Goal: Communication & Community: Answer question/provide support

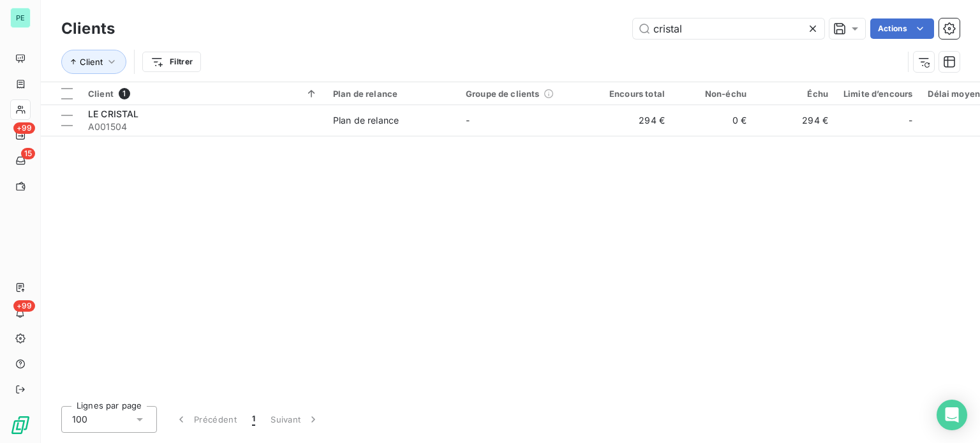
drag, startPoint x: 683, startPoint y: 30, endPoint x: 595, endPoint y: 20, distance: 88.0
click at [595, 20] on div "cristal Actions" at bounding box center [545, 29] width 830 height 20
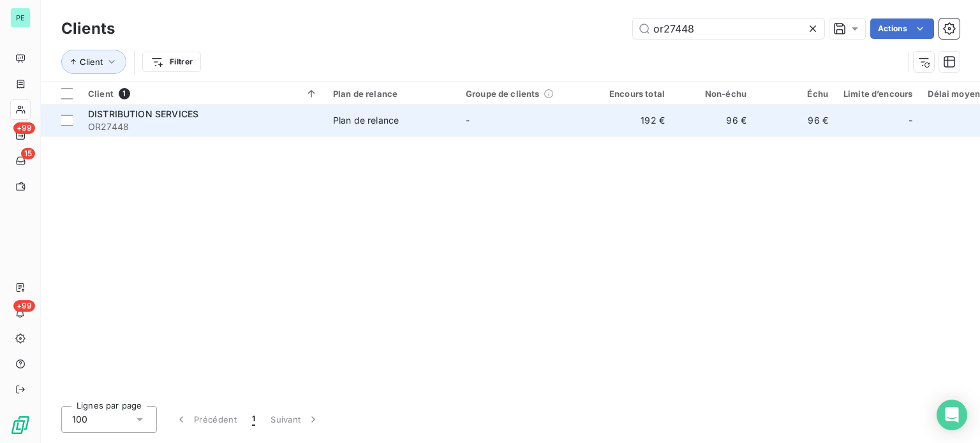
type input "or27448"
click at [567, 116] on td "-" at bounding box center [524, 120] width 133 height 31
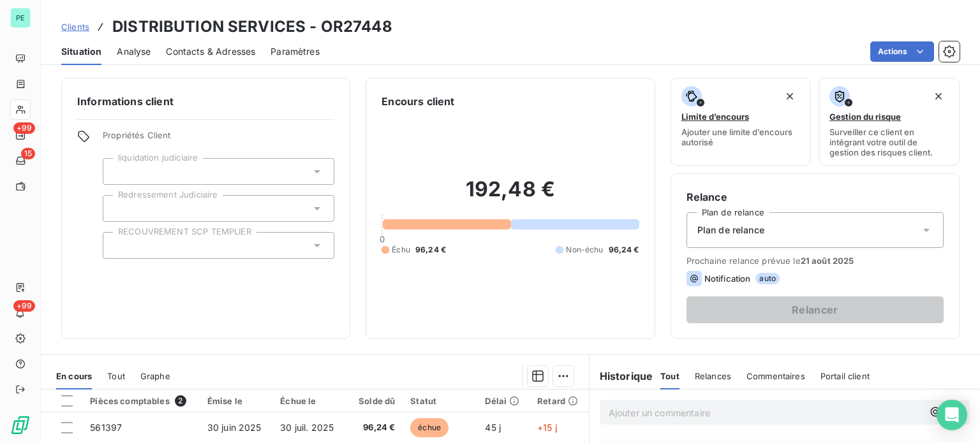
click at [202, 49] on span "Contacts & Adresses" at bounding box center [210, 51] width 89 height 13
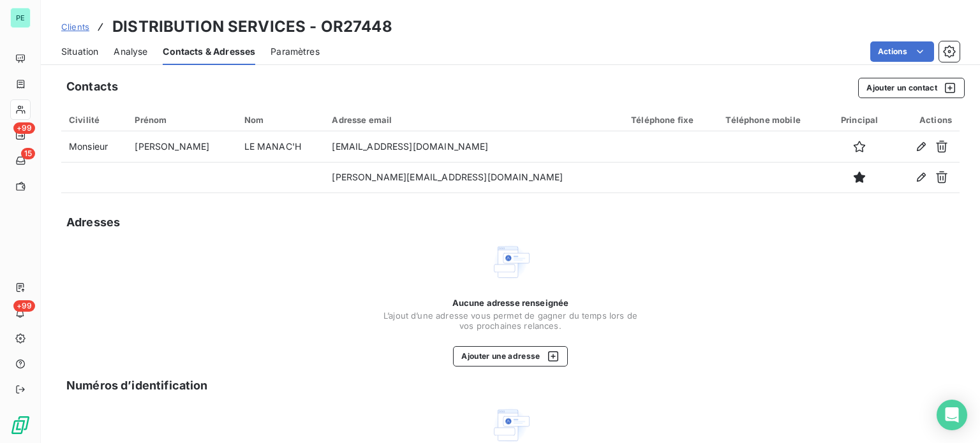
click at [76, 52] on span "Situation" at bounding box center [79, 51] width 37 height 13
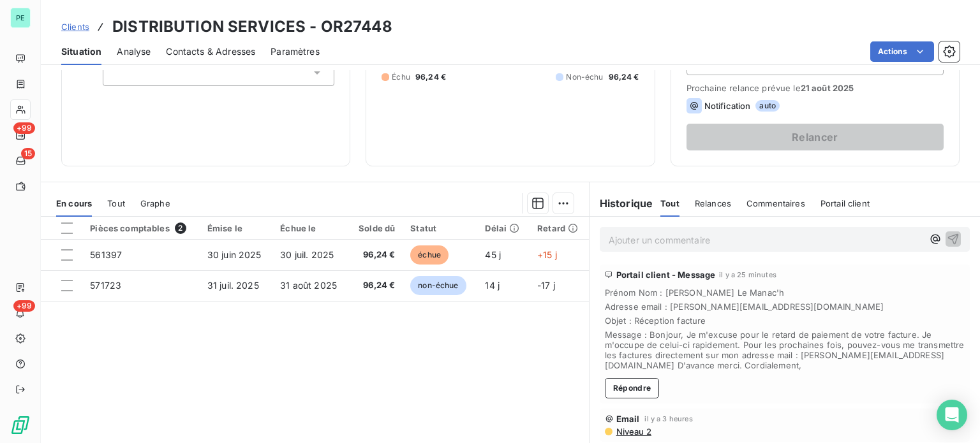
scroll to position [230, 0]
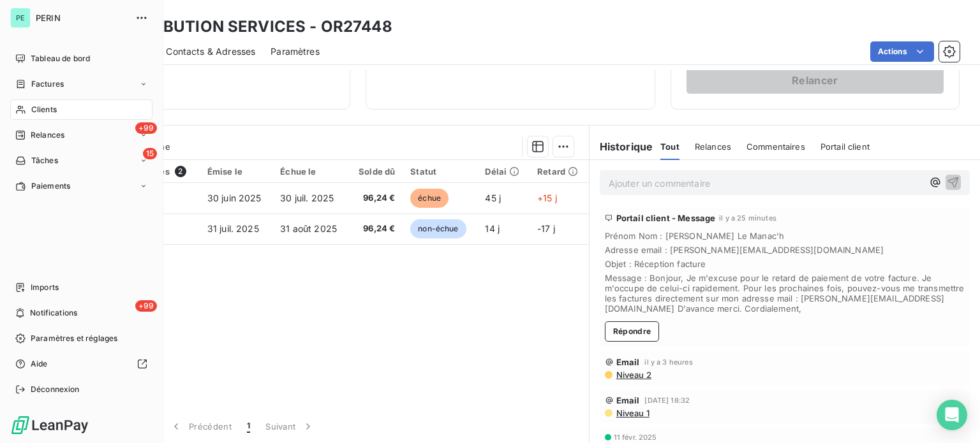
drag, startPoint x: 46, startPoint y: 83, endPoint x: 144, endPoint y: 73, distance: 98.1
click at [46, 83] on span "Factures" at bounding box center [47, 83] width 33 height 11
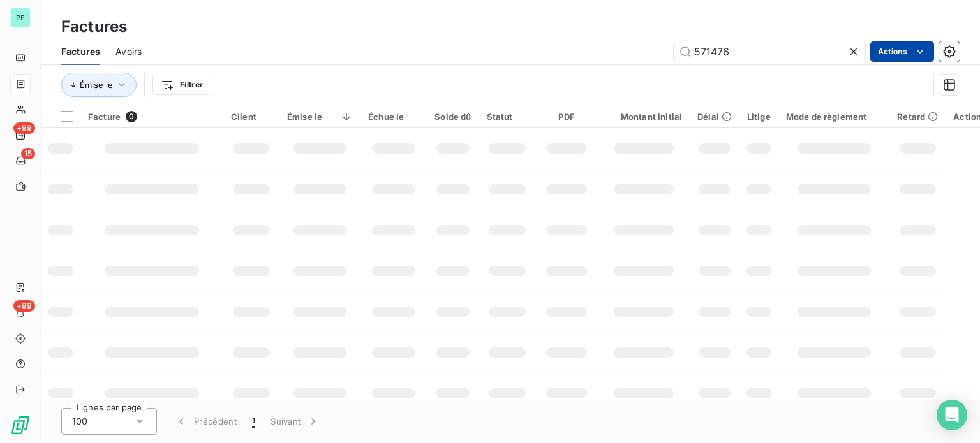
drag, startPoint x: 699, startPoint y: 48, endPoint x: 881, endPoint y: 48, distance: 181.2
click at [881, 48] on div "571476 Actions" at bounding box center [558, 51] width 803 height 20
type input "561276"
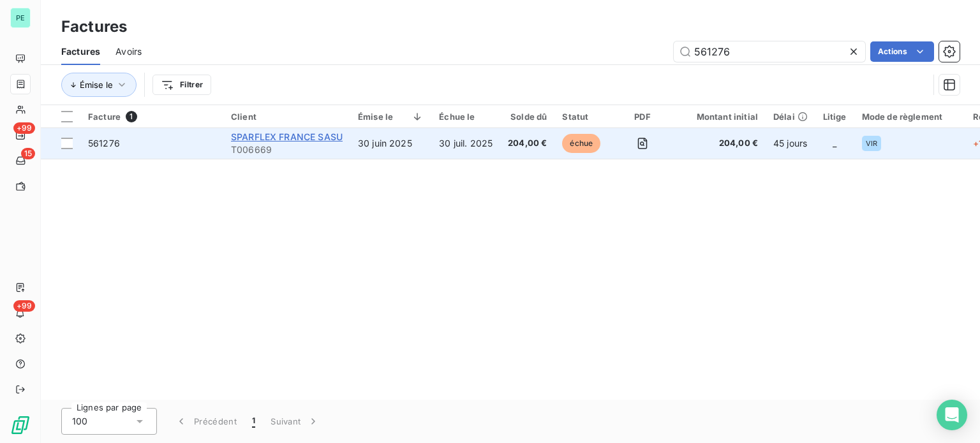
click at [278, 135] on span "SPARFLEX FRANCE SASU" at bounding box center [287, 136] width 112 height 11
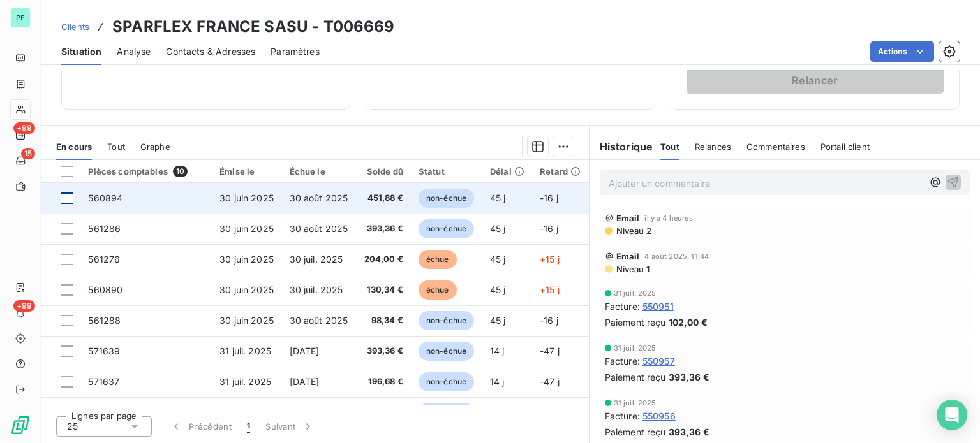
click at [67, 200] on div at bounding box center [66, 198] width 11 height 11
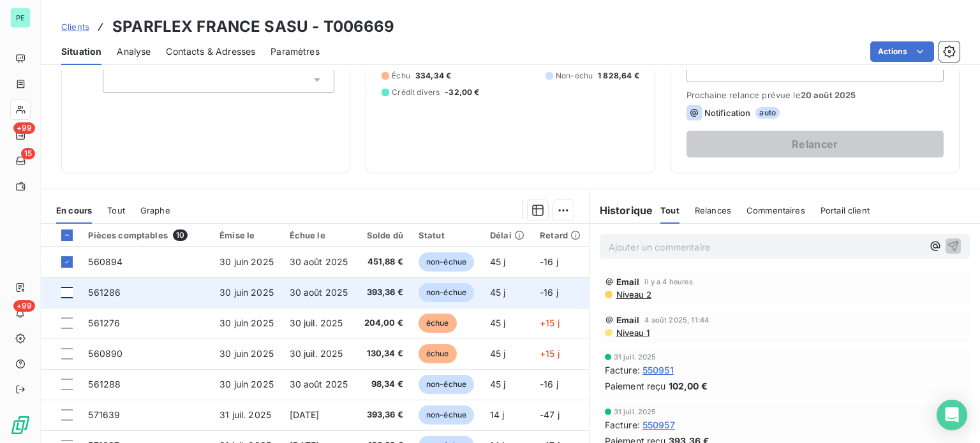
click at [69, 292] on div at bounding box center [66, 292] width 11 height 11
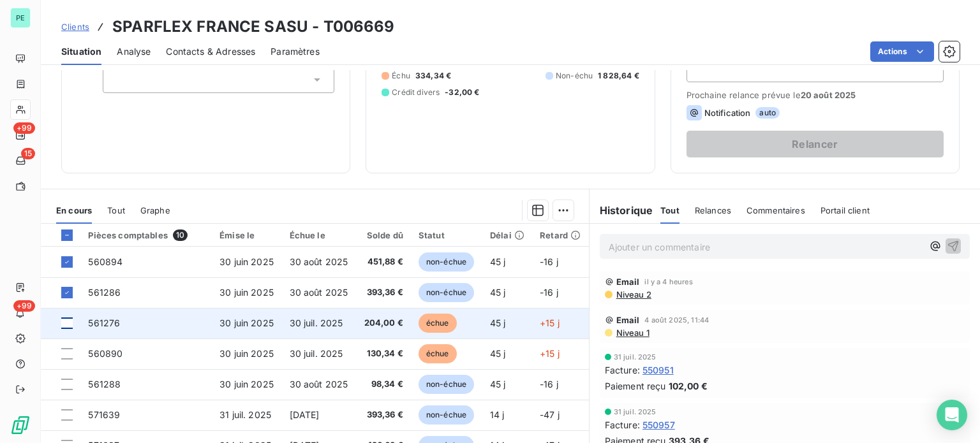
click at [68, 322] on div at bounding box center [66, 323] width 11 height 11
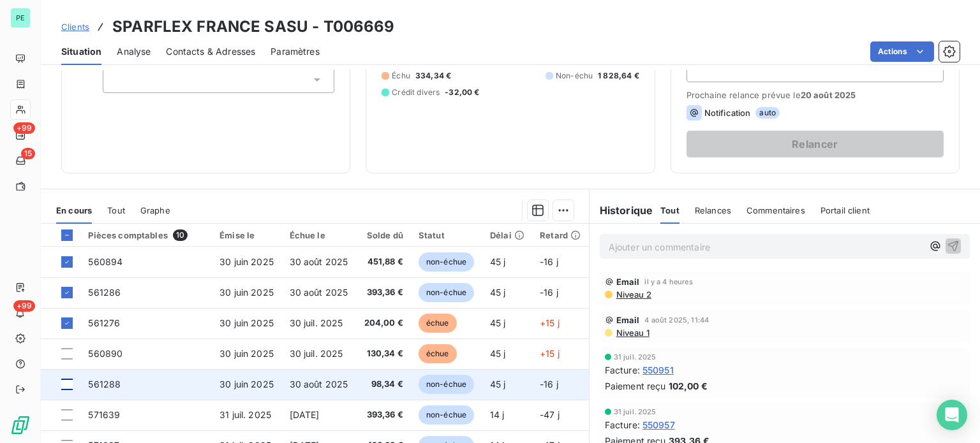
click at [65, 380] on div at bounding box center [66, 384] width 11 height 11
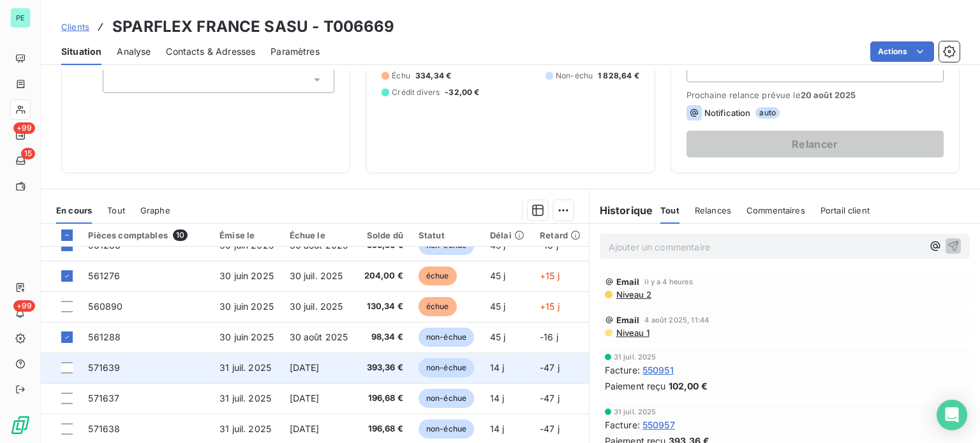
scroll to position [25, 0]
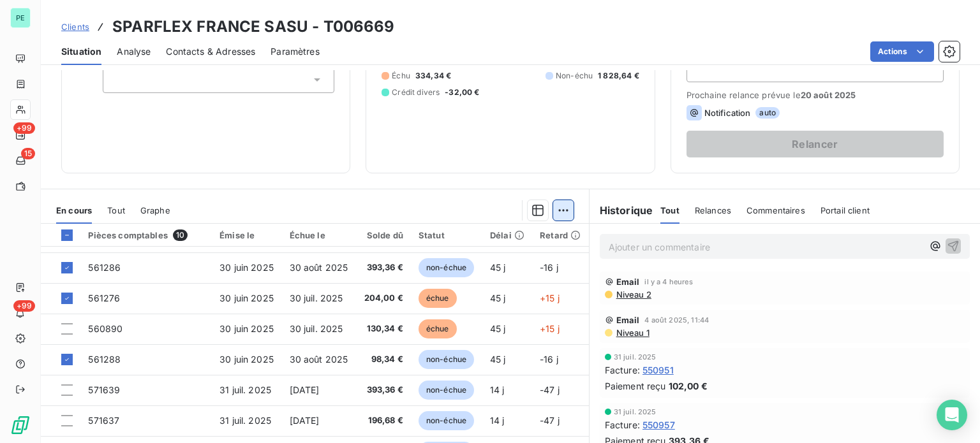
click at [564, 209] on html "PE +99 15 +99 Clients SPARFLEX FRANCE SASU - T006669 Situation Analyse Contacts…" at bounding box center [490, 221] width 980 height 443
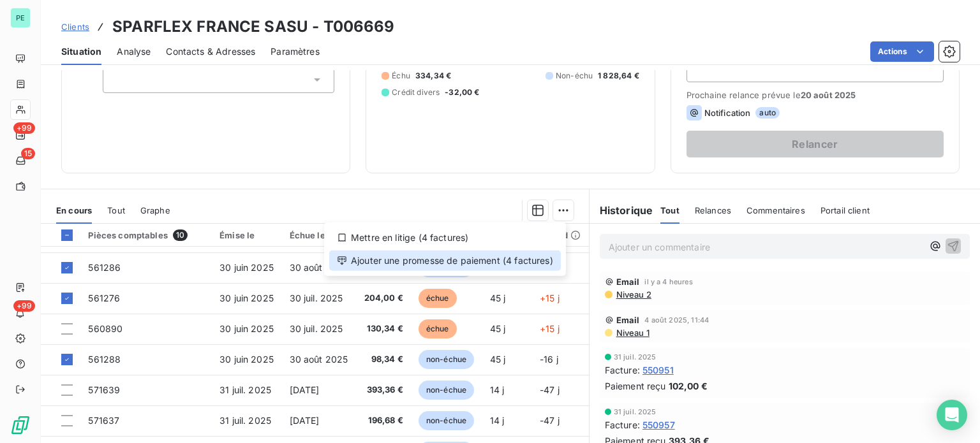
click at [508, 259] on div "Ajouter une promesse de paiement (4 factures)" at bounding box center [445, 261] width 232 height 20
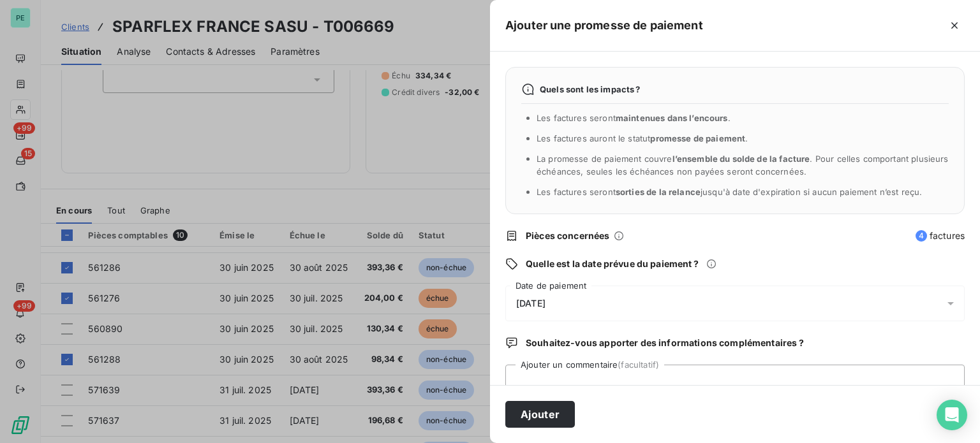
click at [546, 299] on span "[DATE]" at bounding box center [530, 304] width 29 height 10
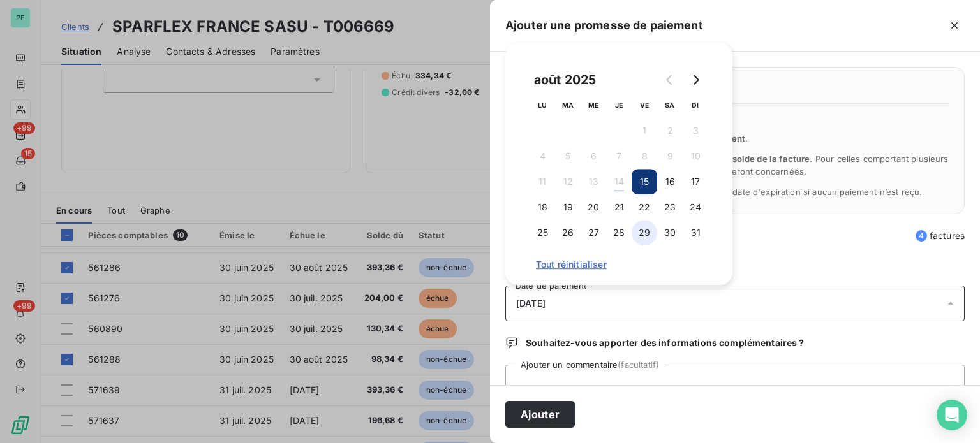
click at [649, 229] on button "29" at bounding box center [645, 233] width 26 height 26
click at [549, 406] on button "Ajouter" at bounding box center [540, 414] width 70 height 27
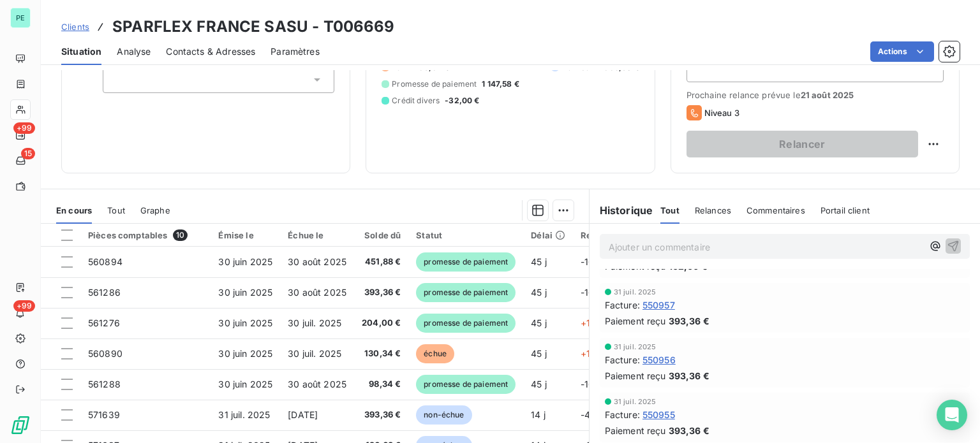
scroll to position [0, 0]
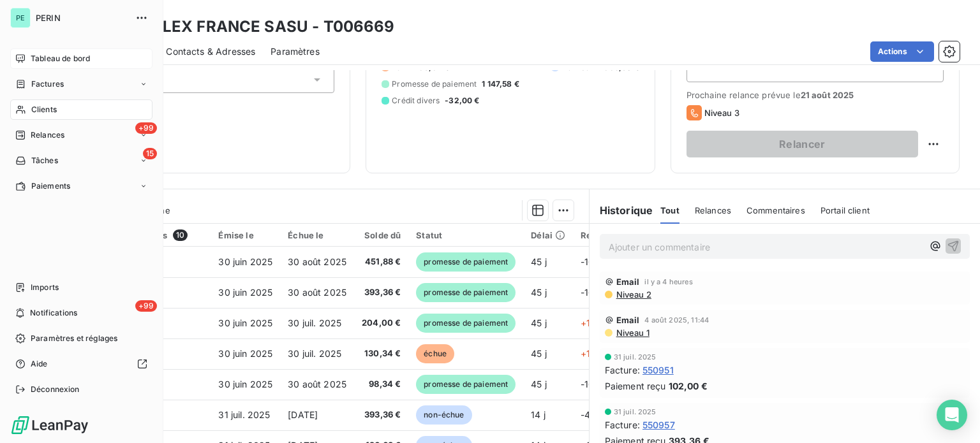
click at [46, 57] on span "Tableau de bord" at bounding box center [60, 58] width 59 height 11
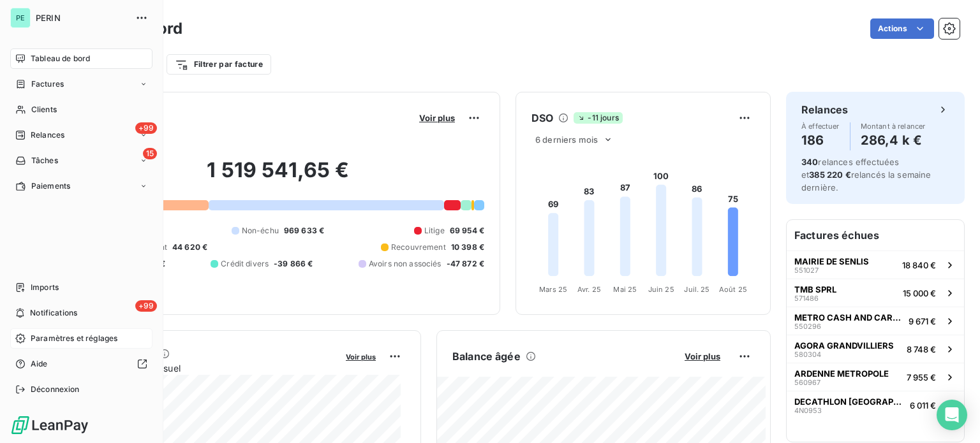
click at [58, 336] on span "Paramètres et réglages" at bounding box center [74, 338] width 87 height 11
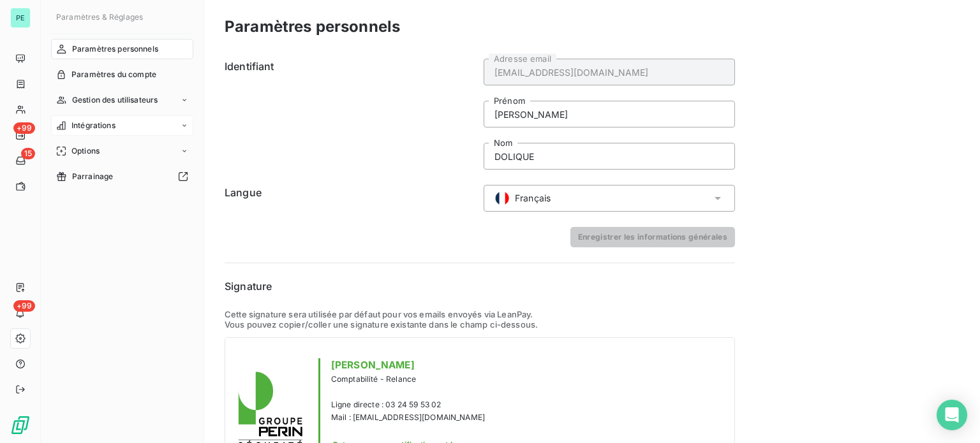
click at [95, 124] on span "Intégrations" at bounding box center [93, 125] width 44 height 11
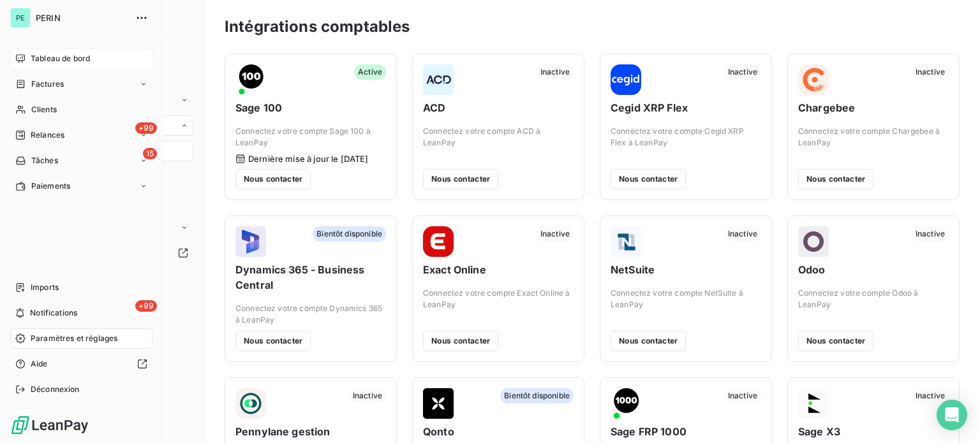
click at [37, 55] on span "Tableau de bord" at bounding box center [60, 58] width 59 height 11
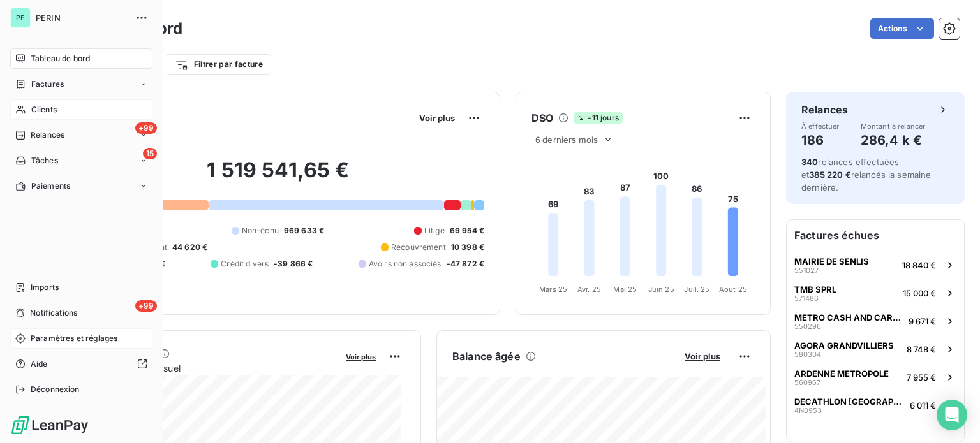
click at [46, 108] on span "Clients" at bounding box center [44, 109] width 26 height 11
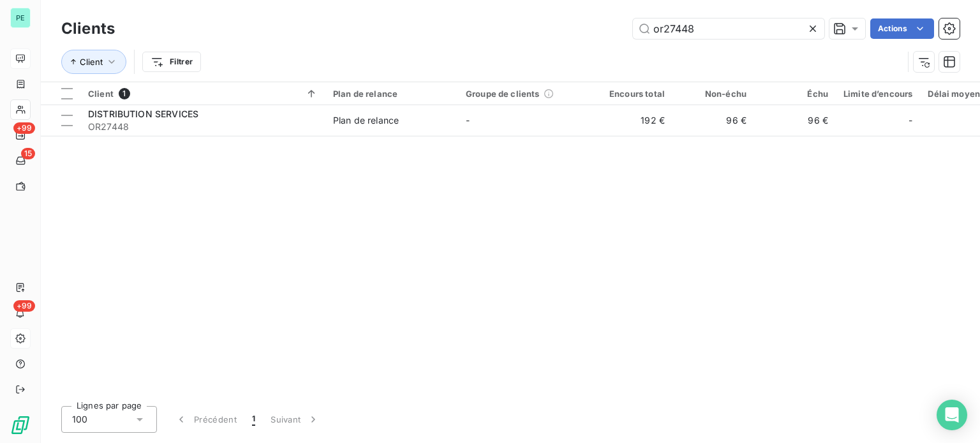
drag, startPoint x: 698, startPoint y: 26, endPoint x: 611, endPoint y: 24, distance: 86.8
click at [611, 24] on div "or27448 Actions" at bounding box center [545, 29] width 830 height 20
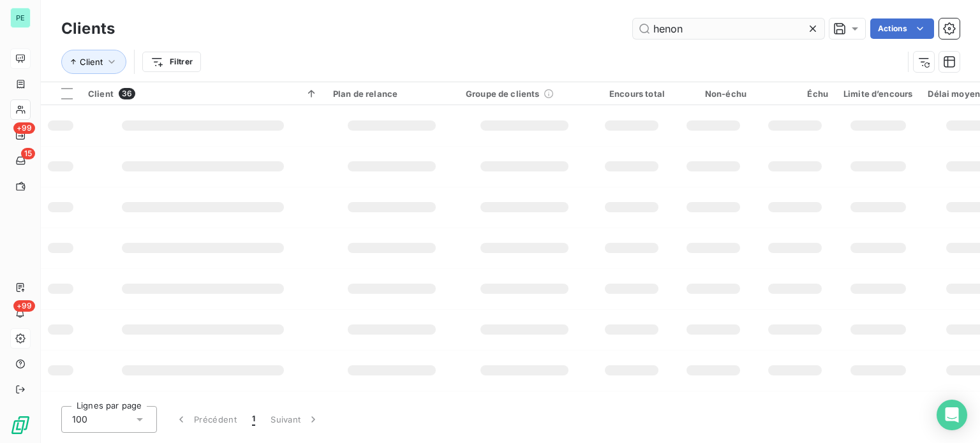
type input "henon"
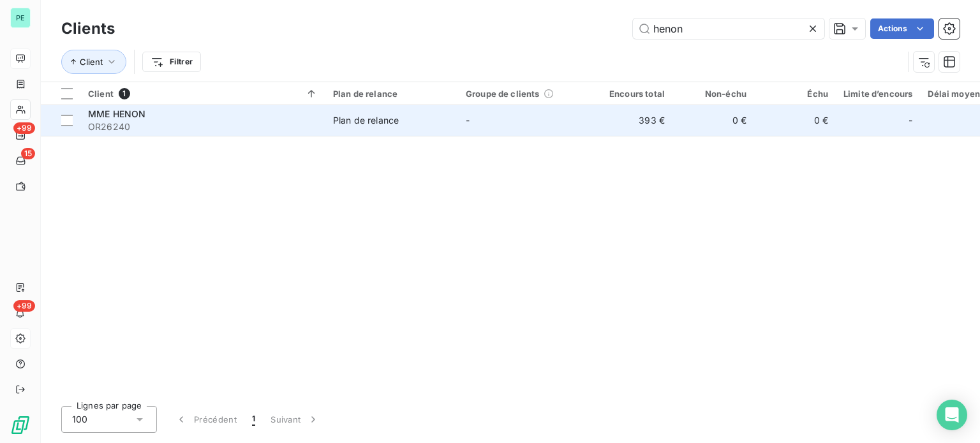
click at [710, 121] on td "0 €" at bounding box center [714, 120] width 82 height 31
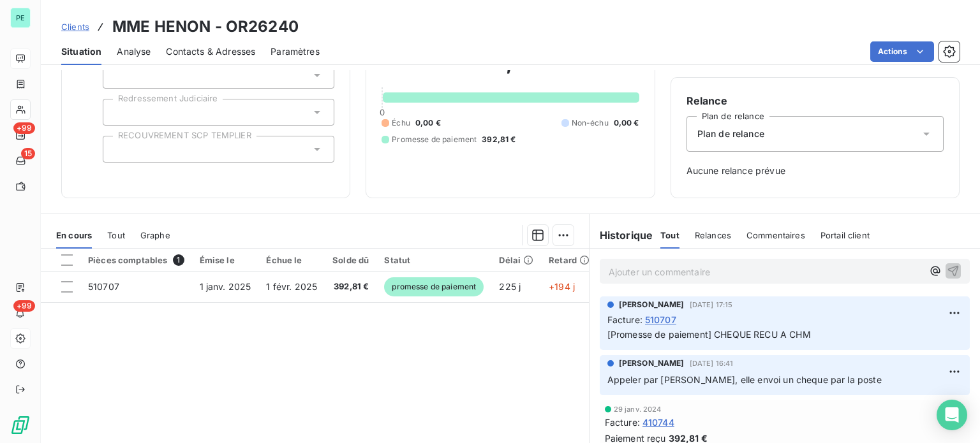
scroll to position [128, 0]
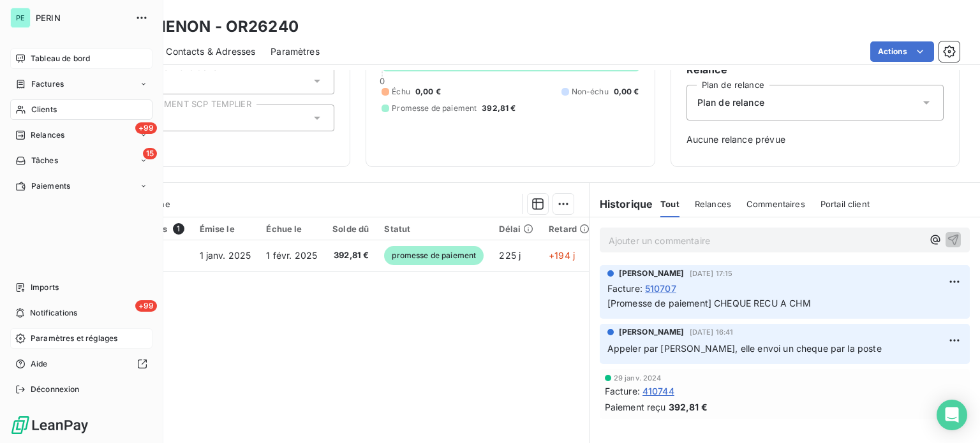
click at [43, 56] on span "Tableau de bord" at bounding box center [60, 58] width 59 height 11
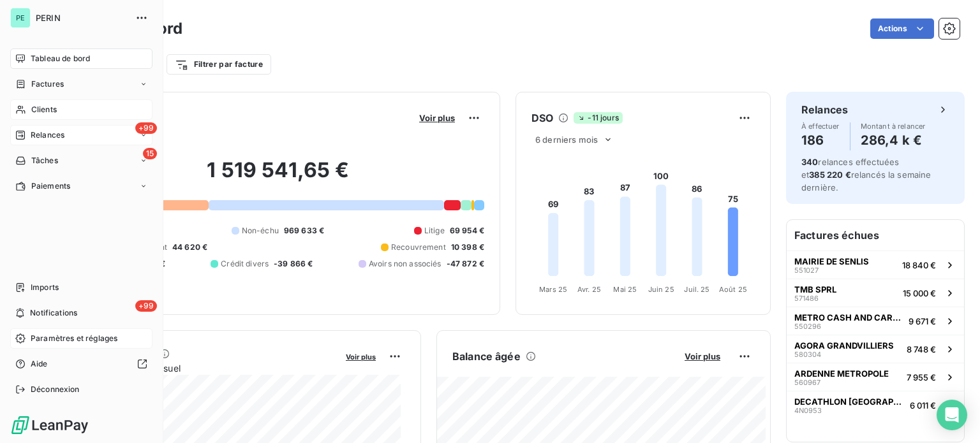
click at [40, 104] on span "Clients" at bounding box center [44, 109] width 26 height 11
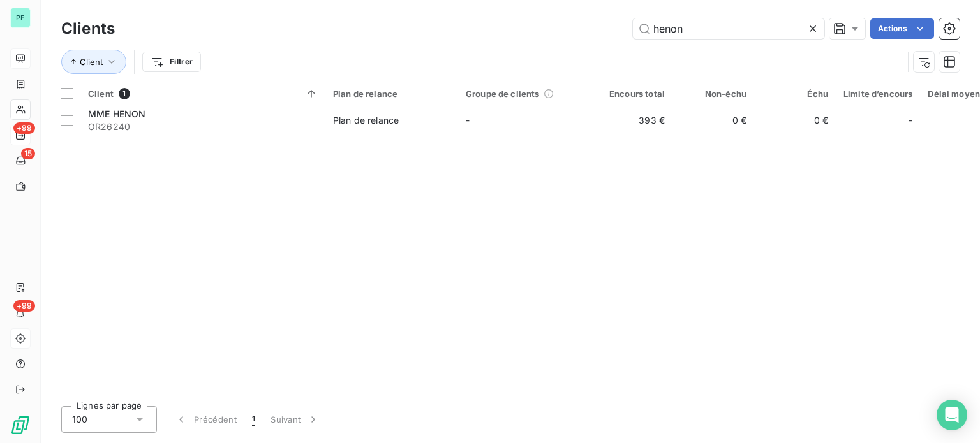
drag, startPoint x: 619, startPoint y: 26, endPoint x: 607, endPoint y: 26, distance: 11.5
click at [607, 26] on div "henon Actions" at bounding box center [545, 29] width 830 height 20
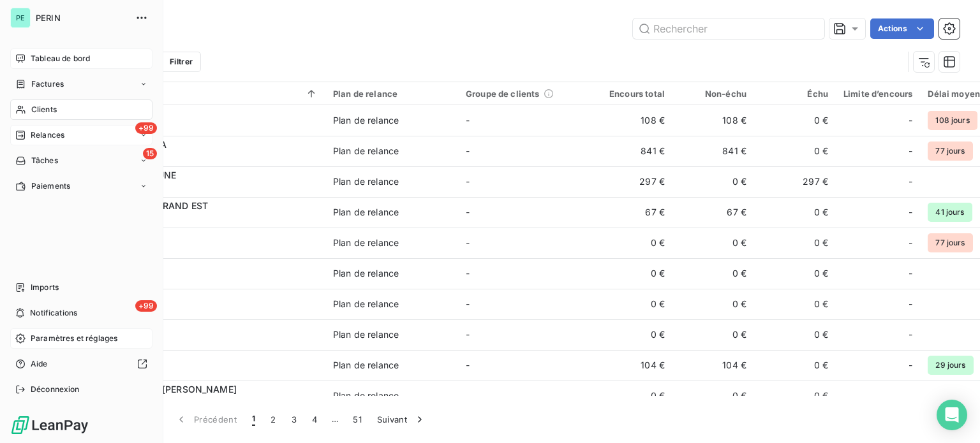
click at [48, 132] on span "Relances" at bounding box center [48, 135] width 34 height 11
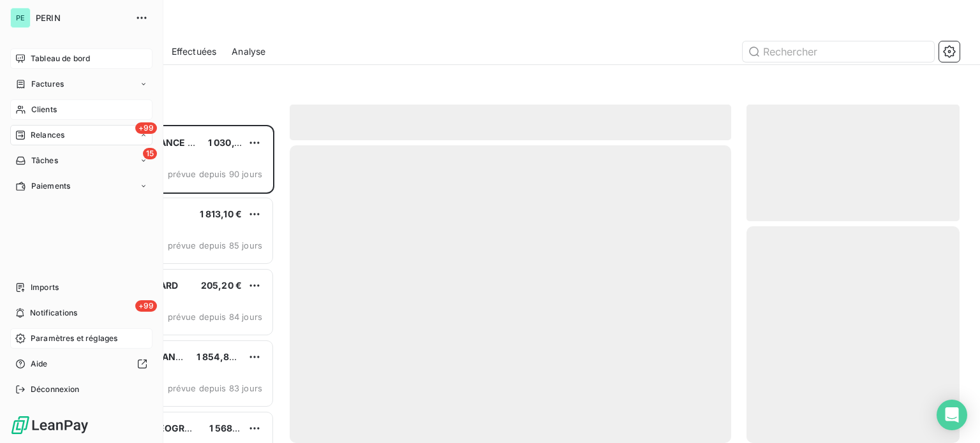
scroll to position [309, 203]
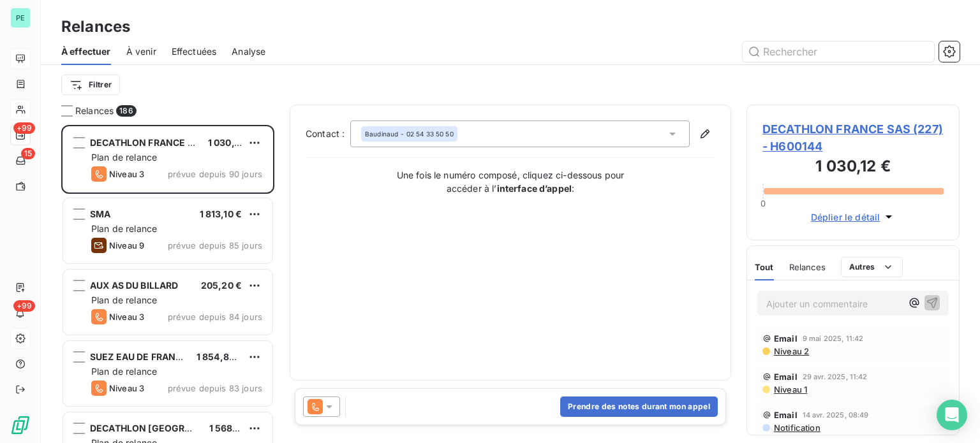
click at [210, 50] on span "Effectuées" at bounding box center [194, 51] width 45 height 13
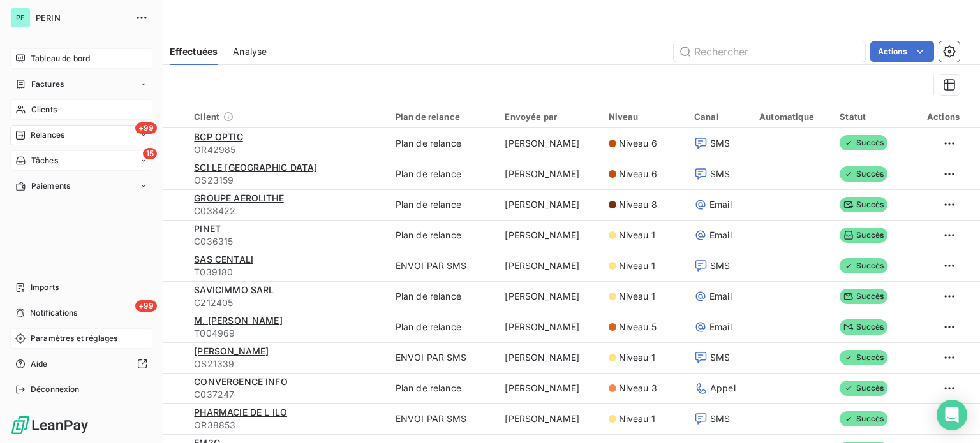
click at [34, 158] on span "Tâches" at bounding box center [44, 160] width 27 height 11
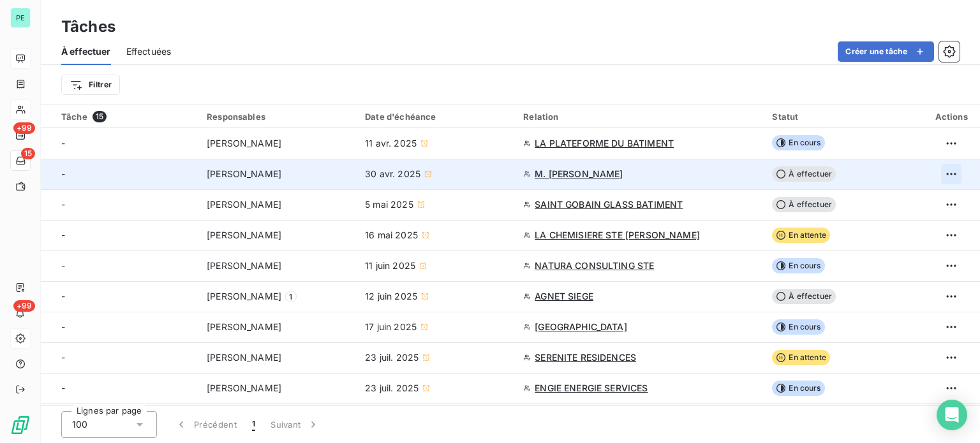
click at [943, 173] on html "PE +99 15 +99 Tâches À effectuer Effectuées Créer une tâche Filtrer Tâche 15 Re…" at bounding box center [490, 221] width 980 height 443
click at [914, 201] on div "Supprimer la tâche" at bounding box center [895, 202] width 110 height 20
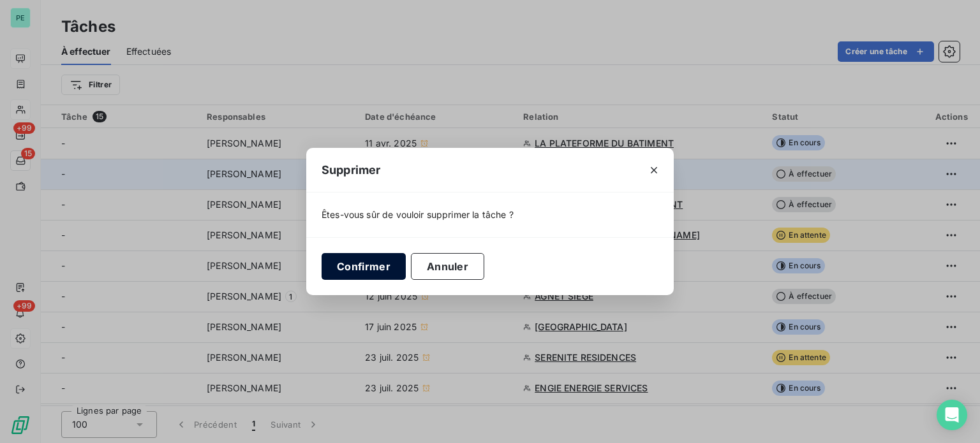
click at [357, 265] on button "Confirmer" at bounding box center [364, 266] width 84 height 27
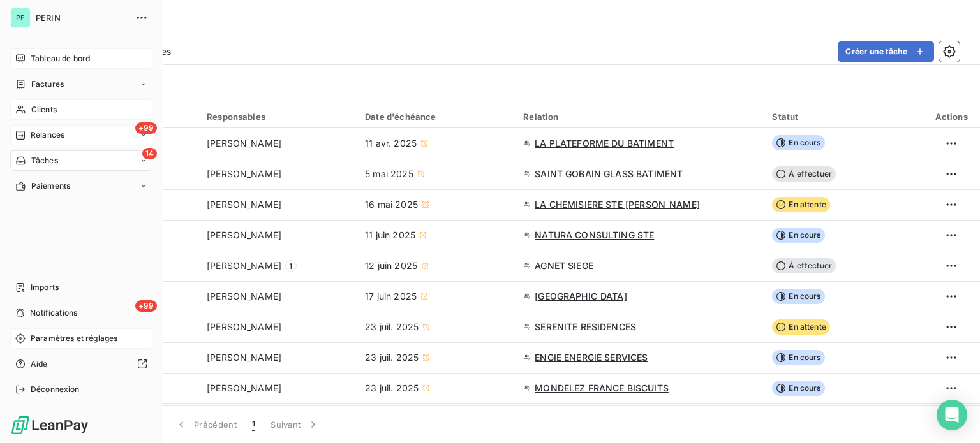
click at [41, 131] on span "Relances" at bounding box center [48, 135] width 34 height 11
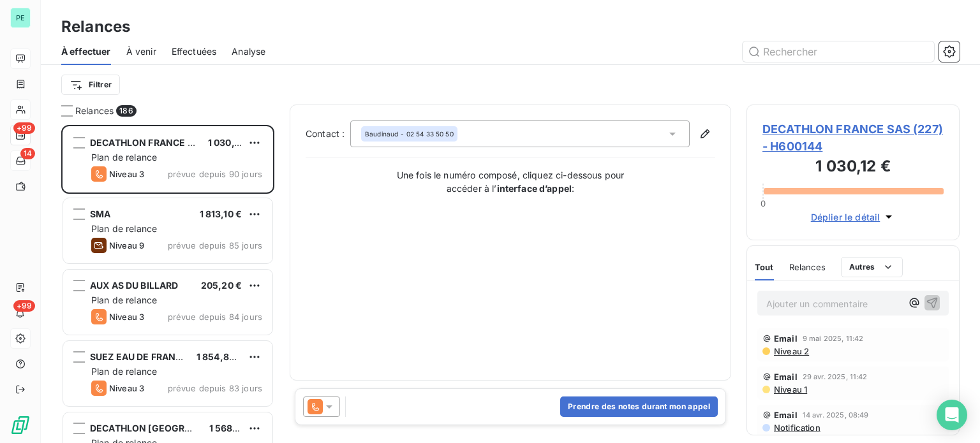
scroll to position [309, 203]
click at [192, 48] on span "Effectuées" at bounding box center [194, 51] width 45 height 13
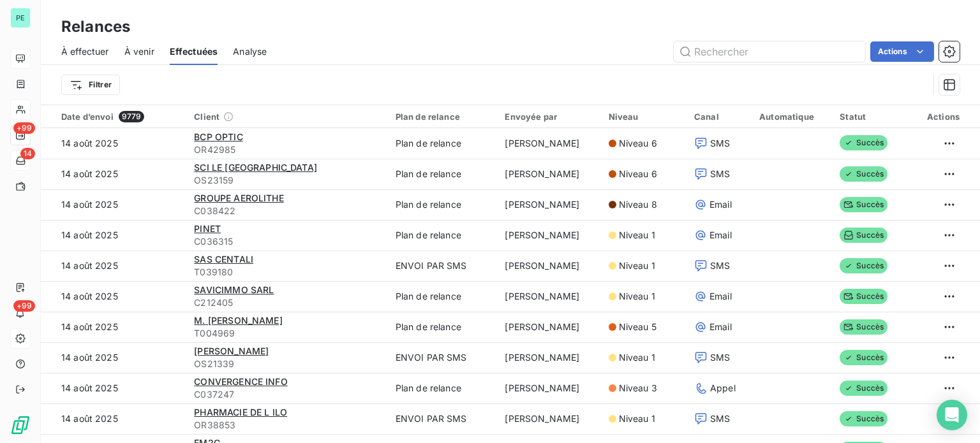
click at [78, 47] on span "À effectuer" at bounding box center [85, 51] width 48 height 13
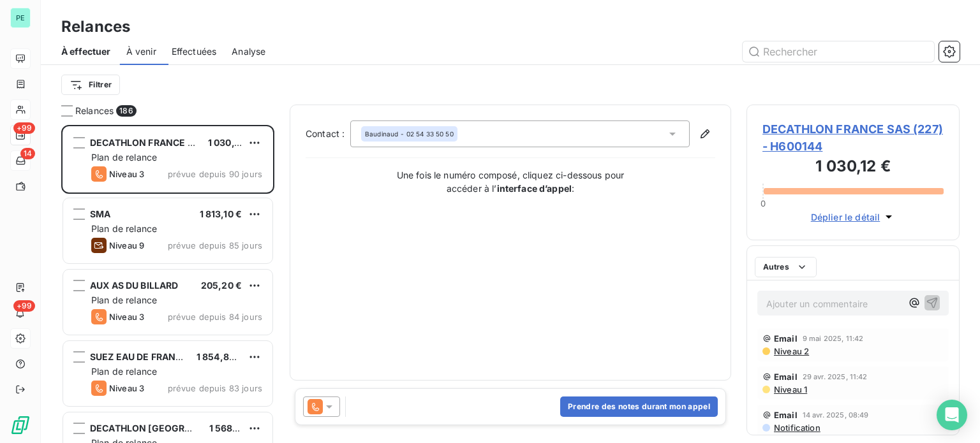
scroll to position [309, 203]
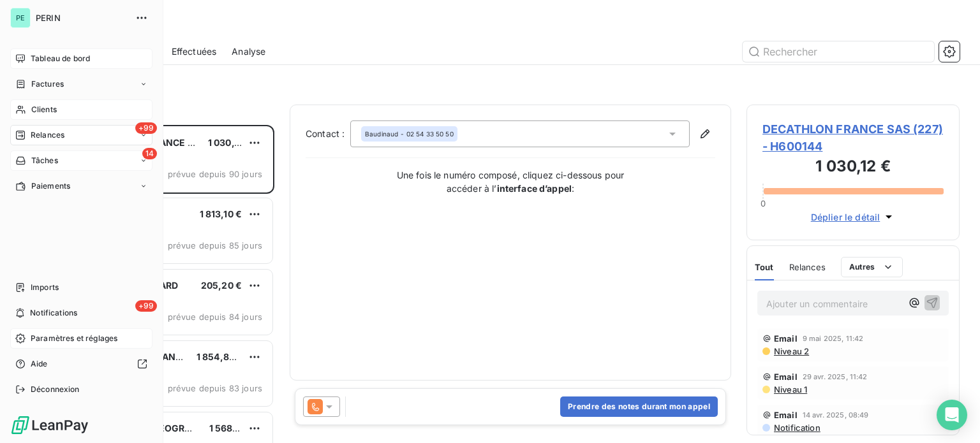
click at [46, 53] on span "Tableau de bord" at bounding box center [60, 58] width 59 height 11
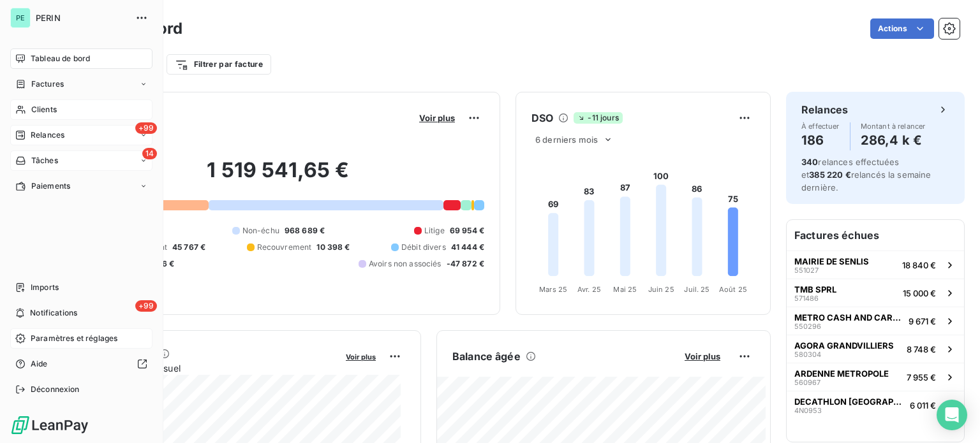
click at [44, 132] on span "Relances" at bounding box center [48, 135] width 34 height 11
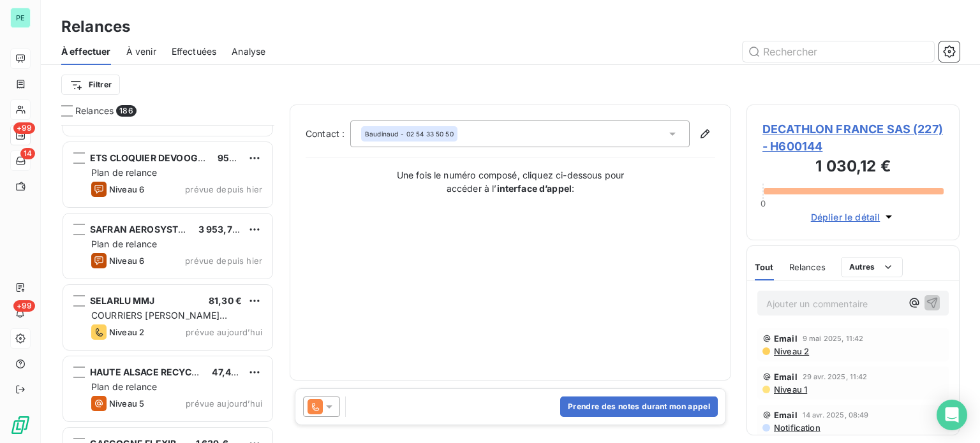
scroll to position [12974, 0]
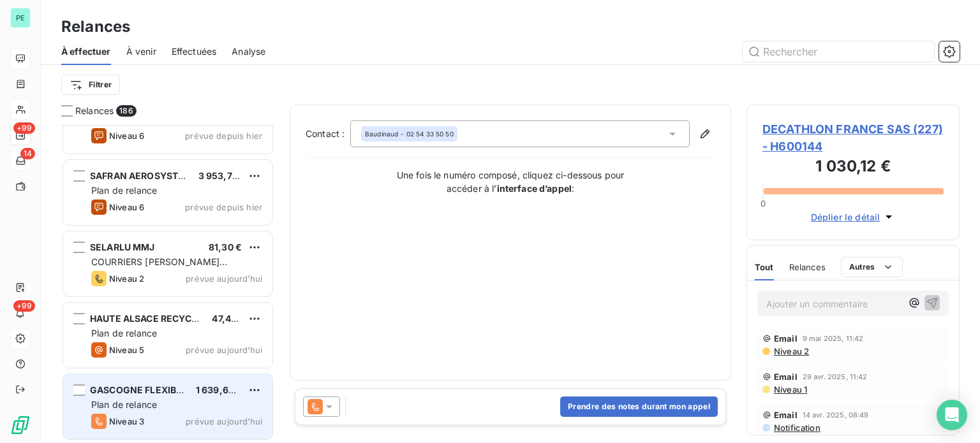
click at [180, 399] on div "Plan de relance" at bounding box center [176, 405] width 171 height 13
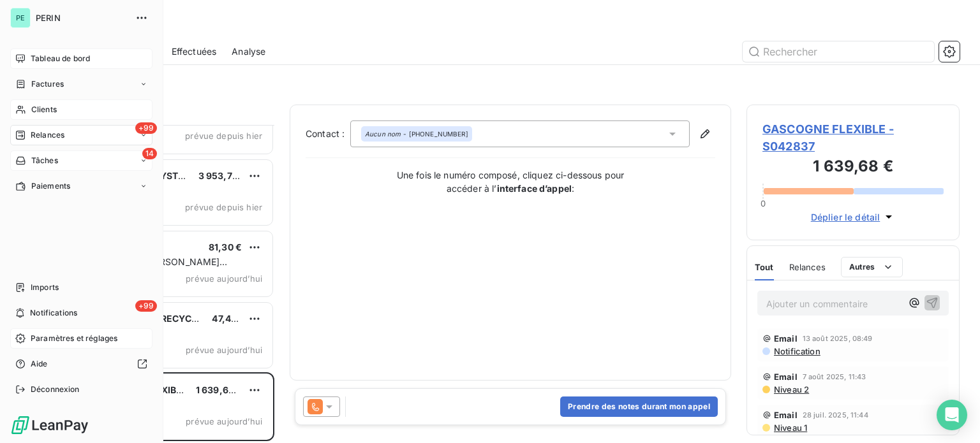
click at [44, 109] on span "Clients" at bounding box center [44, 109] width 26 height 11
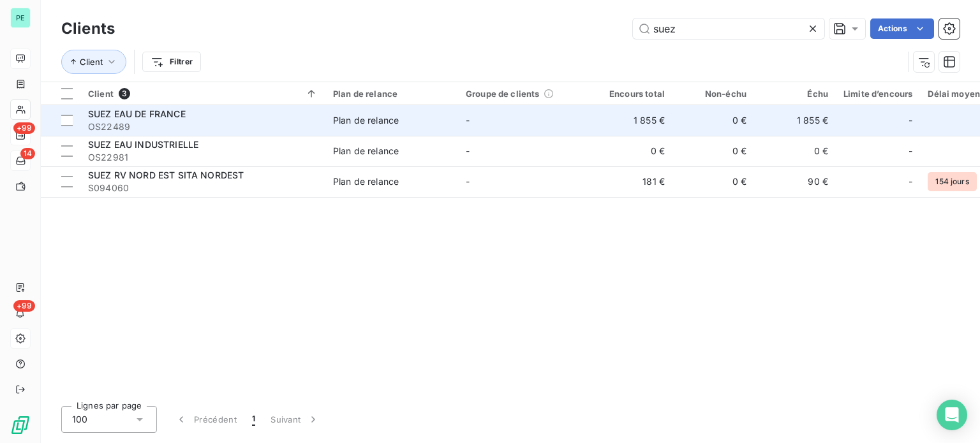
type input "suez"
click at [700, 117] on td "0 €" at bounding box center [714, 120] width 82 height 31
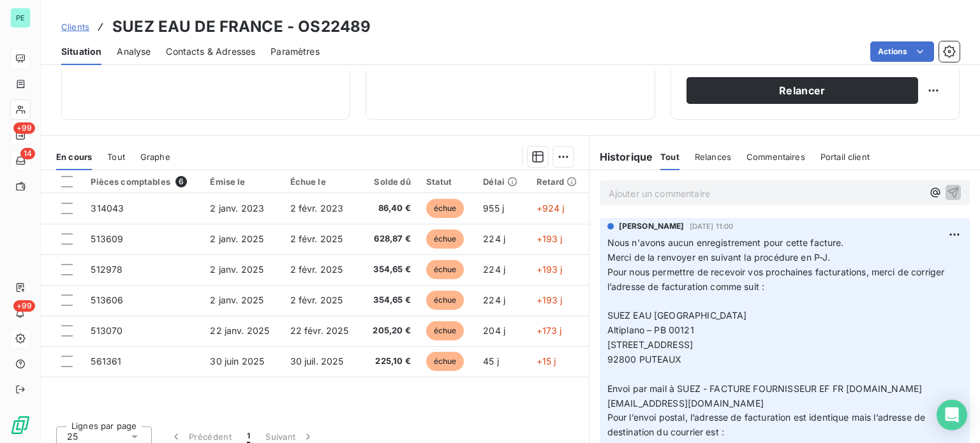
scroll to position [230, 0]
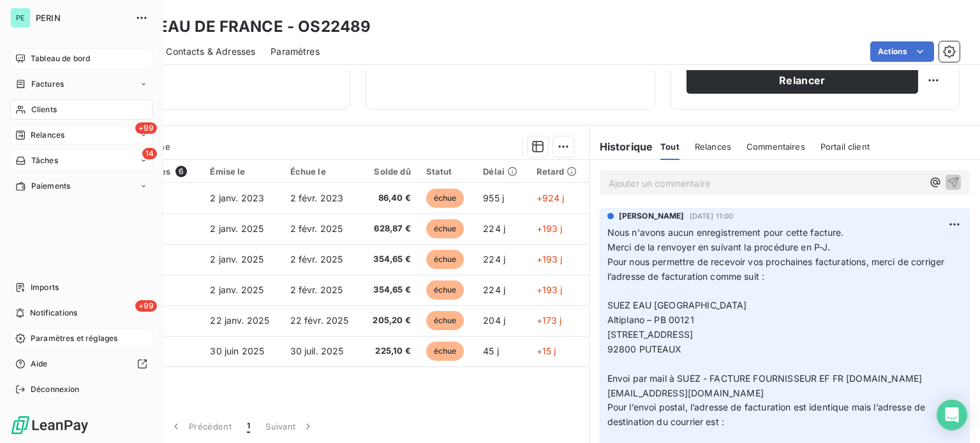
click at [48, 108] on span "Clients" at bounding box center [44, 109] width 26 height 11
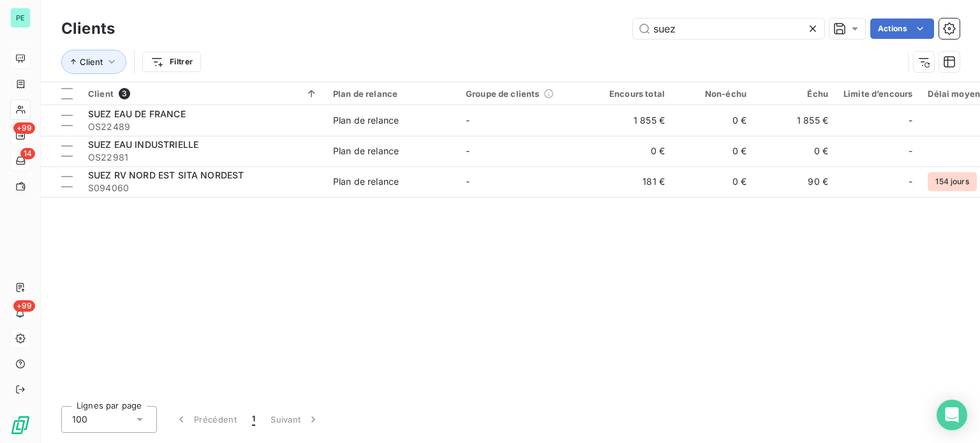
drag, startPoint x: 600, startPoint y: 25, endPoint x: 536, endPoint y: 25, distance: 63.8
click at [537, 25] on div "suez Actions" at bounding box center [545, 29] width 830 height 20
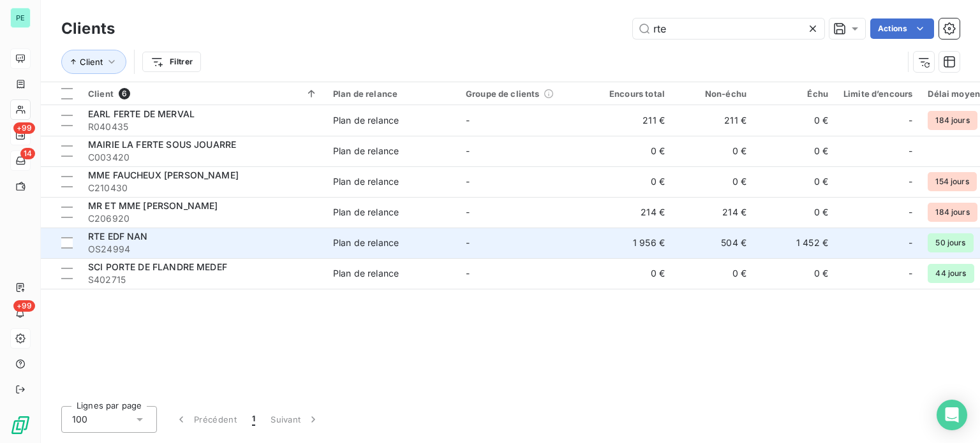
type input "rte"
click at [238, 234] on div "RTE EDF NAN" at bounding box center [203, 236] width 230 height 13
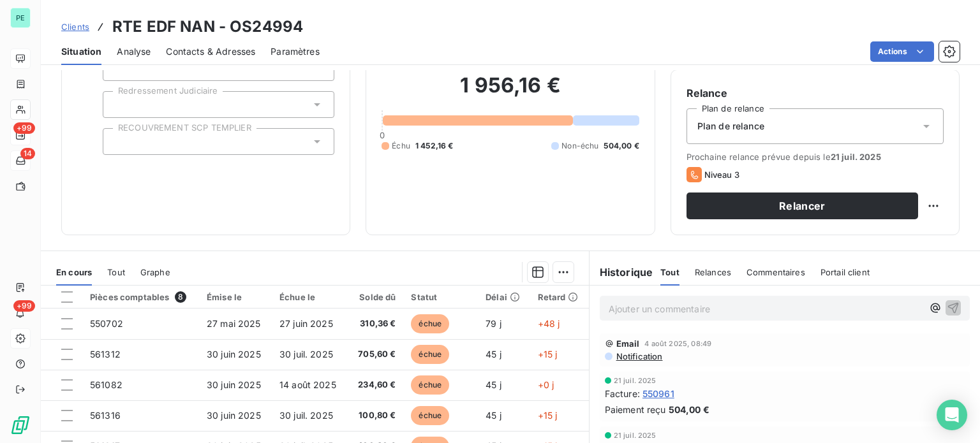
scroll to position [191, 0]
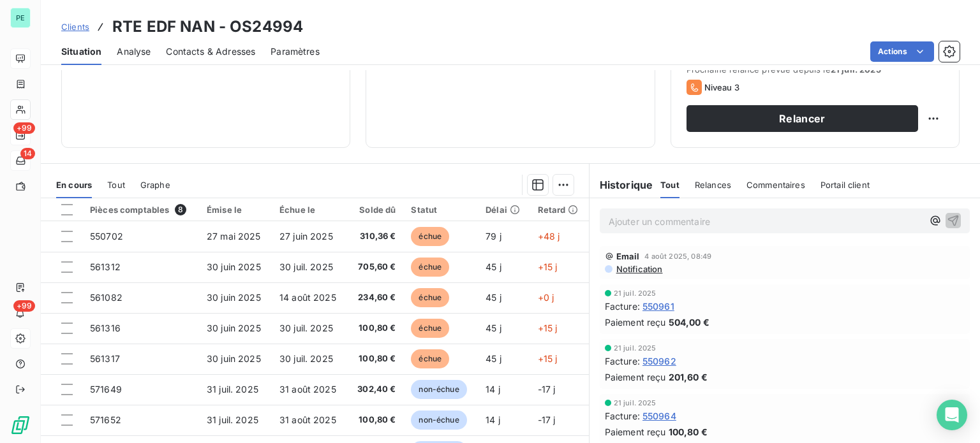
click at [614, 218] on p "Ajouter un commentaire ﻿" at bounding box center [766, 222] width 314 height 16
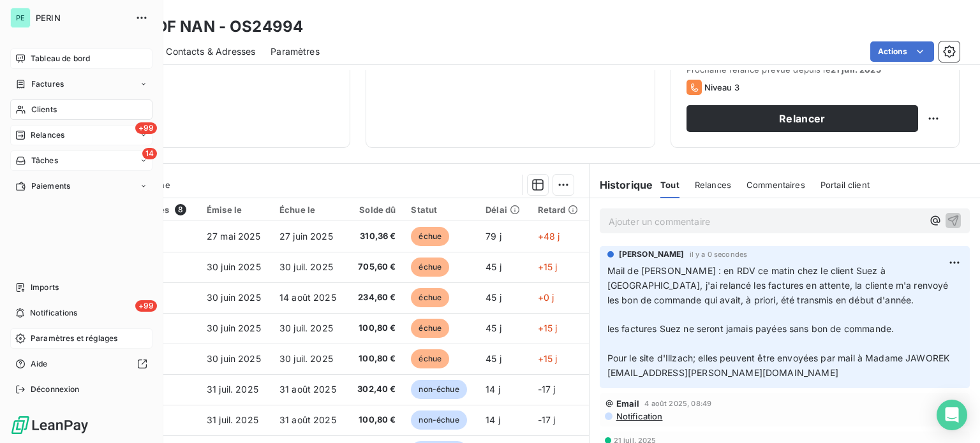
click at [36, 107] on span "Clients" at bounding box center [44, 109] width 26 height 11
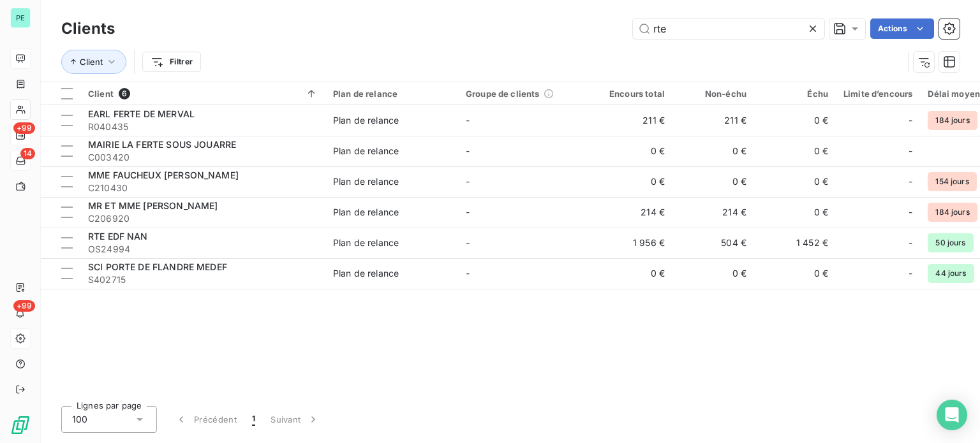
drag, startPoint x: 678, startPoint y: 35, endPoint x: 610, endPoint y: 22, distance: 69.5
click at [611, 22] on div "rte Actions" at bounding box center [545, 29] width 830 height 20
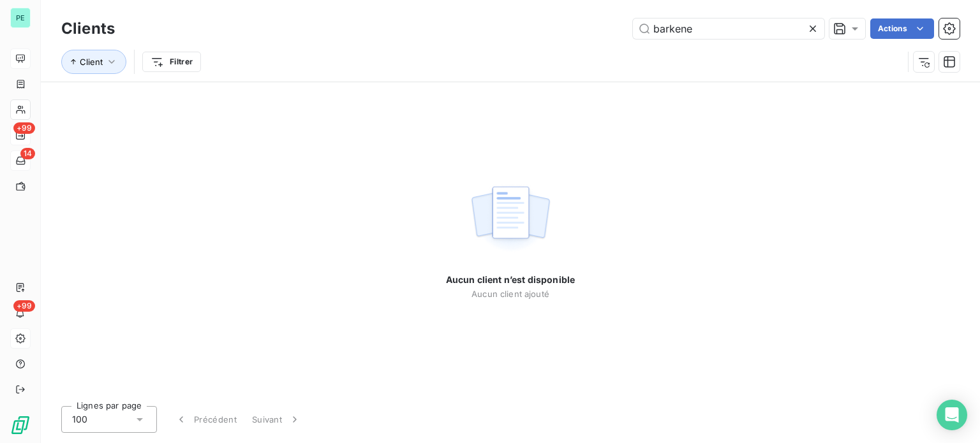
drag, startPoint x: 708, startPoint y: 30, endPoint x: 576, endPoint y: 17, distance: 132.7
click at [576, 17] on div "Clients barkene Actions" at bounding box center [510, 28] width 898 height 27
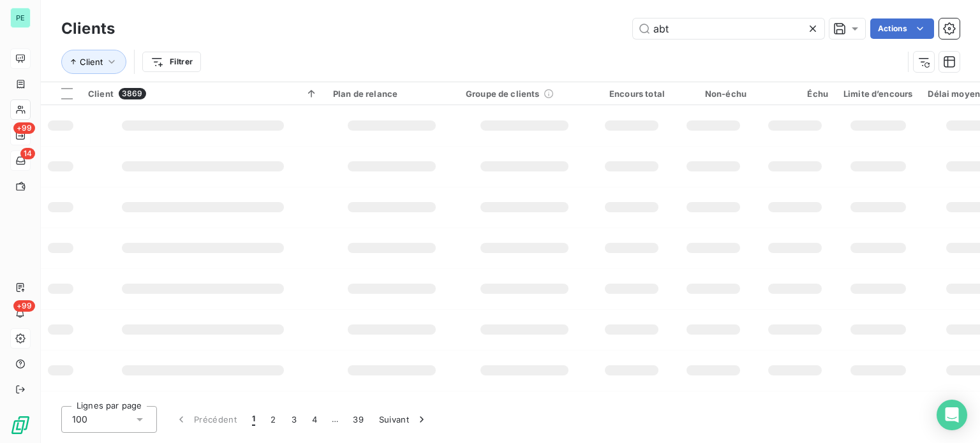
type input "abt"
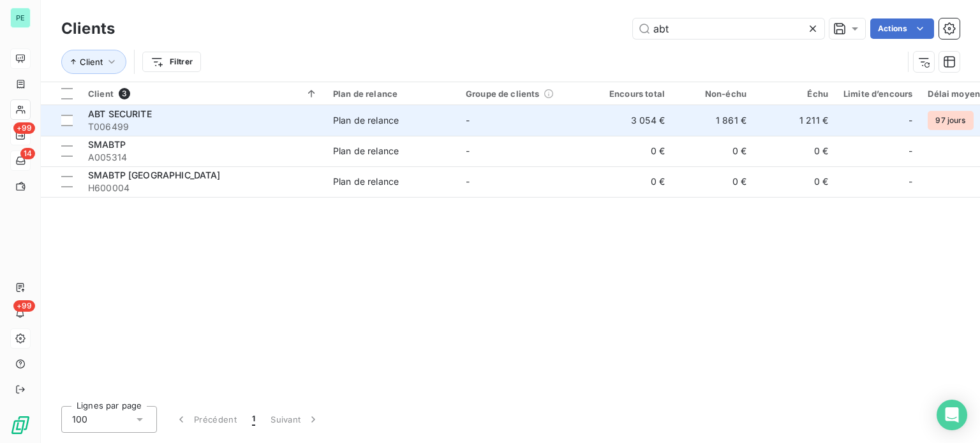
click at [525, 120] on td "-" at bounding box center [524, 120] width 133 height 31
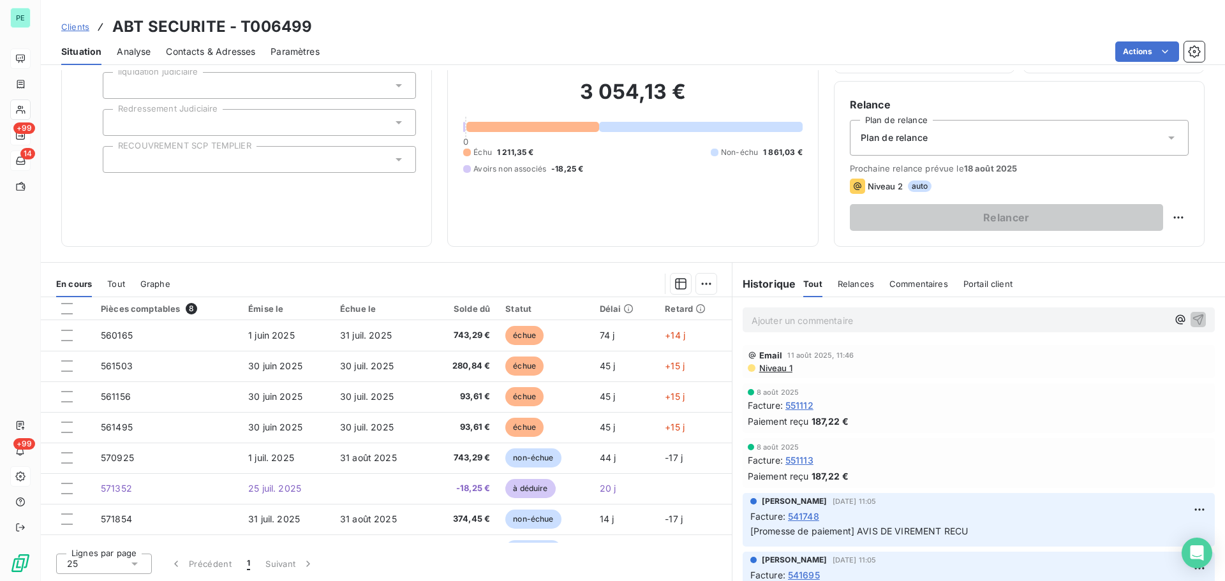
scroll to position [86, 0]
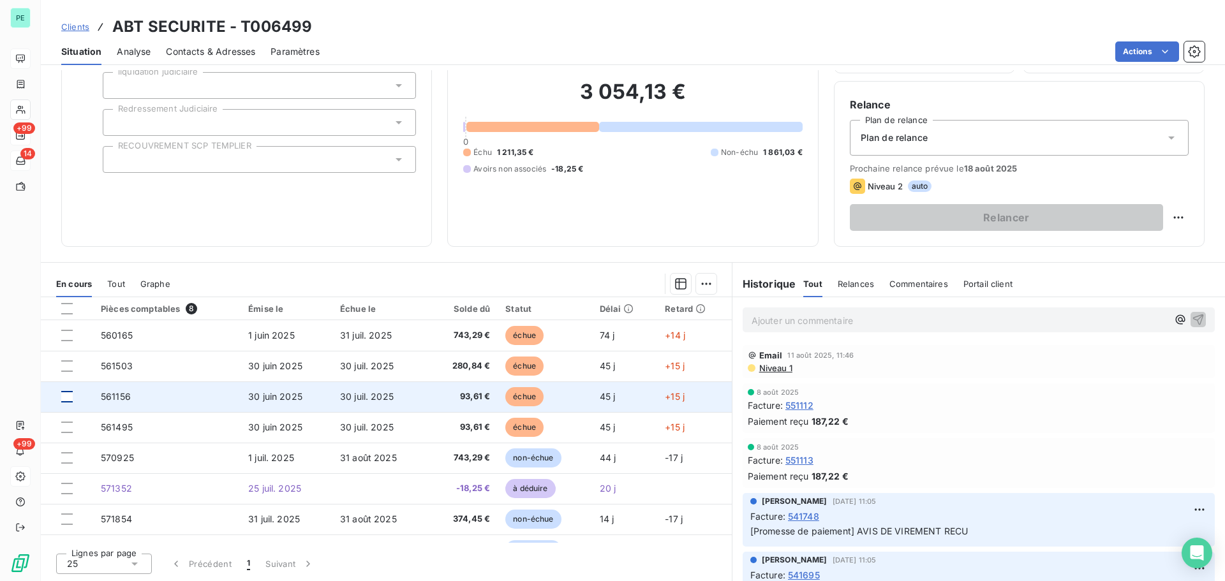
click at [66, 396] on div at bounding box center [66, 396] width 11 height 11
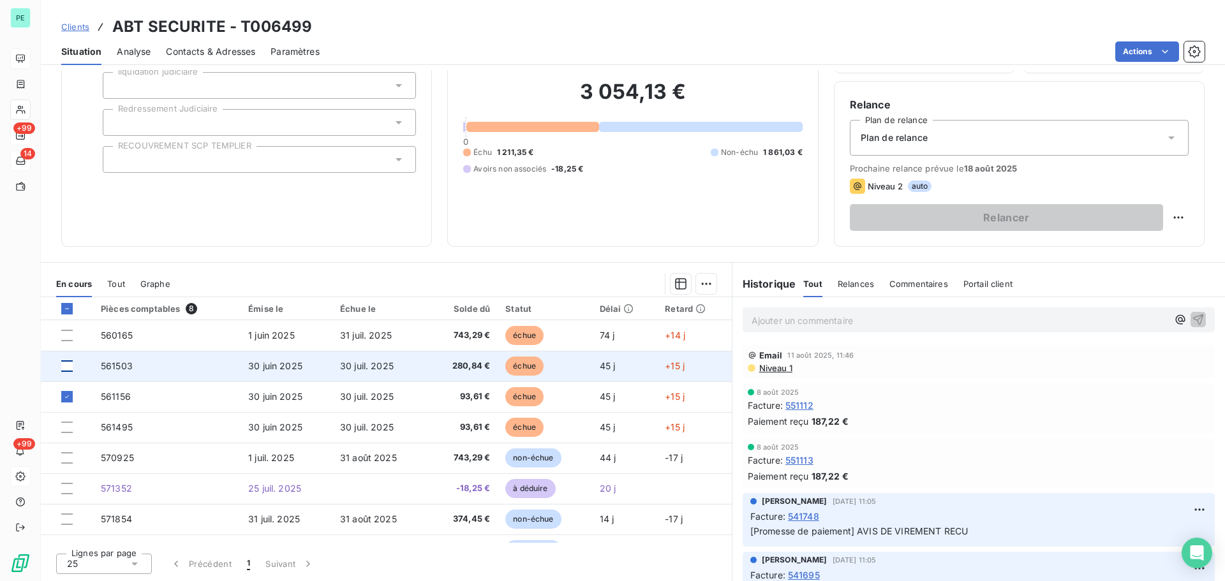
click at [67, 364] on div at bounding box center [66, 366] width 11 height 11
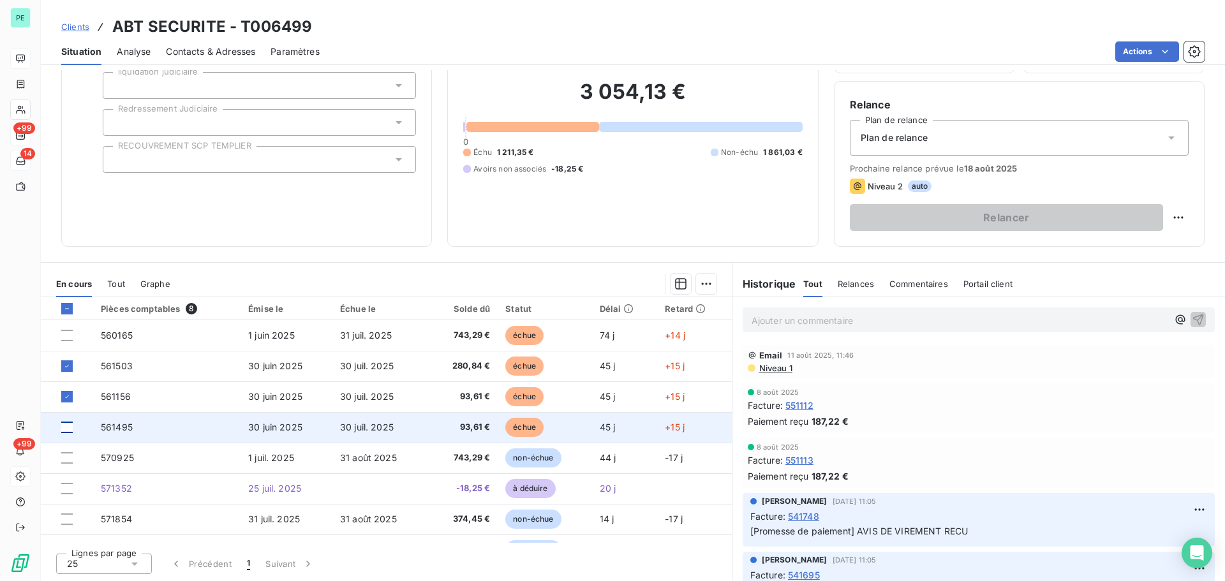
click at [69, 426] on div at bounding box center [66, 427] width 11 height 11
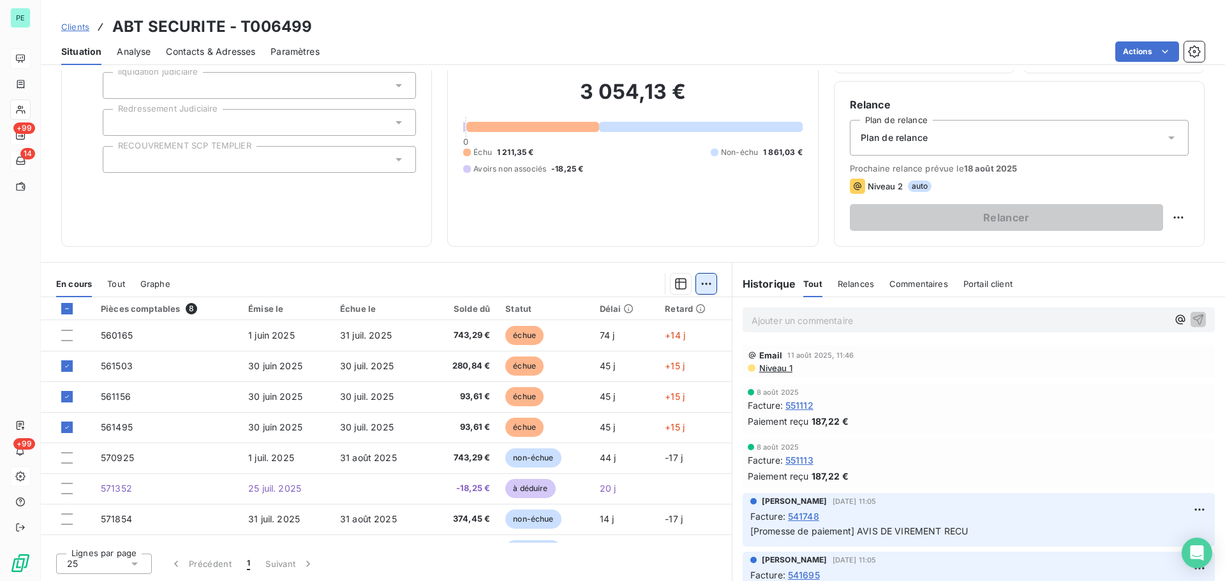
click at [703, 285] on html "PE +99 14 +99 Clients ABT SECURITE - T006499 Situation Analyse Contacts & Adres…" at bounding box center [612, 290] width 1225 height 581
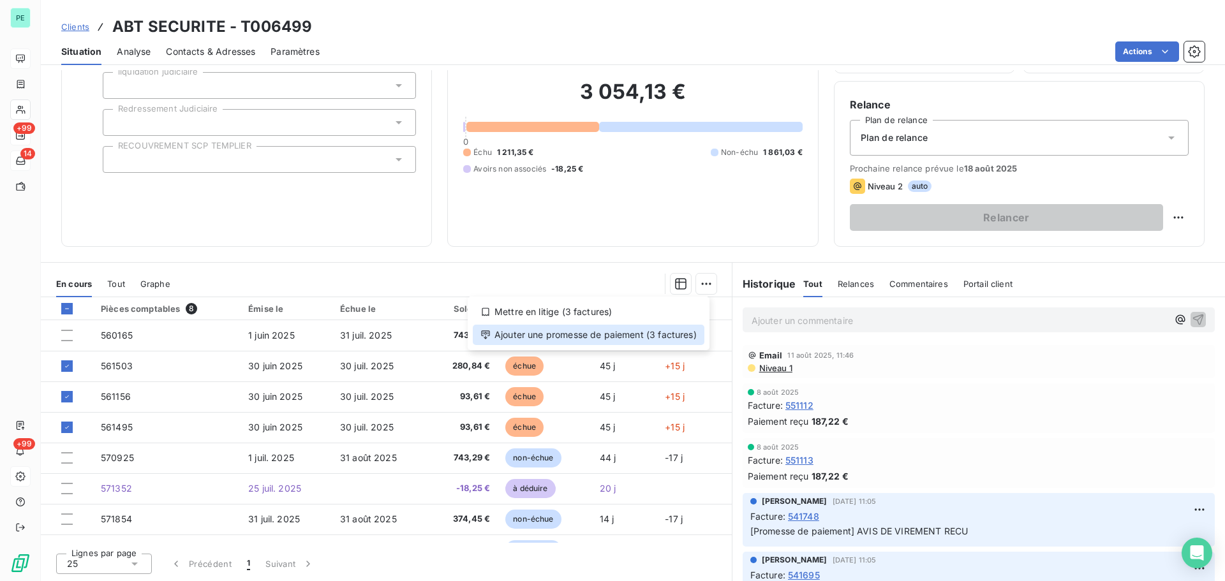
click at [625, 339] on div "Ajouter une promesse de paiement (3 factures)" at bounding box center [589, 335] width 232 height 20
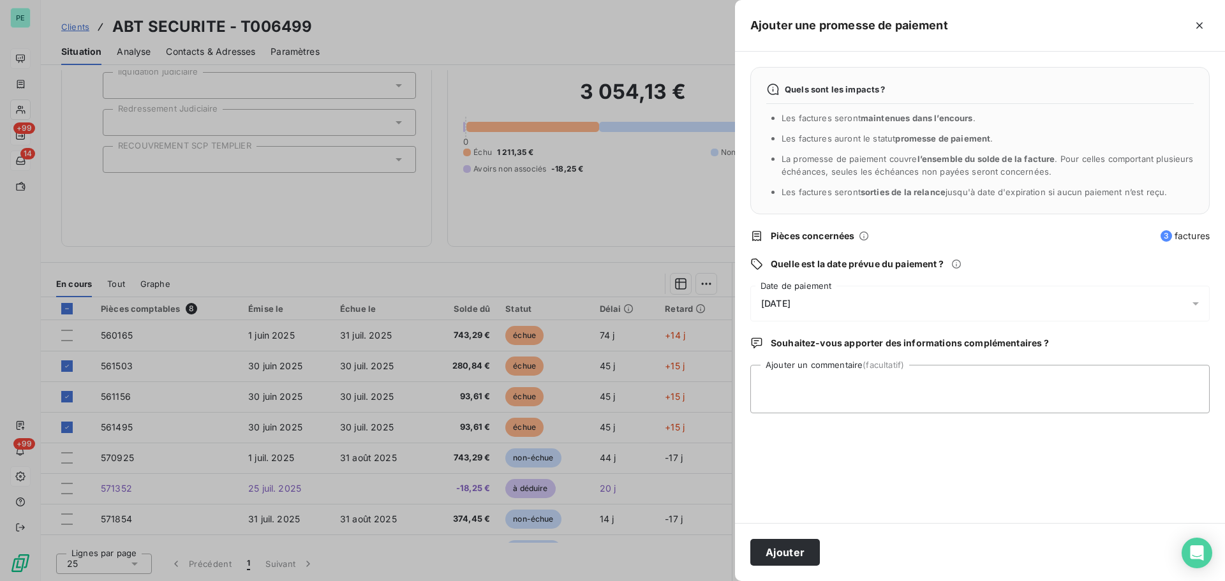
click at [791, 299] on span "[DATE]" at bounding box center [775, 304] width 29 height 10
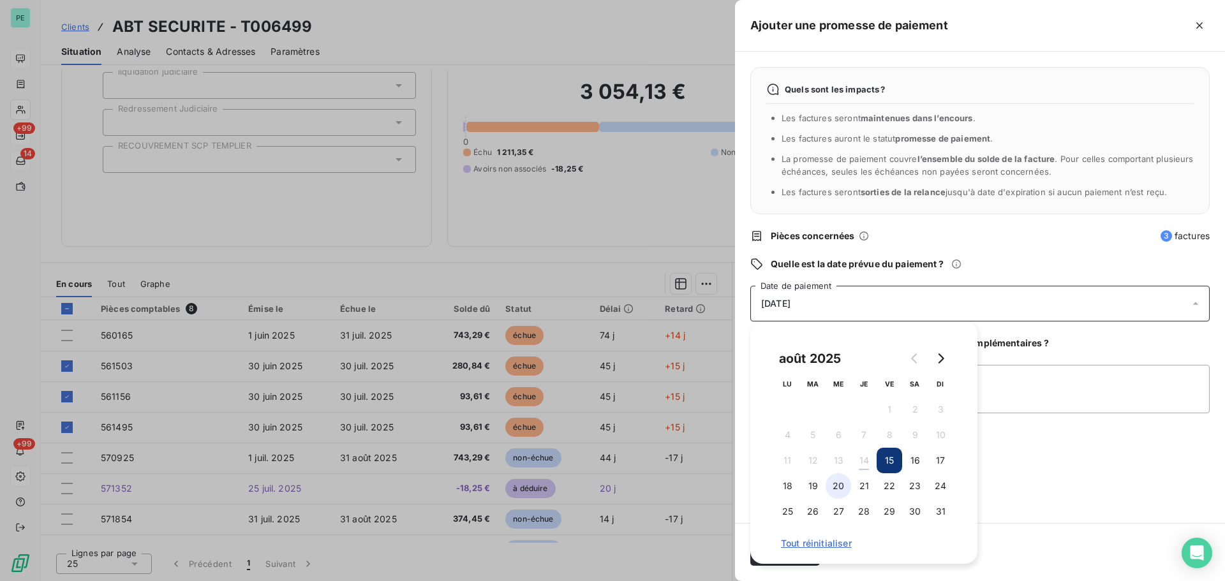
click at [838, 443] on button "20" at bounding box center [839, 486] width 26 height 26
click at [979, 443] on div "Quels sont les impacts ? Les factures seront maintenues dans l’encours . Les fa…" at bounding box center [980, 288] width 490 height 472
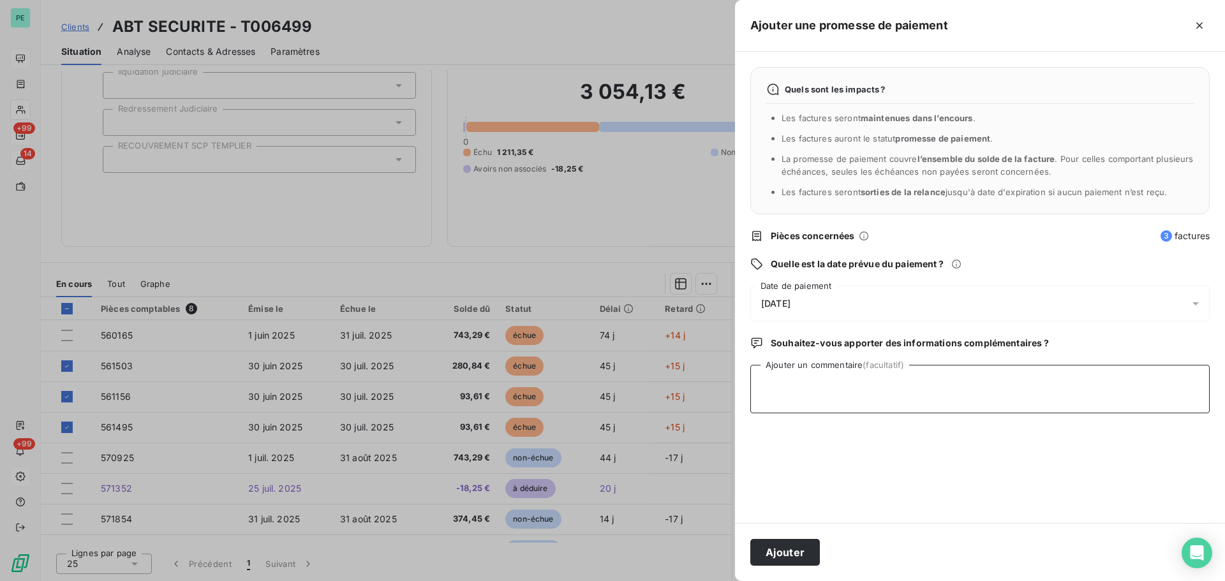
click at [893, 395] on textarea "Ajouter un commentaire (facultatif)" at bounding box center [979, 389] width 459 height 48
type textarea "AVIS DE VIREMENT RECU"
click at [771, 443] on button "Ajouter" at bounding box center [785, 552] width 70 height 27
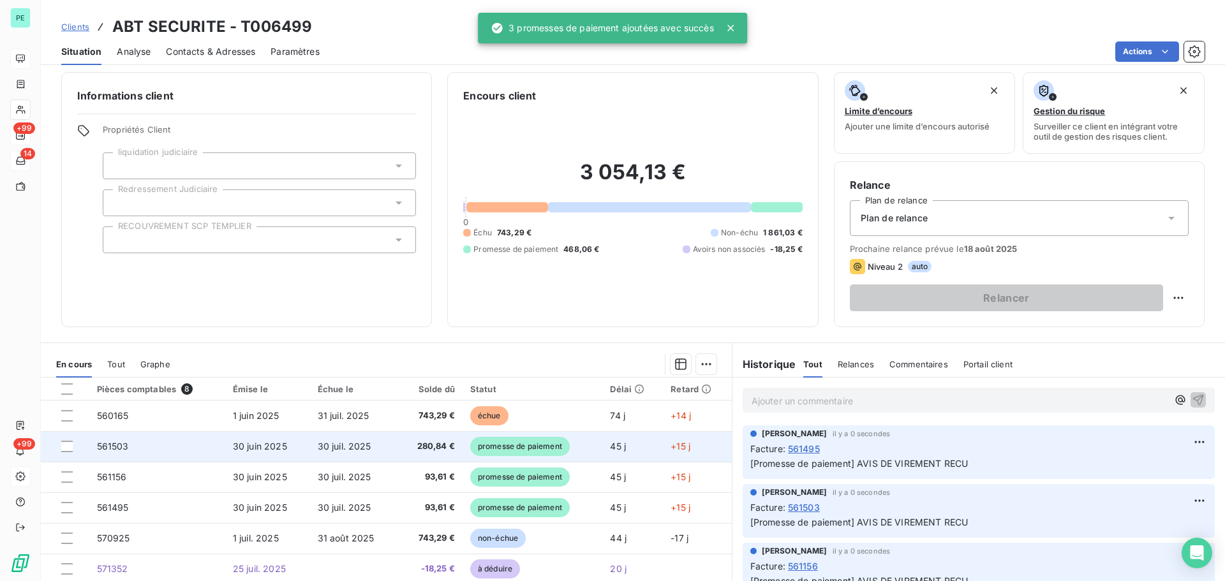
scroll to position [0, 0]
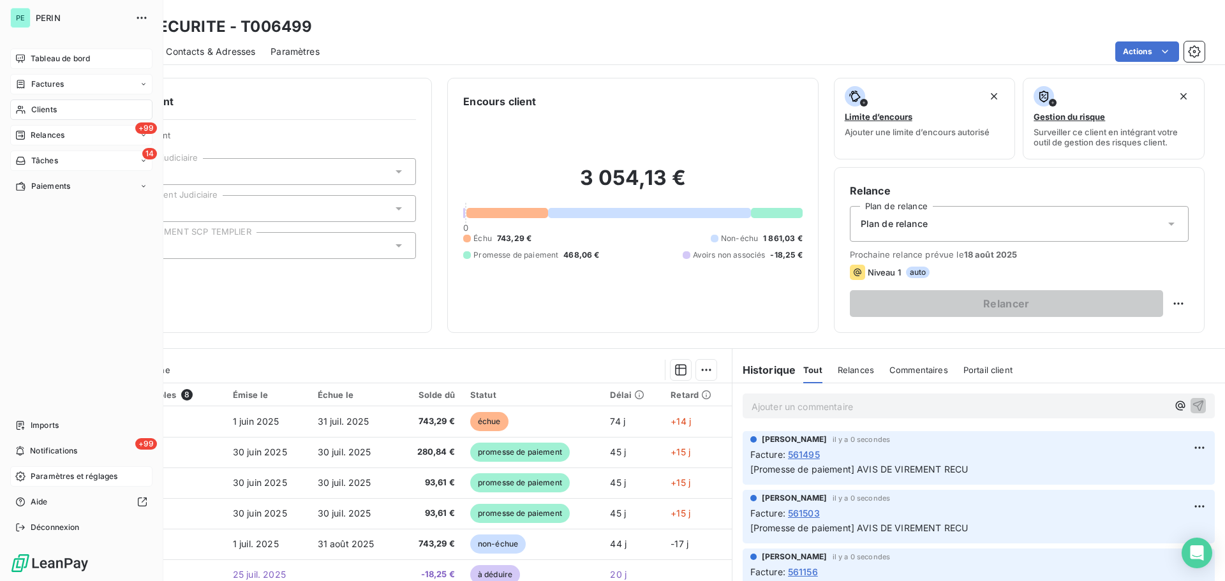
click at [41, 85] on span "Factures" at bounding box center [47, 83] width 33 height 11
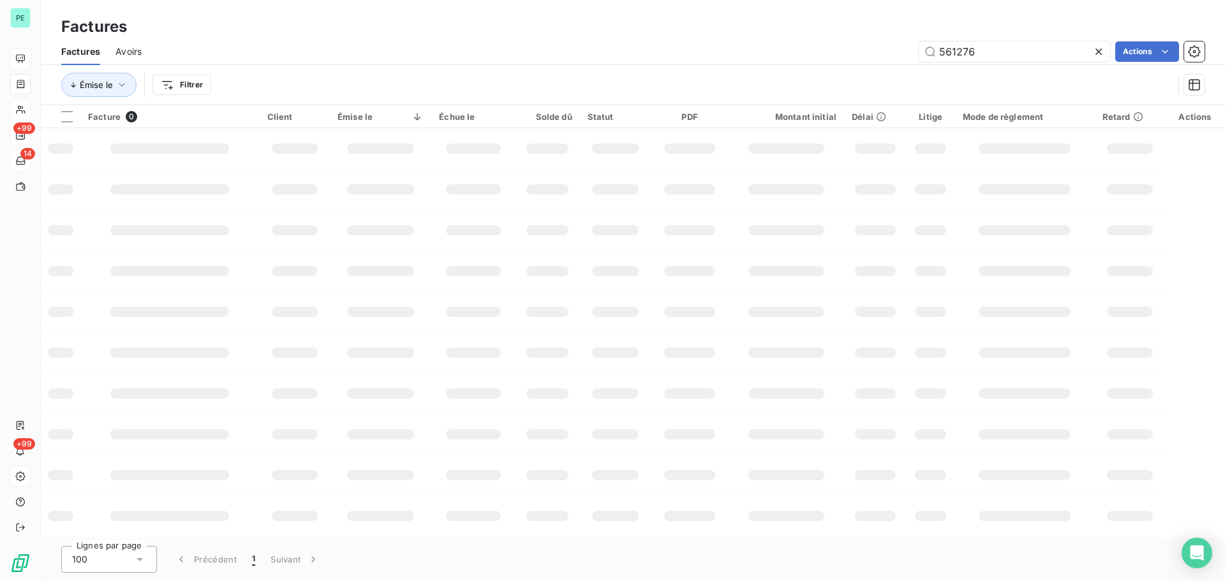
drag, startPoint x: 985, startPoint y: 48, endPoint x: 880, endPoint y: 47, distance: 104.7
click at [881, 47] on div "561276 Actions" at bounding box center [681, 51] width 1048 height 20
type input "570462"
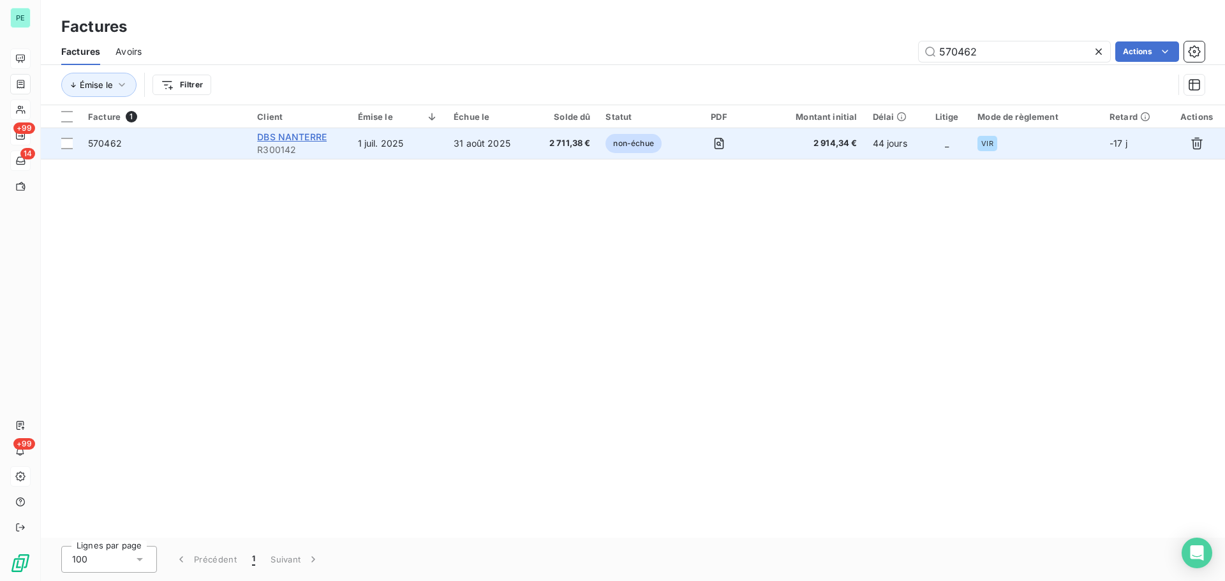
click at [285, 134] on span "DBS NANTERRE" at bounding box center [292, 136] width 70 height 11
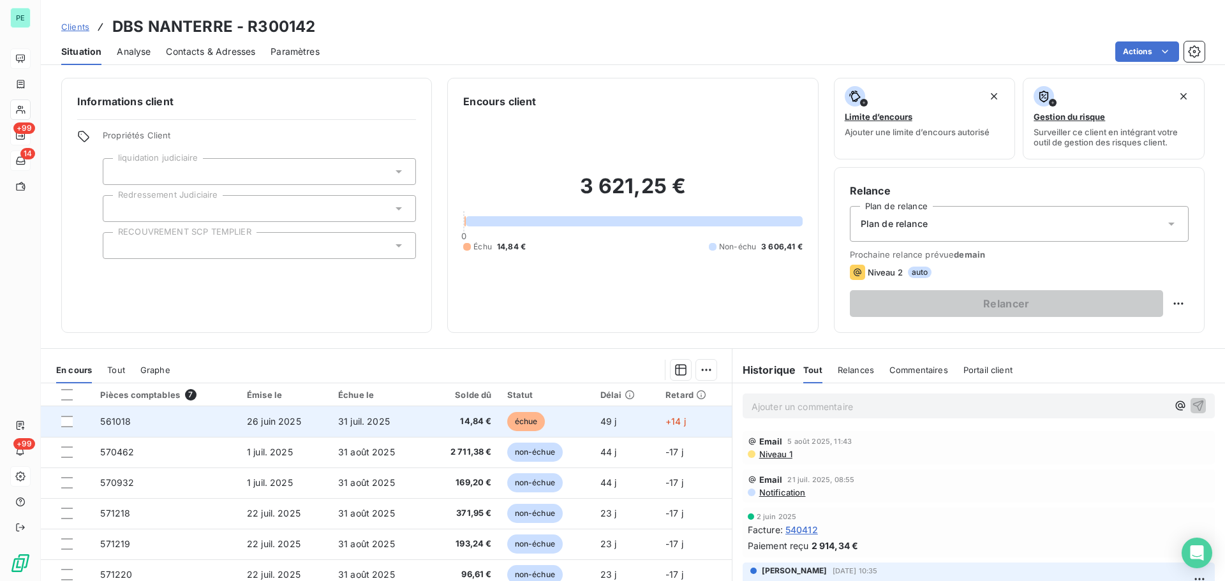
scroll to position [64, 0]
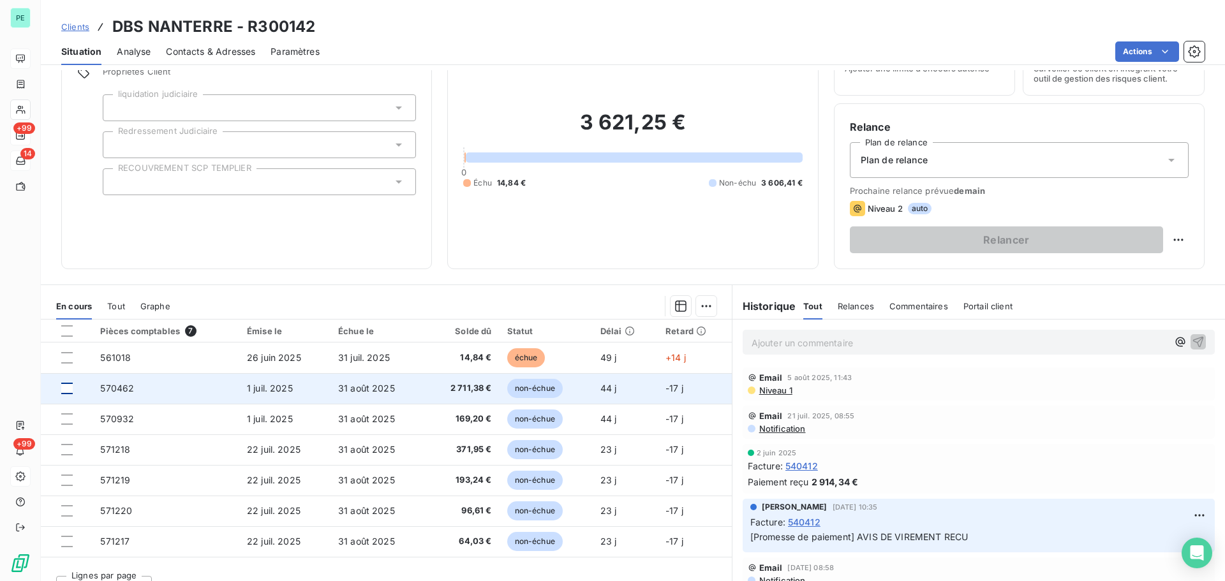
click at [64, 384] on div at bounding box center [66, 388] width 11 height 11
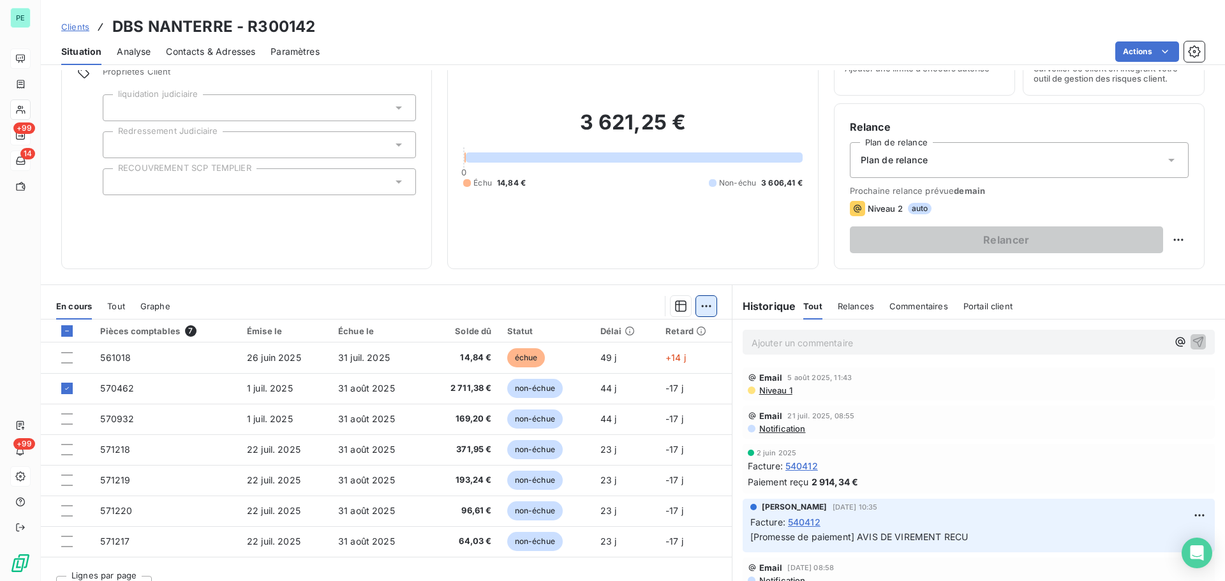
click at [701, 306] on html "PE +99 14 +99 Clients DBS NANTERRE - R300142 Situation Analyse Contacts & Adres…" at bounding box center [612, 290] width 1225 height 581
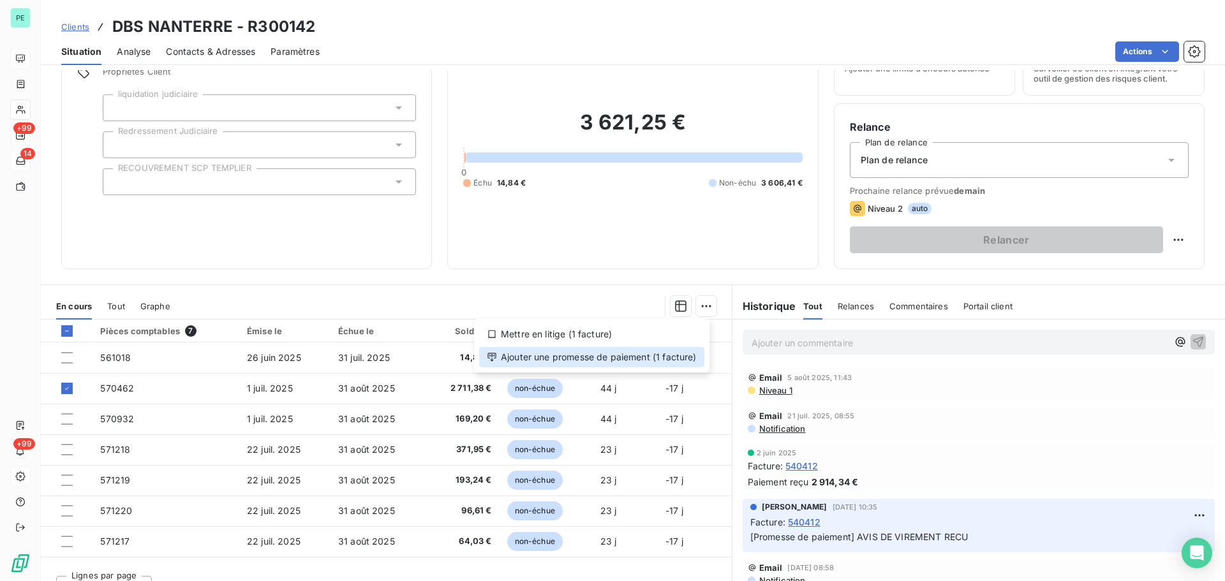
click at [643, 354] on div "Ajouter une promesse de paiement (1 facture)" at bounding box center [591, 357] width 225 height 20
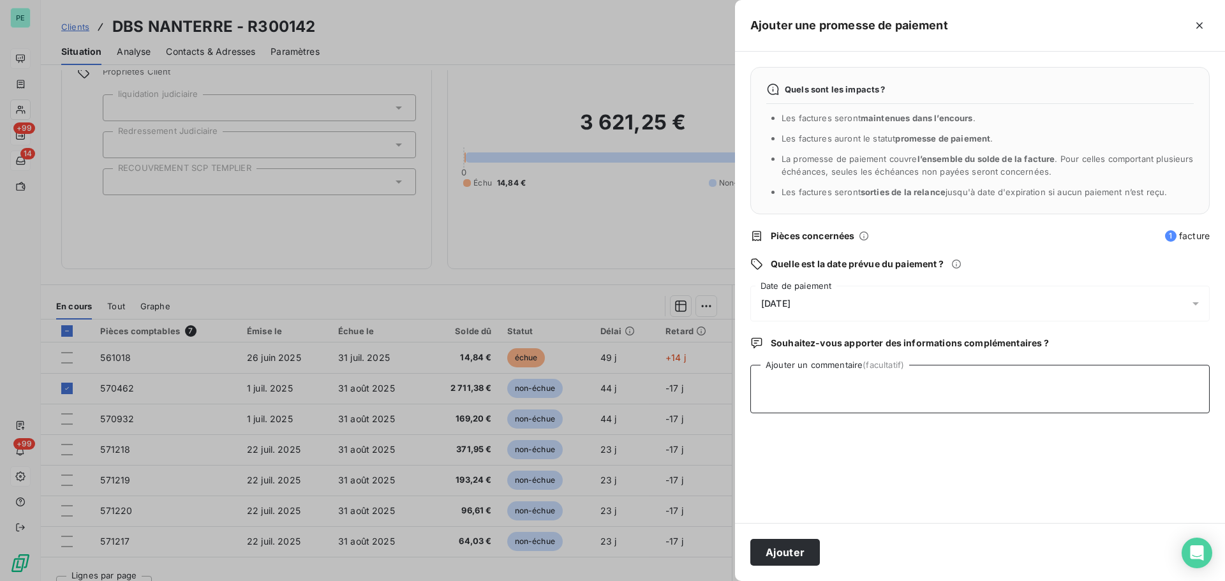
click at [781, 385] on textarea "Ajouter un commentaire (facultatif)" at bounding box center [979, 389] width 459 height 48
type textarea "AVIS DE VIREMENT RECU"
click at [791, 300] on span "[DATE]" at bounding box center [775, 304] width 29 height 10
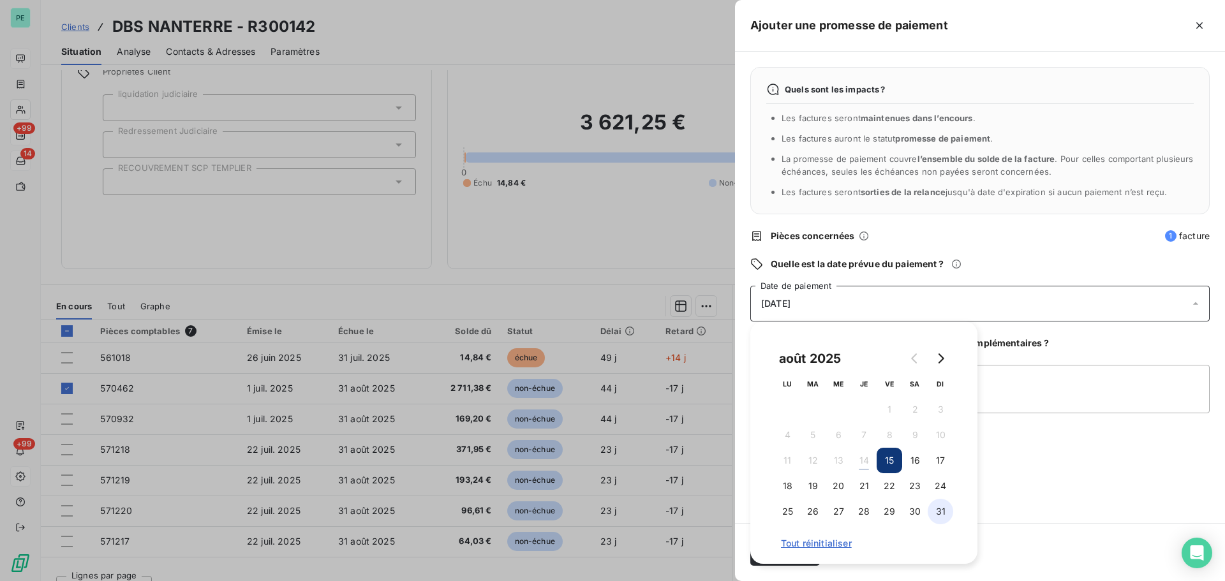
click at [942, 443] on button "31" at bounding box center [941, 512] width 26 height 26
click at [979, 443] on div "Quels sont les impacts ? Les factures seront maintenues dans l’encours . Les fa…" at bounding box center [980, 288] width 490 height 472
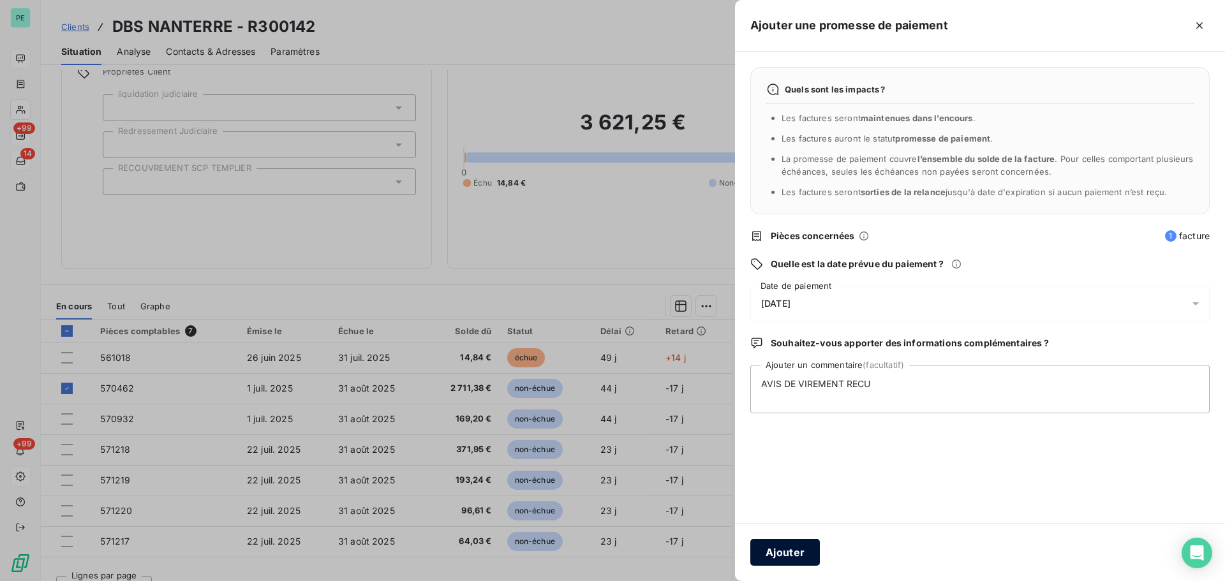
click at [787, 443] on button "Ajouter" at bounding box center [785, 552] width 70 height 27
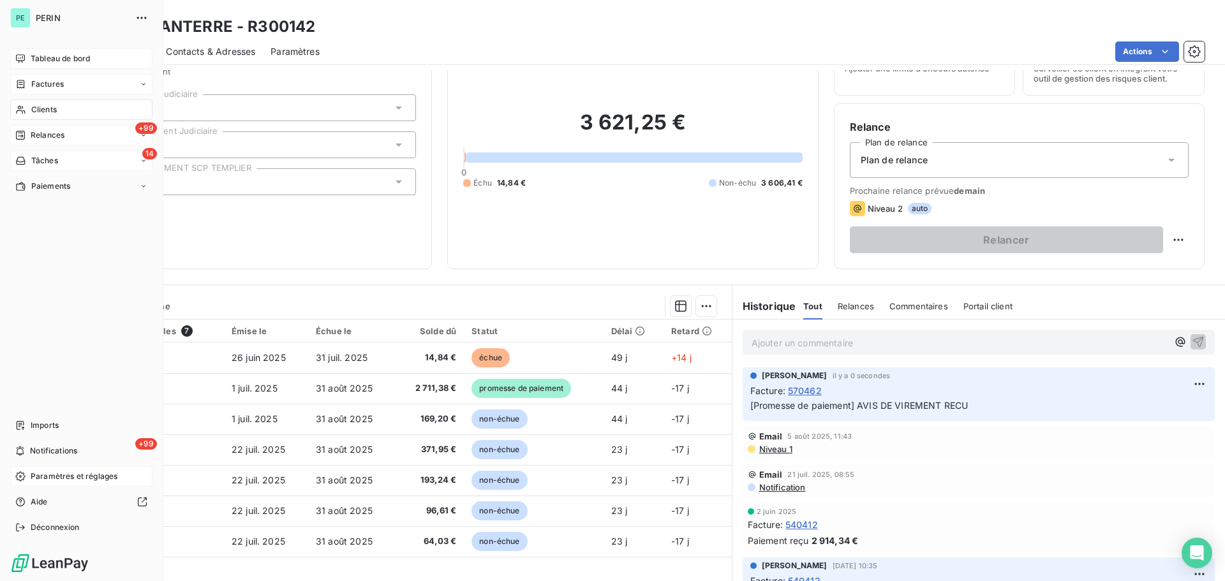
drag, startPoint x: 34, startPoint y: 82, endPoint x: 57, endPoint y: 82, distance: 22.3
click at [34, 82] on span "Factures" at bounding box center [47, 83] width 33 height 11
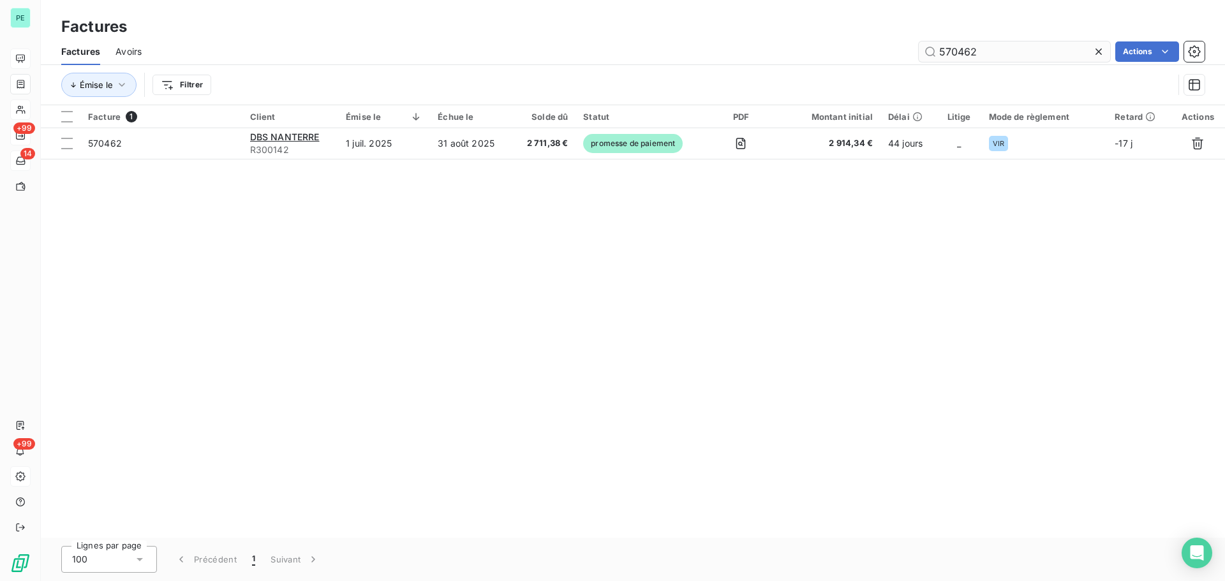
drag, startPoint x: 951, startPoint y: 56, endPoint x: 1089, endPoint y: 56, distance: 137.2
click at [979, 56] on input "570462" at bounding box center [1014, 51] width 191 height 20
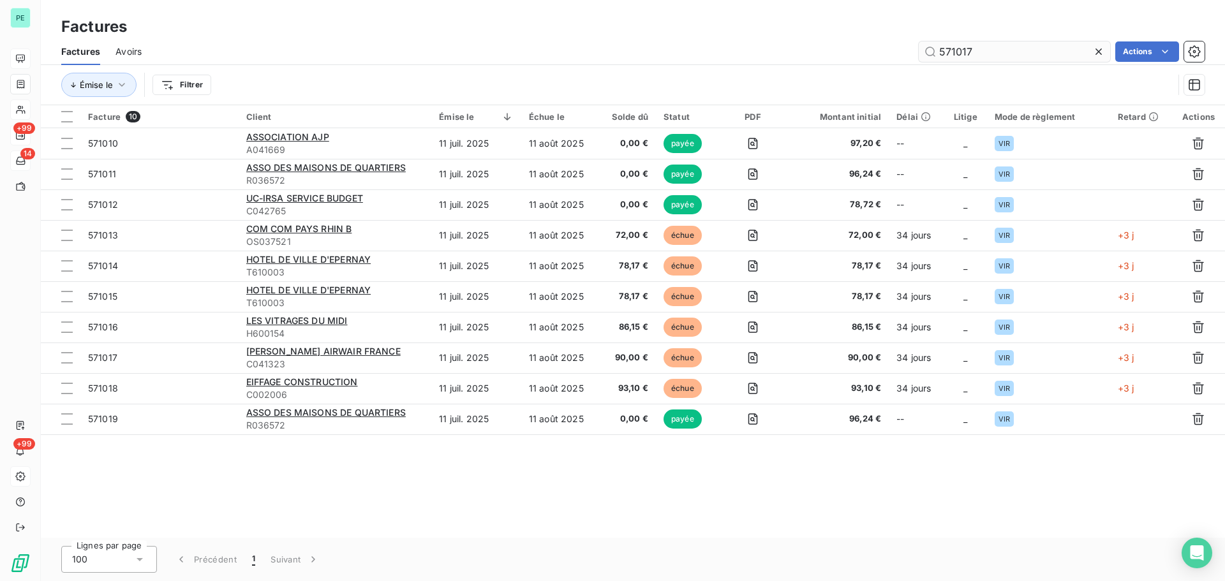
type input "571017"
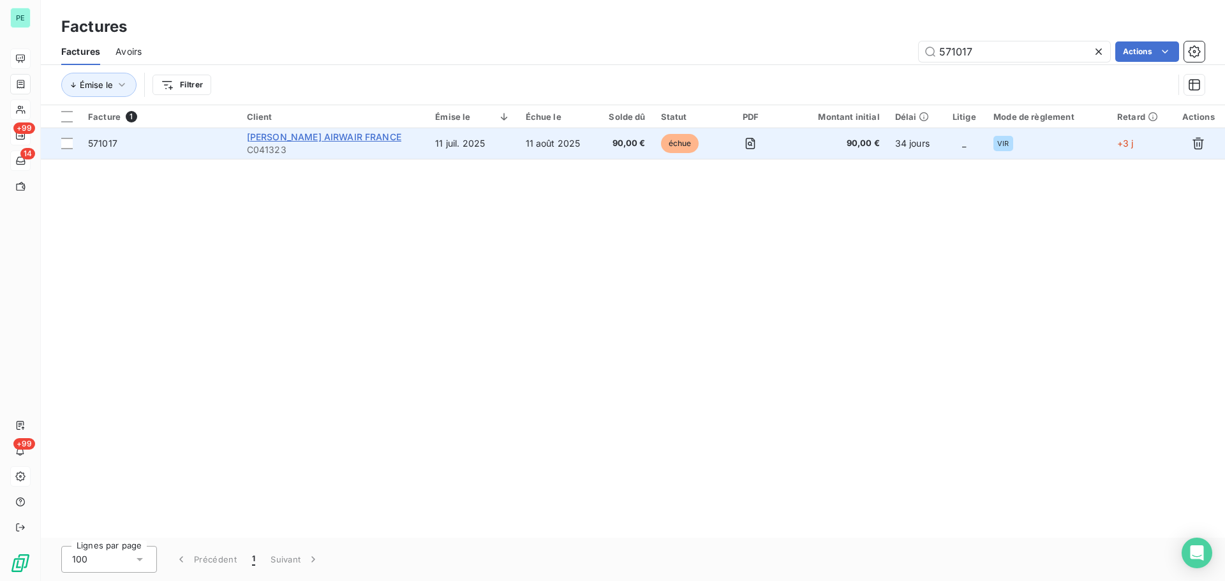
click at [333, 133] on span "[PERSON_NAME] AIRWAIR FRANCE" at bounding box center [324, 136] width 154 height 11
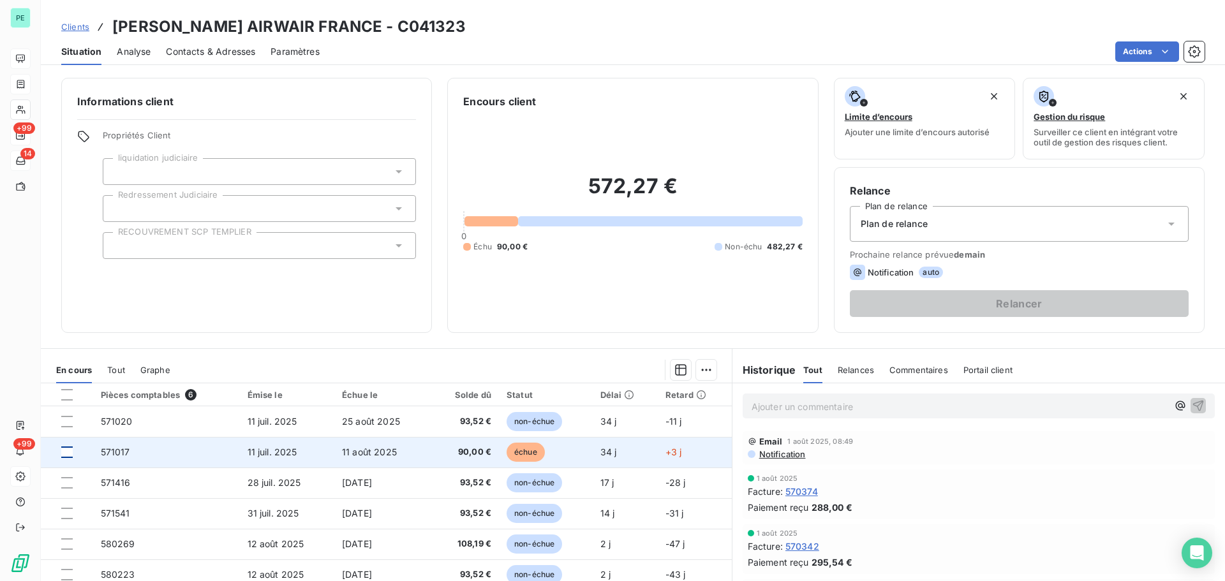
click at [61, 443] on div at bounding box center [66, 452] width 11 height 11
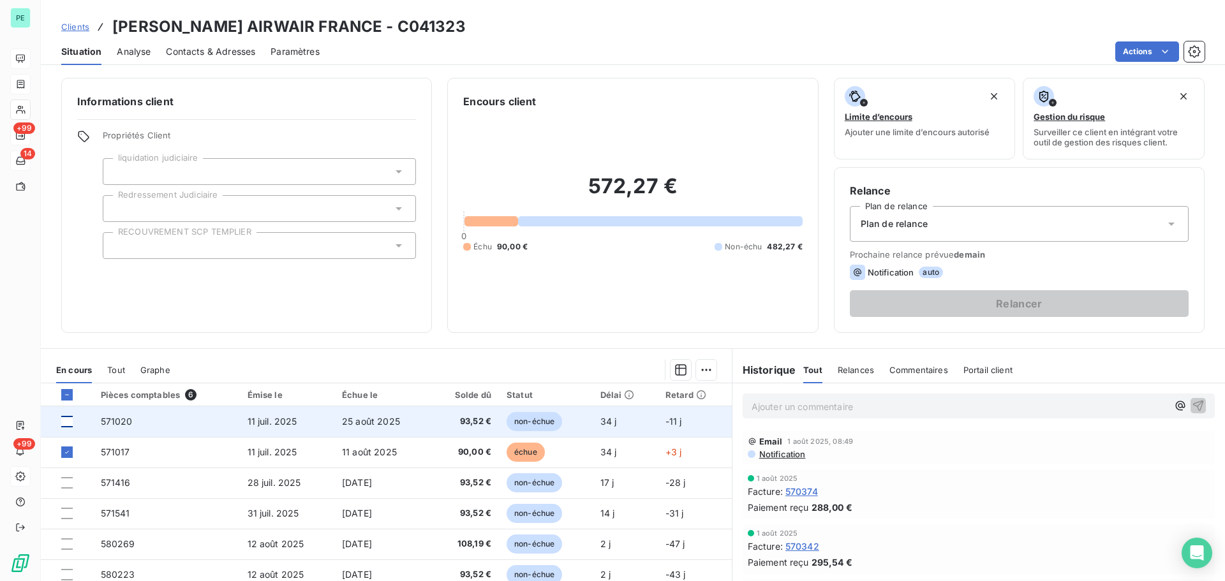
click at [63, 424] on div at bounding box center [66, 421] width 11 height 11
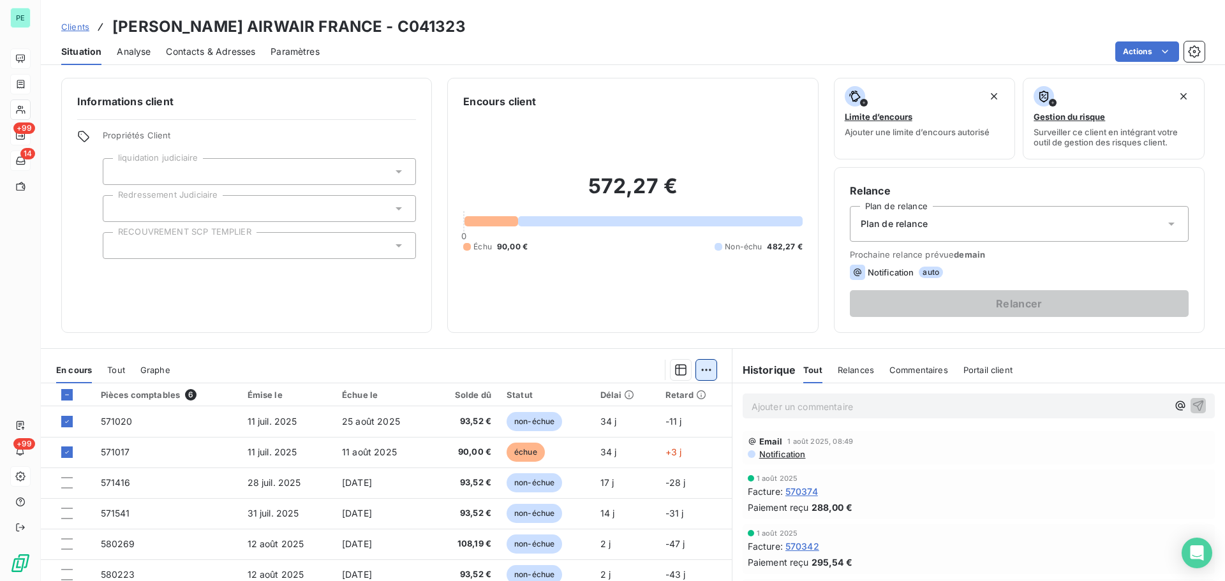
click at [703, 370] on html "PE +99 14 +99 Clients [PERSON_NAME] AIRWAIR [GEOGRAPHIC_DATA] - C041323 Situati…" at bounding box center [612, 290] width 1225 height 581
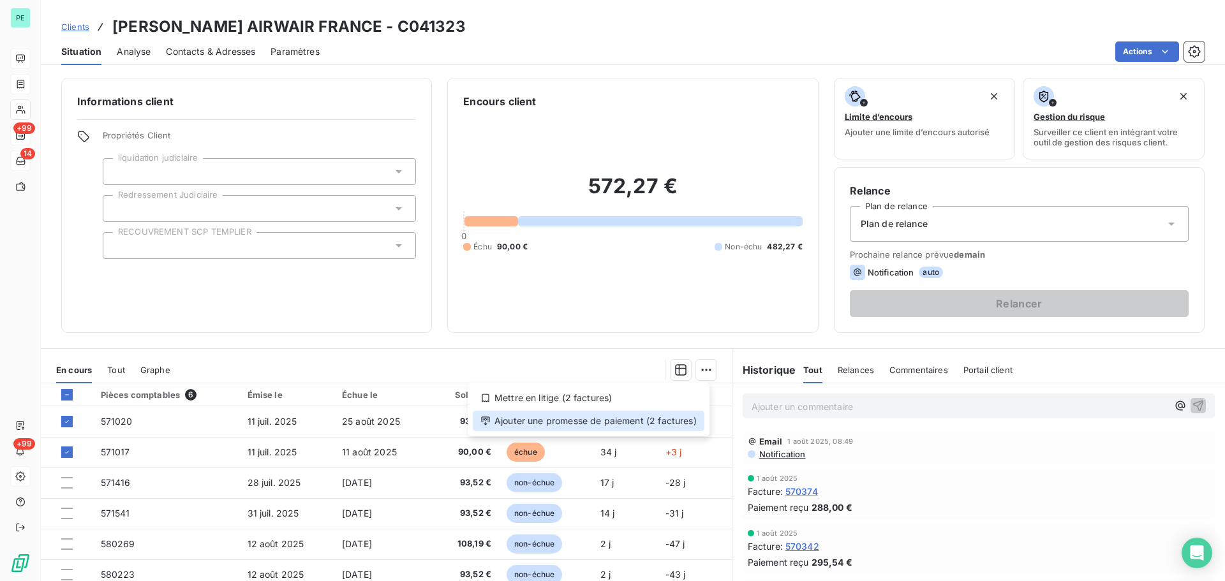
click at [644, 420] on div "Ajouter une promesse de paiement (2 factures)" at bounding box center [589, 421] width 232 height 20
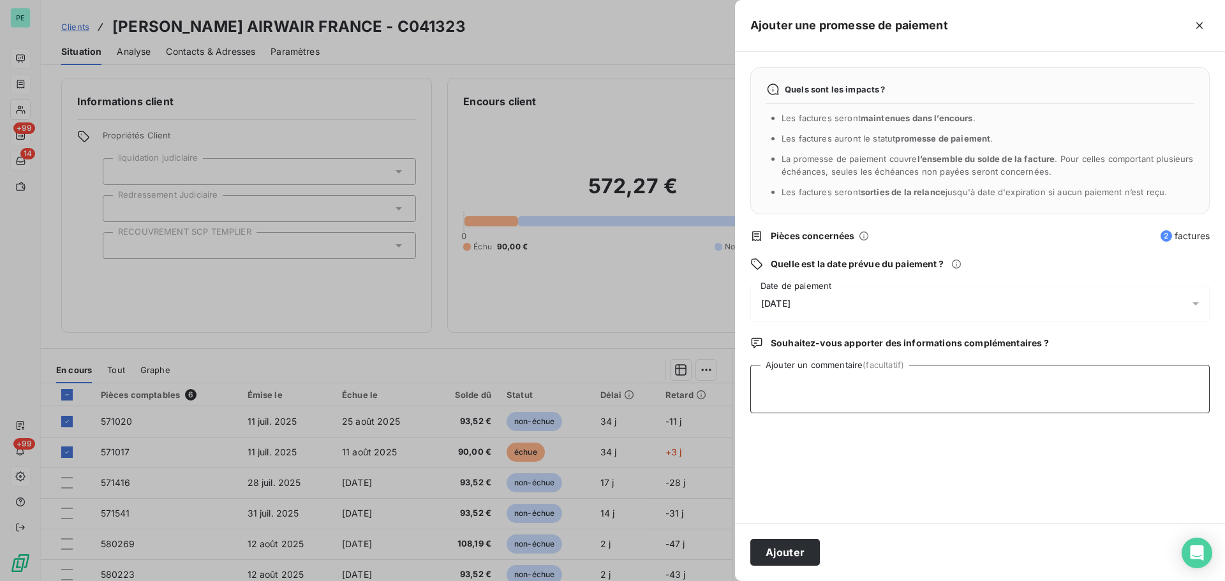
click at [775, 401] on textarea "Ajouter un commentaire (facultatif)" at bounding box center [979, 389] width 459 height 48
type textarea "AVIS DE VIREMENT RECU"
click at [791, 304] on span "[DATE]" at bounding box center [775, 304] width 29 height 10
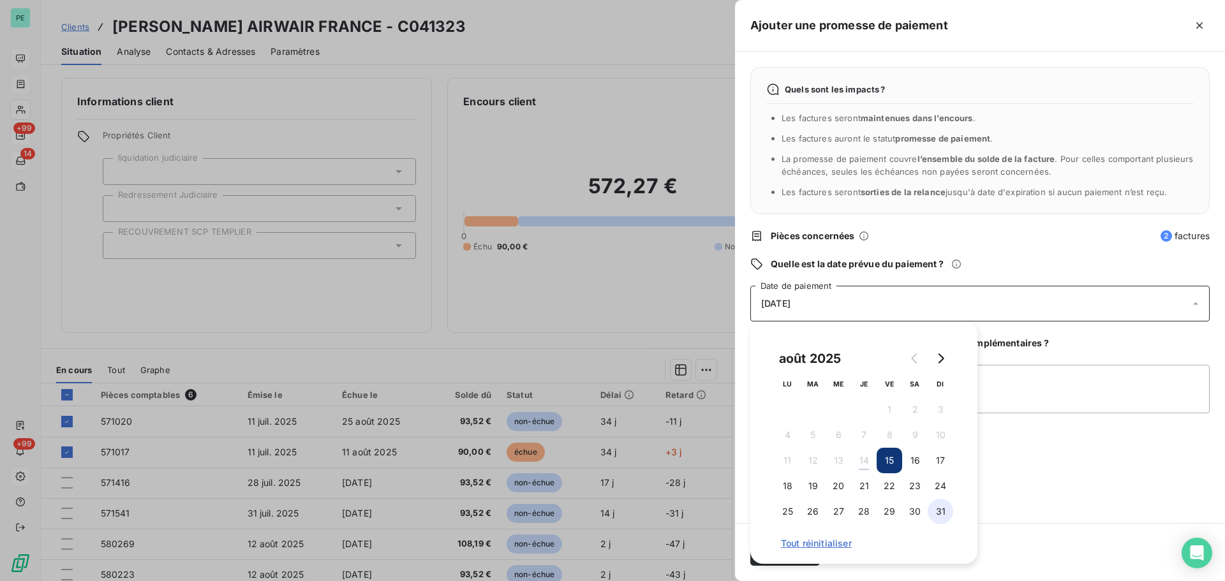
click at [935, 443] on button "31" at bounding box center [941, 512] width 26 height 26
click at [979, 443] on div "Quels sont les impacts ? Les factures seront maintenues dans l’encours . Les fa…" at bounding box center [980, 288] width 490 height 472
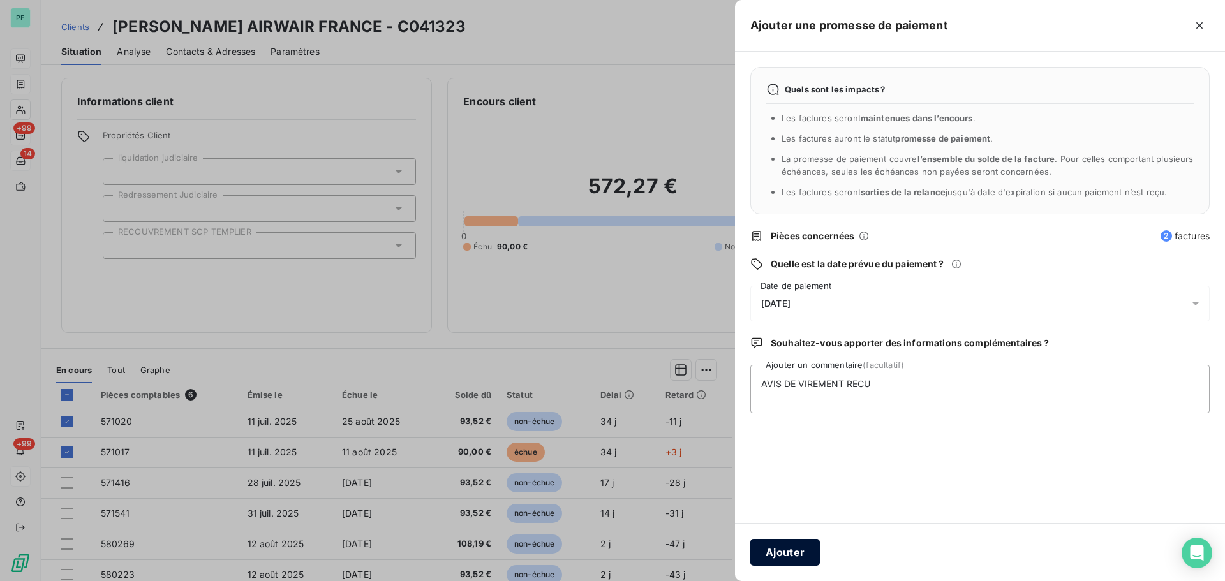
click at [803, 443] on button "Ajouter" at bounding box center [785, 552] width 70 height 27
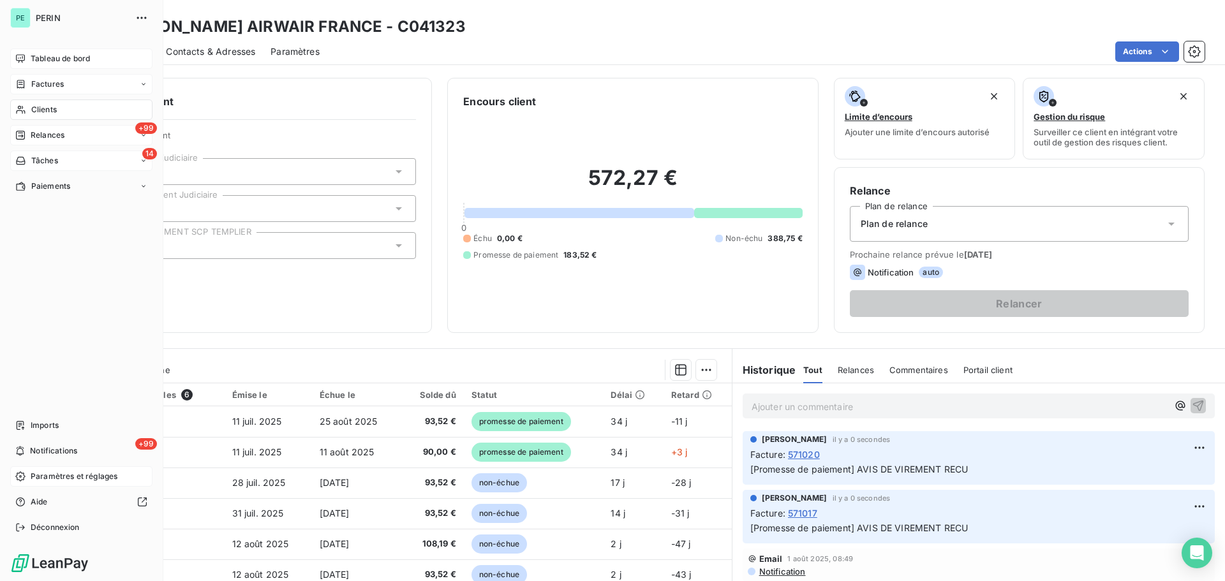
click at [39, 82] on span "Factures" at bounding box center [47, 83] width 33 height 11
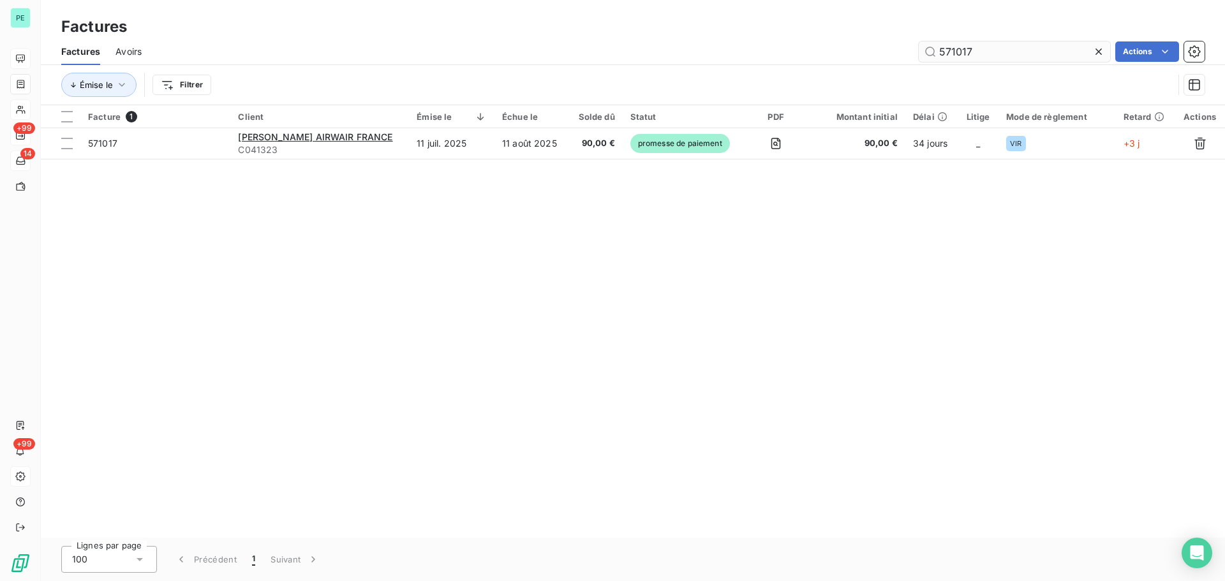
drag, startPoint x: 951, startPoint y: 54, endPoint x: 1010, endPoint y: 54, distance: 58.7
click at [979, 54] on input "571017" at bounding box center [1014, 51] width 191 height 20
type input "570282"
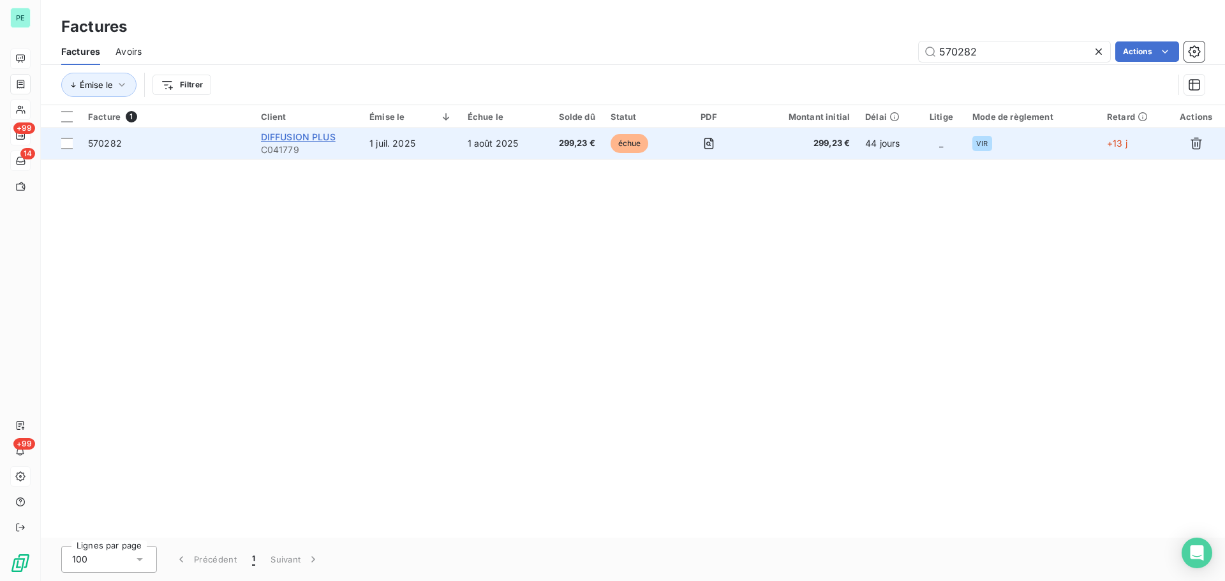
click at [294, 138] on span "DIFFUSION PLUS" at bounding box center [298, 136] width 75 height 11
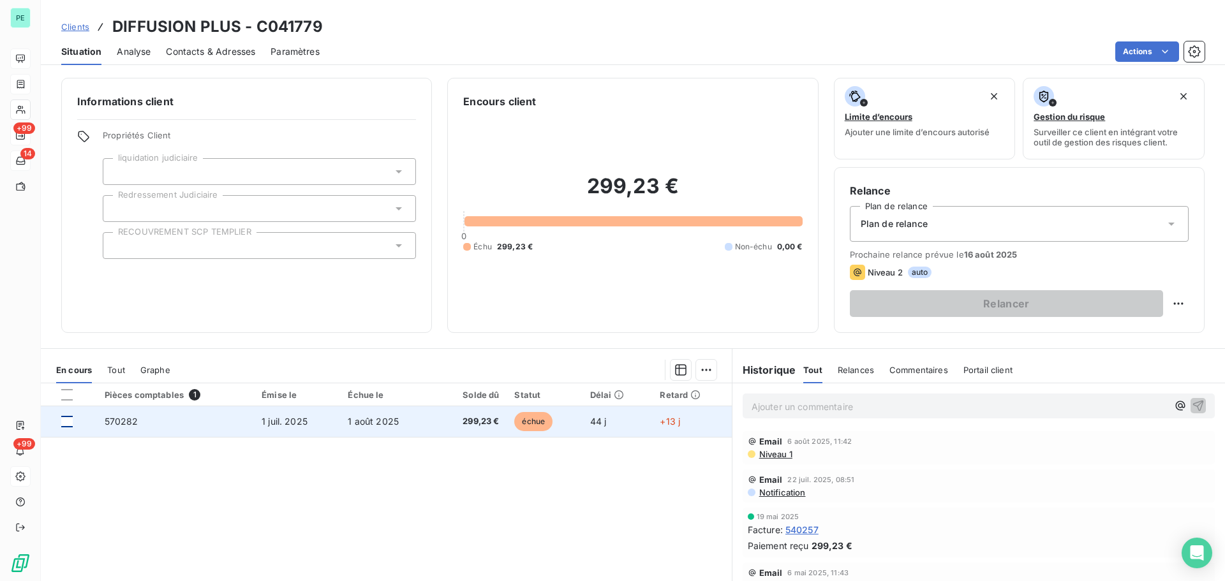
click at [63, 417] on div at bounding box center [66, 421] width 11 height 11
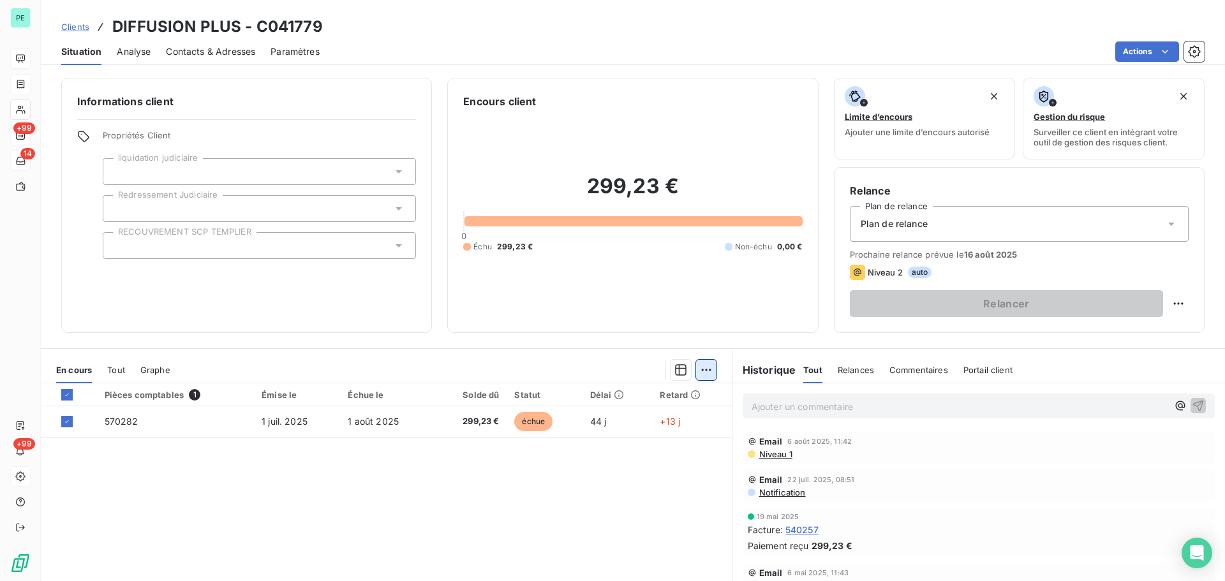
click at [708, 363] on html "PE +99 14 +99 Clients DIFFUSION PLUS - C041779 Situation Analyse Contacts & Adr…" at bounding box center [612, 290] width 1225 height 581
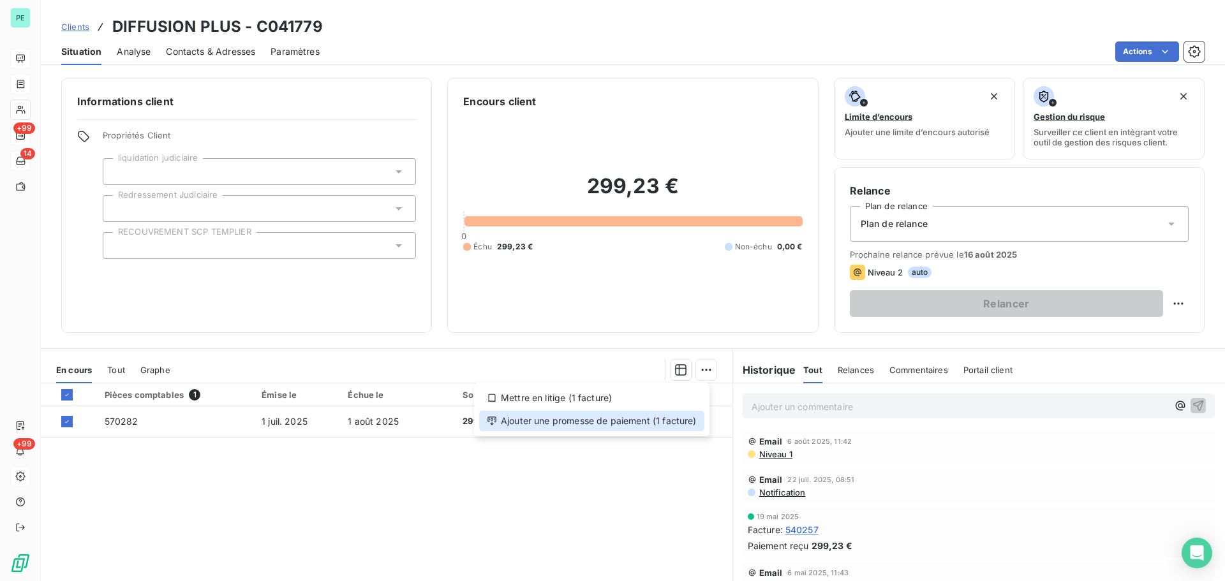
click at [662, 417] on div "Ajouter une promesse de paiement (1 facture)" at bounding box center [591, 421] width 225 height 20
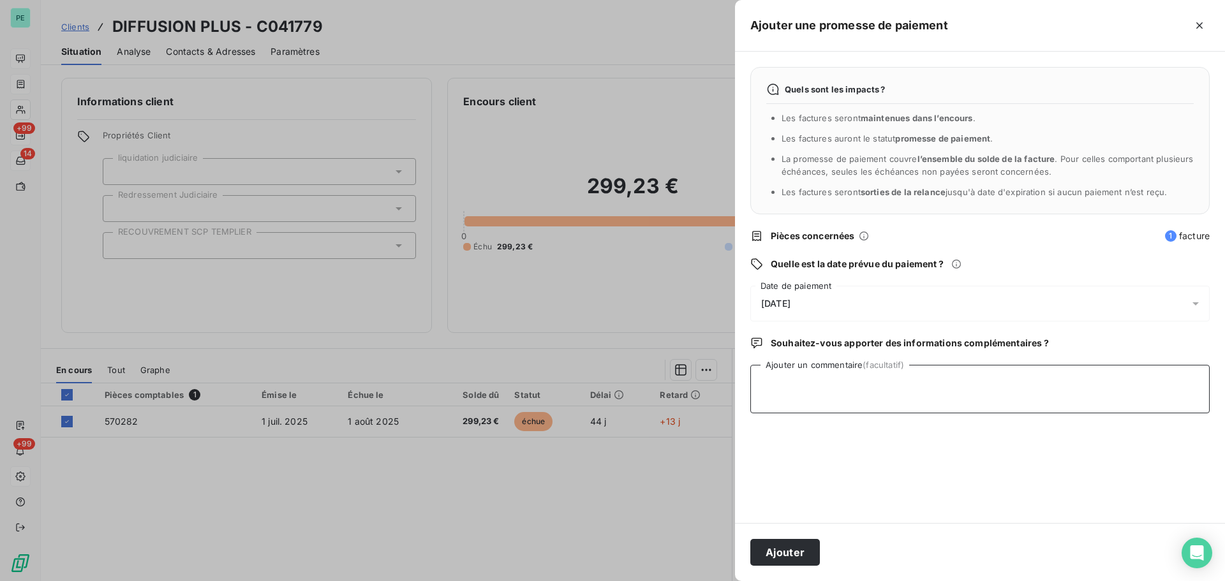
click at [790, 391] on textarea "Ajouter un commentaire (facultatif)" at bounding box center [979, 389] width 459 height 48
type textarea "AVIS DE VIREMENT RECU"
click at [791, 301] on span "[DATE]" at bounding box center [775, 304] width 29 height 10
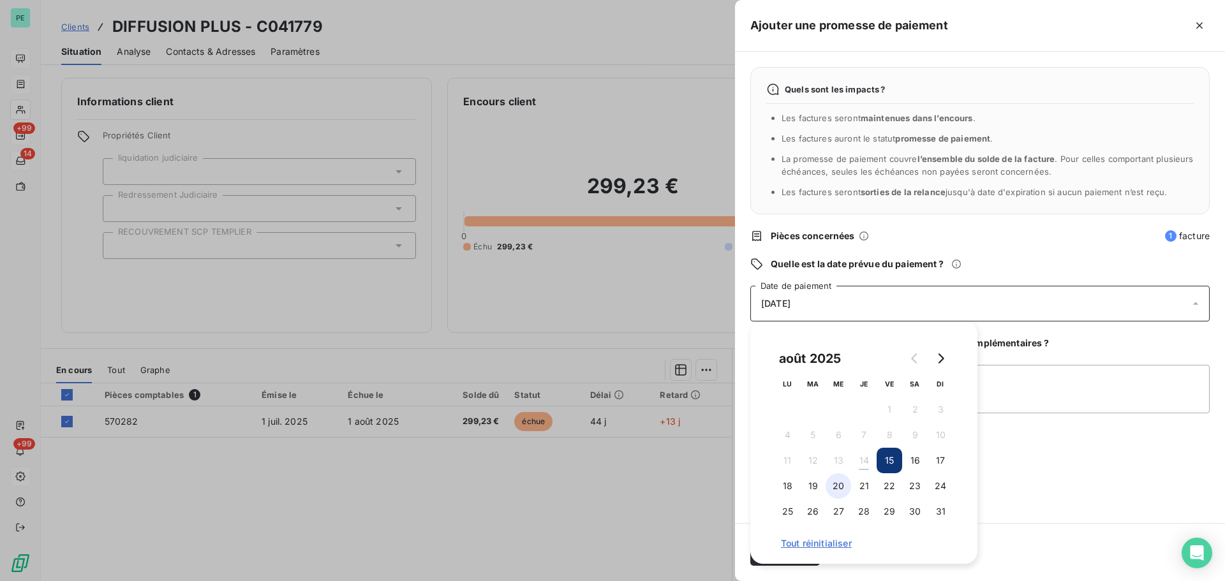
click at [844, 443] on button "20" at bounding box center [839, 486] width 26 height 26
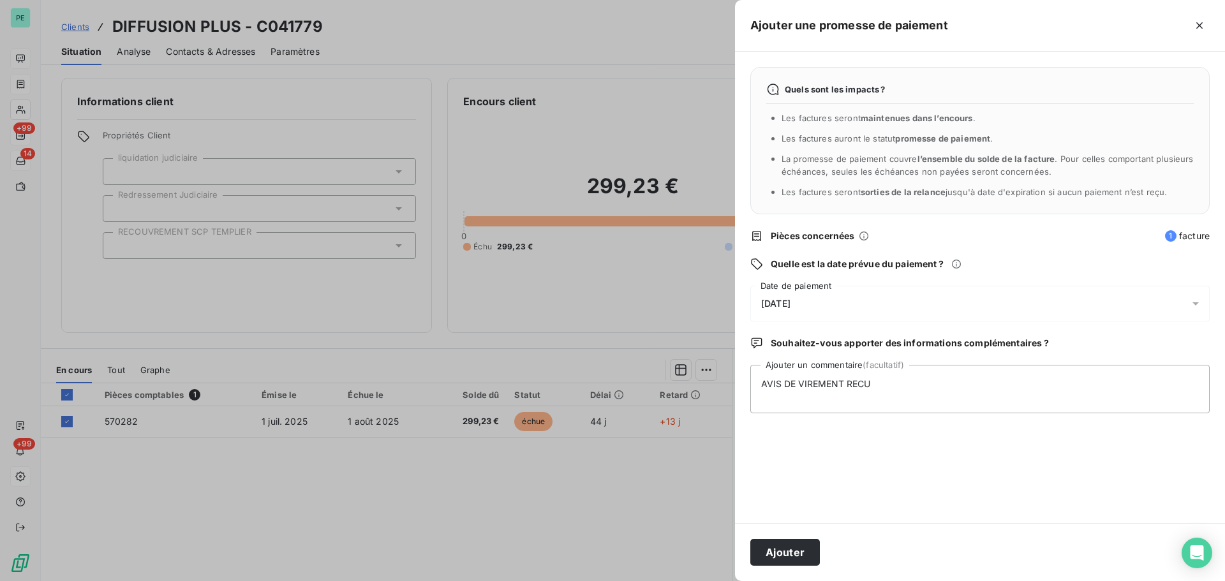
click at [979, 443] on div "Quels sont les impacts ? Les factures seront maintenues dans l’encours . Les fa…" at bounding box center [980, 288] width 490 height 472
click at [801, 443] on button "Ajouter" at bounding box center [785, 552] width 70 height 27
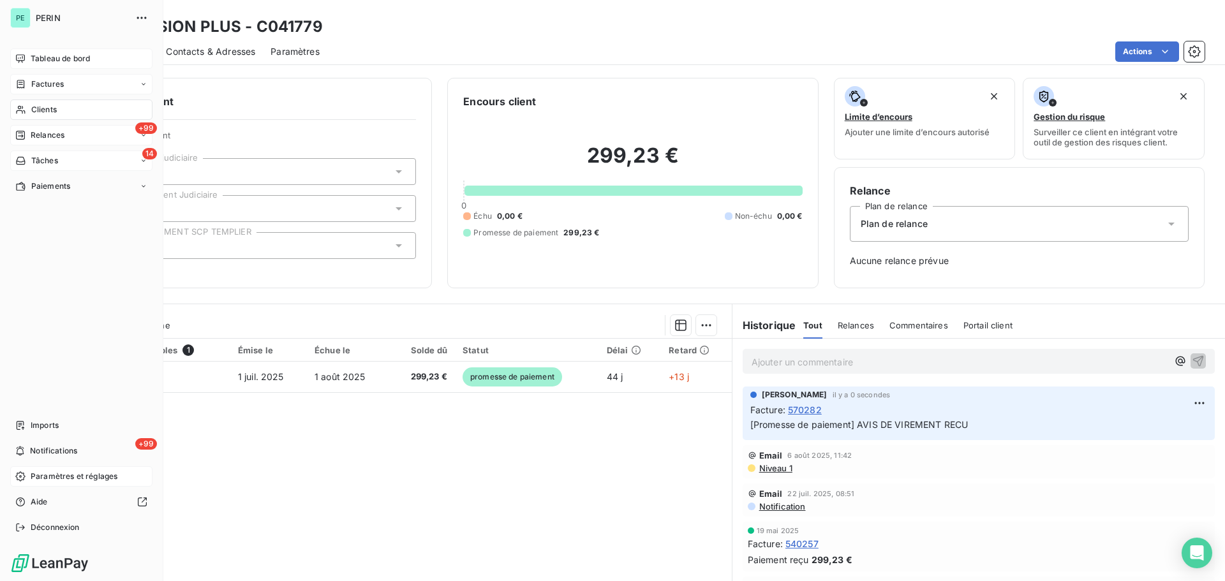
click at [32, 78] on div "Factures" at bounding box center [81, 84] width 142 height 20
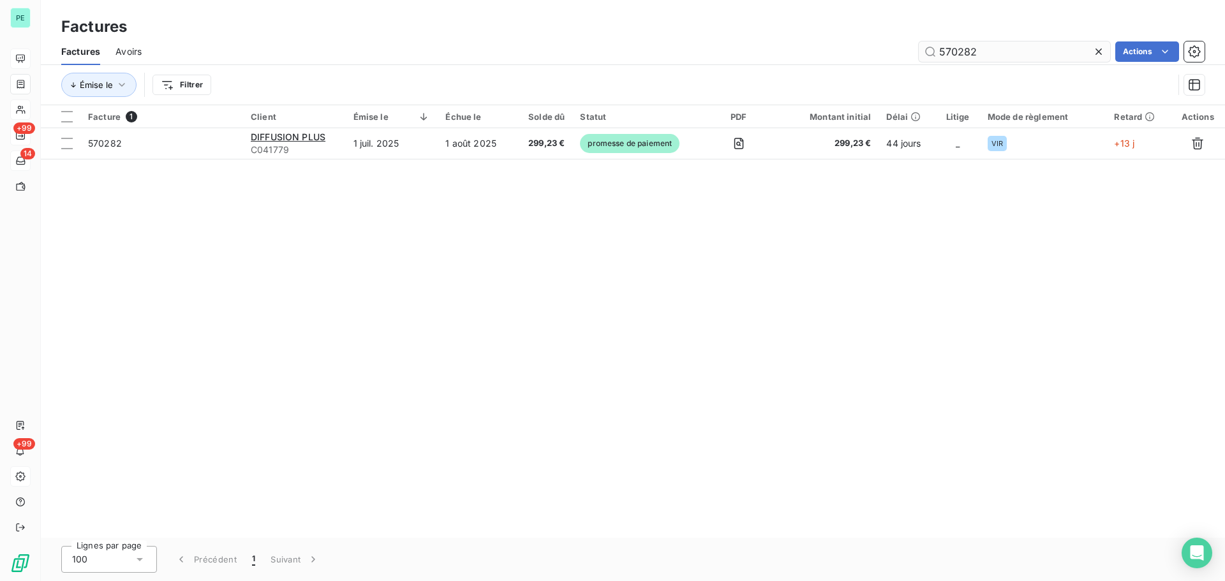
drag, startPoint x: 958, startPoint y: 56, endPoint x: 1004, endPoint y: 56, distance: 45.9
click at [979, 56] on input "570282" at bounding box center [1014, 51] width 191 height 20
type input "570139"
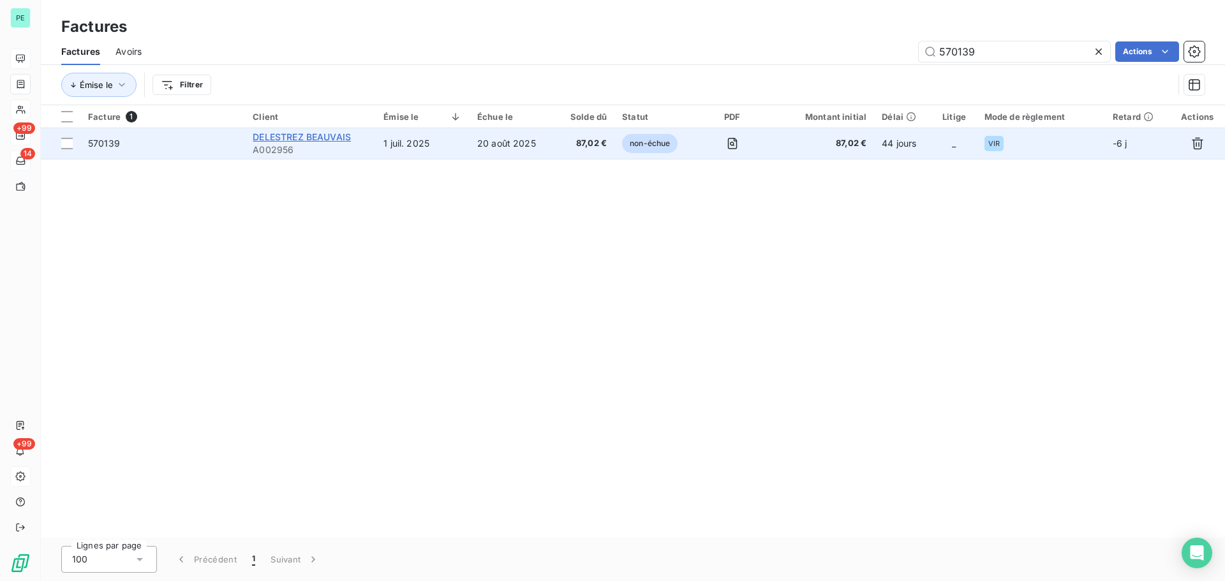
click at [313, 134] on span "DELESTREZ BEAUVAIS" at bounding box center [302, 136] width 98 height 11
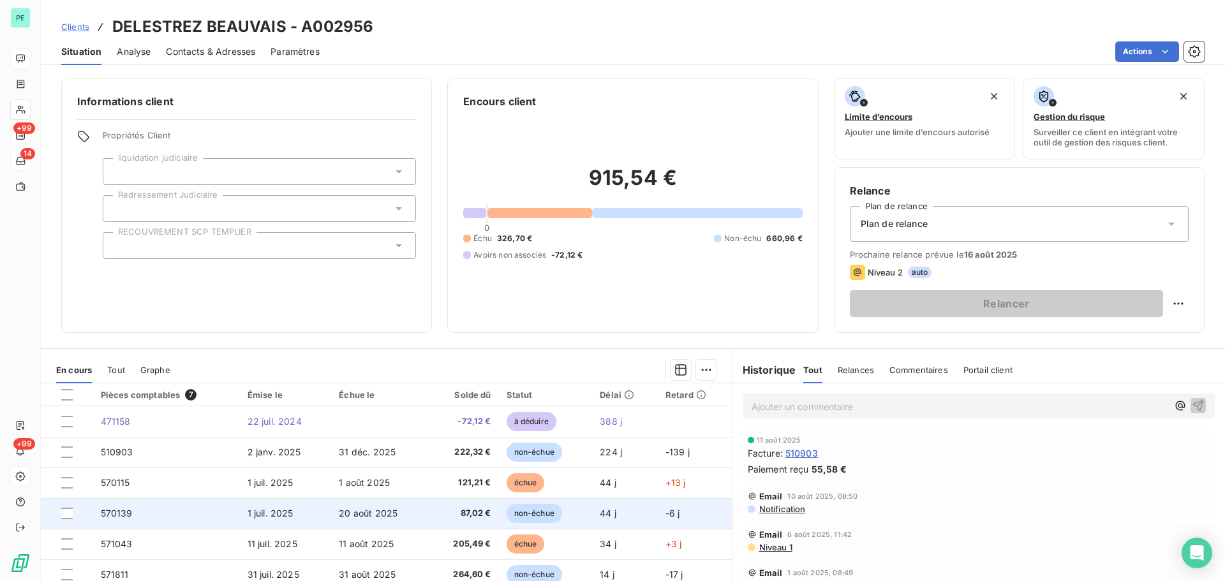
click at [68, 443] on td at bounding box center [67, 513] width 52 height 31
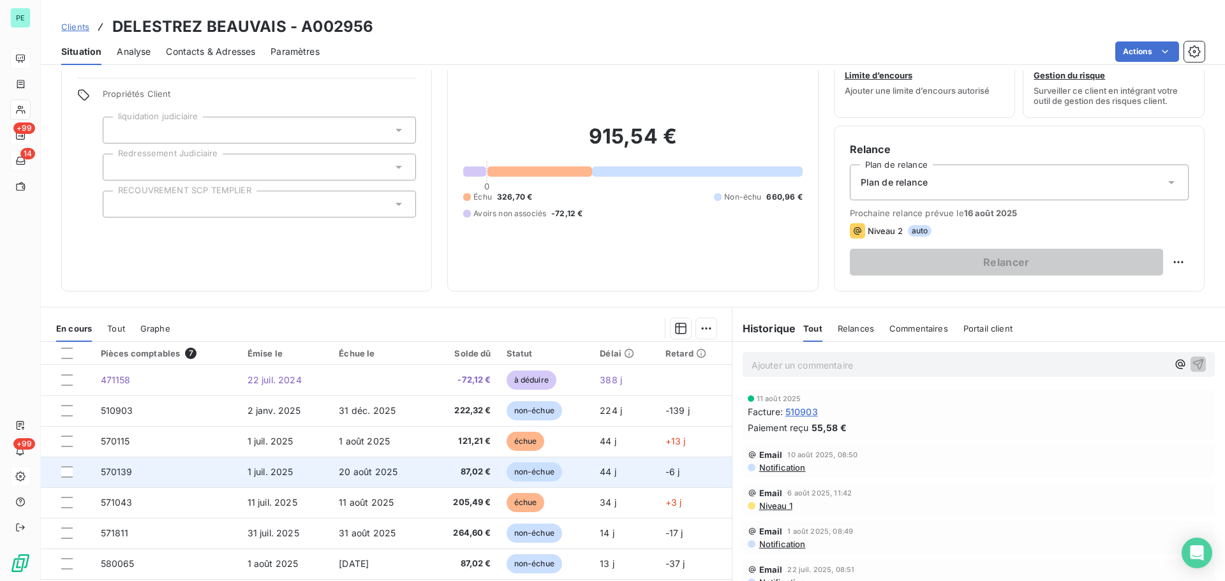
scroll to position [64, 0]
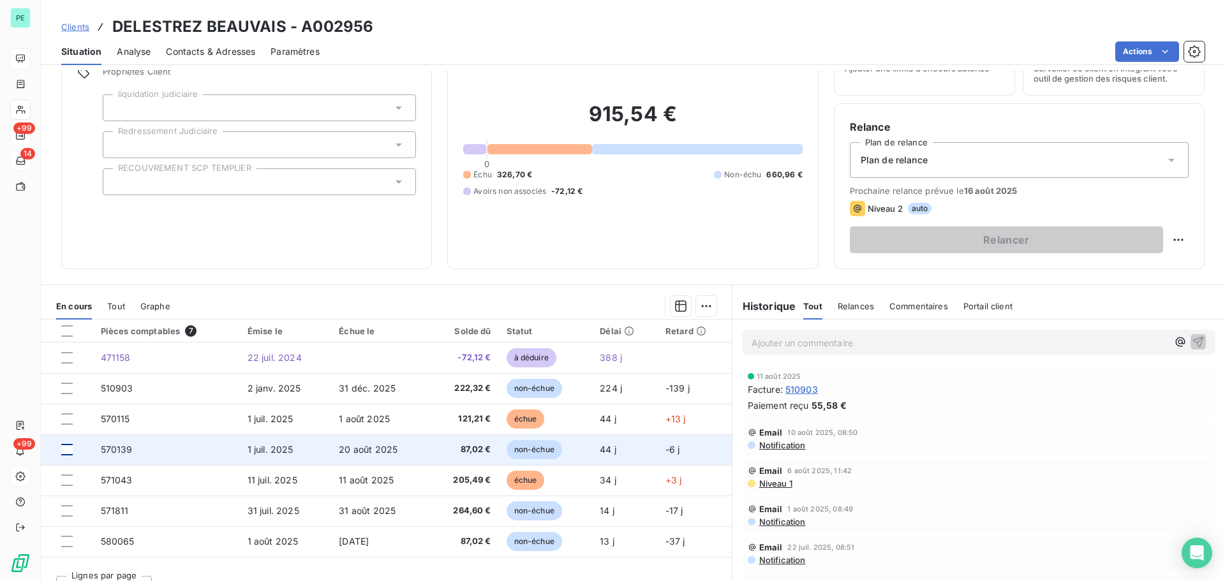
click at [66, 443] on div at bounding box center [66, 449] width 11 height 11
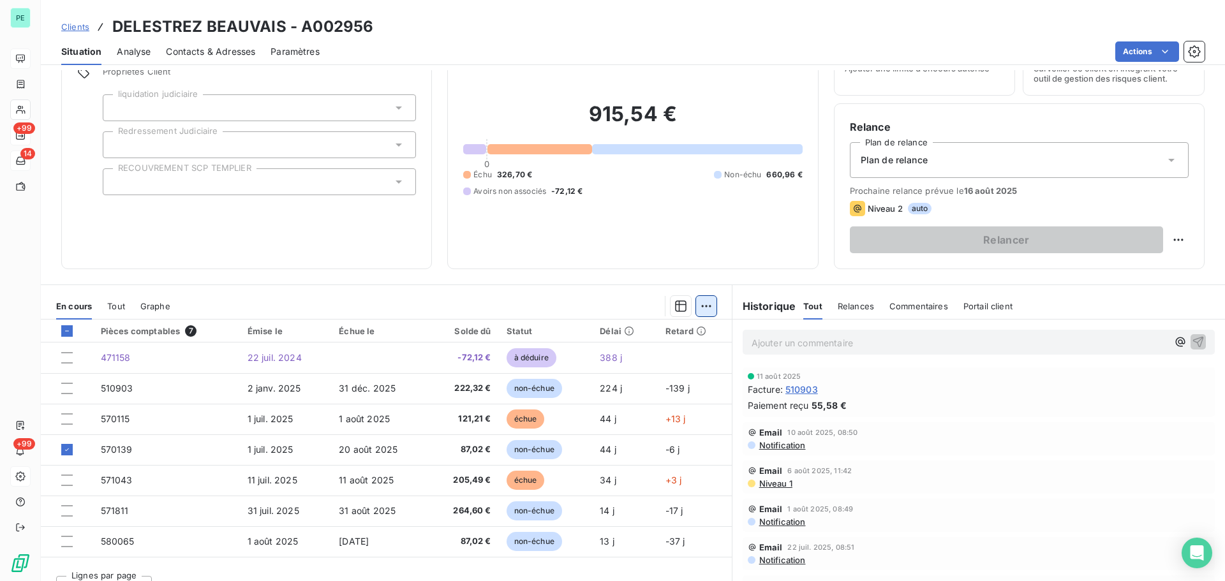
click at [690, 308] on html "PE +99 14 +99 Clients DELESTREZ BEAUVAIS - A002956 Situation Analyse Contacts &…" at bounding box center [612, 290] width 1225 height 581
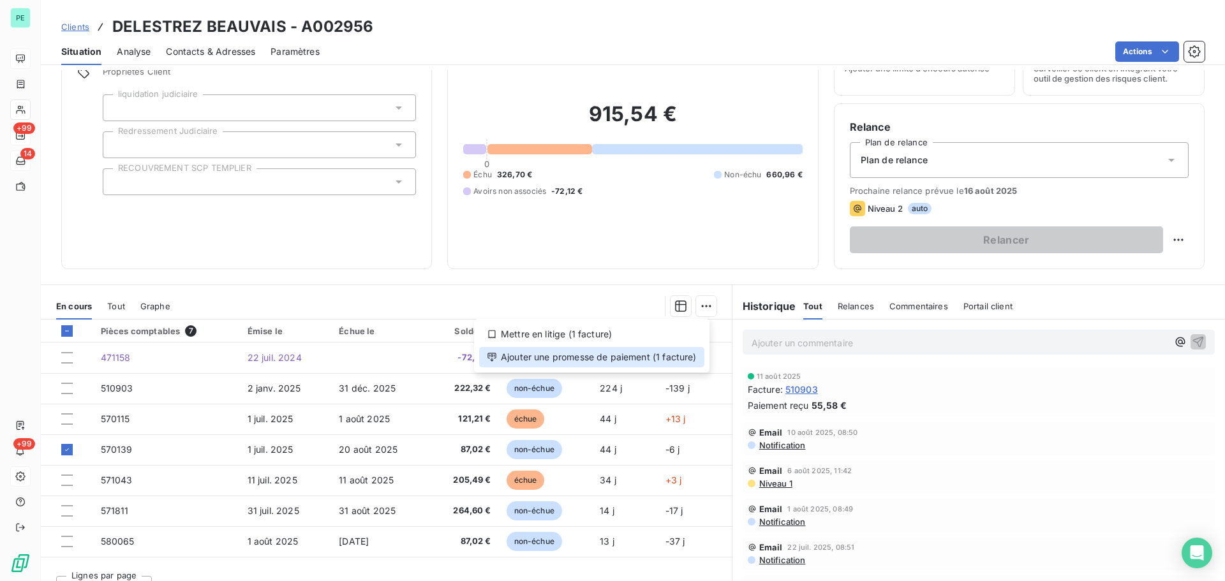
click at [617, 361] on div "Ajouter une promesse de paiement (1 facture)" at bounding box center [591, 357] width 225 height 20
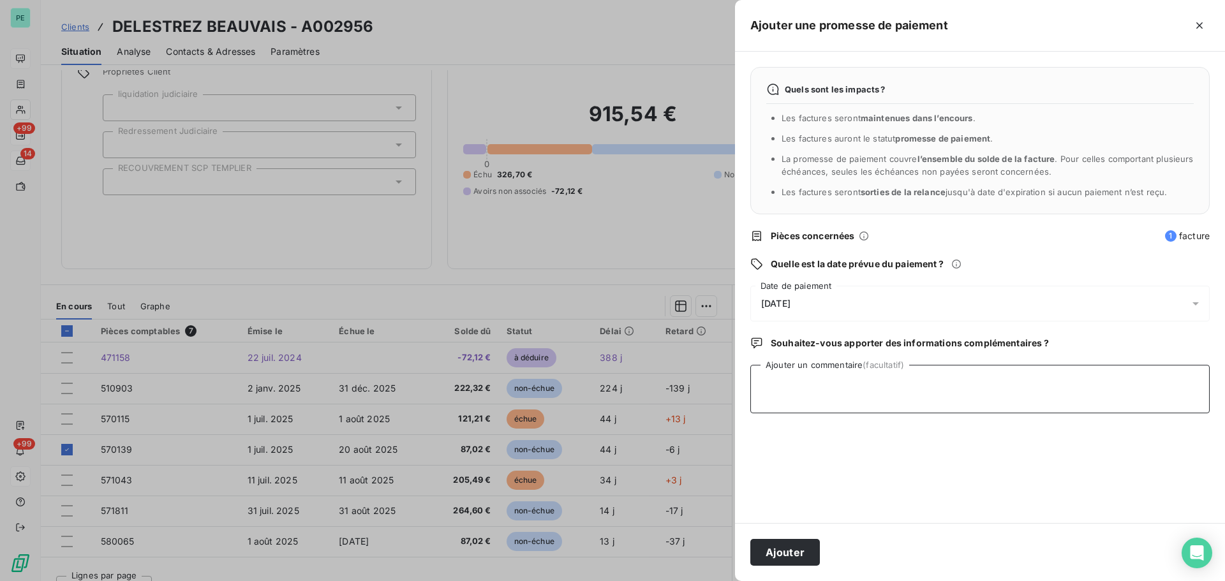
click at [766, 401] on textarea "Ajouter un commentaire (facultatif)" at bounding box center [979, 389] width 459 height 48
click at [782, 387] on textarea "AVISD E VIREMENT RECU" at bounding box center [979, 389] width 459 height 48
type textarea "AVIS DE VIREMENT RECU"
click at [784, 309] on span "[DATE]" at bounding box center [775, 304] width 29 height 10
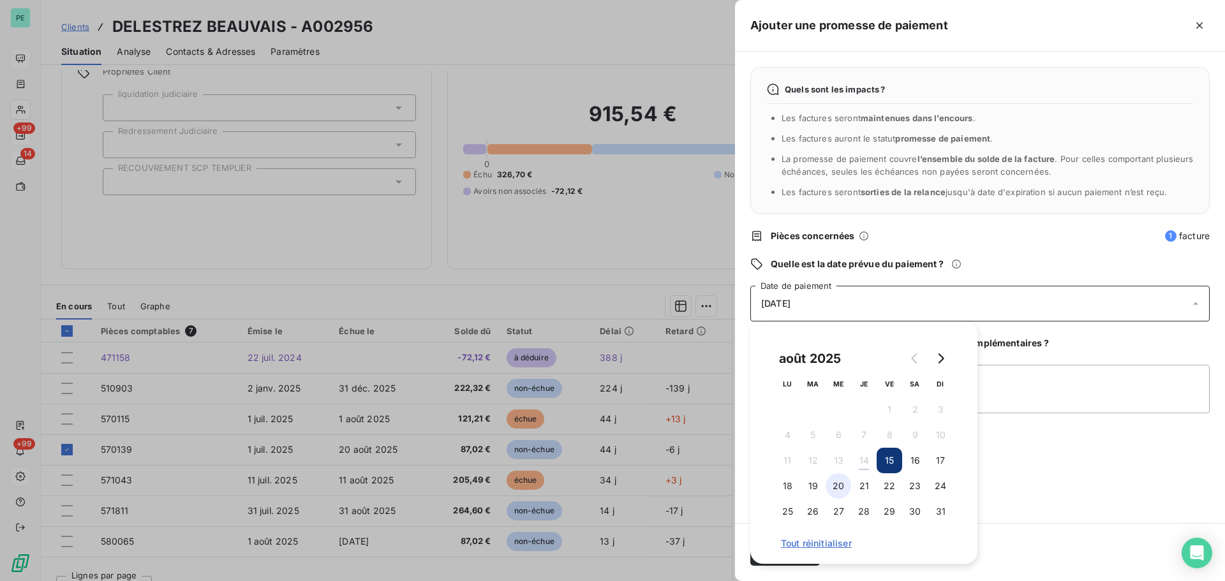
click at [835, 443] on button "20" at bounding box center [839, 486] width 26 height 26
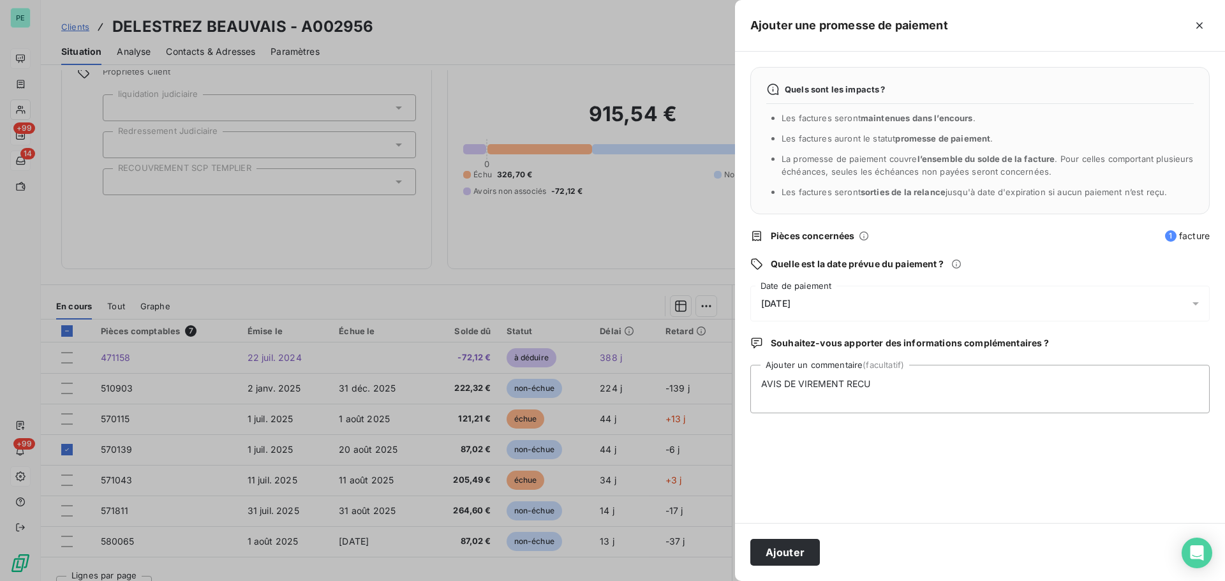
click at [979, 443] on div "Quels sont les impacts ? Les factures seront maintenues dans l’encours . Les fa…" at bounding box center [980, 288] width 490 height 472
click at [798, 443] on button "Ajouter" at bounding box center [785, 552] width 70 height 27
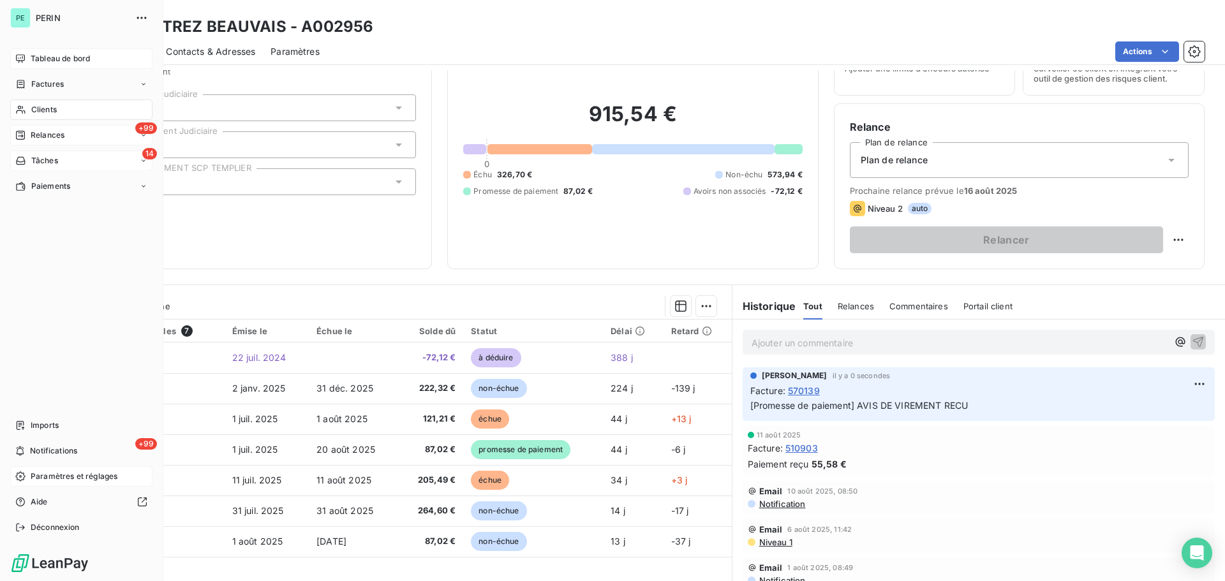
click at [39, 110] on span "Clients" at bounding box center [44, 109] width 26 height 11
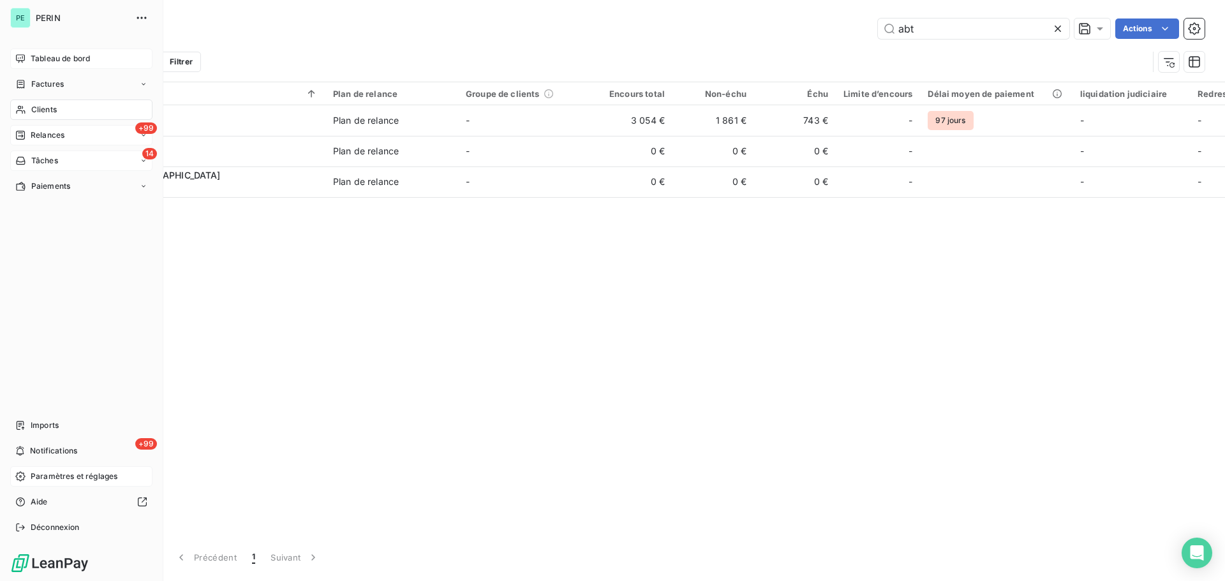
click at [46, 86] on span "Factures" at bounding box center [47, 83] width 33 height 11
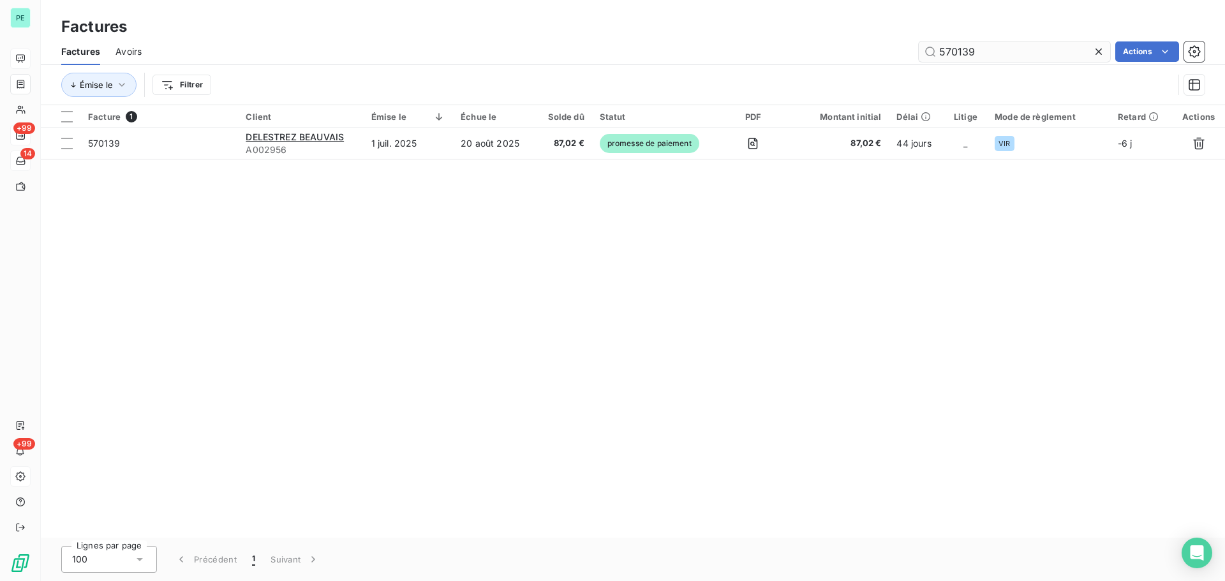
click at [979, 59] on input "570139" at bounding box center [1014, 51] width 191 height 20
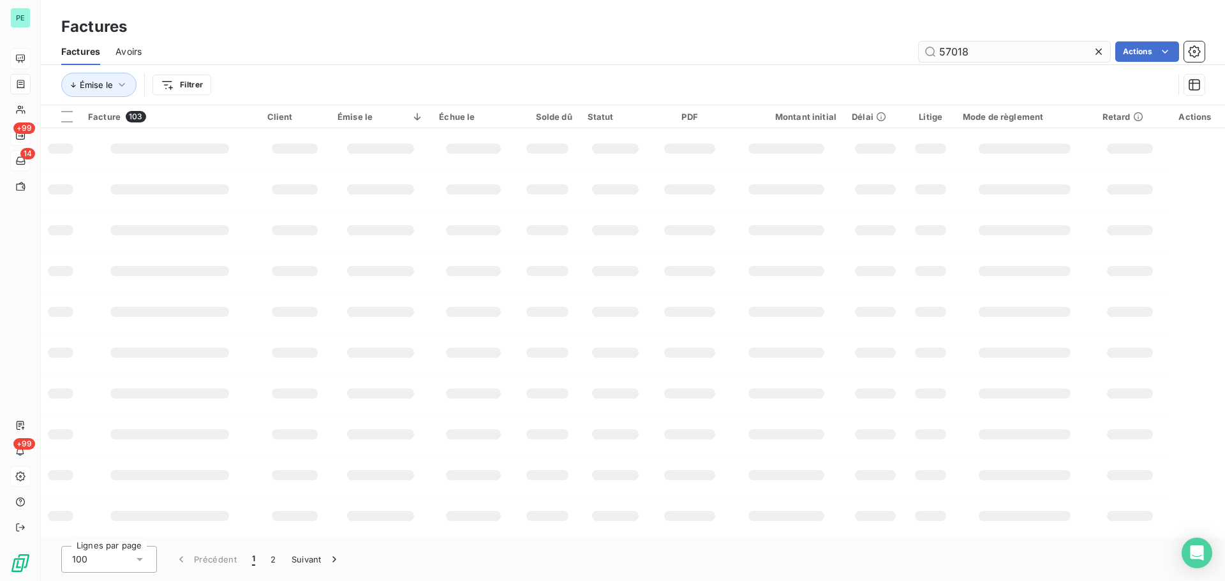
type input "570182"
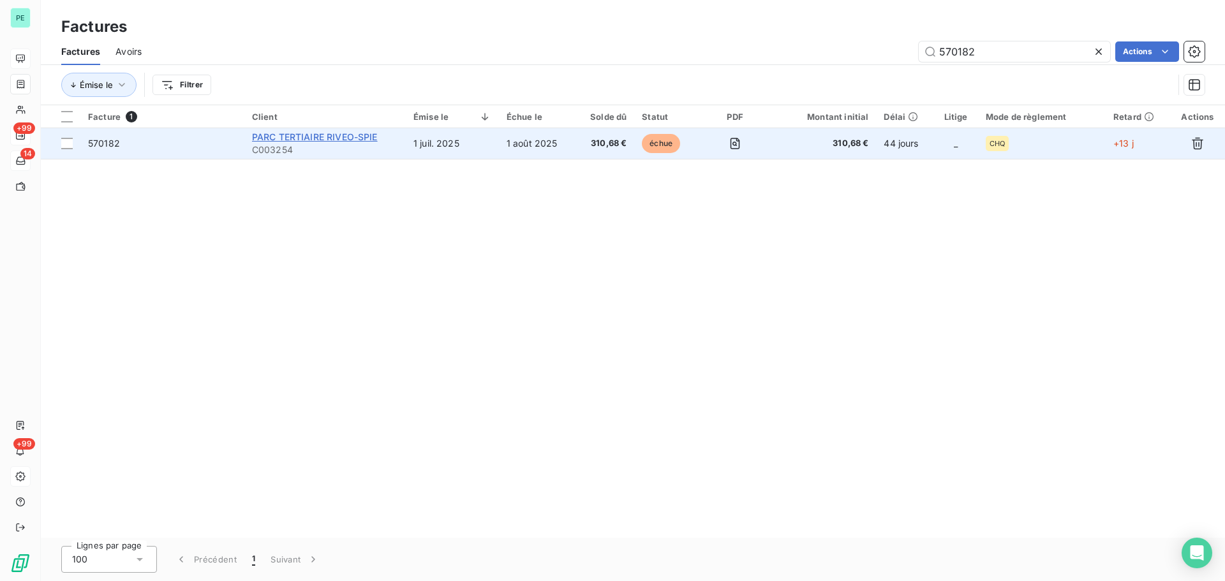
click at [335, 134] on span "PARC TERTIAIRE RIVEO-SPIE" at bounding box center [315, 136] width 126 height 11
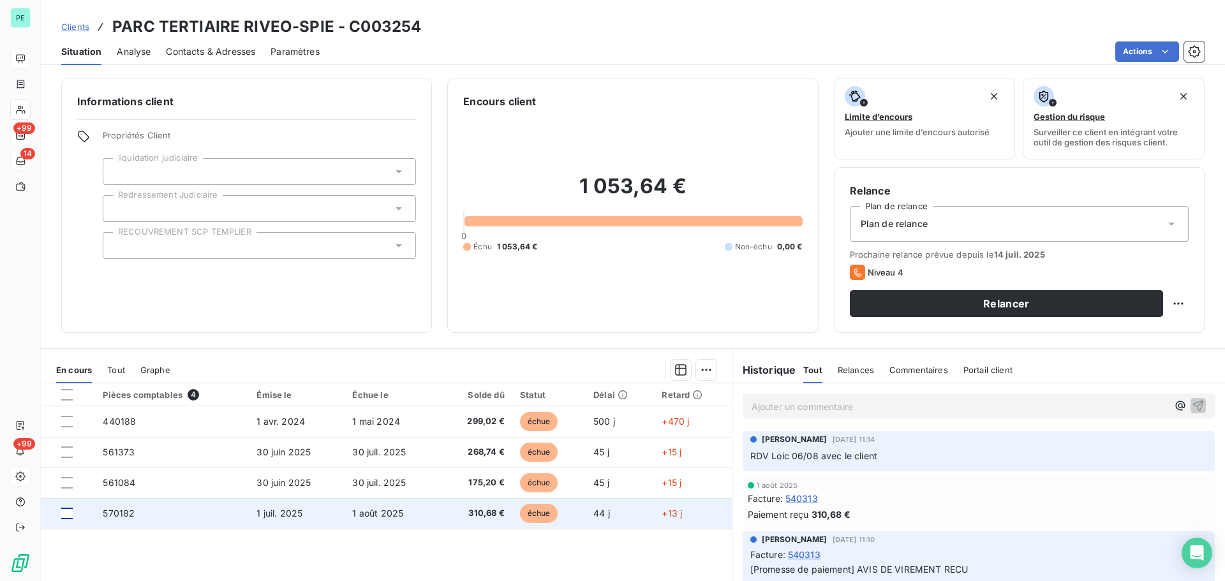
click at [66, 443] on div at bounding box center [66, 513] width 11 height 11
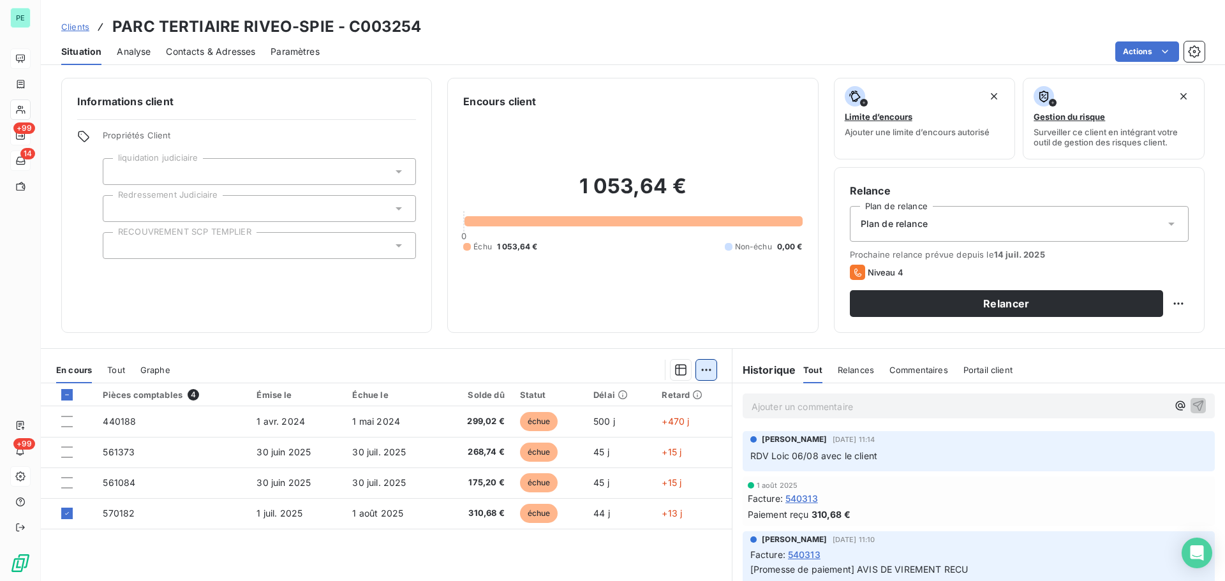
click at [700, 364] on html "PE +99 14 +99 Clients PARC TERTIAIRE RIVEO-SPIE - C003254 Situation Analyse Con…" at bounding box center [612, 290] width 1225 height 581
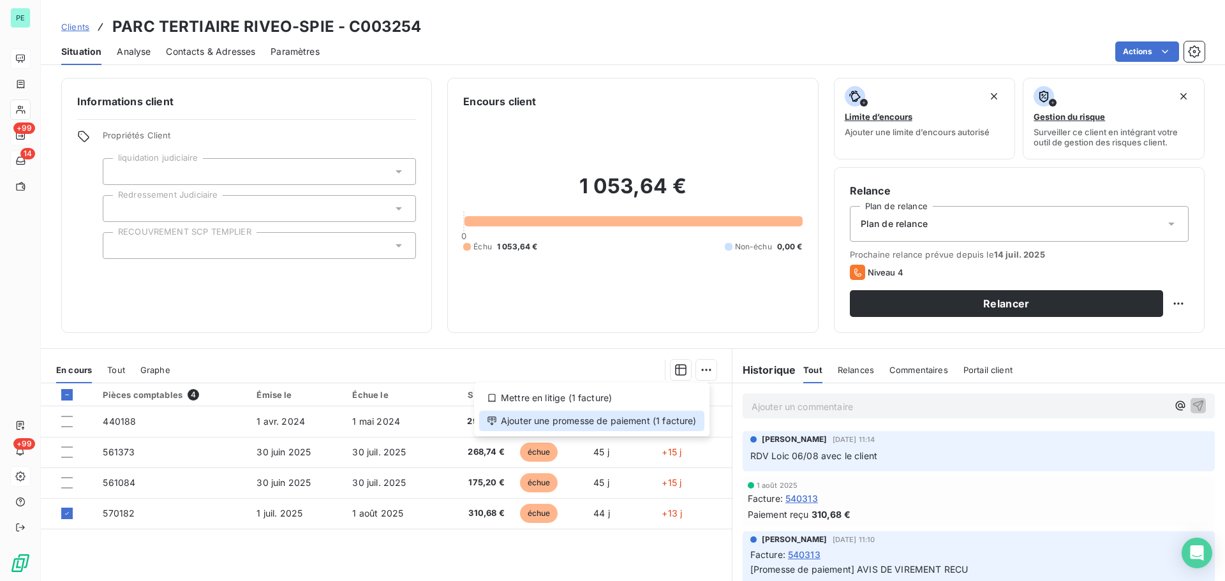
click at [648, 422] on div "Ajouter une promesse de paiement (1 facture)" at bounding box center [591, 421] width 225 height 20
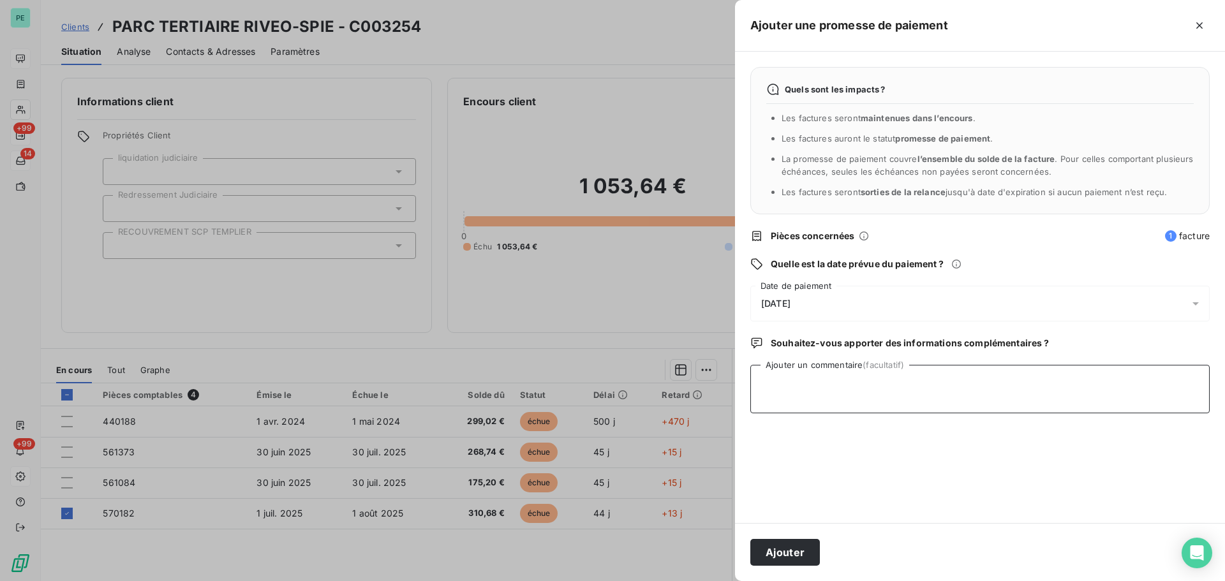
click at [793, 406] on textarea "Ajouter un commentaire (facultatif)" at bounding box center [979, 389] width 459 height 48
type textarea "AVIS DE VIREMENT RECU"
click at [791, 299] on span "[DATE]" at bounding box center [775, 304] width 29 height 10
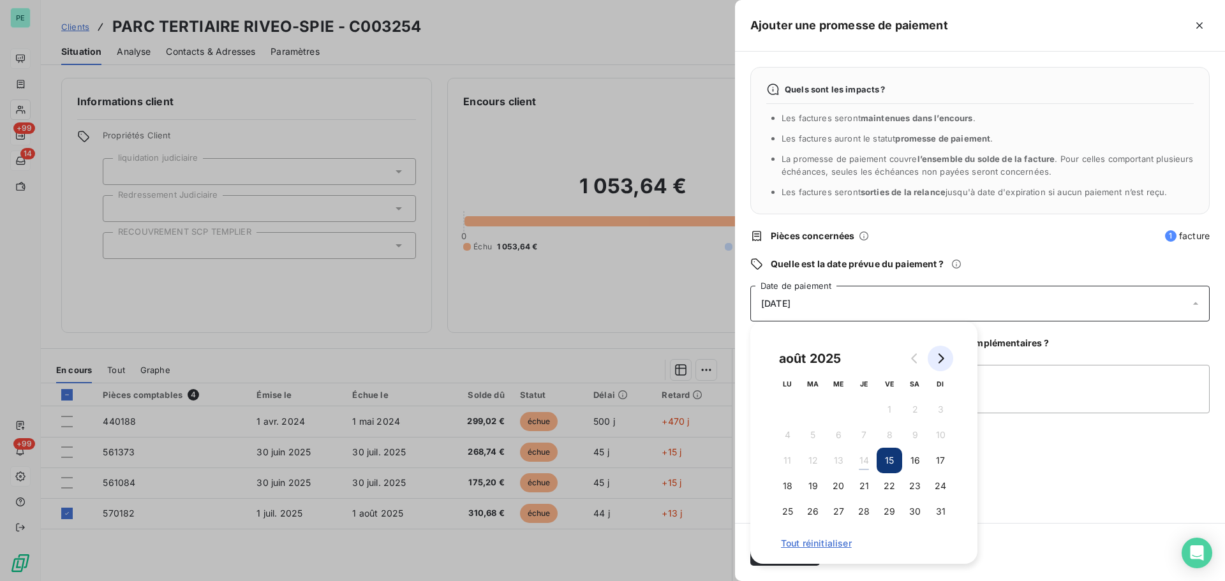
click at [943, 358] on icon "Go to next month" at bounding box center [942, 359] width 6 height 10
click at [793, 406] on button "1" at bounding box center [788, 410] width 26 height 26
click at [979, 443] on div "Quels sont les impacts ? Les factures seront maintenues dans l’encours . Les fa…" at bounding box center [980, 288] width 490 height 472
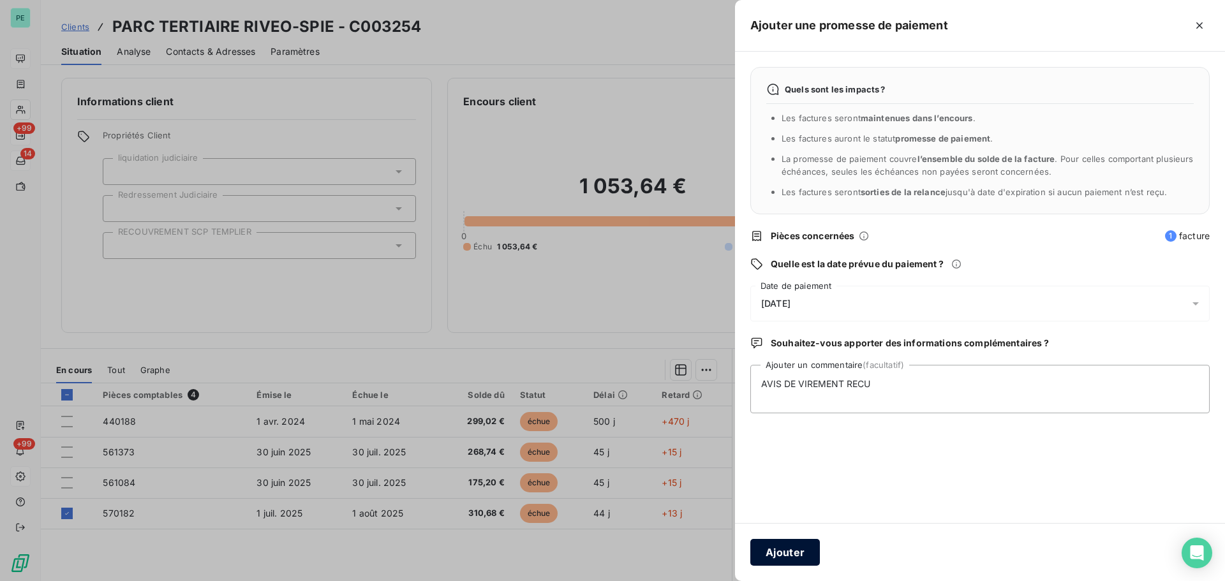
click at [801, 443] on button "Ajouter" at bounding box center [785, 552] width 70 height 27
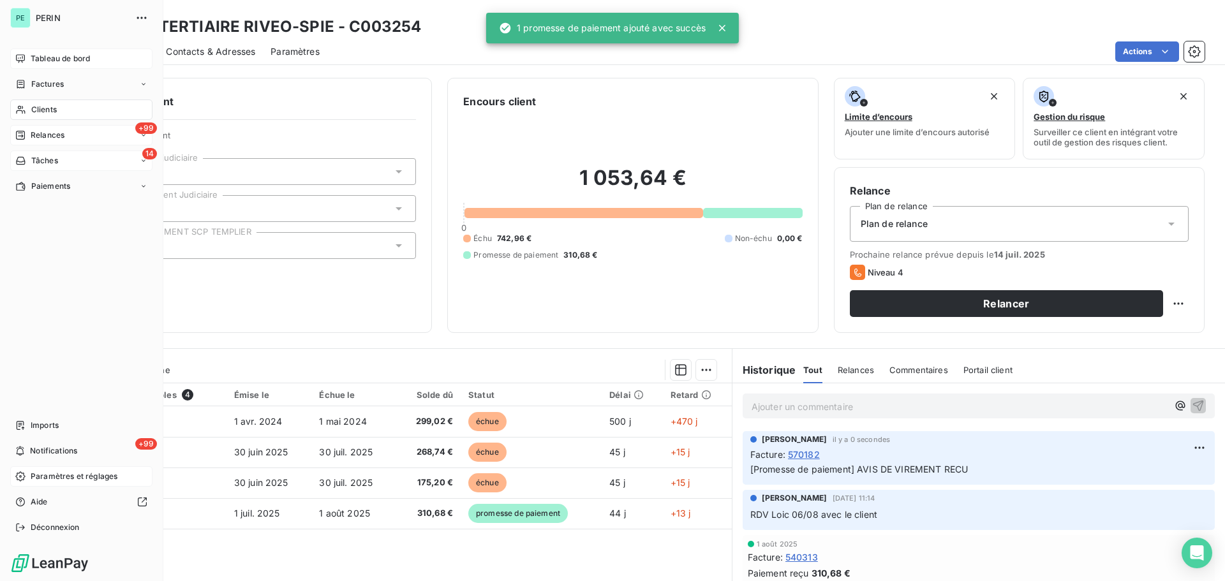
drag, startPoint x: 47, startPoint y: 105, endPoint x: 110, endPoint y: 105, distance: 63.8
click at [47, 105] on span "Clients" at bounding box center [44, 109] width 26 height 11
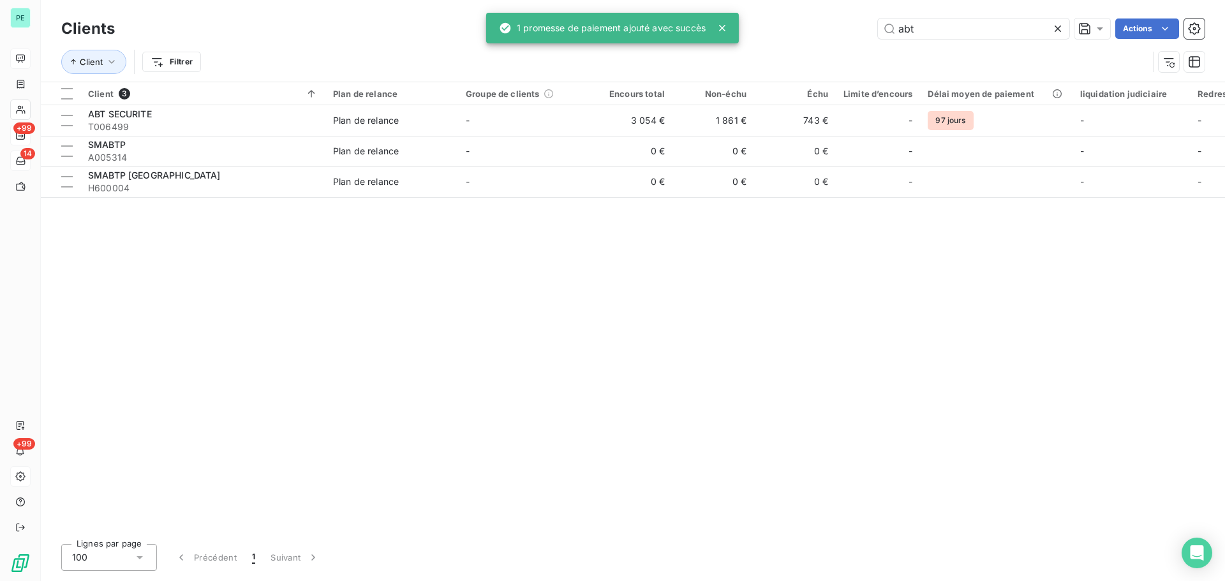
drag, startPoint x: 925, startPoint y: 31, endPoint x: 837, endPoint y: 20, distance: 88.7
click at [837, 20] on div "abt Actions" at bounding box center [667, 29] width 1075 height 20
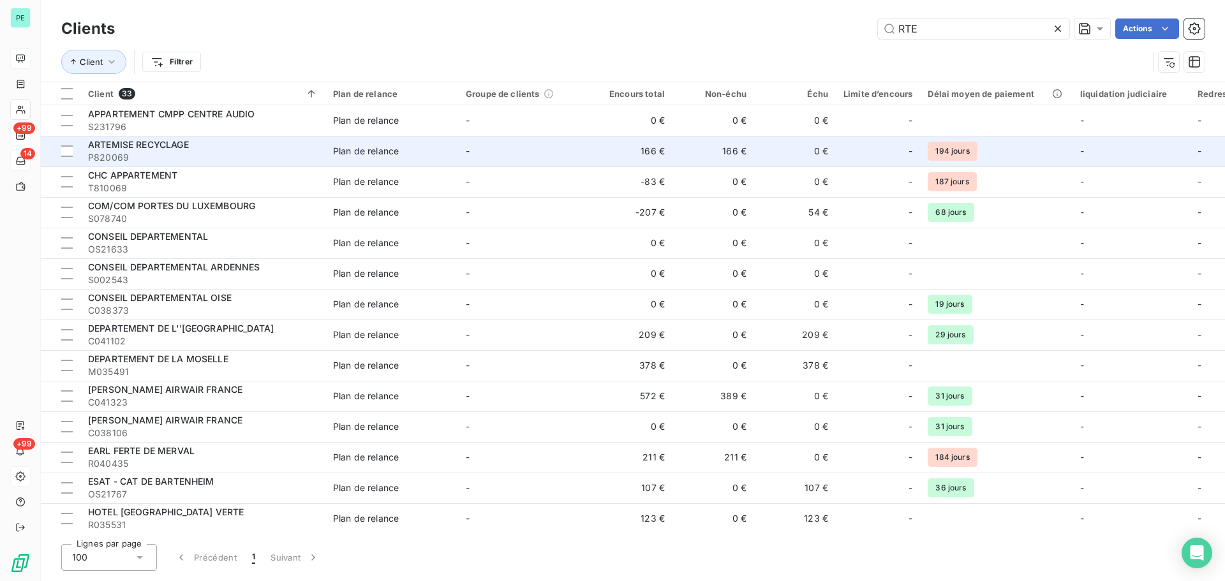
type input "RTE"
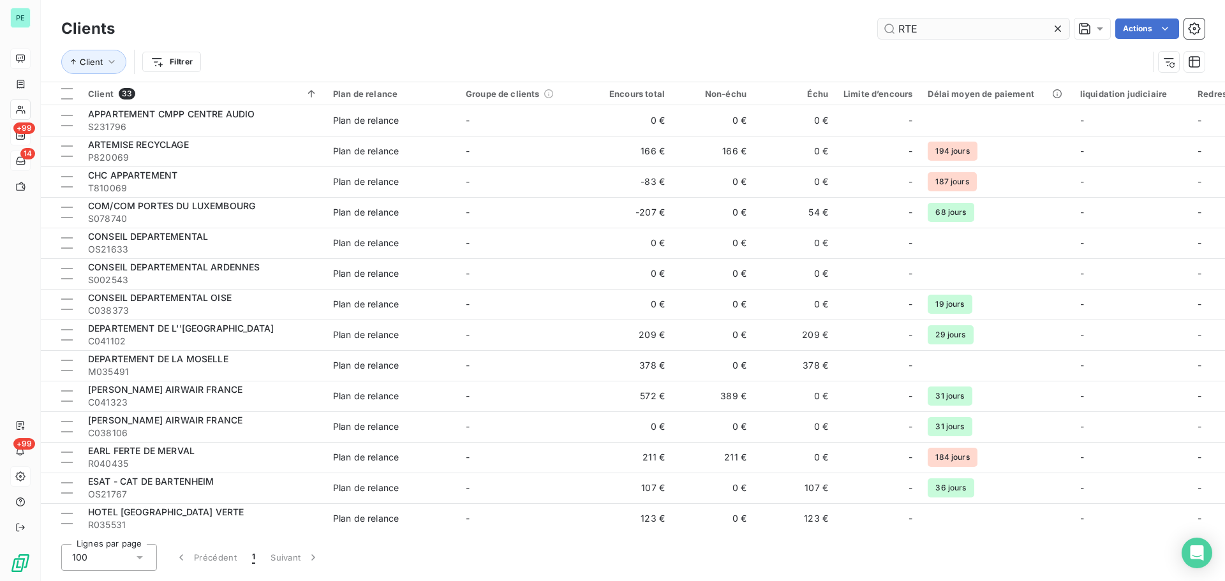
click at [929, 25] on input "RTE" at bounding box center [973, 29] width 191 height 20
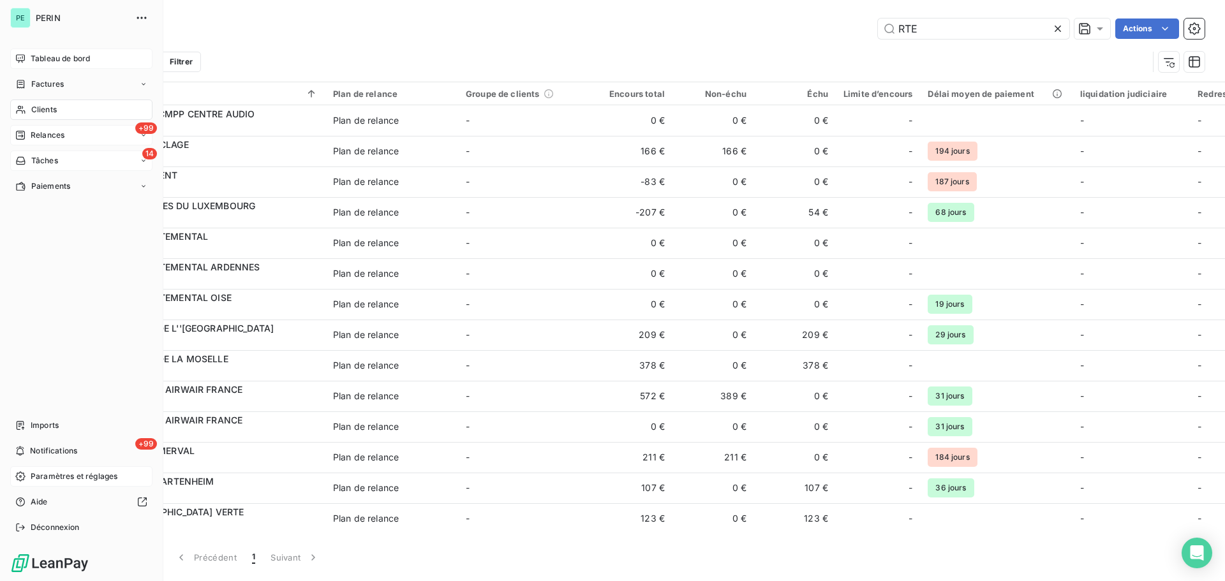
click at [56, 87] on span "Factures" at bounding box center [47, 83] width 33 height 11
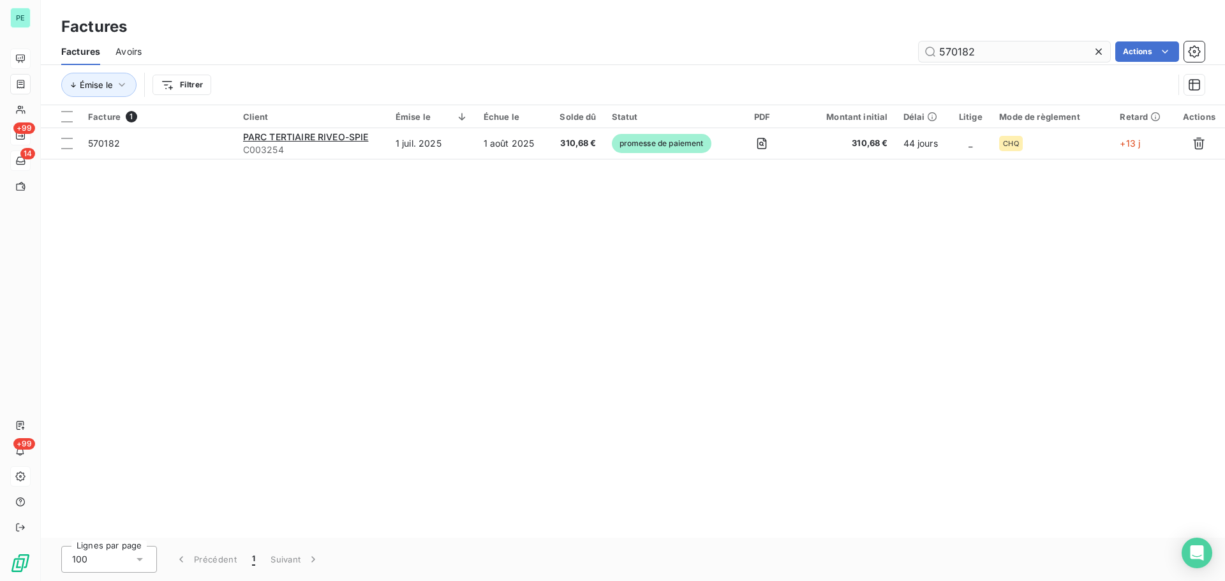
click at [979, 49] on input "570182" at bounding box center [1014, 51] width 191 height 20
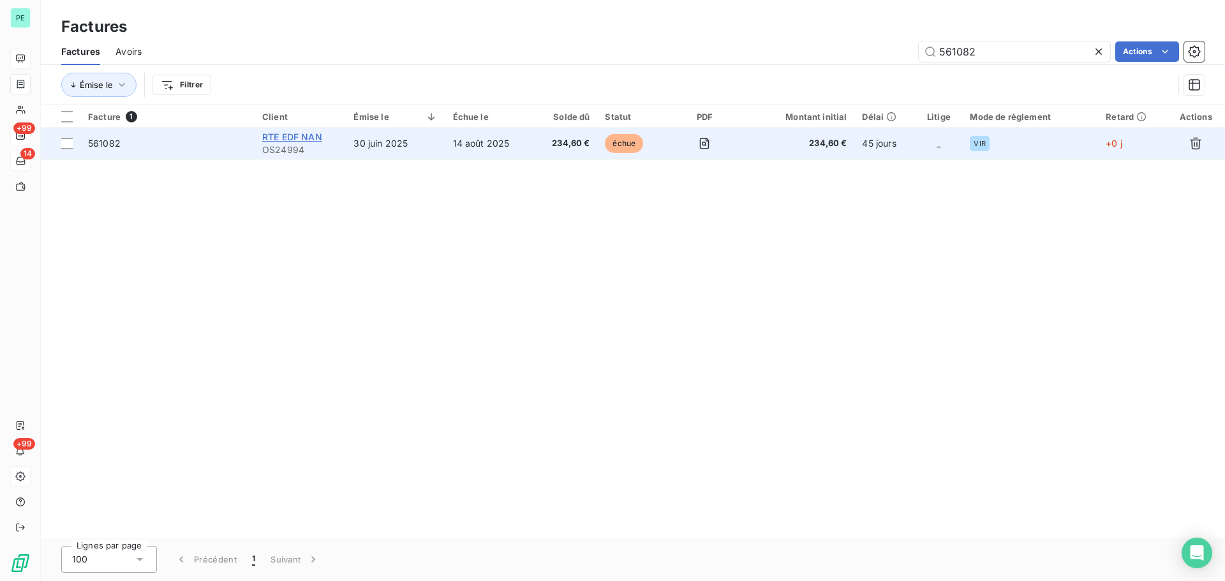
type input "561082"
click at [296, 135] on span "RTE EDF NAN" at bounding box center [292, 136] width 60 height 11
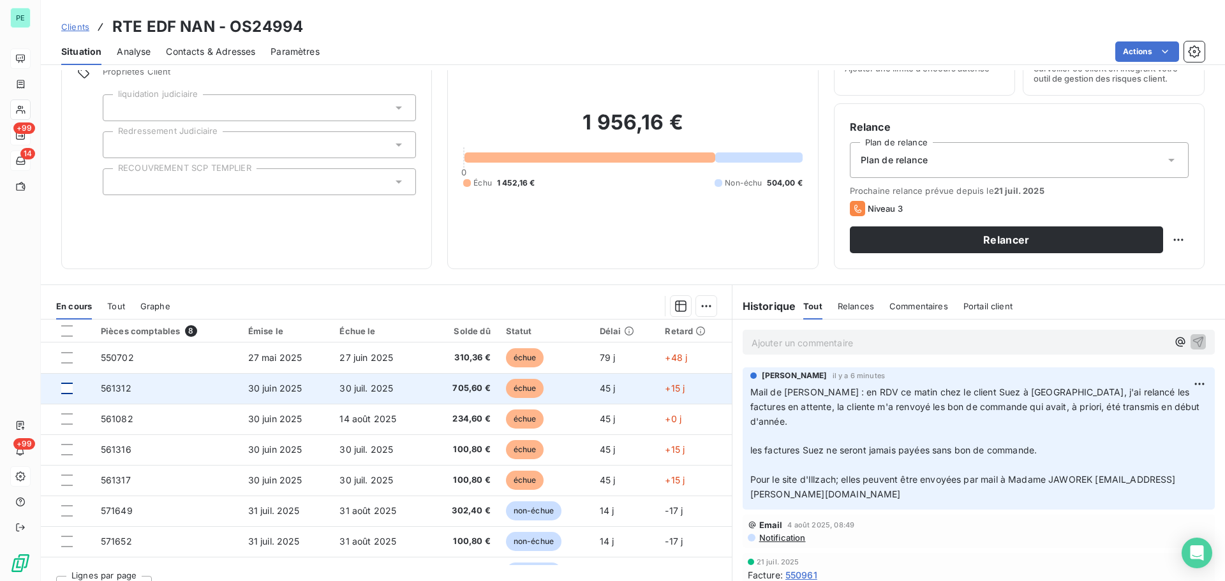
click at [69, 385] on div at bounding box center [66, 388] width 11 height 11
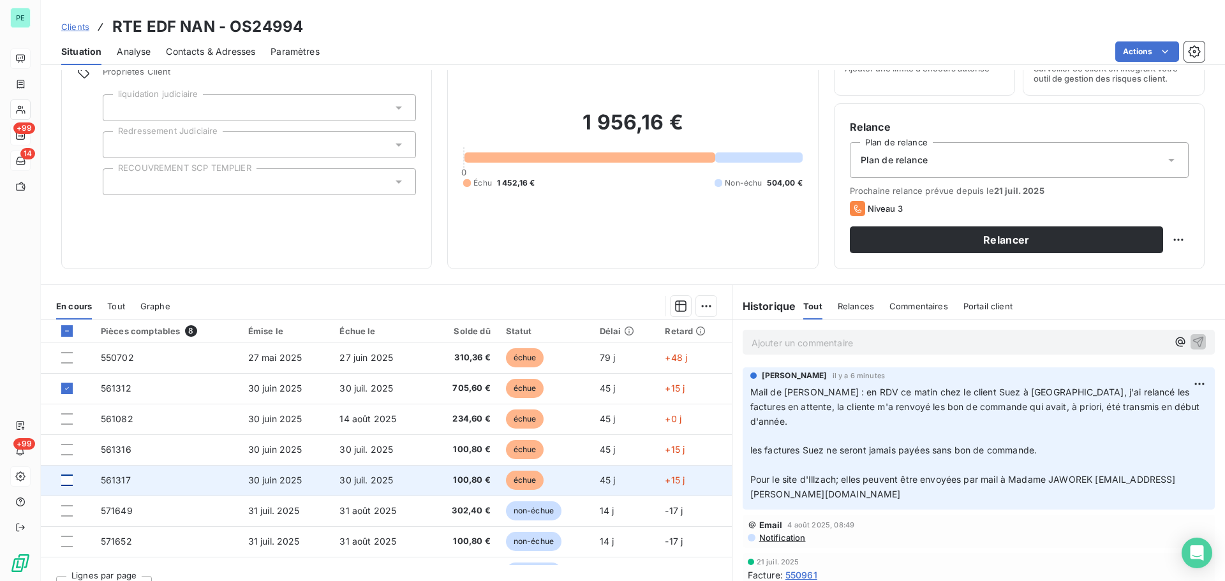
click at [64, 443] on div at bounding box center [66, 480] width 11 height 11
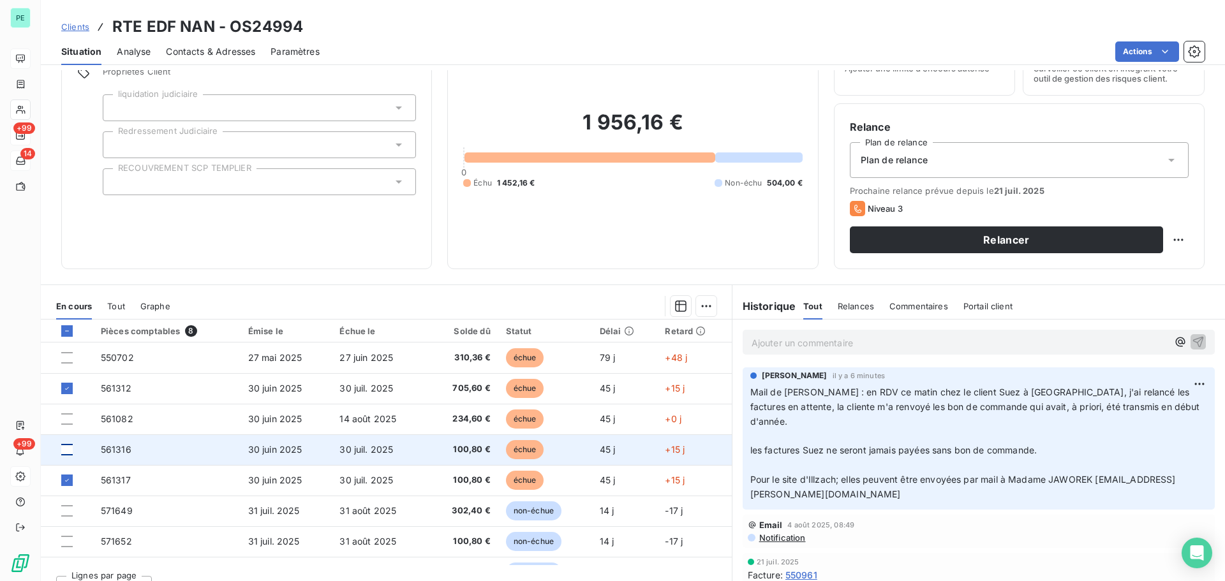
click at [67, 443] on div at bounding box center [66, 449] width 11 height 11
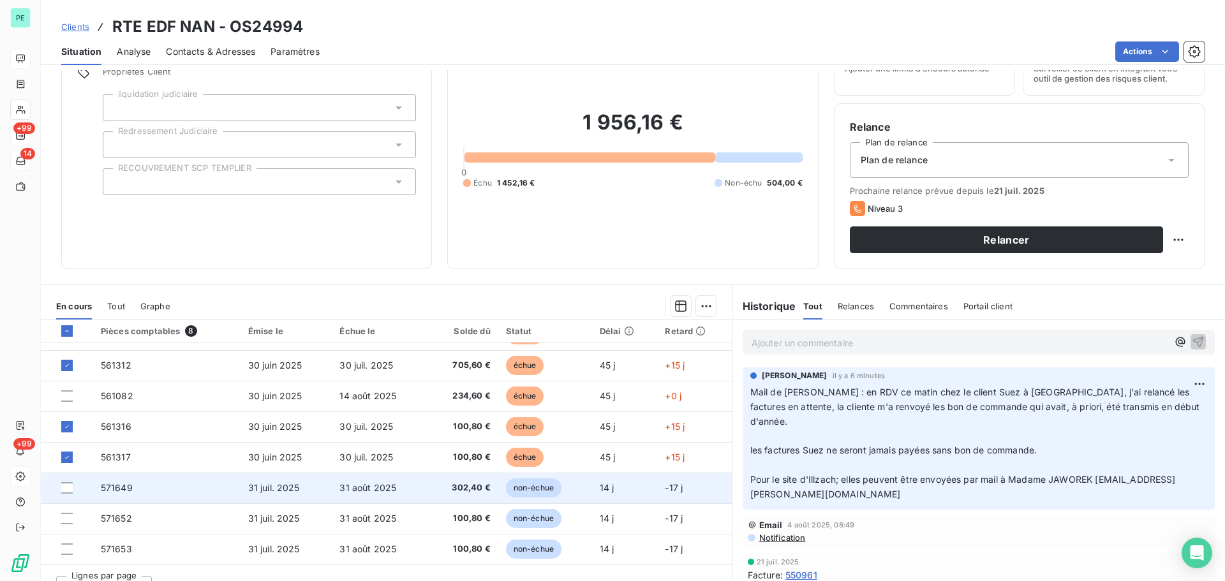
scroll to position [86, 0]
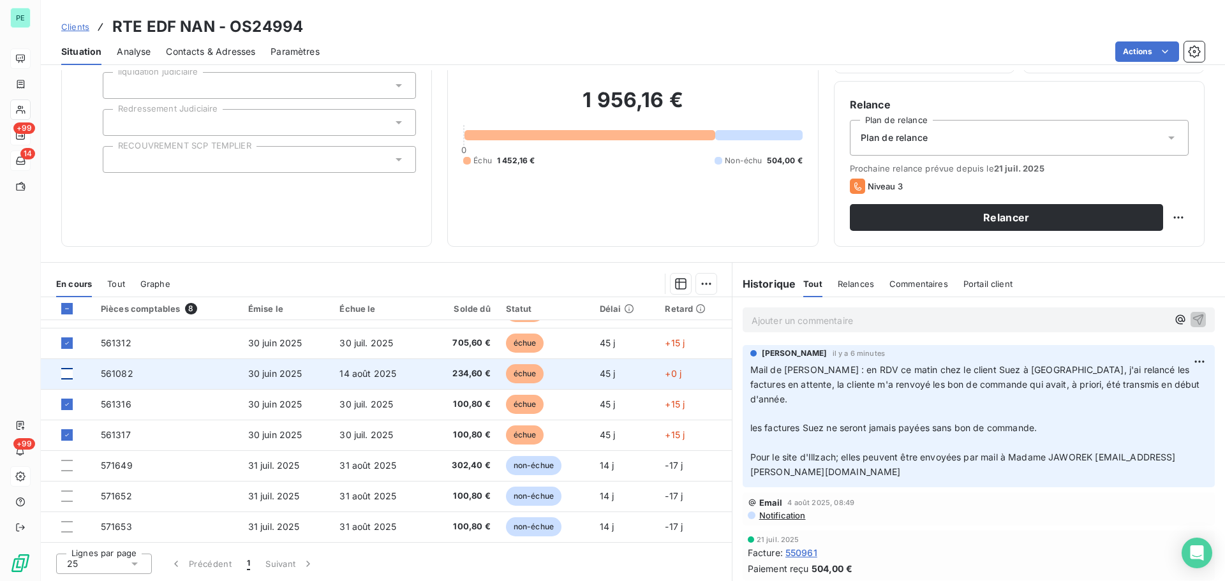
click at [64, 373] on div at bounding box center [66, 373] width 11 height 11
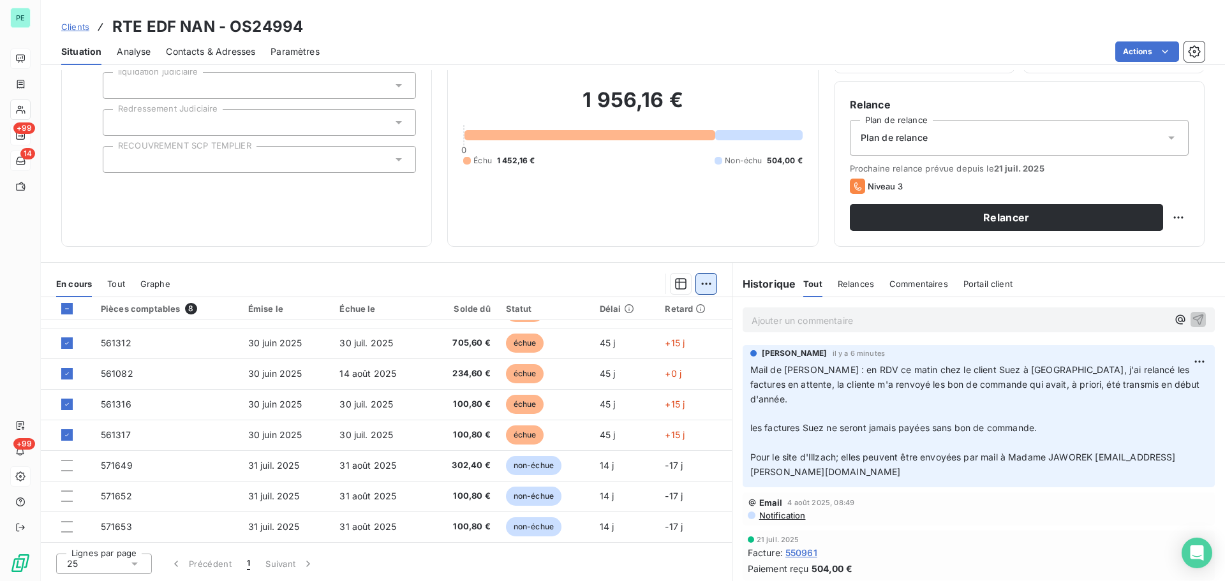
click at [704, 281] on html "PE +99 14 +99 Clients RTE EDF NAN - OS24994 Situation Analyse Contacts & Adress…" at bounding box center [612, 290] width 1225 height 581
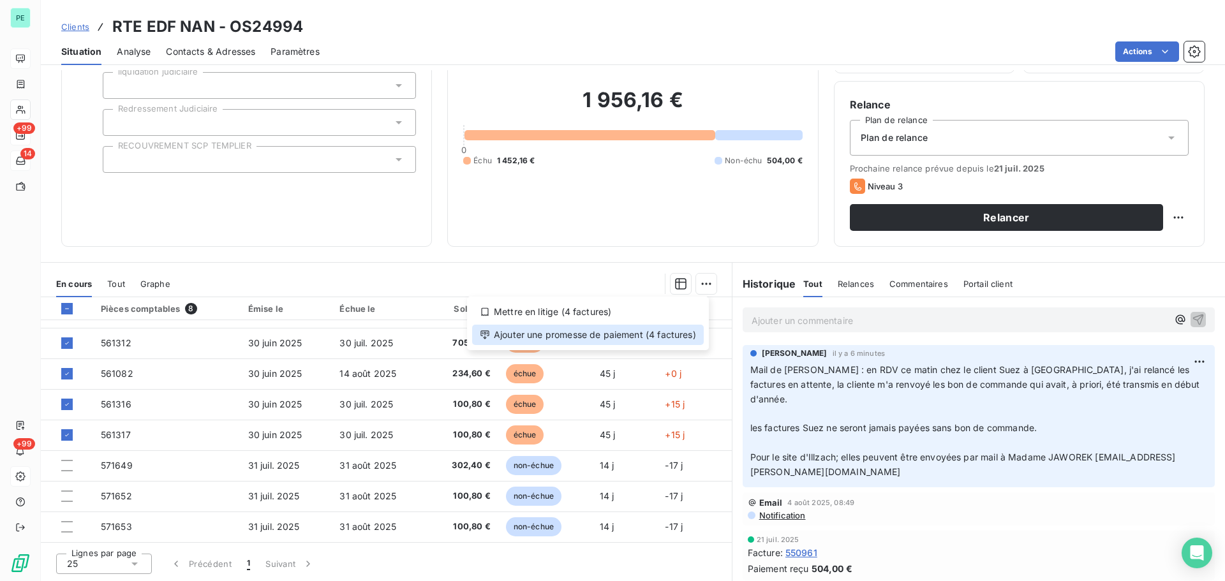
click at [653, 338] on div "Ajouter une promesse de paiement (4 factures)" at bounding box center [588, 335] width 232 height 20
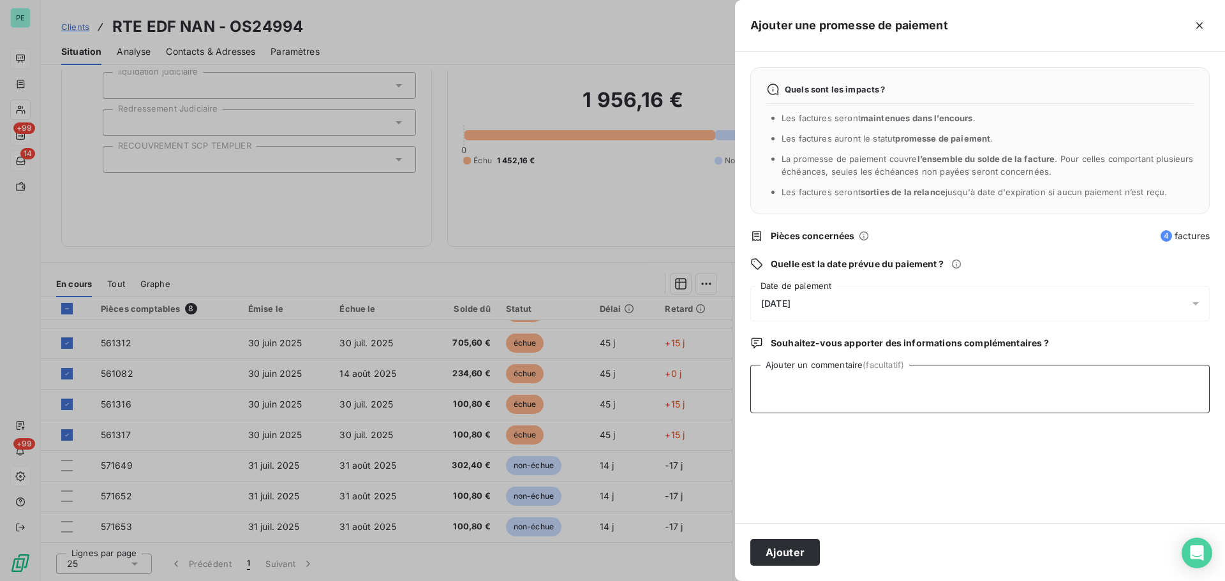
click at [770, 384] on textarea "Ajouter un commentaire (facultatif)" at bounding box center [979, 389] width 459 height 48
type textarea "AVIS DE VIREMENT RECU"
click at [771, 299] on span "[DATE]" at bounding box center [775, 304] width 29 height 10
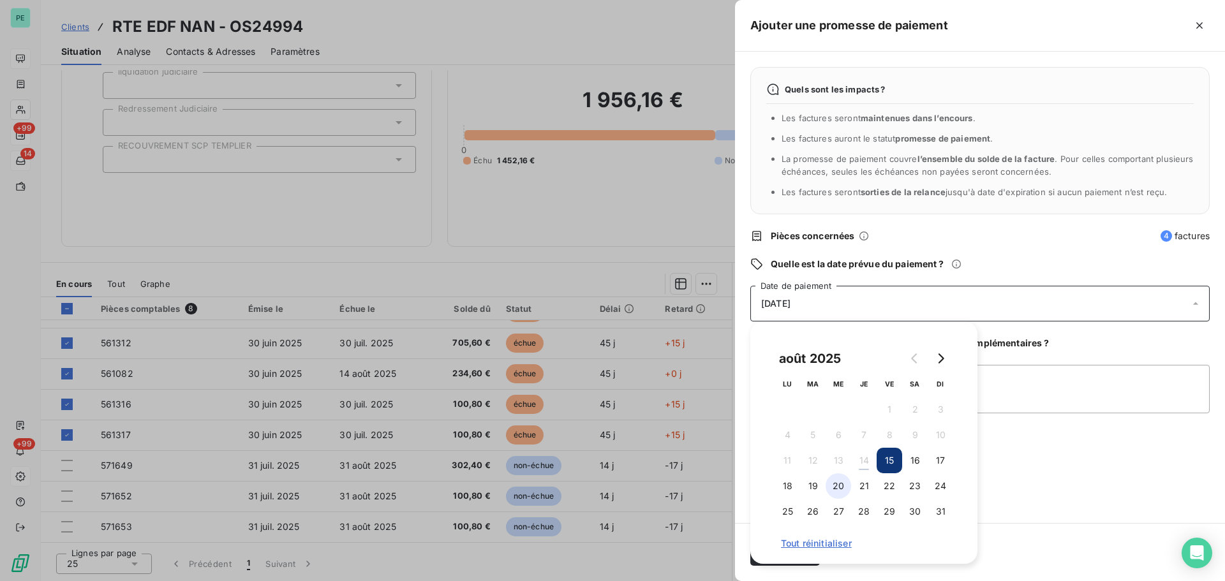
click at [840, 443] on button "20" at bounding box center [839, 486] width 26 height 26
click at [979, 443] on div "Quels sont les impacts ? Les factures seront maintenues dans l’encours . Les fa…" at bounding box center [980, 288] width 490 height 472
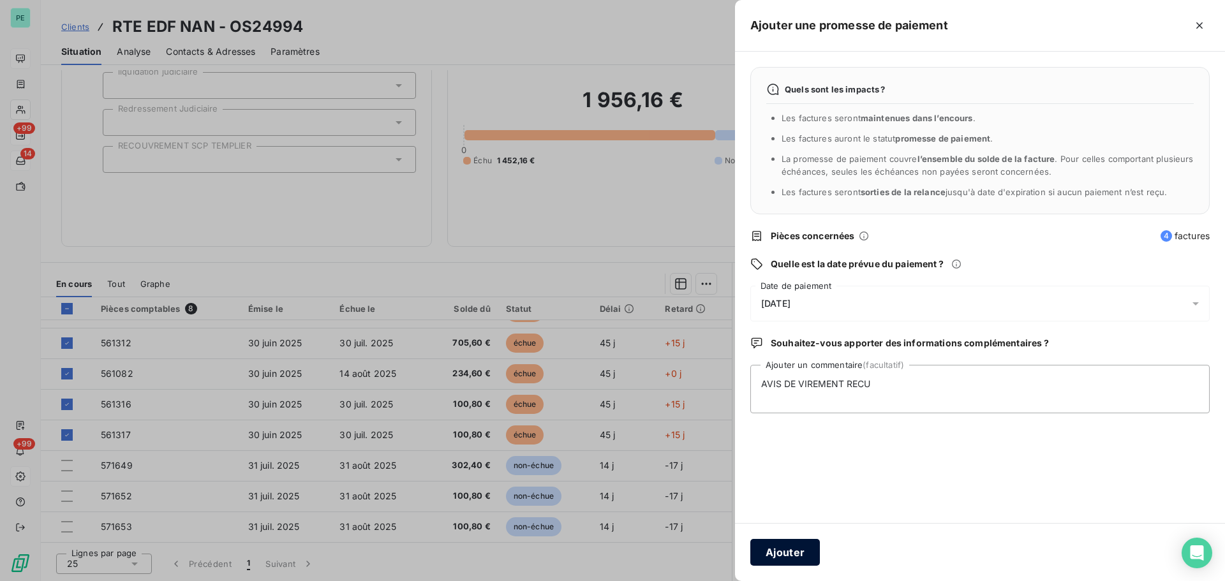
click at [794, 443] on button "Ajouter" at bounding box center [785, 552] width 70 height 27
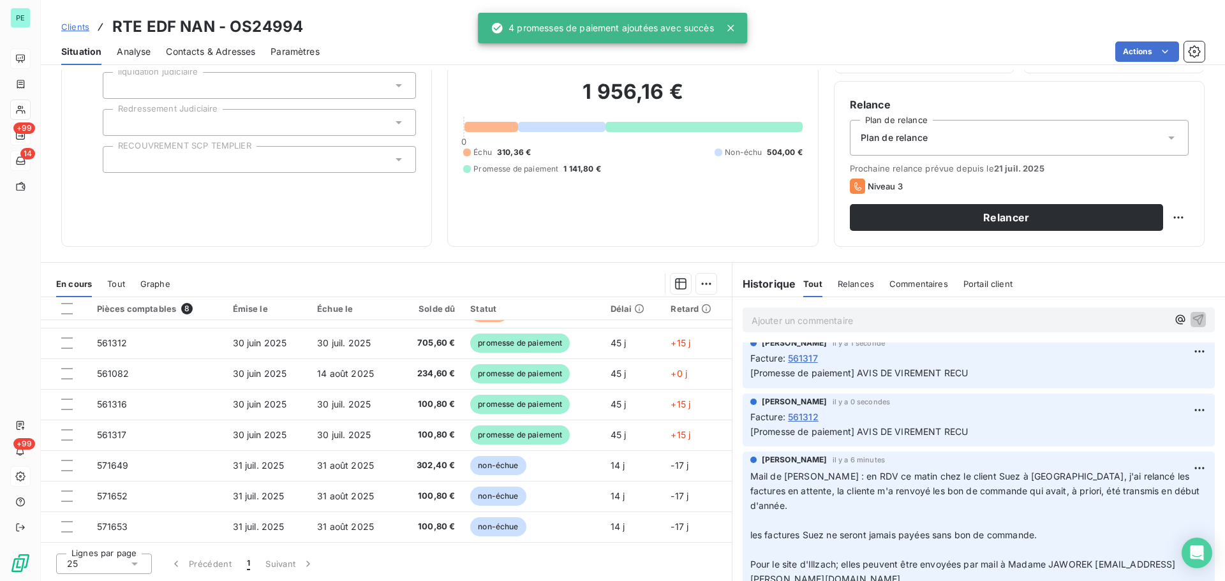
scroll to position [191, 0]
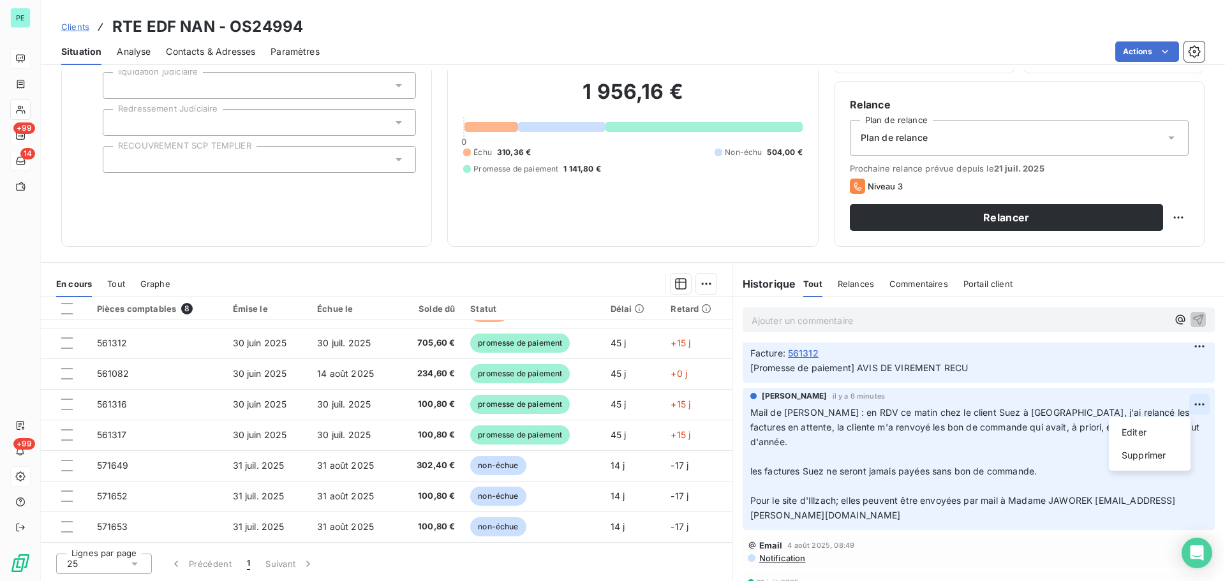
click at [979, 401] on html "PE +99 14 +99 Clients RTE EDF NAN - OS24994 Situation Analyse Contacts & Adress…" at bounding box center [612, 290] width 1225 height 581
click at [979, 443] on div "Supprimer" at bounding box center [1149, 455] width 71 height 20
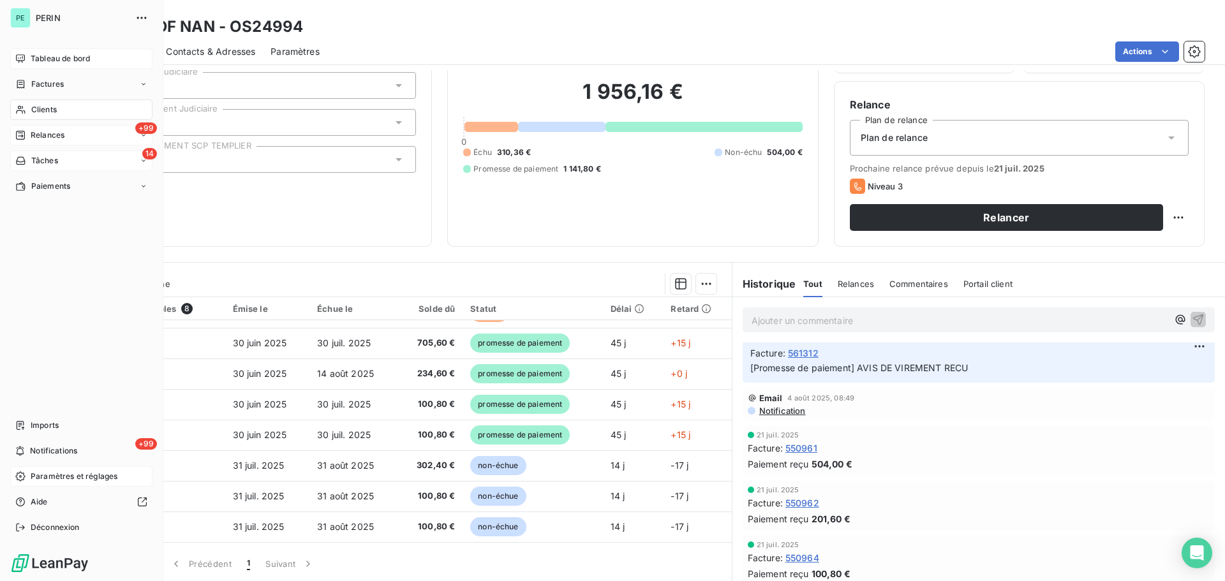
click at [50, 108] on span "Clients" at bounding box center [44, 109] width 26 height 11
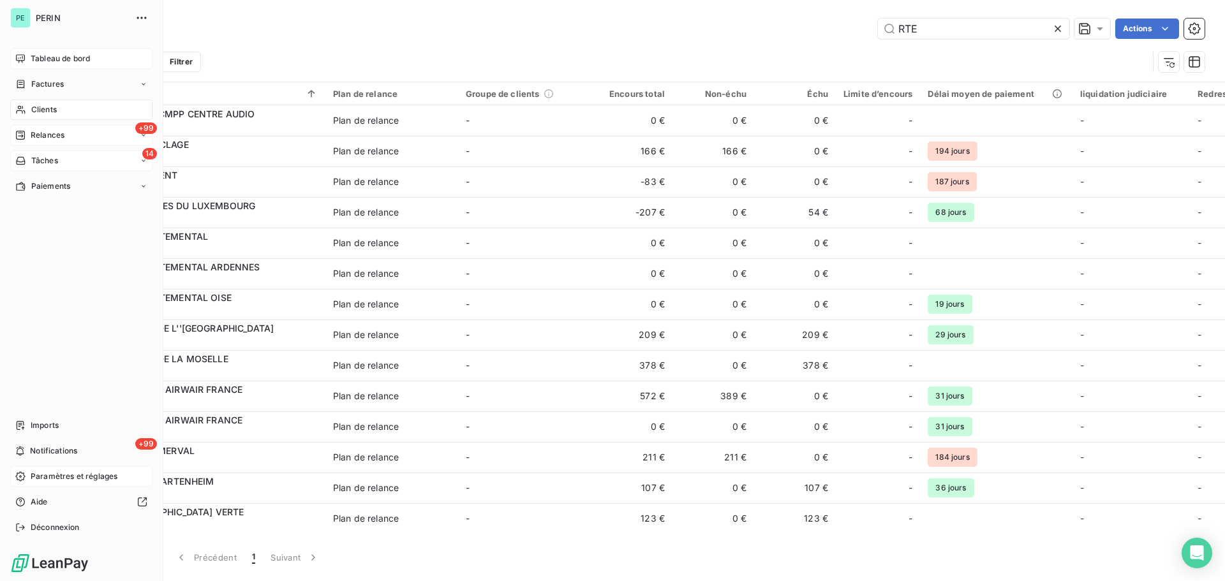
click at [68, 135] on div "+99 Relances" at bounding box center [81, 135] width 142 height 20
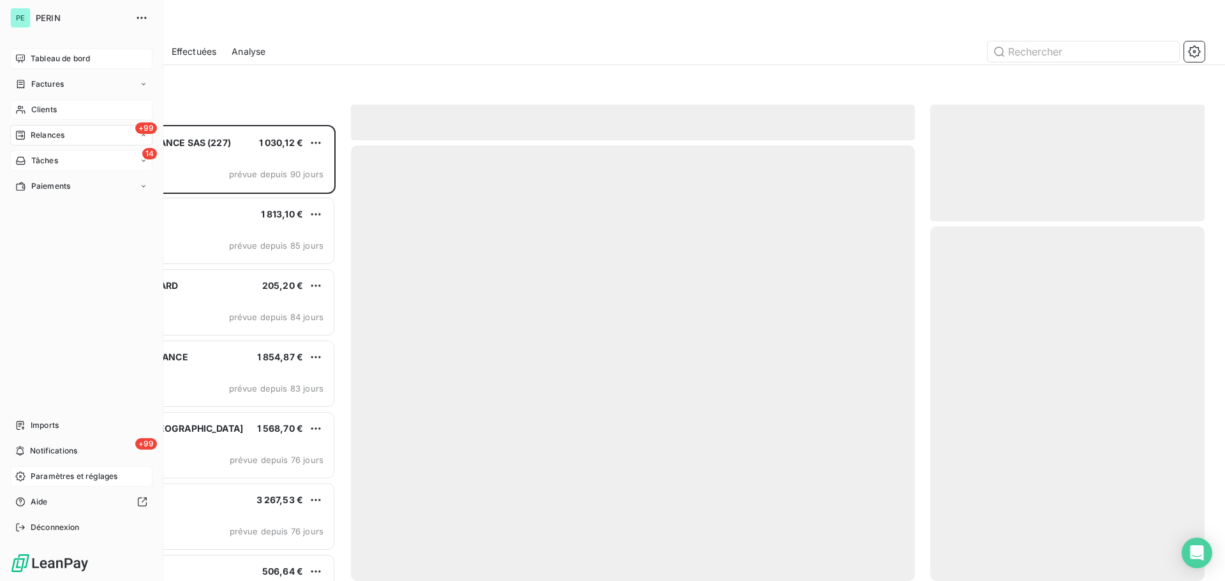
scroll to position [447, 265]
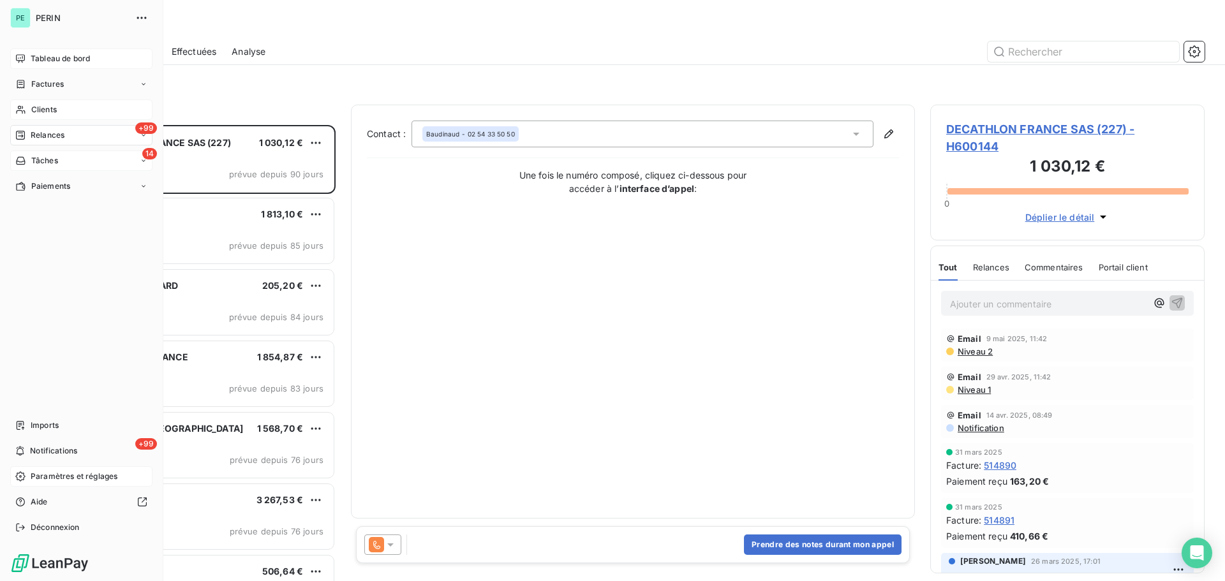
click at [38, 53] on span "Tableau de bord" at bounding box center [60, 58] width 59 height 11
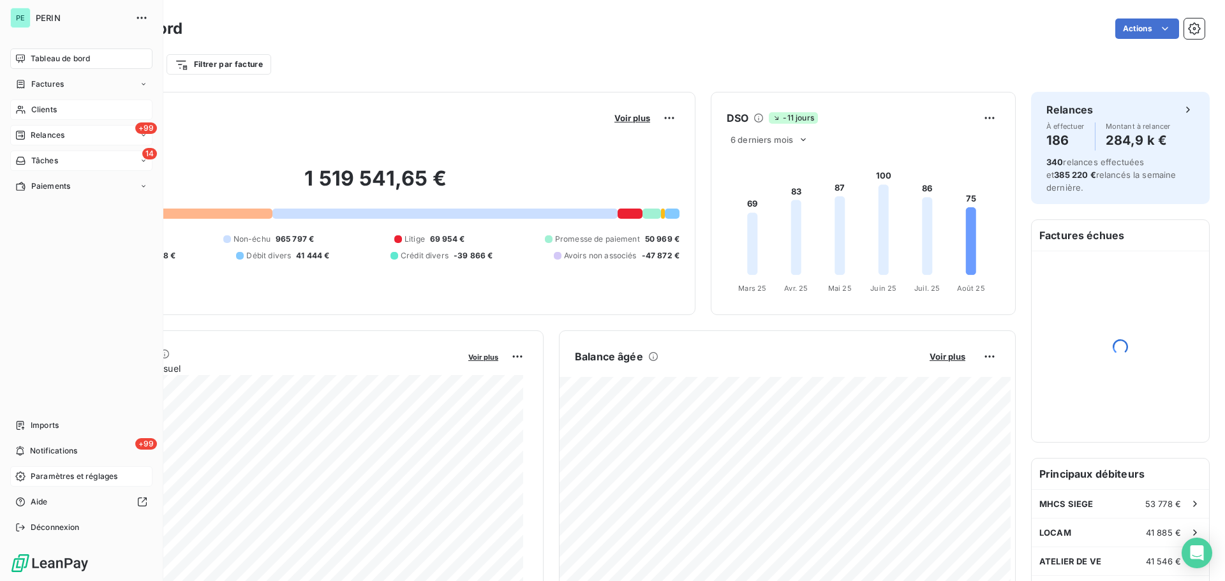
click at [43, 134] on span "Relances" at bounding box center [48, 135] width 34 height 11
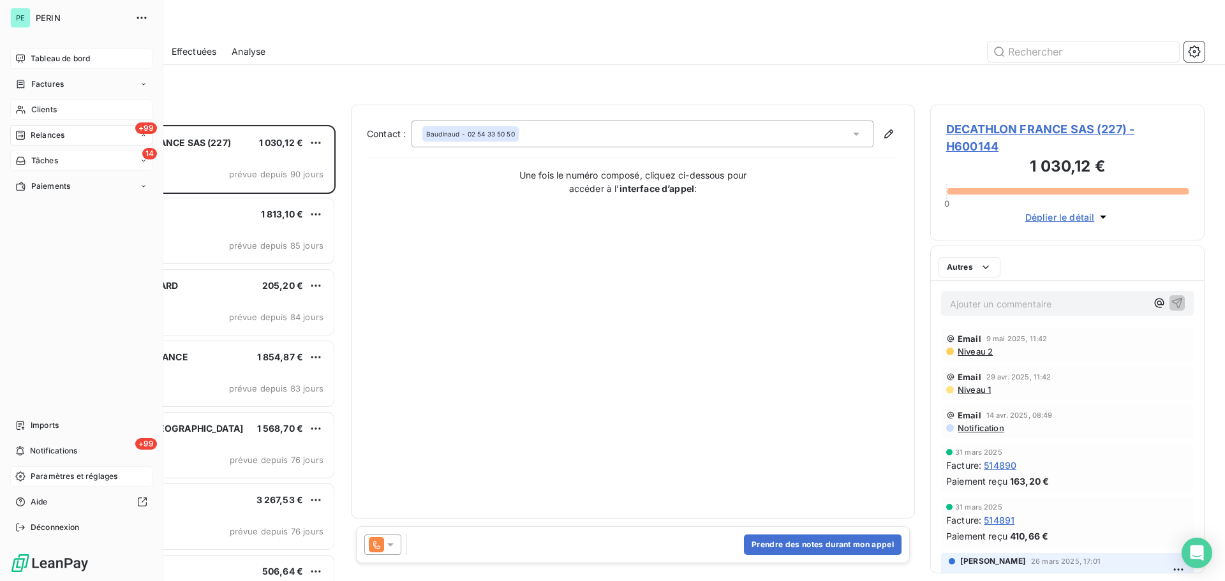
scroll to position [447, 265]
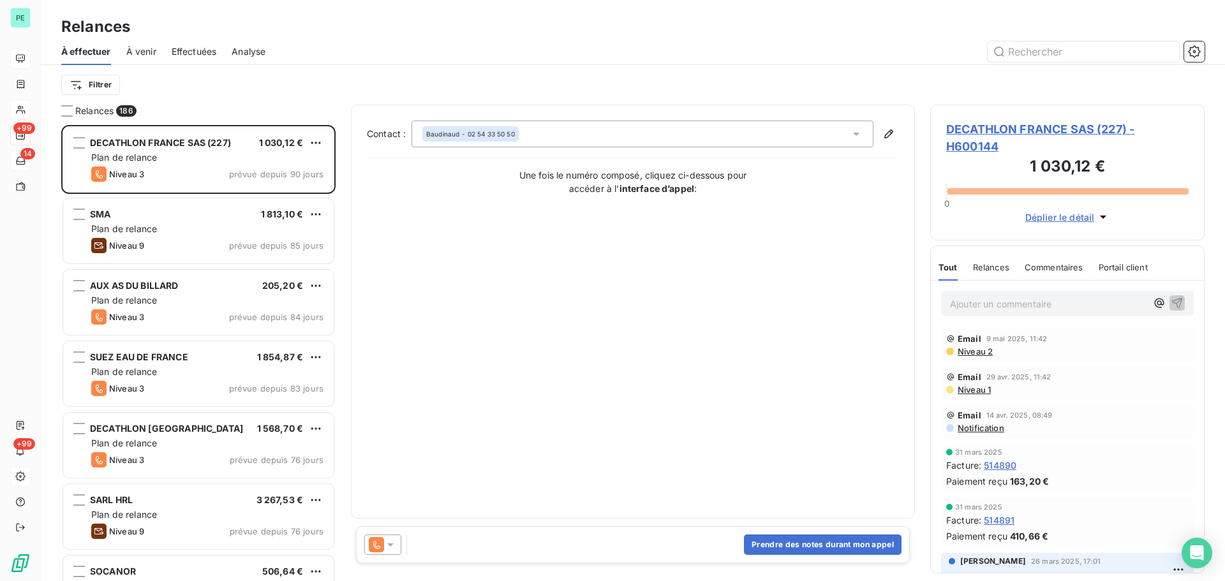
click at [257, 50] on span "Analyse" at bounding box center [249, 51] width 34 height 13
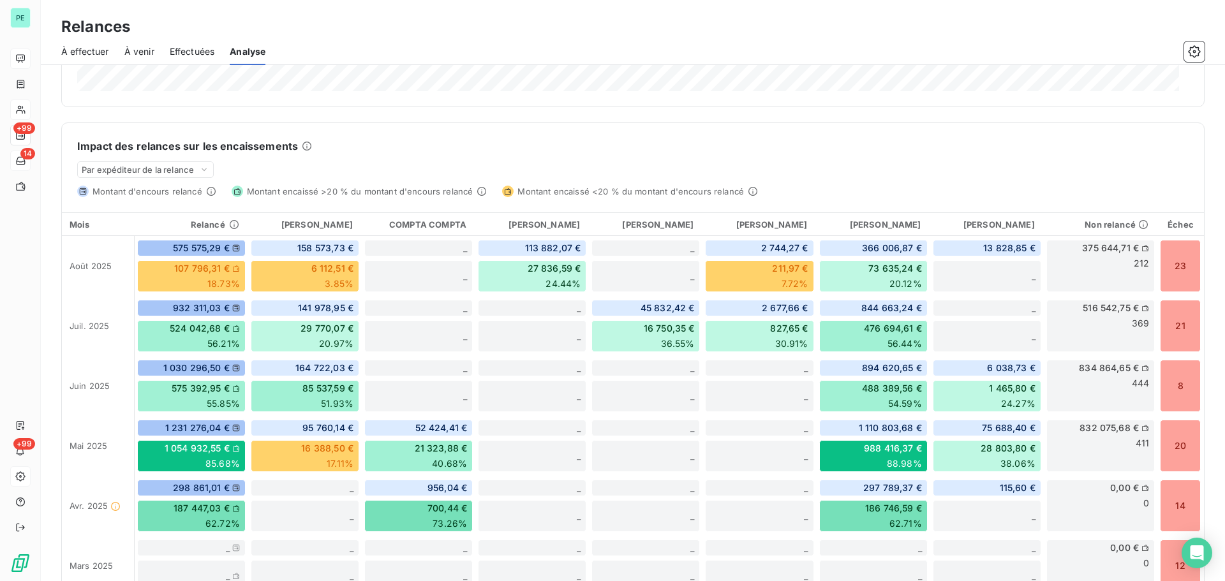
scroll to position [319, 0]
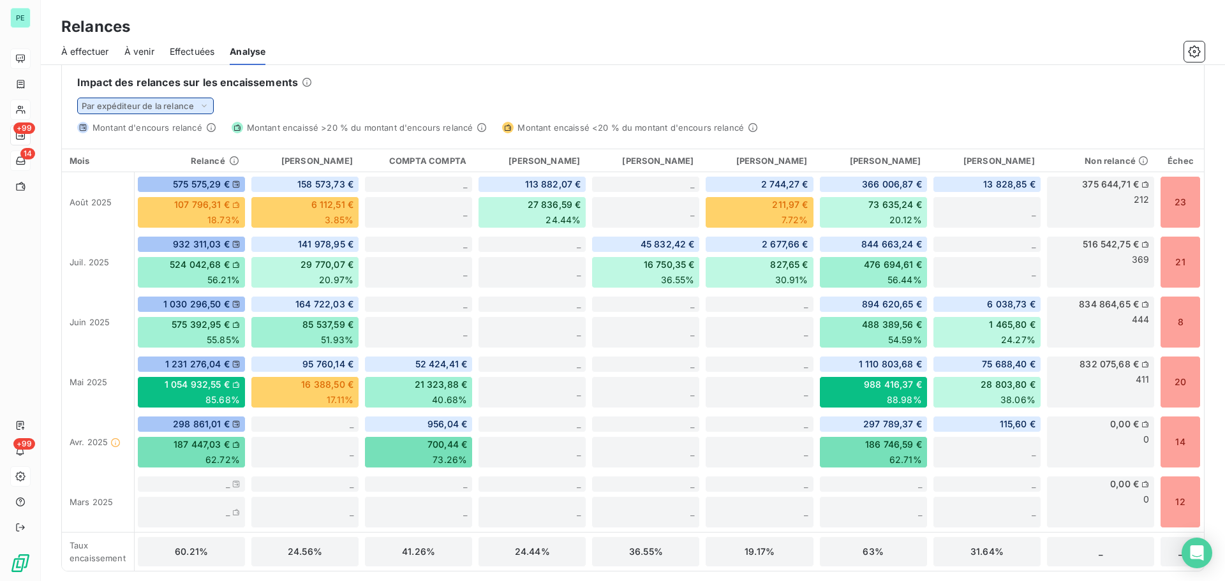
click at [172, 107] on span "Par expéditeur de la relance" at bounding box center [138, 106] width 112 height 10
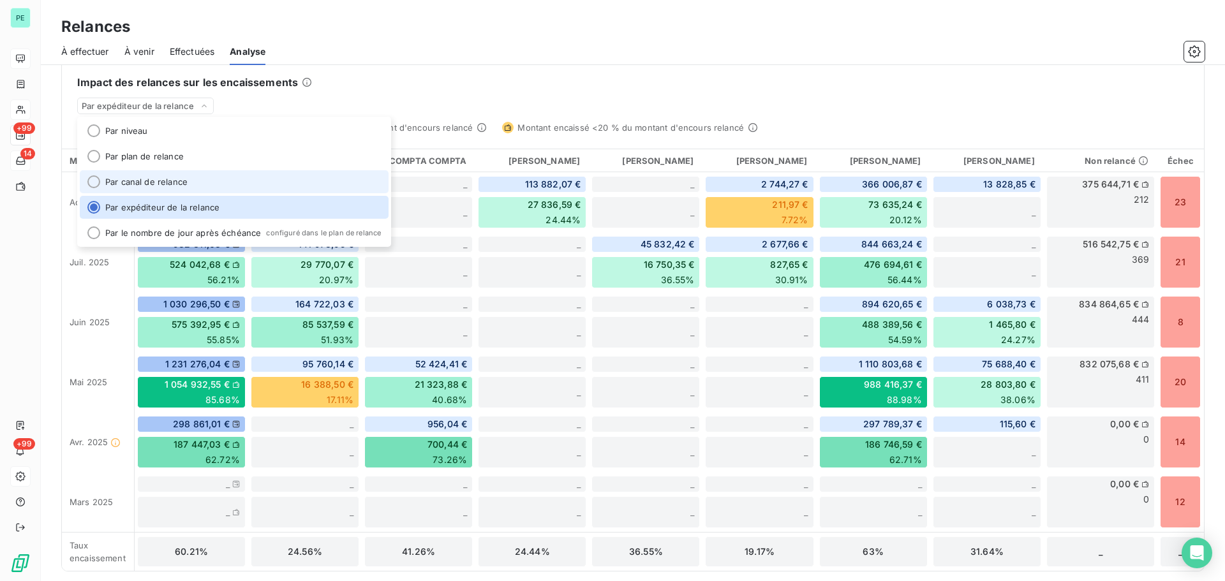
click at [157, 177] on li "Par canal de relance" at bounding box center [234, 181] width 309 height 23
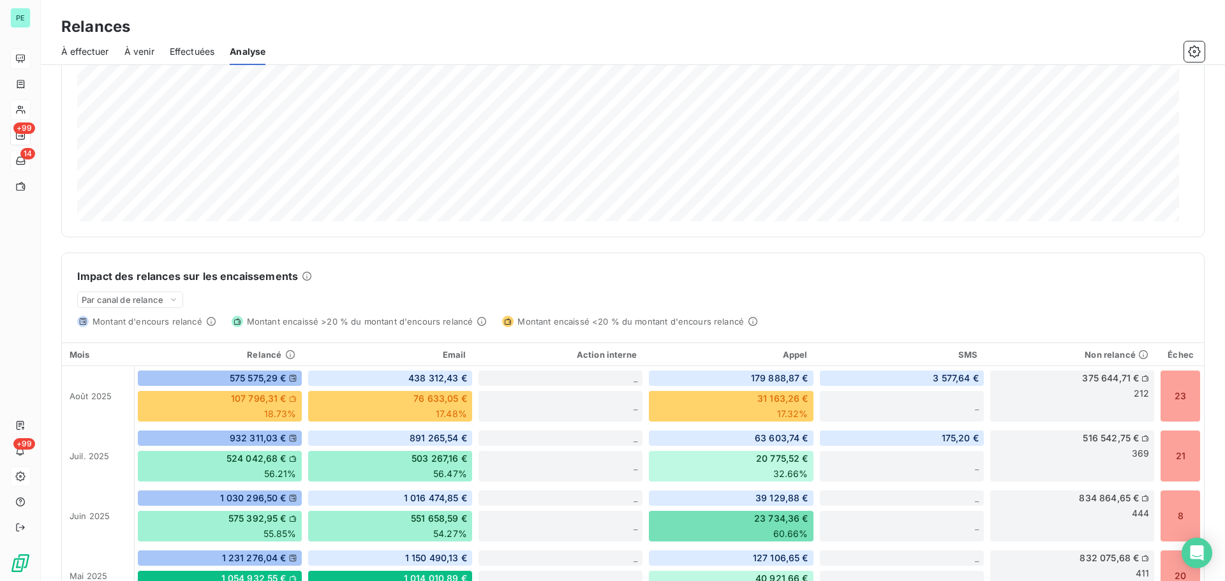
scroll to position [189, 0]
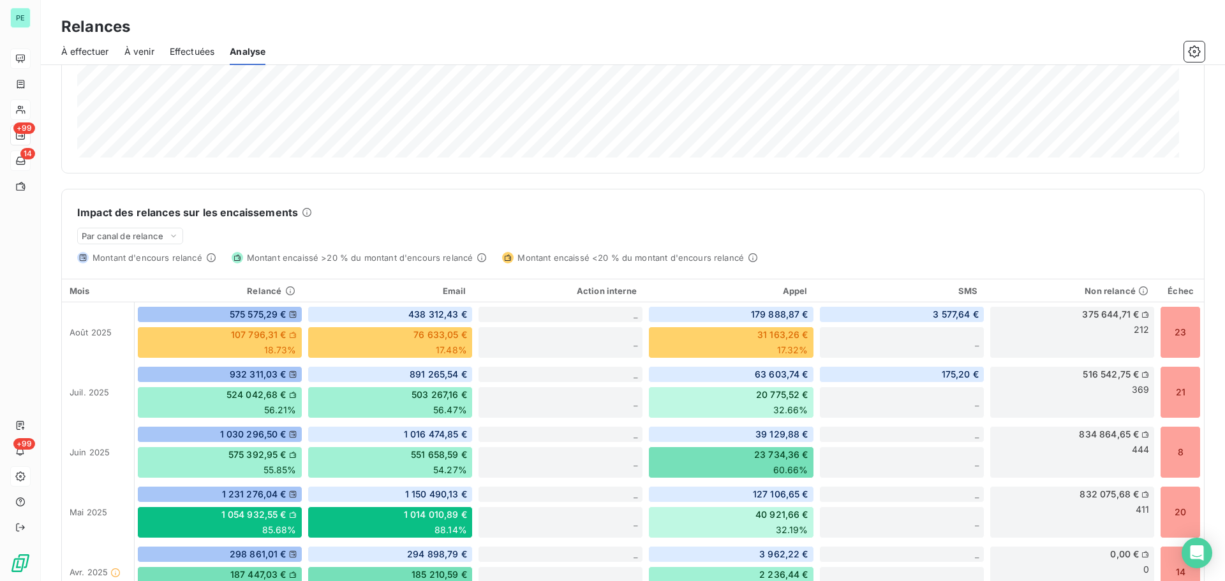
click at [193, 56] on span "Effectuées" at bounding box center [192, 51] width 45 height 13
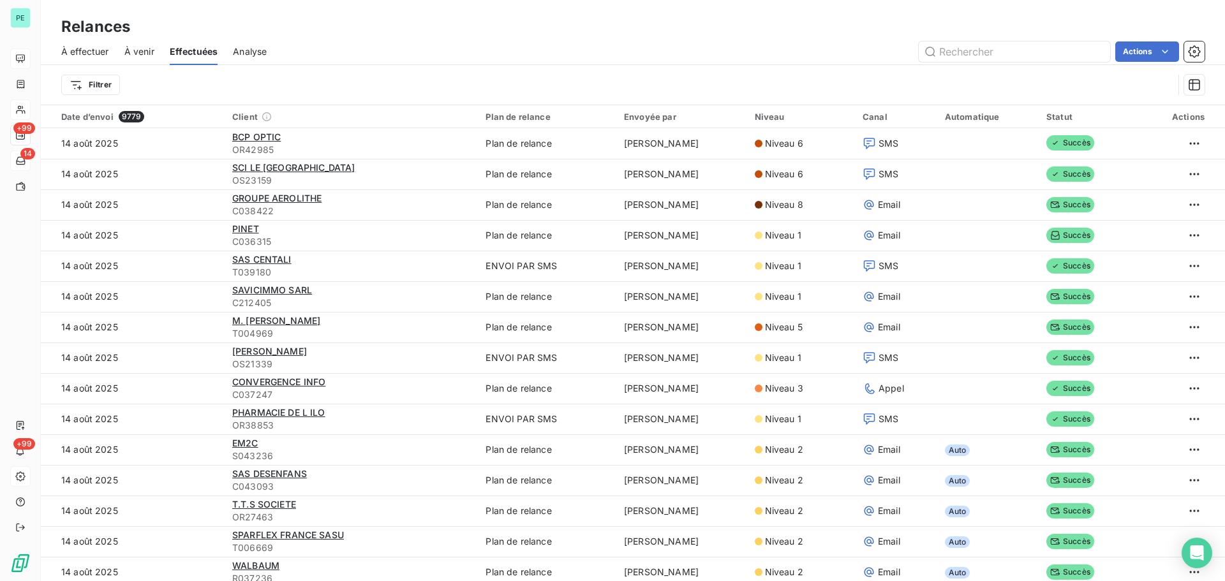
click at [98, 55] on span "À effectuer" at bounding box center [85, 51] width 48 height 13
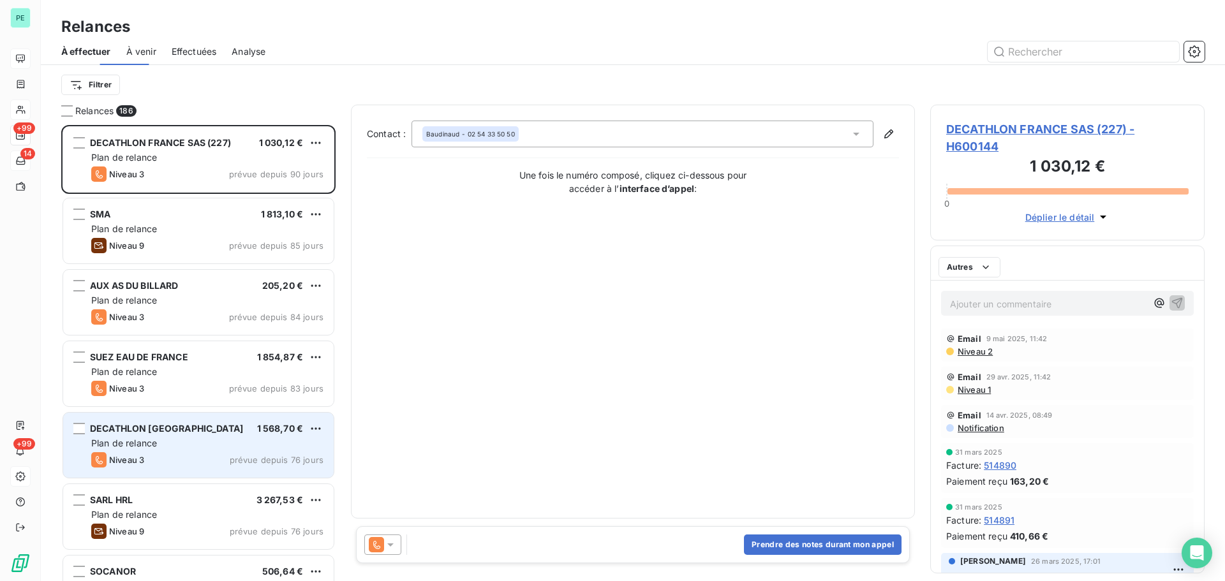
scroll to position [447, 265]
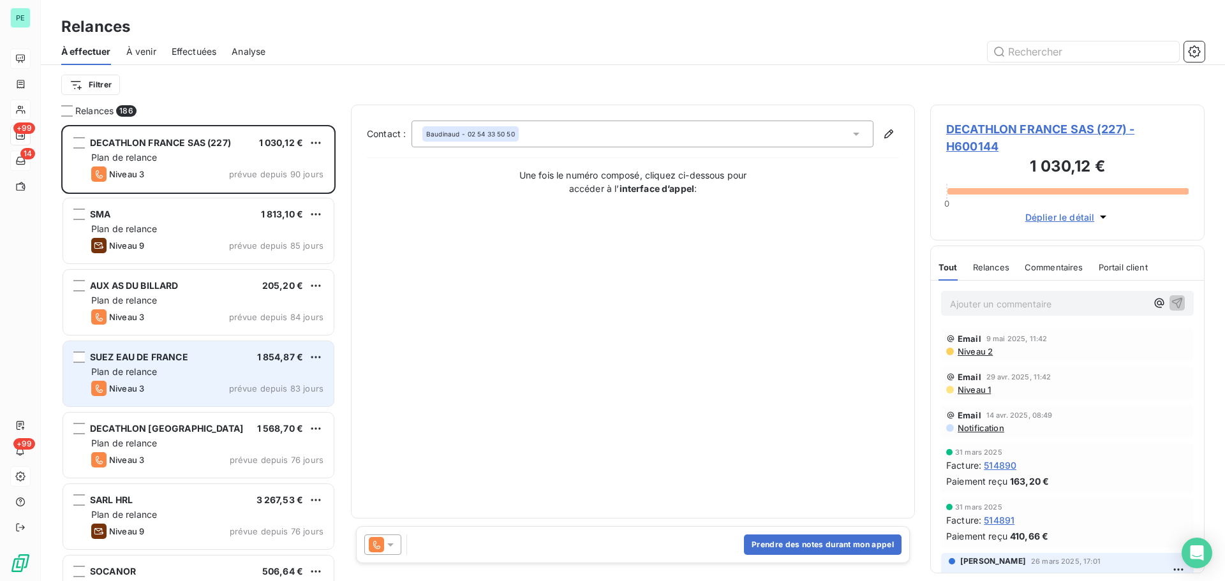
click at [170, 364] on div "SUEZ EAU DE FRANCE 1 854,87 € Plan de relance Niveau 3 prévue depuis 83 jours" at bounding box center [198, 373] width 271 height 65
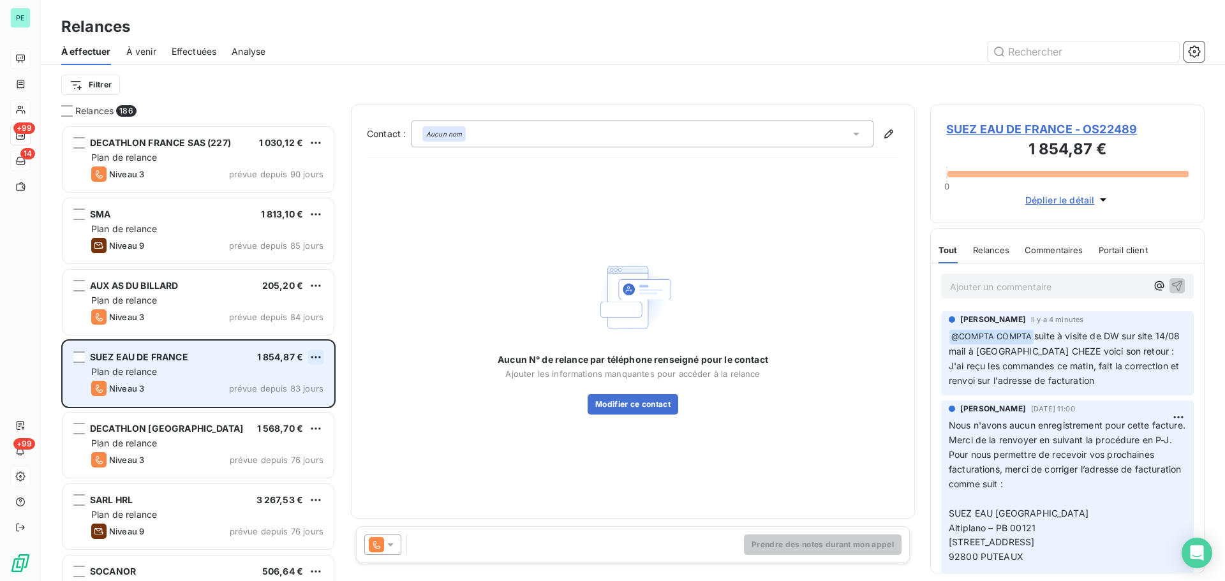
click at [314, 355] on html "PE +99 14 +99 Relances À effectuer À venir Effectuées Analyse Filtrer Relances …" at bounding box center [612, 290] width 1225 height 581
click at [295, 380] on div "Replanifier cette action" at bounding box center [261, 383] width 114 height 20
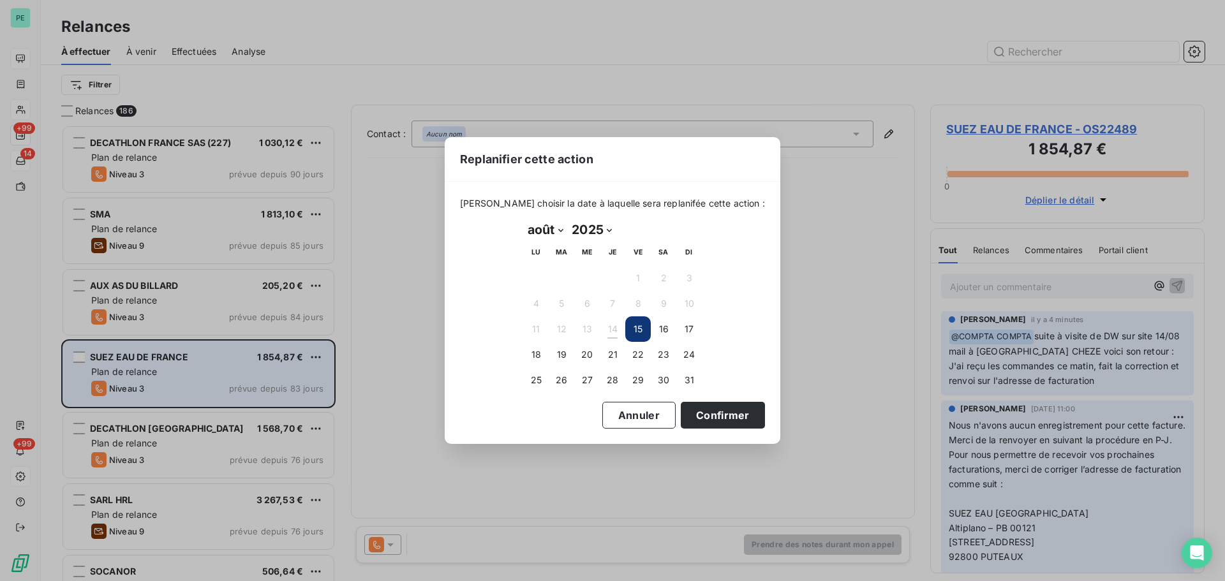
click at [560, 228] on select "janvier février mars avril mai juin juillet août septembre octobre novembre déc…" at bounding box center [545, 230] width 44 height 20
select select "8"
click at [523, 220] on select "janvier février mars avril mai juin juillet août septembre octobre novembre déc…" at bounding box center [545, 230] width 44 height 20
click at [537, 297] on button "8" at bounding box center [536, 304] width 26 height 26
click at [713, 410] on button "Confirmer" at bounding box center [723, 415] width 84 height 27
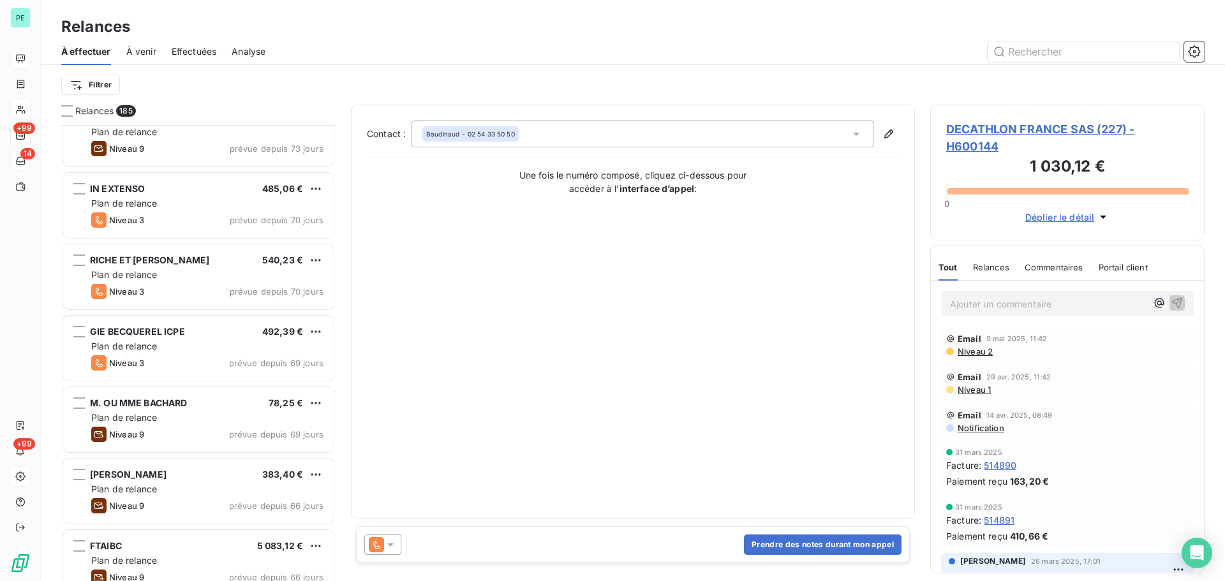
scroll to position [447, 0]
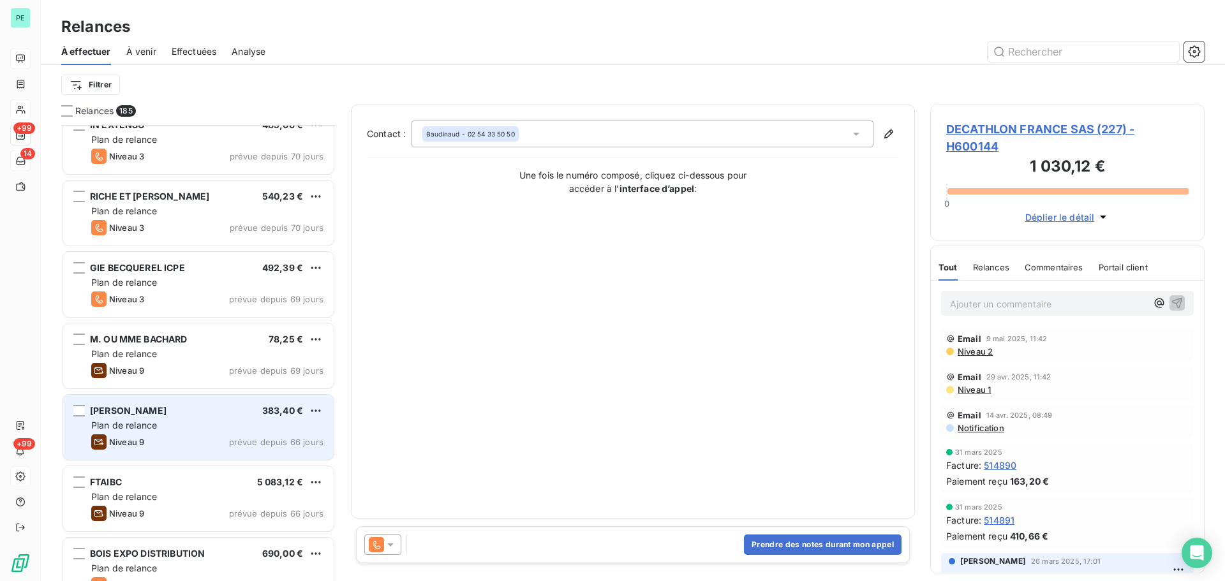
click at [205, 412] on div "[PERSON_NAME] 383,40 €" at bounding box center [207, 410] width 232 height 11
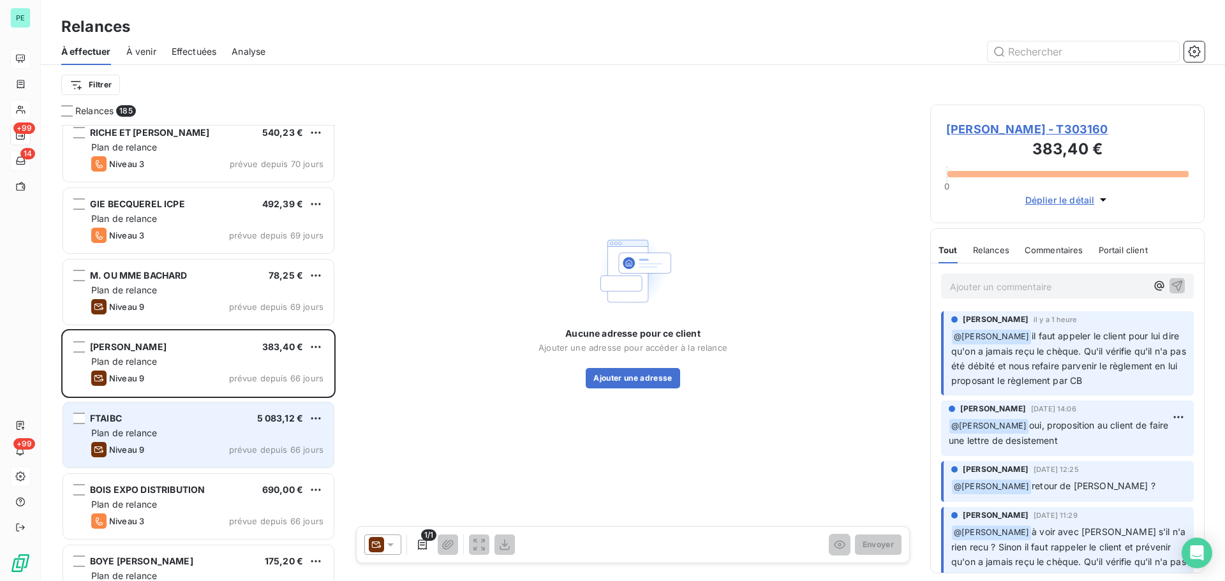
scroll to position [575, 0]
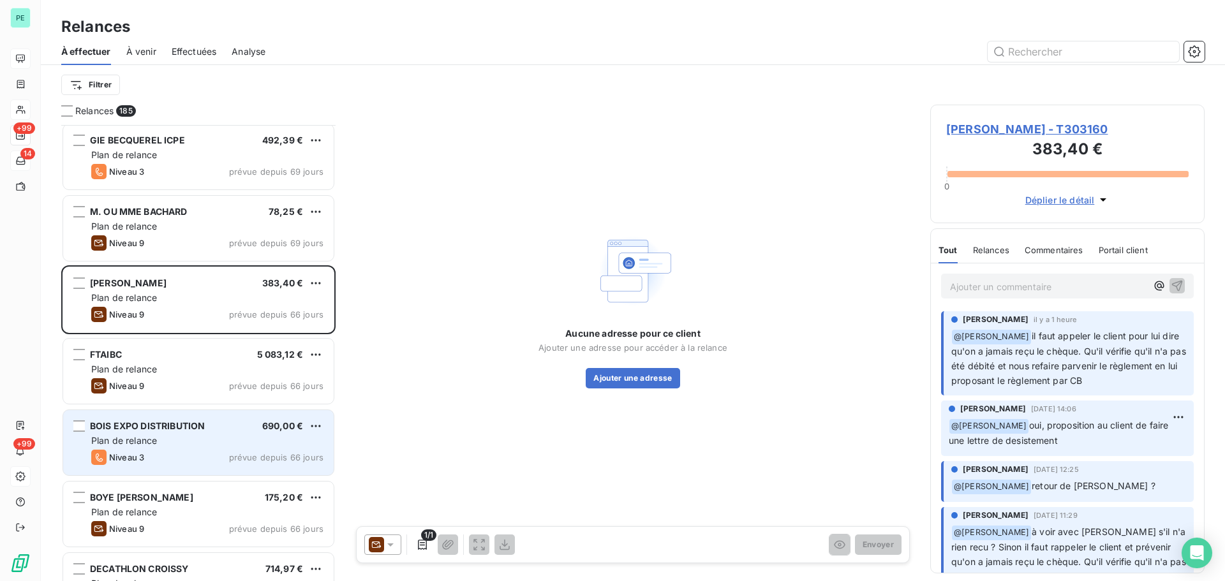
click at [207, 436] on div "Plan de relance" at bounding box center [207, 441] width 232 height 13
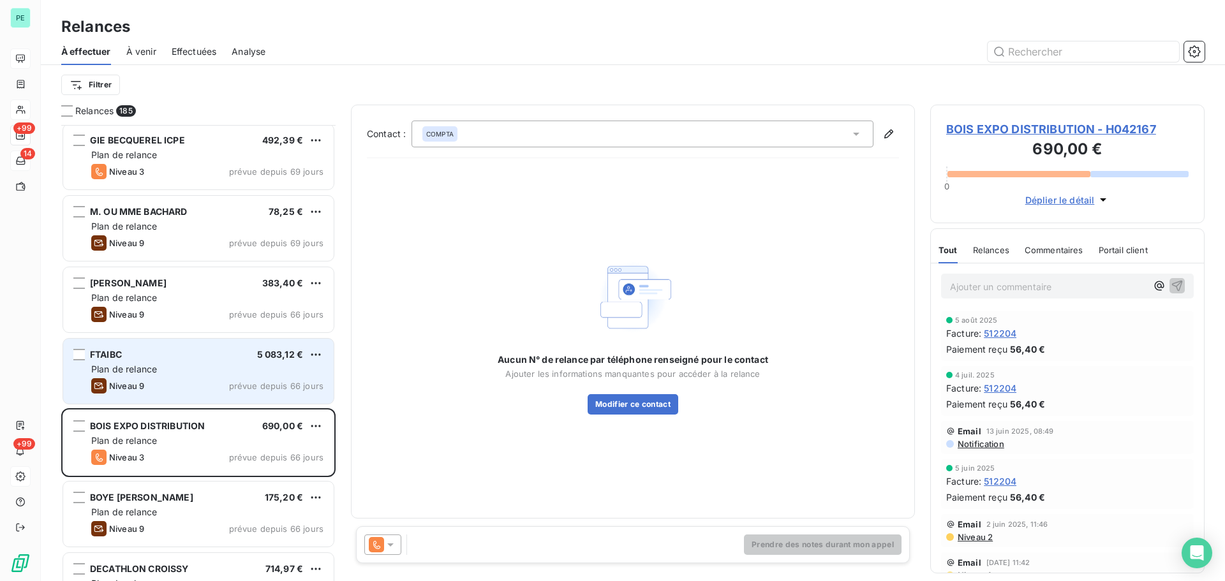
click at [153, 359] on div "FTAIBC 5 083,12 €" at bounding box center [207, 354] width 232 height 11
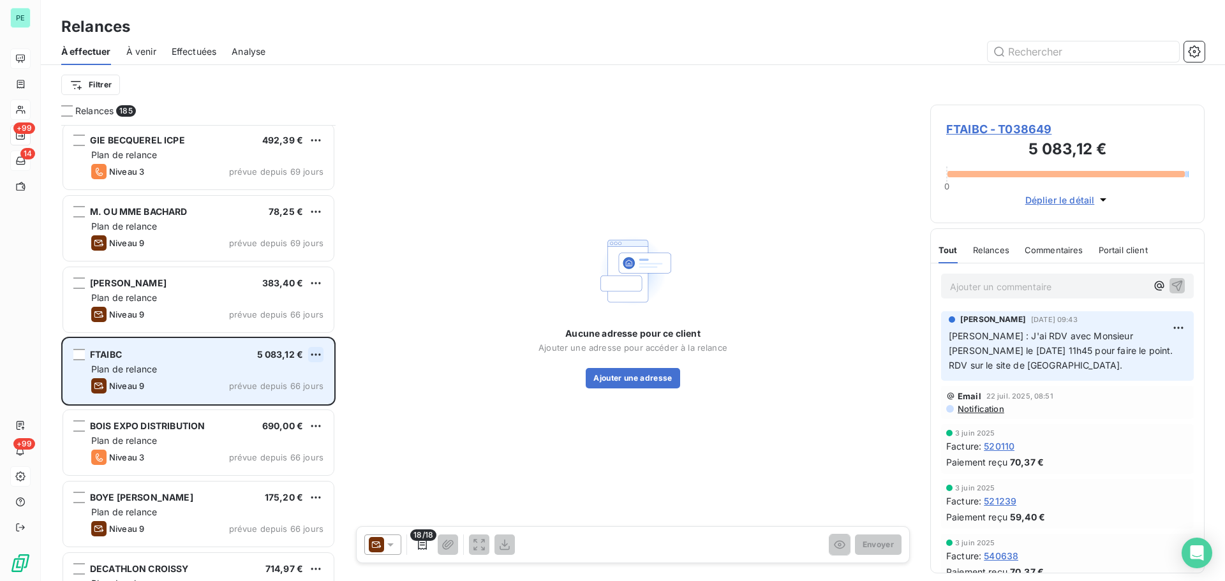
click at [317, 352] on html "PE +99 14 +99 Relances À effectuer À venir Effectuées Analyse Filtrer Relances …" at bounding box center [612, 290] width 1225 height 581
click at [302, 380] on div "Replanifier cette action" at bounding box center [261, 380] width 114 height 20
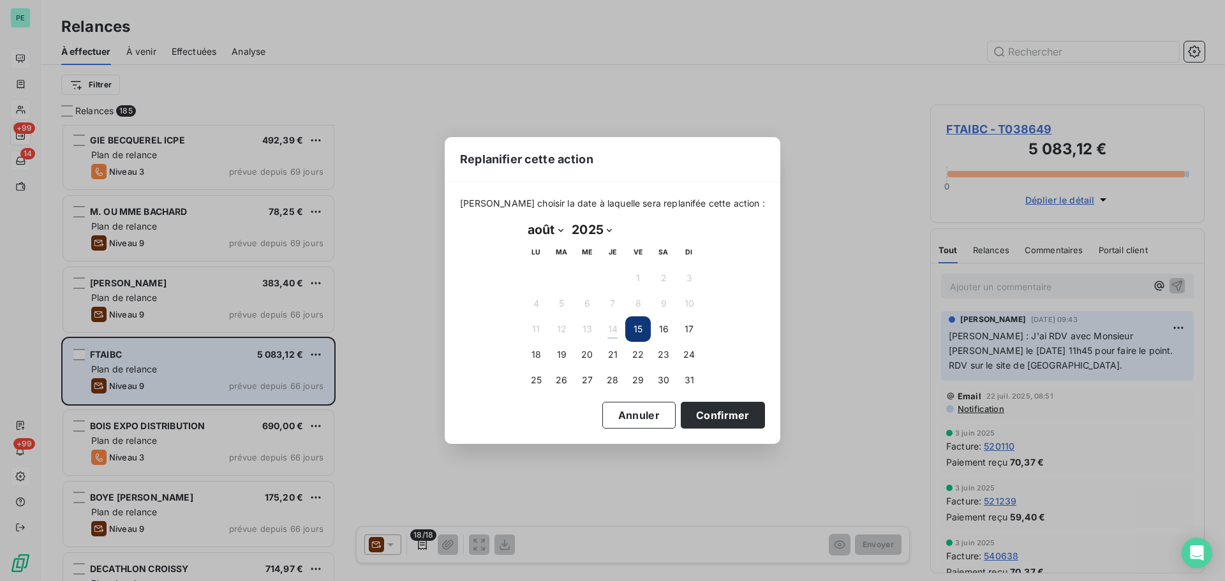
click at [562, 230] on select "janvier février mars avril mai juin juillet août septembre octobre novembre déc…" at bounding box center [545, 230] width 44 height 20
select select "8"
click at [523, 220] on select "janvier février mars avril mai juin juillet août septembre octobre novembre déc…" at bounding box center [545, 230] width 44 height 20
click at [540, 279] on button "1" at bounding box center [536, 278] width 26 height 26
click at [731, 414] on button "Confirmer" at bounding box center [723, 415] width 84 height 27
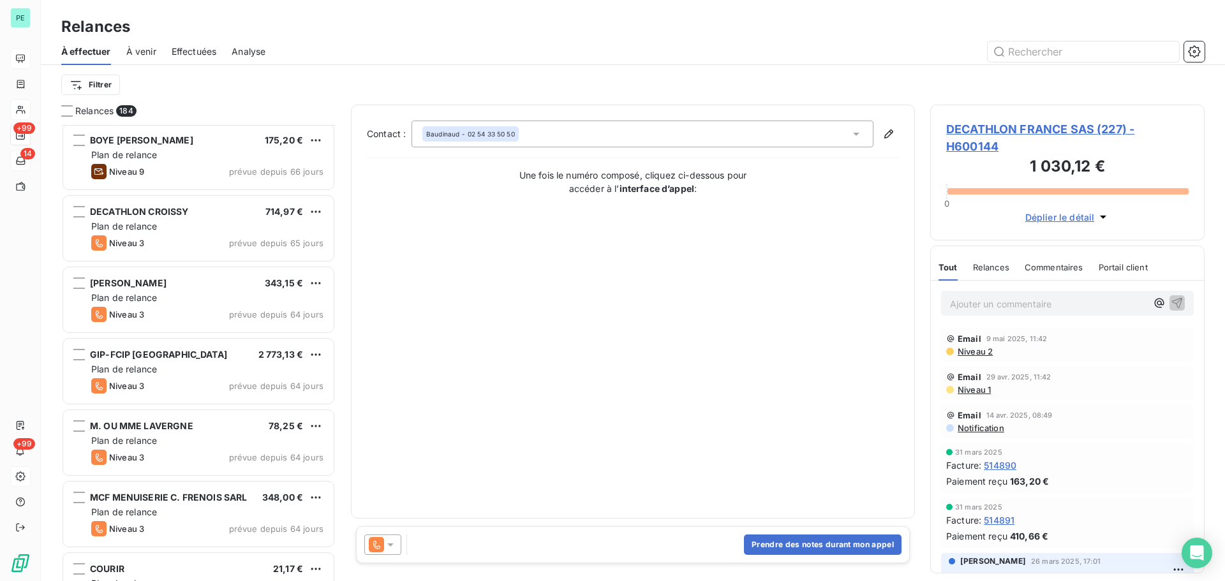
scroll to position [894, 0]
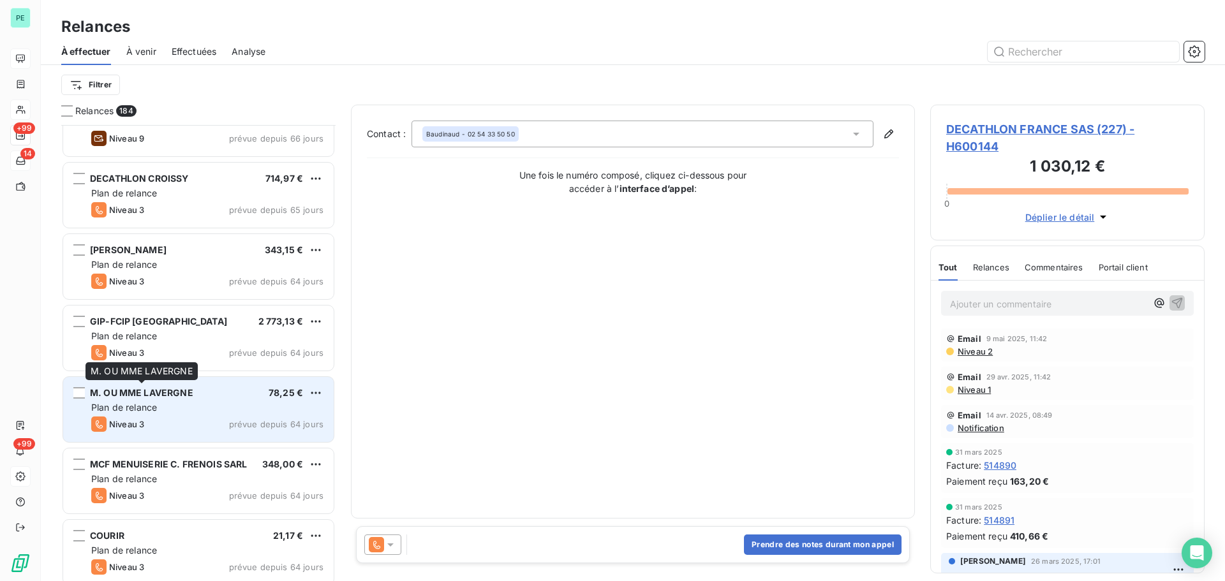
click at [186, 398] on div "M. OU MME LAVERGNE" at bounding box center [141, 393] width 103 height 13
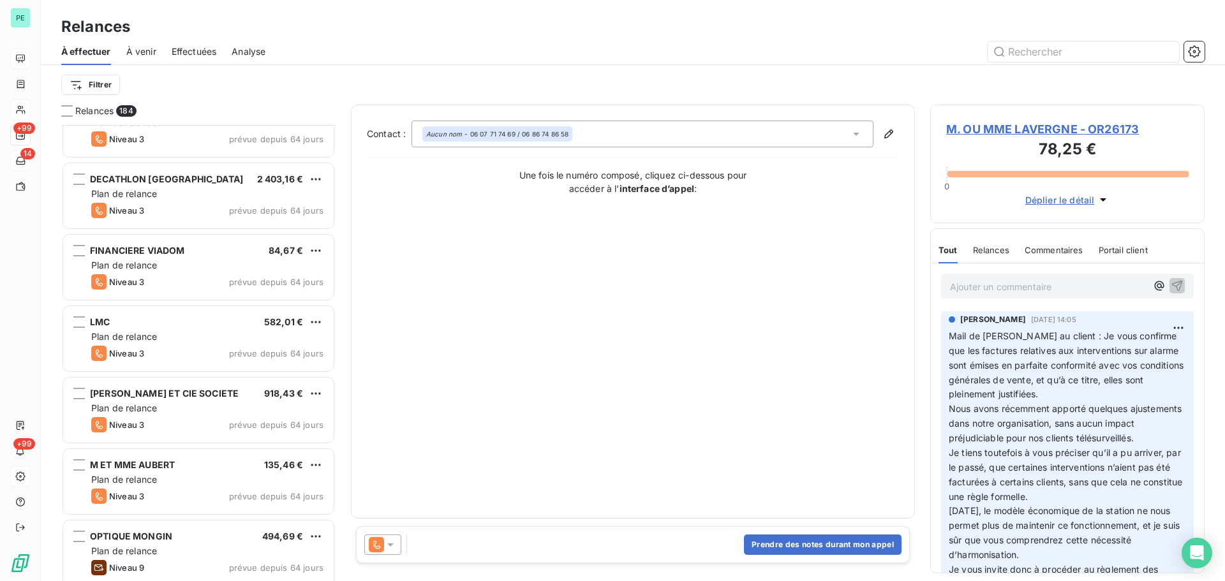
scroll to position [1915, 0]
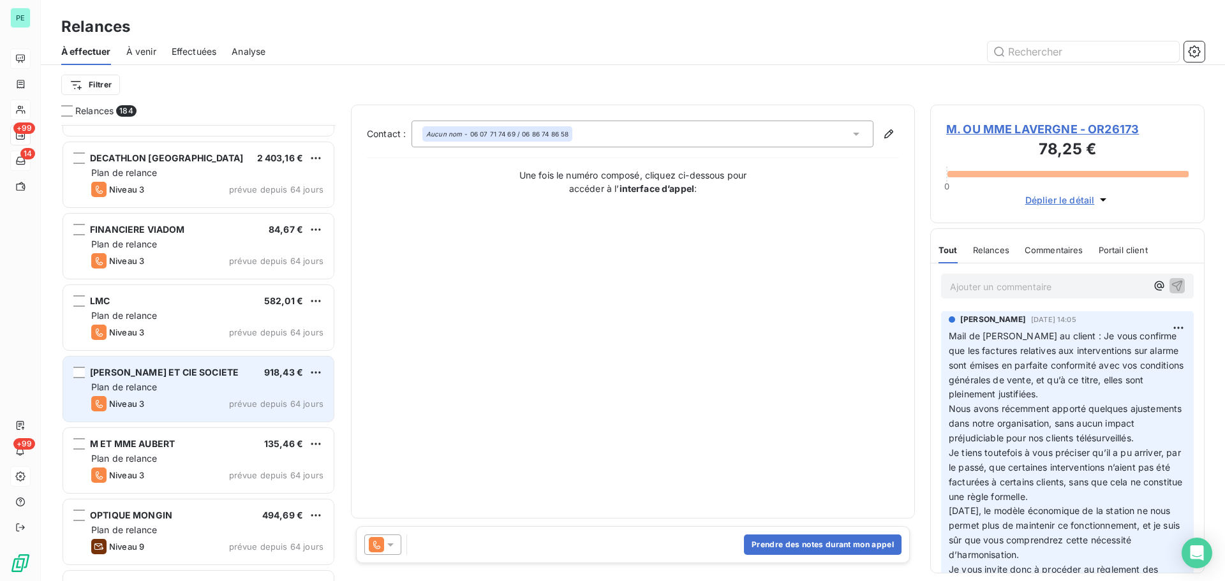
click at [173, 391] on div "Plan de relance" at bounding box center [207, 387] width 232 height 13
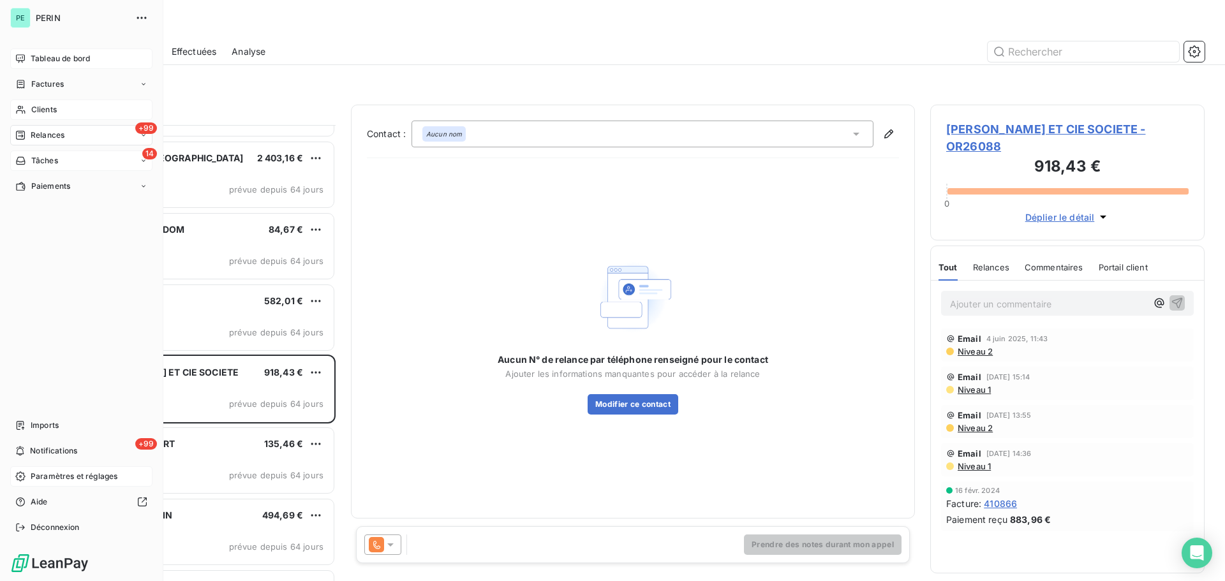
click at [51, 107] on span "Clients" at bounding box center [44, 109] width 26 height 11
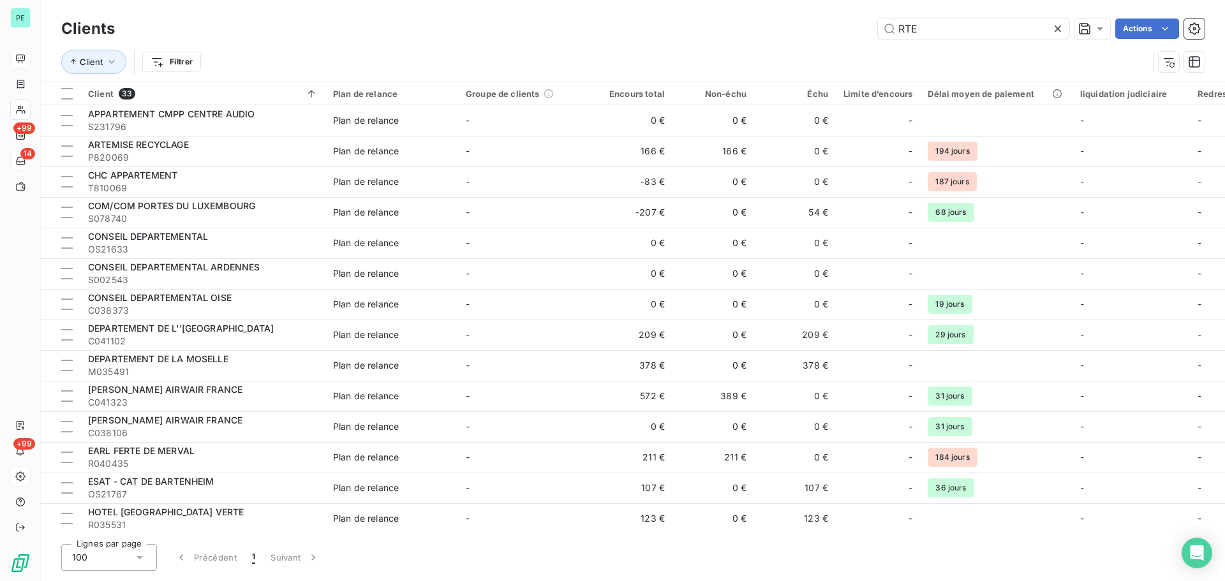
drag, startPoint x: 852, startPoint y: 26, endPoint x: 840, endPoint y: 26, distance: 12.8
click at [840, 26] on div "RTE Actions" at bounding box center [667, 29] width 1075 height 20
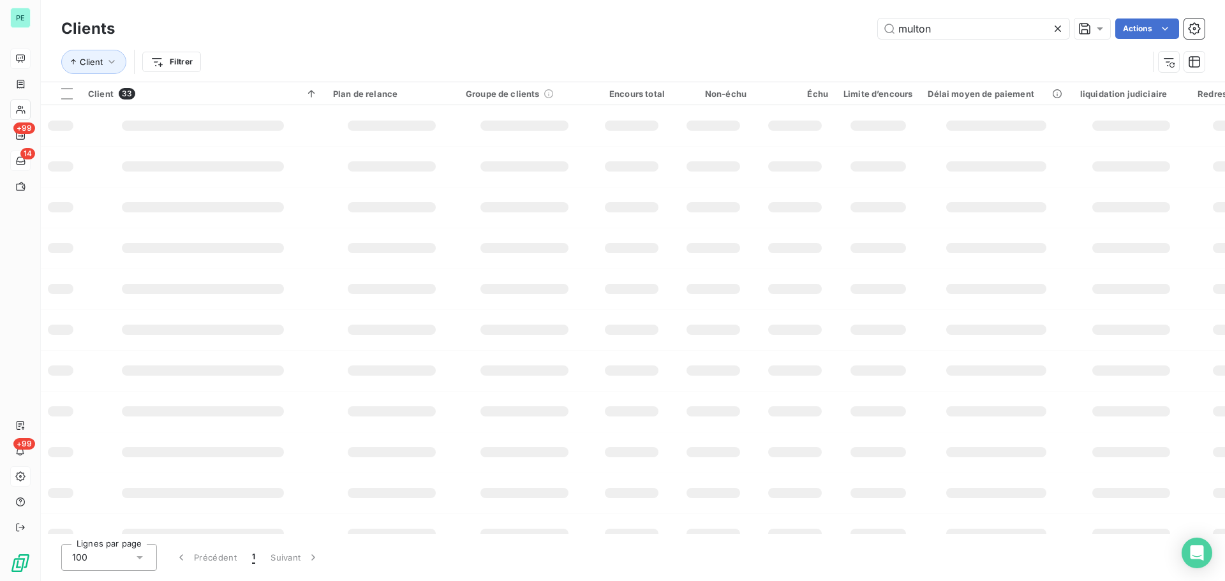
type input "multon"
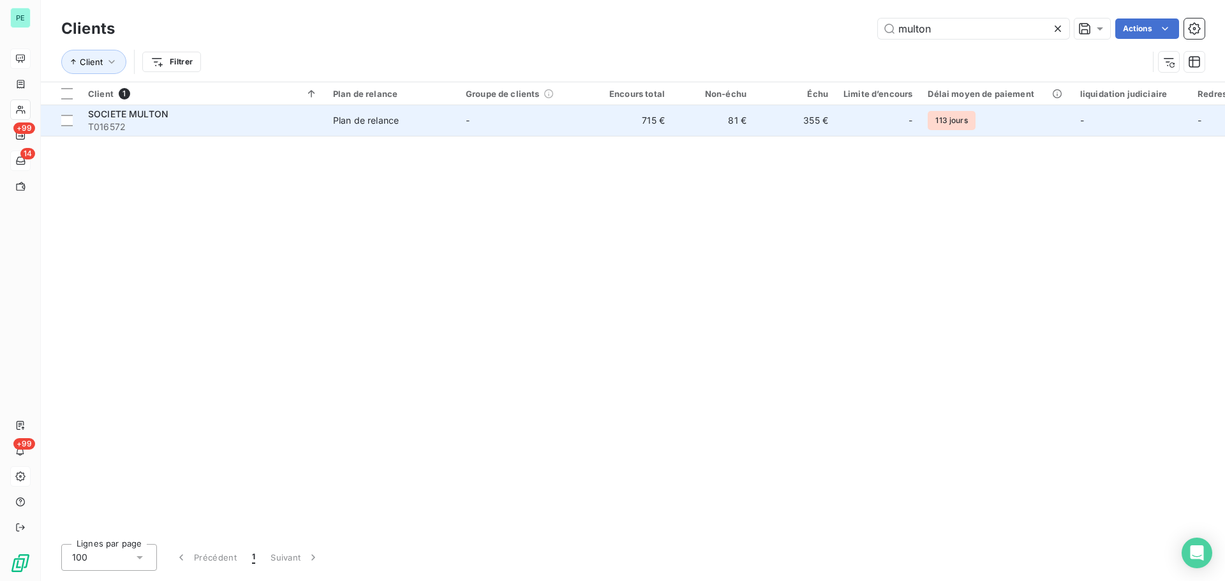
click at [760, 121] on td "355 €" at bounding box center [795, 120] width 82 height 31
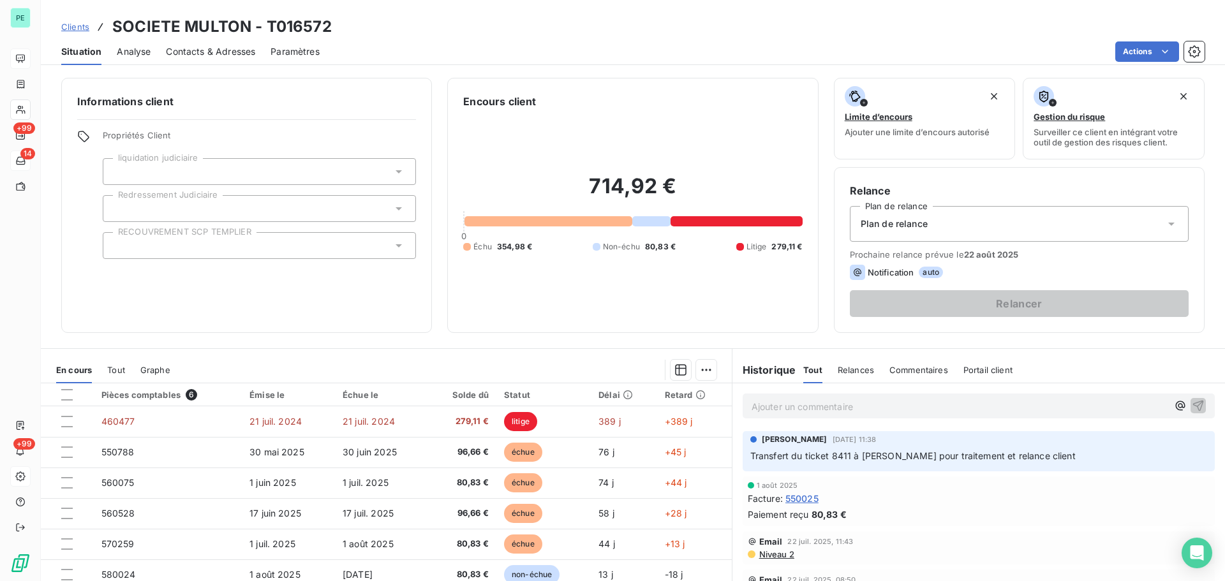
click at [774, 410] on p "Ajouter un commentaire ﻿" at bounding box center [960, 407] width 416 height 16
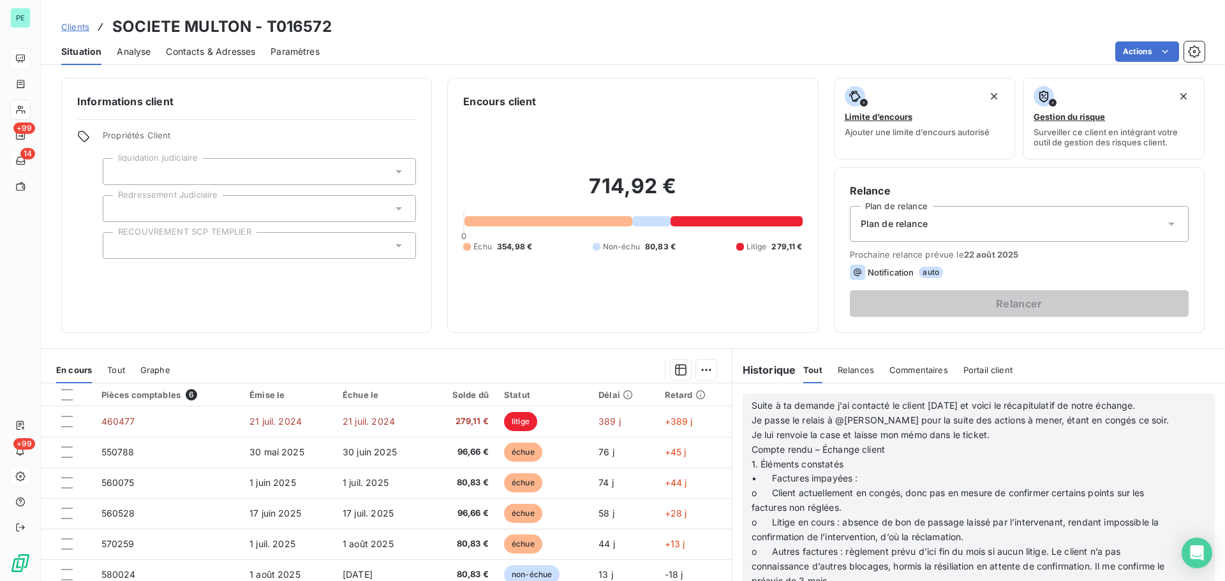
click at [752, 404] on span "Suite à ta demande j'ai contacté le client [DATE] et voici le récapitulatif de …" at bounding box center [944, 405] width 384 height 11
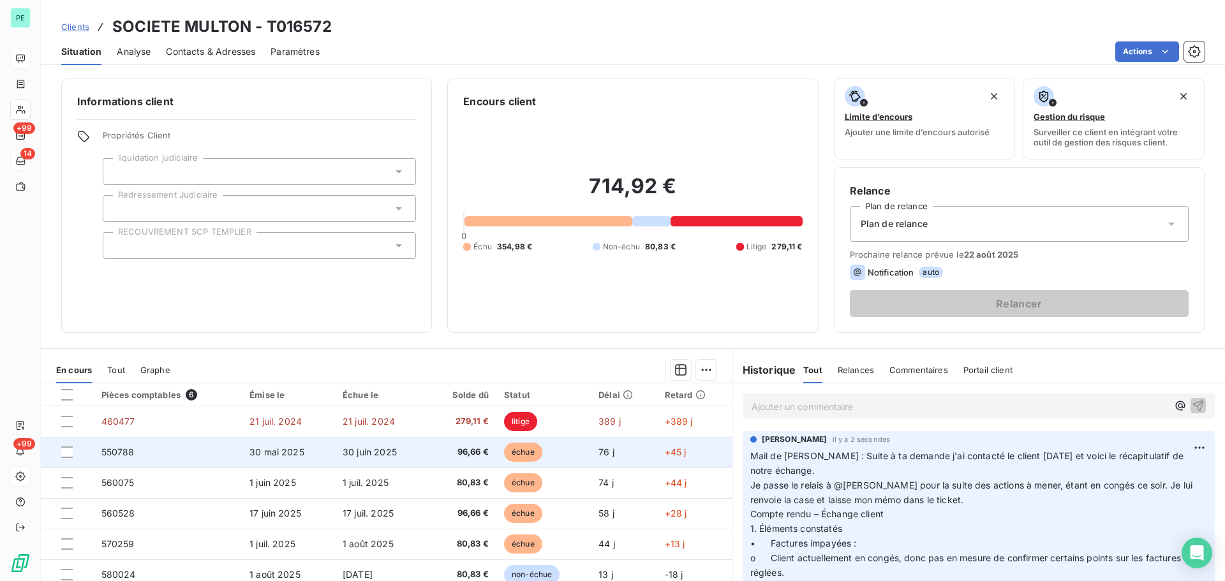
scroll to position [64, 0]
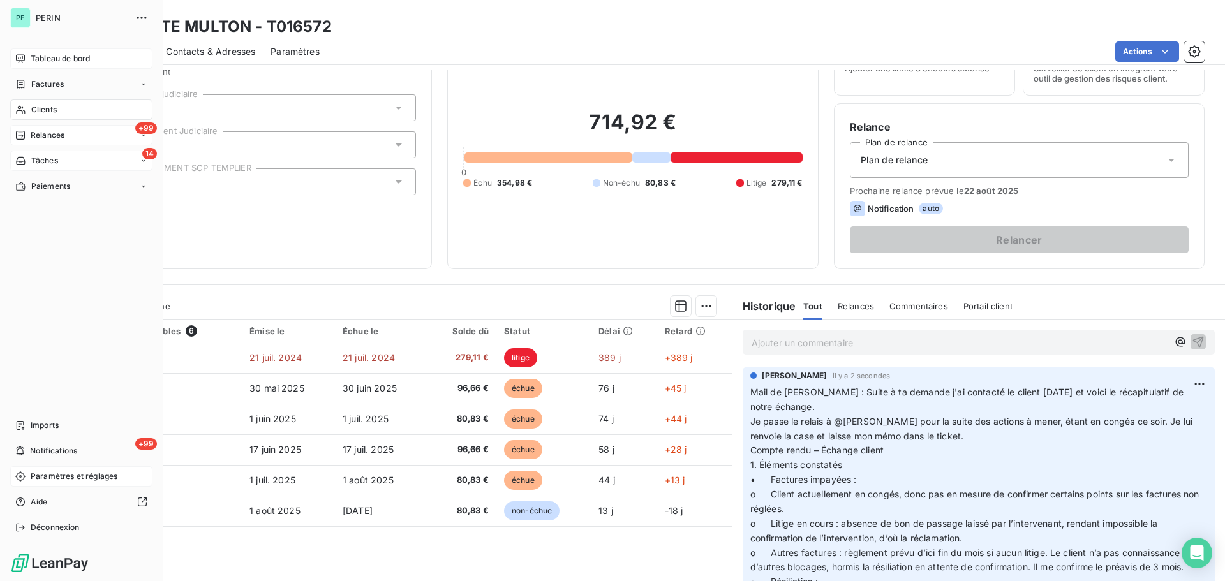
click at [46, 133] on span "Relances" at bounding box center [48, 135] width 34 height 11
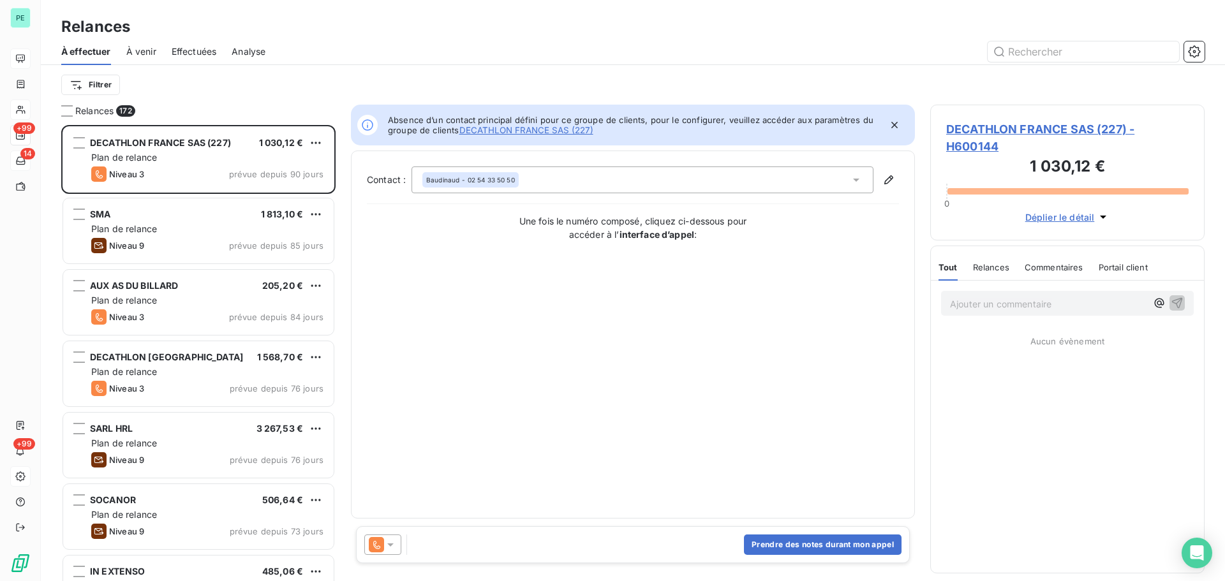
scroll to position [447, 265]
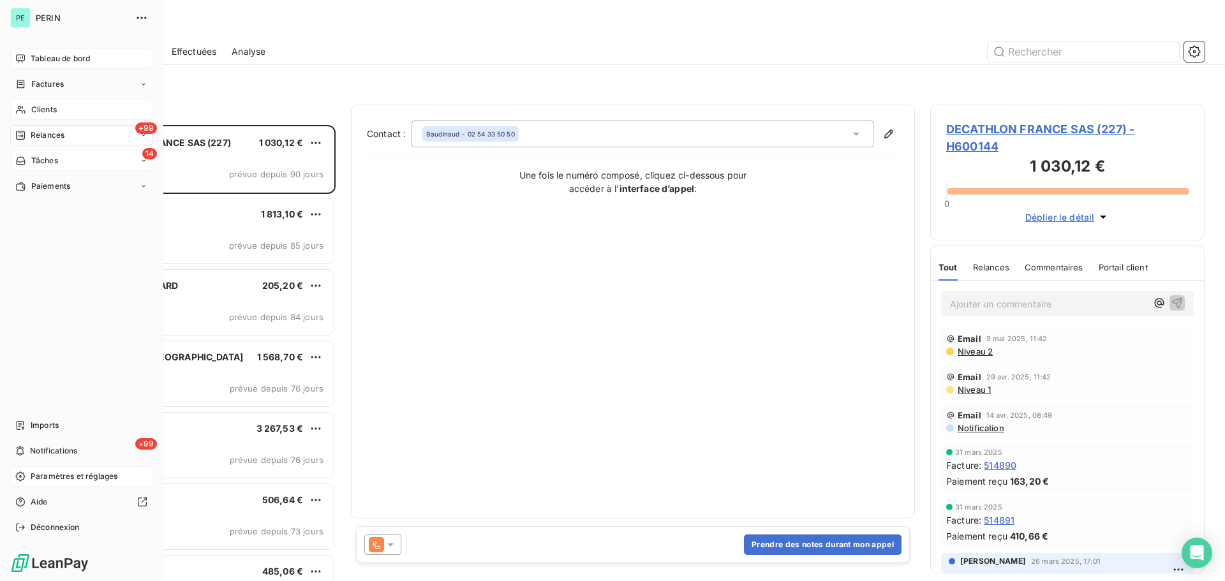
click at [44, 56] on span "Tableau de bord" at bounding box center [60, 58] width 59 height 11
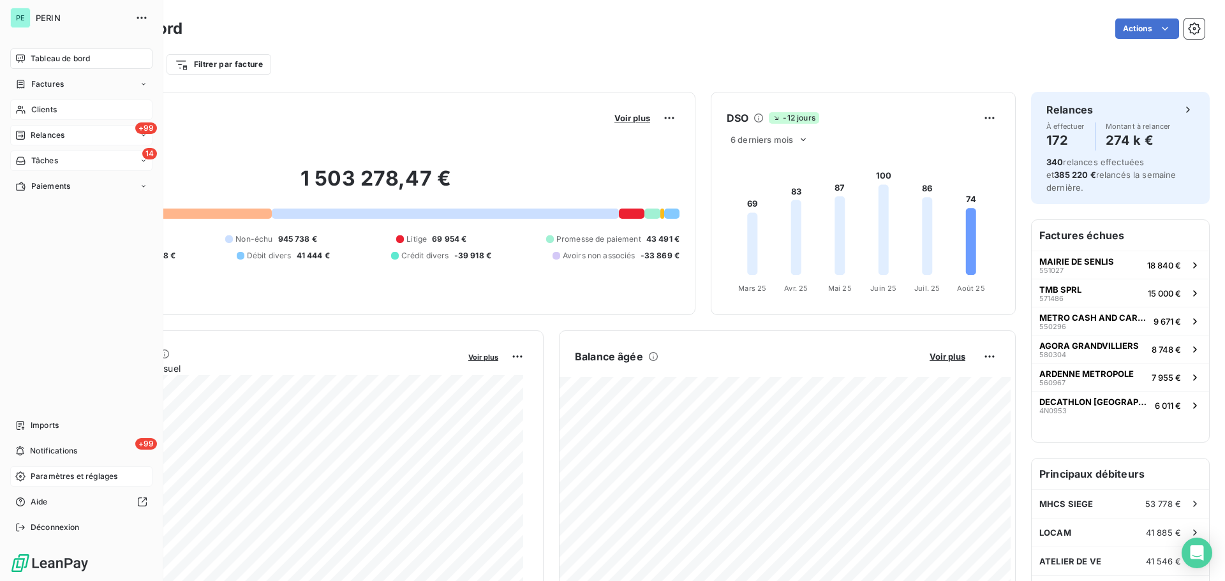
click at [50, 136] on span "Relances" at bounding box center [48, 135] width 34 height 11
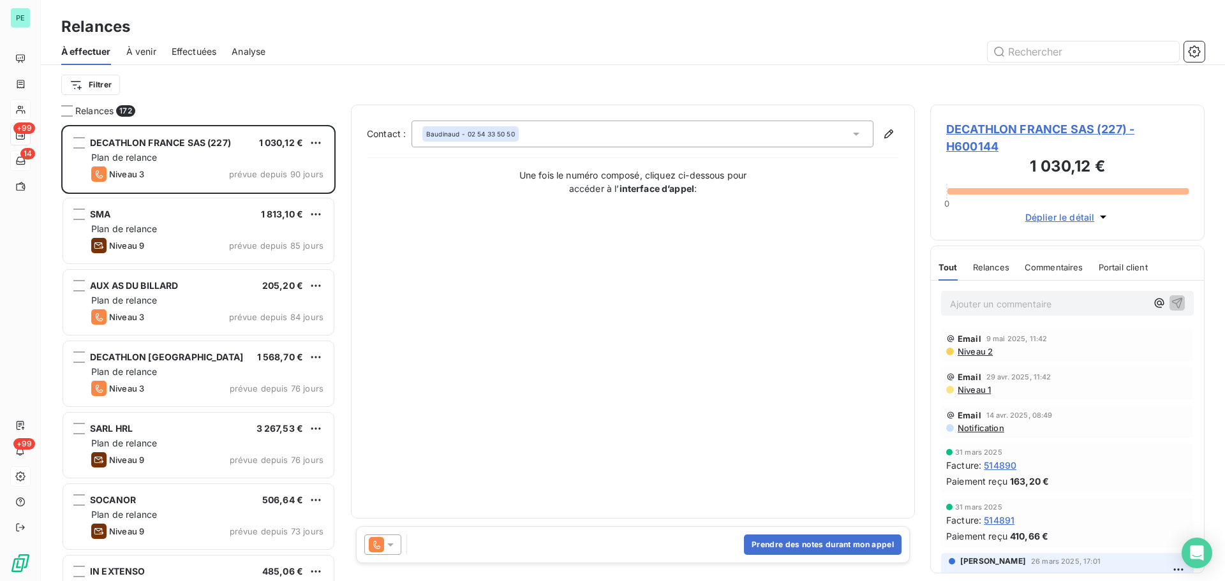
scroll to position [447, 265]
click at [200, 52] on span "Effectuées" at bounding box center [194, 51] width 45 height 13
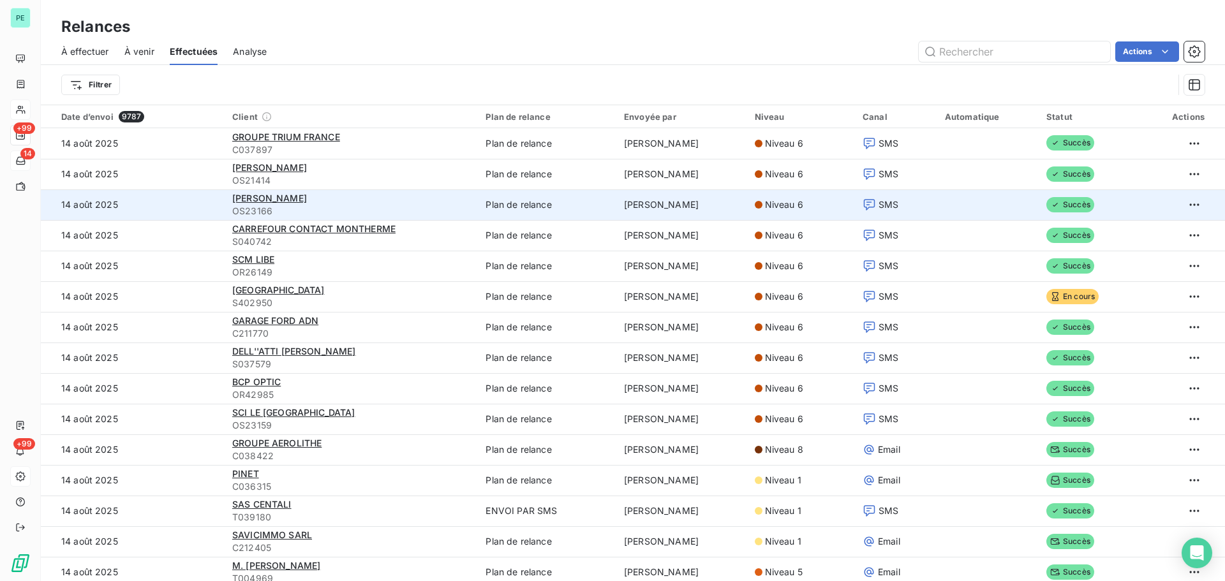
click at [759, 207] on div "Niveau 6" at bounding box center [801, 204] width 93 height 13
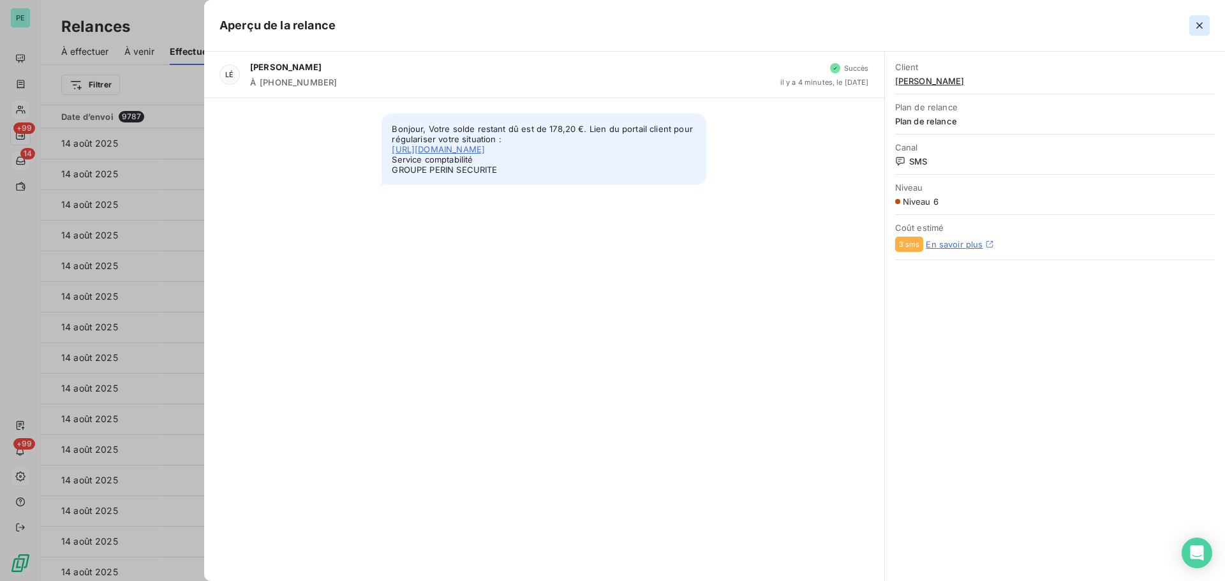
click at [979, 26] on icon "button" at bounding box center [1199, 25] width 13 height 13
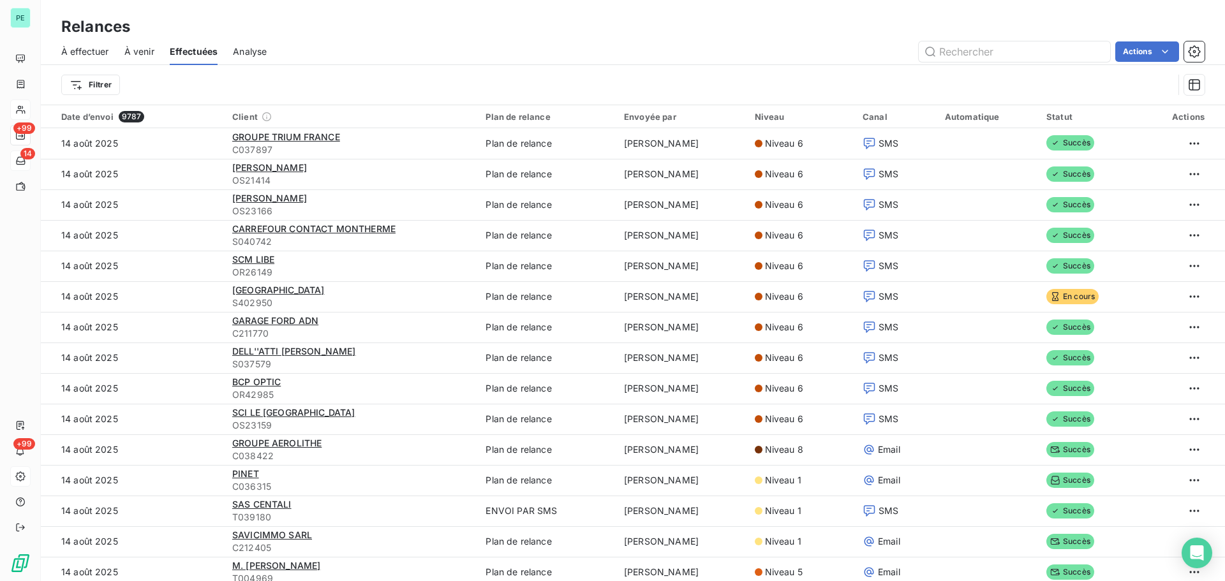
click at [82, 50] on span "À effectuer" at bounding box center [85, 51] width 48 height 13
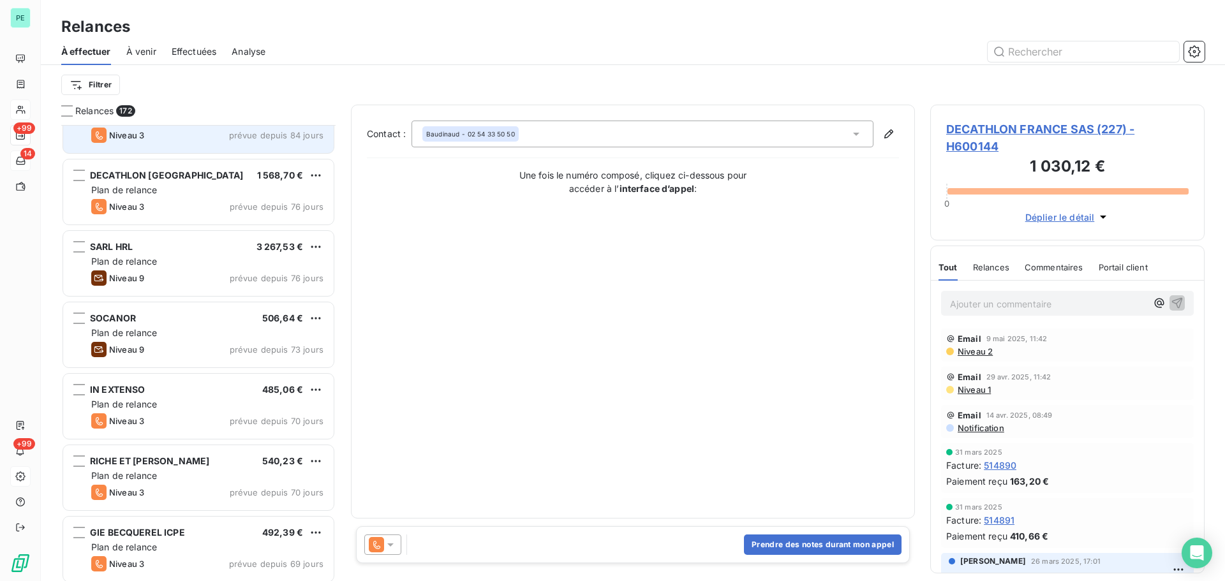
scroll to position [256, 0]
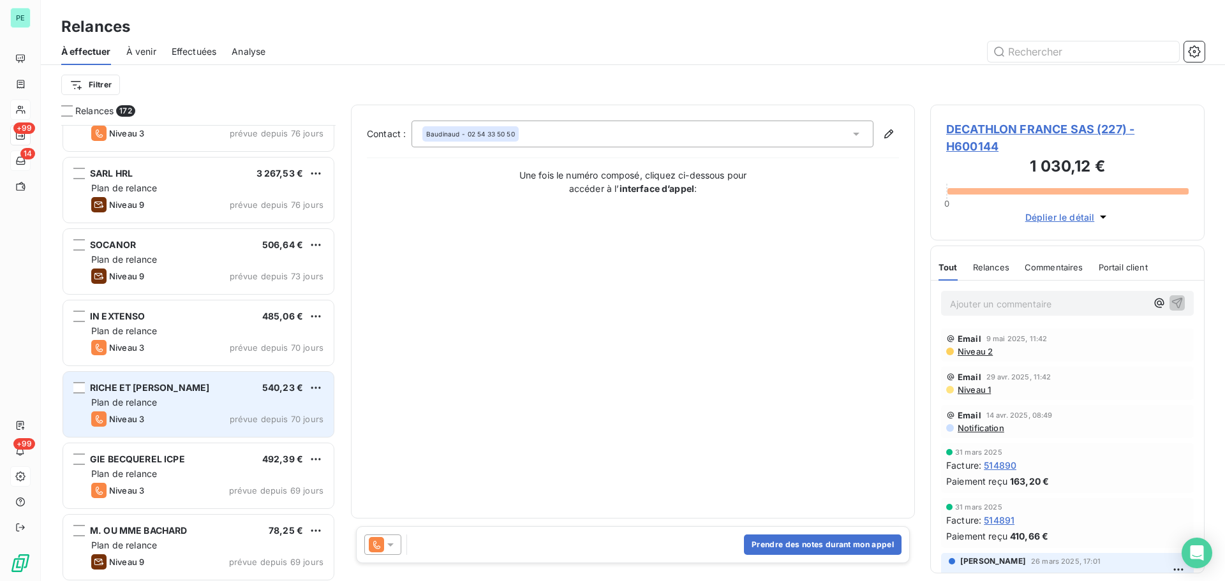
click at [216, 400] on div "Plan de relance" at bounding box center [207, 402] width 232 height 13
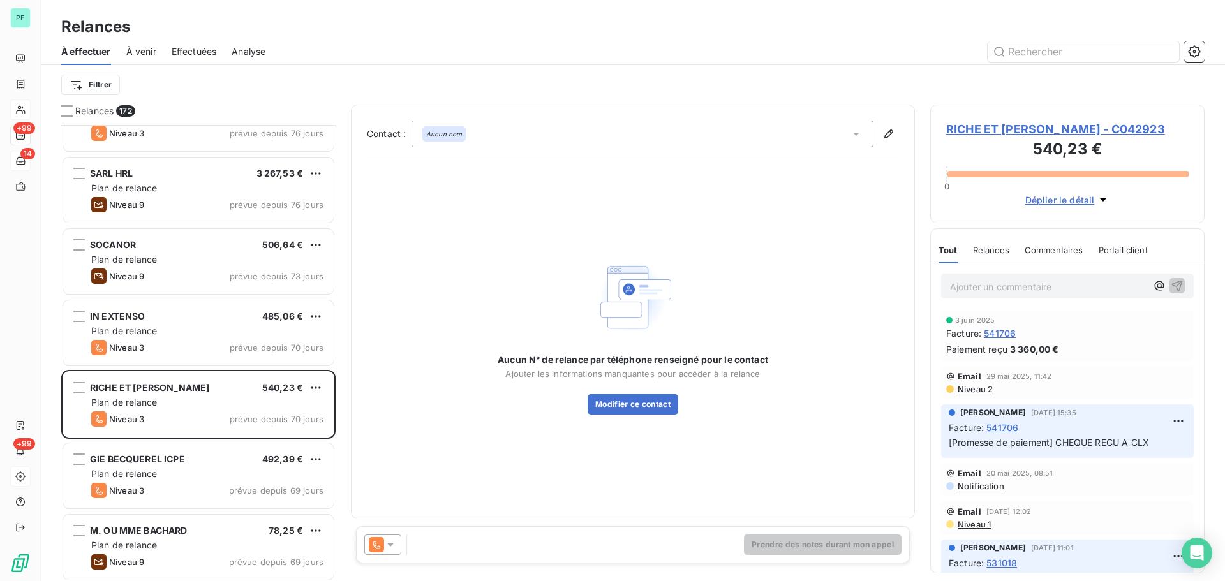
click at [394, 443] on icon at bounding box center [390, 545] width 13 height 13
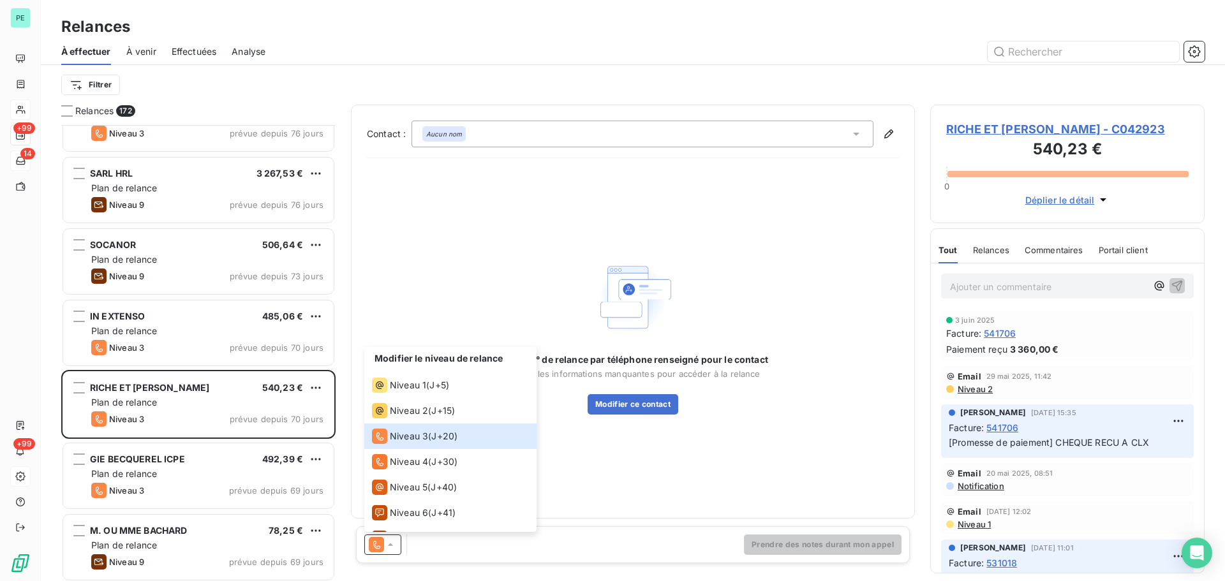
click at [979, 390] on span "Niveau 2" at bounding box center [974, 389] width 36 height 10
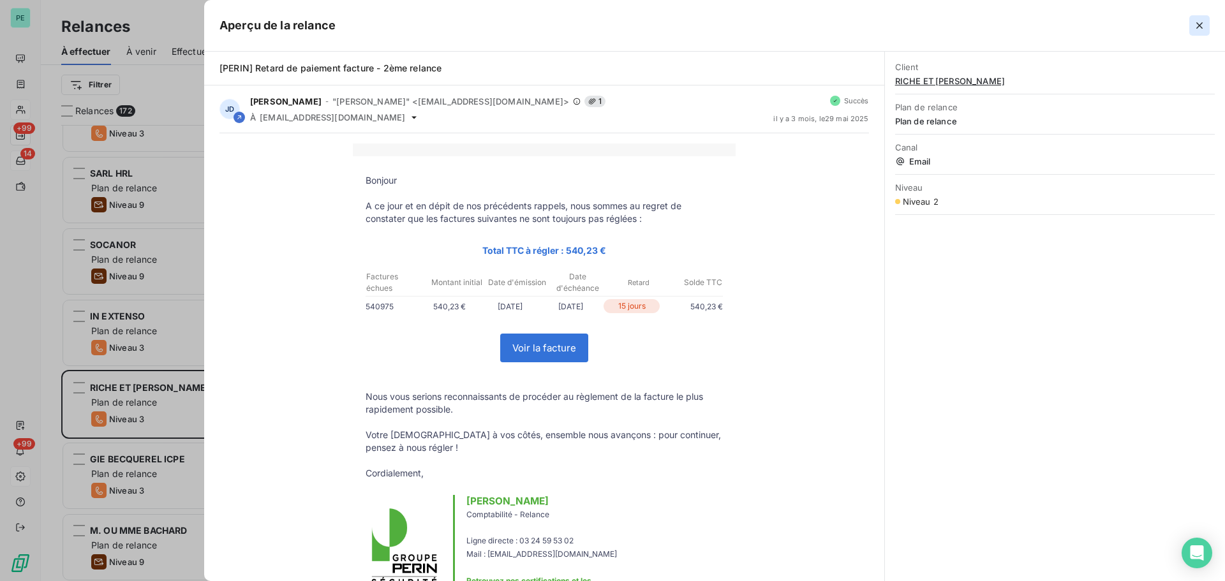
click at [979, 27] on icon "button" at bounding box center [1199, 25] width 13 height 13
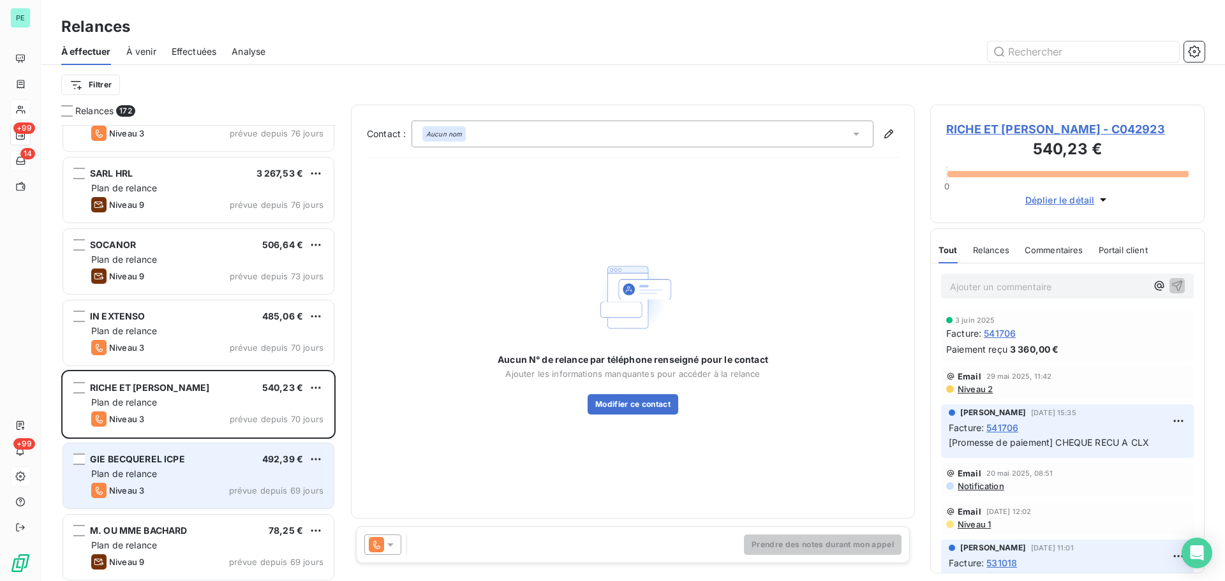
click at [152, 443] on span "Plan de relance" at bounding box center [124, 473] width 66 height 11
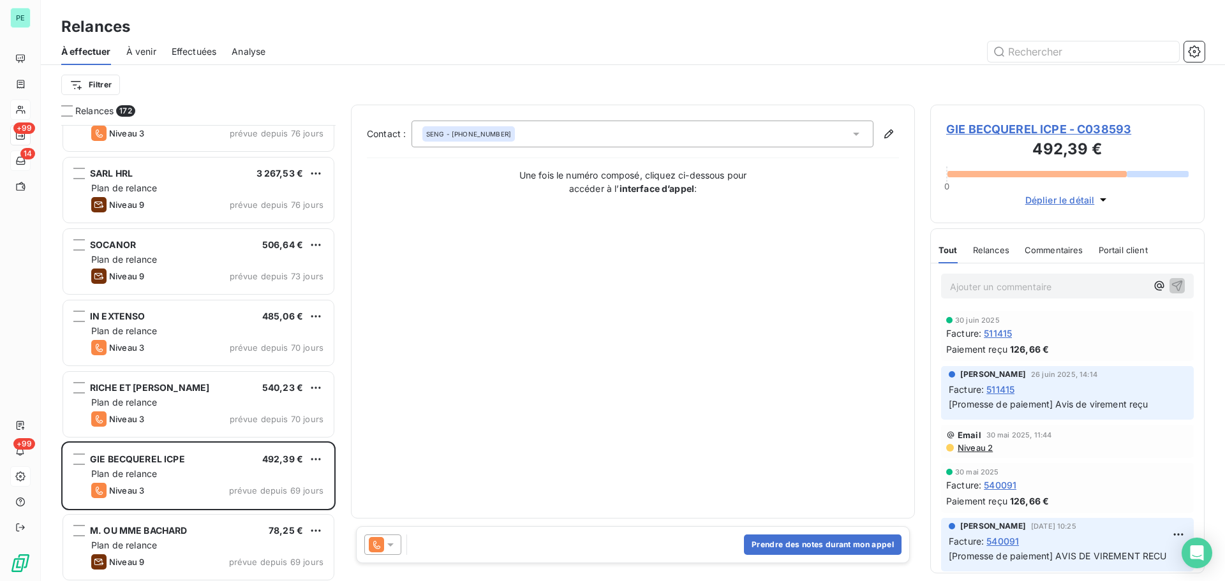
click at [974, 443] on span "Niveau 2" at bounding box center [974, 448] width 36 height 10
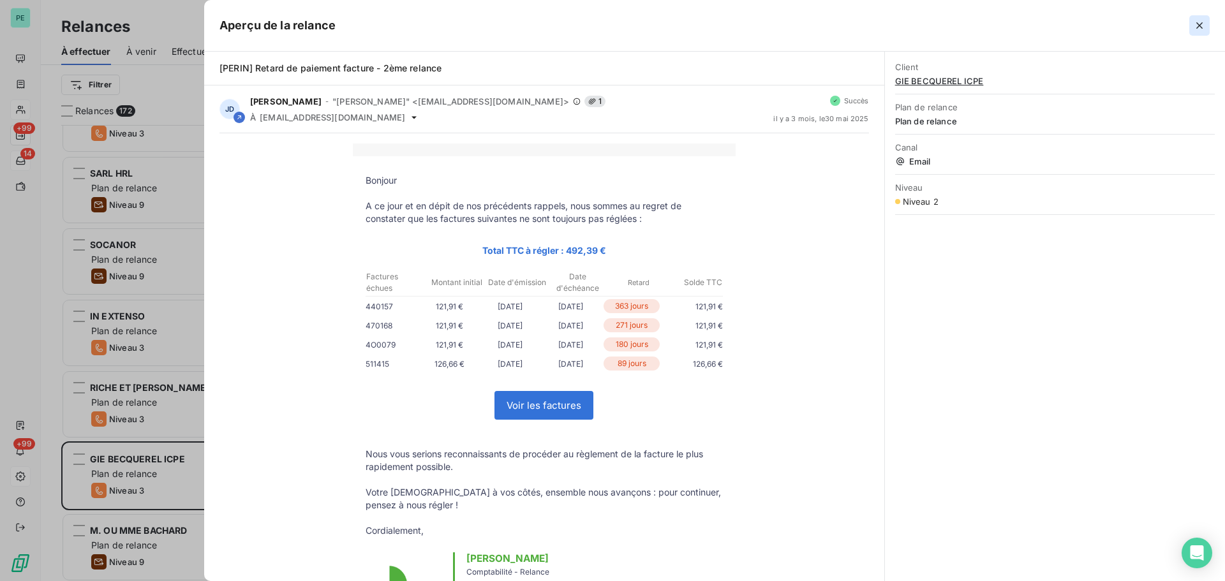
click at [979, 23] on icon "button" at bounding box center [1199, 25] width 13 height 13
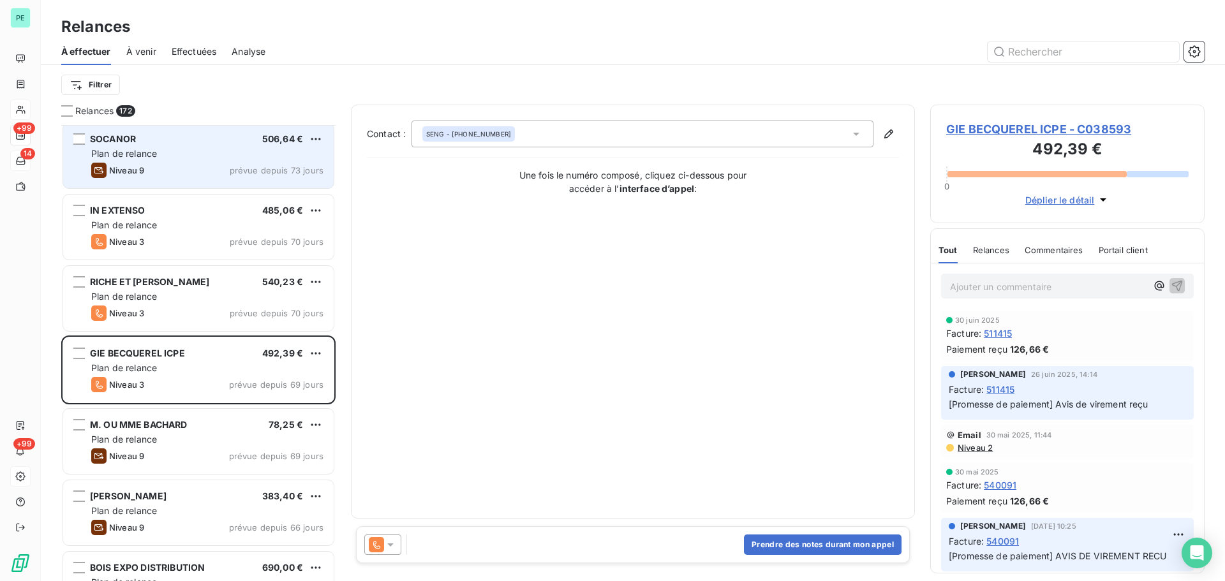
scroll to position [383, 0]
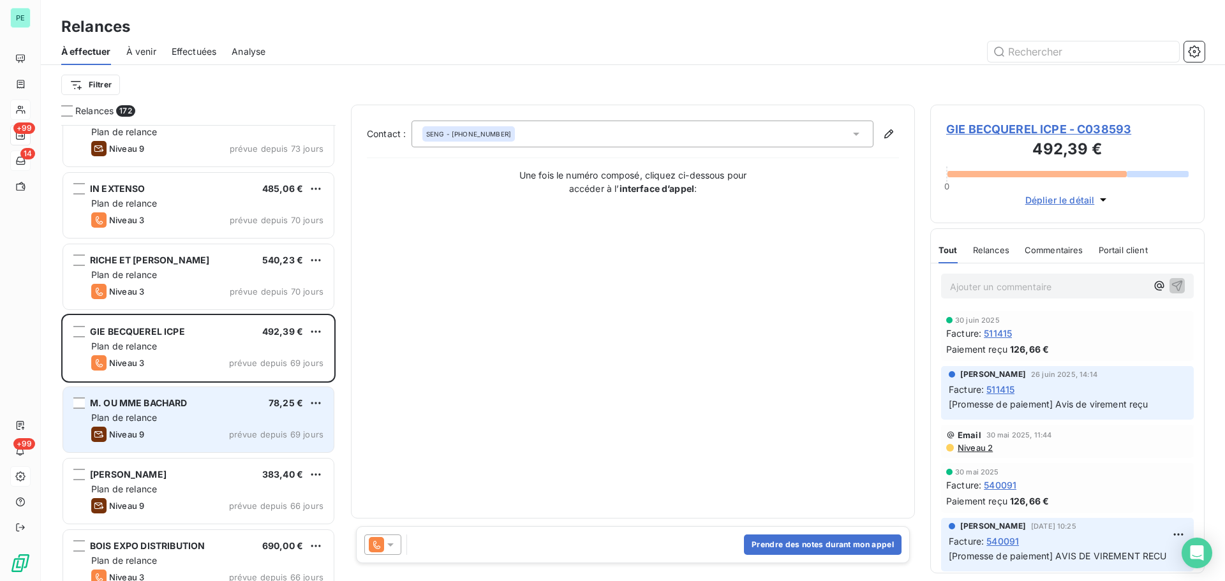
click at [181, 413] on div "Plan de relance" at bounding box center [207, 418] width 232 height 13
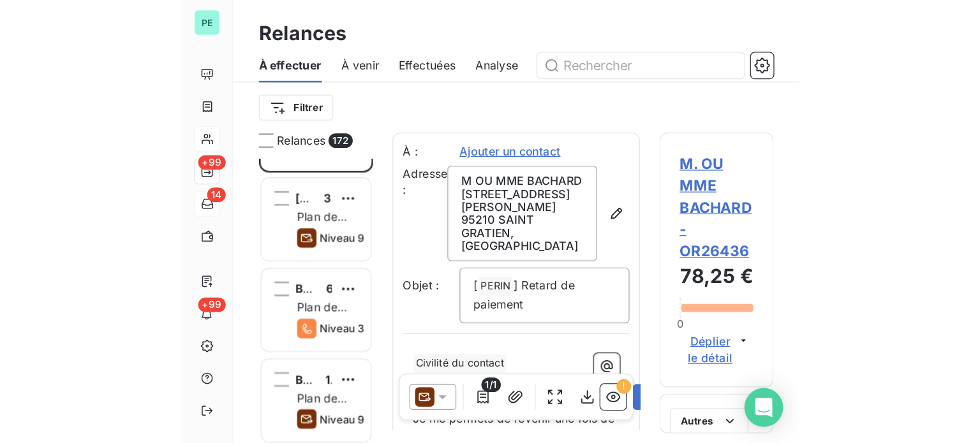
scroll to position [309, 203]
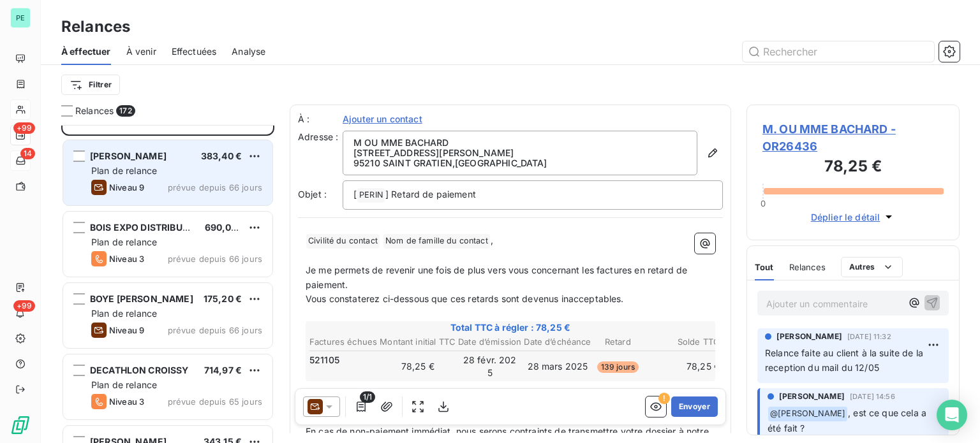
click at [156, 180] on div "Niveau 9 prévue depuis 66 jours" at bounding box center [176, 187] width 171 height 15
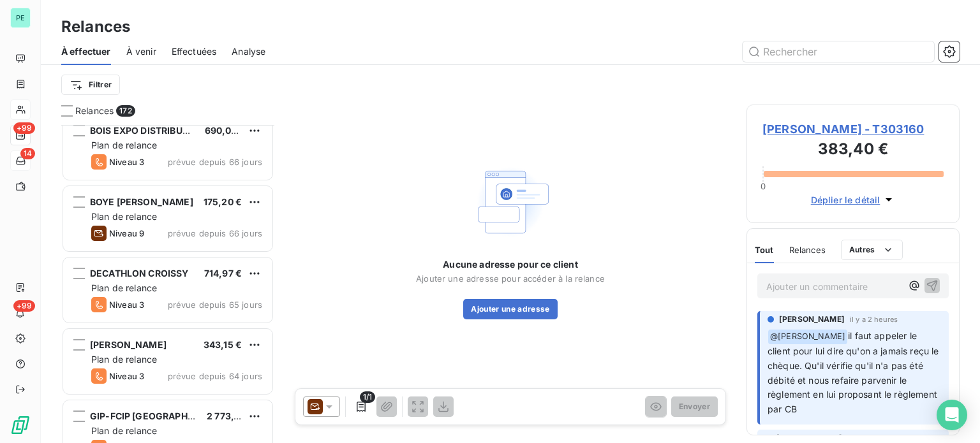
scroll to position [830, 0]
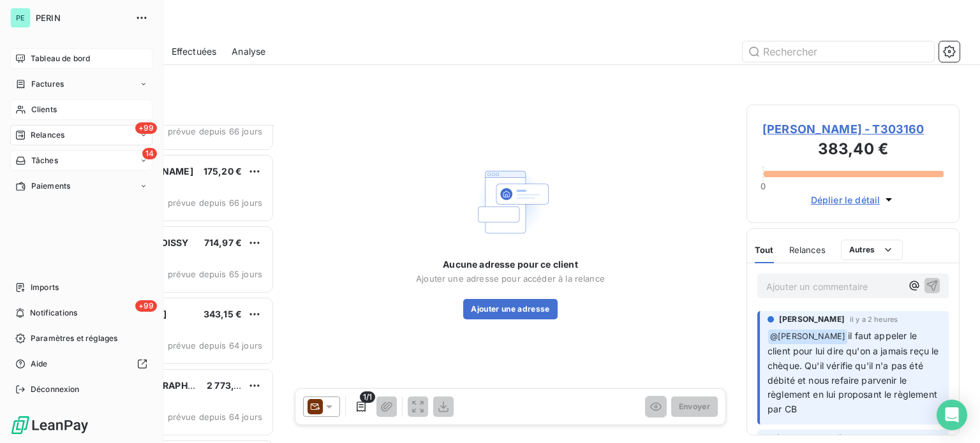
click at [34, 52] on div "Tableau de bord" at bounding box center [81, 58] width 142 height 20
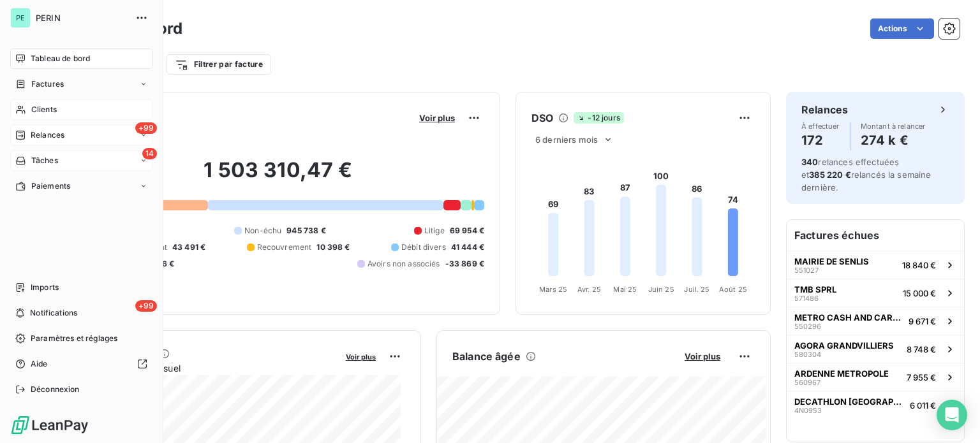
drag, startPoint x: 45, startPoint y: 138, endPoint x: 96, endPoint y: 129, distance: 51.3
click at [45, 138] on span "Relances" at bounding box center [48, 135] width 34 height 11
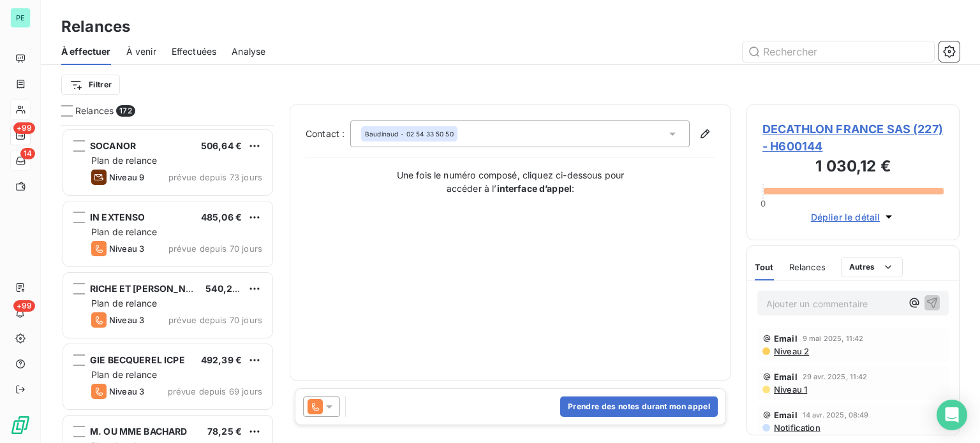
scroll to position [383, 0]
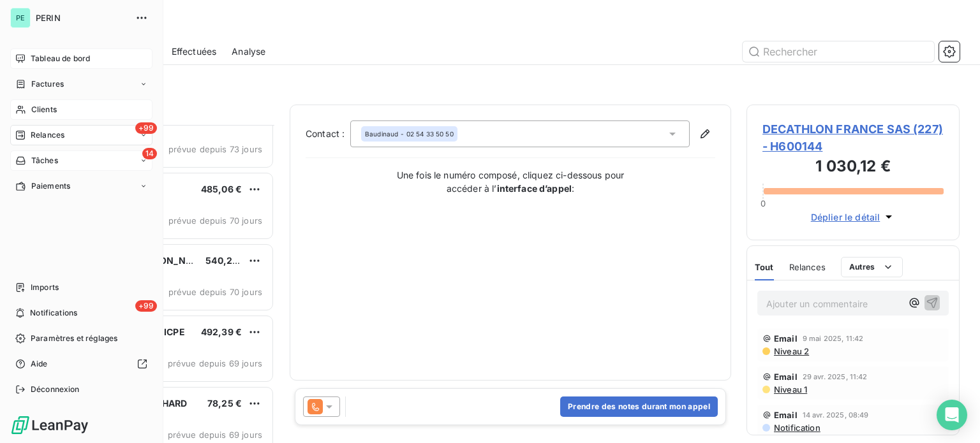
click at [38, 56] on span "Tableau de bord" at bounding box center [60, 58] width 59 height 11
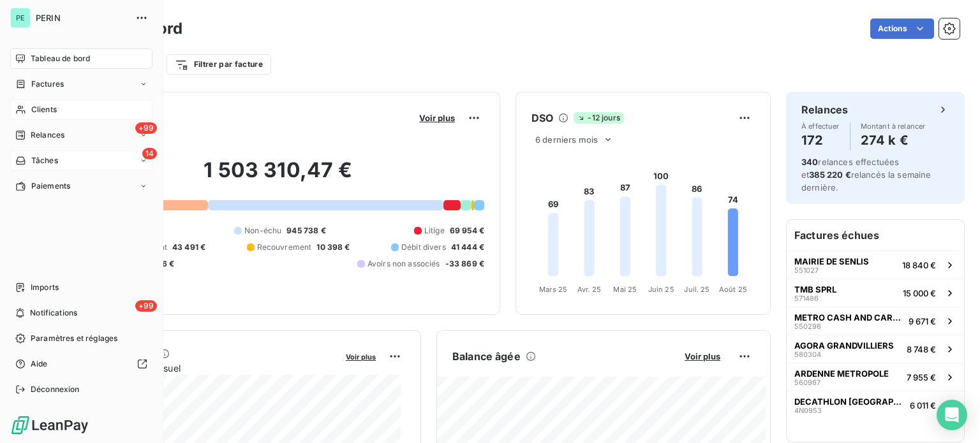
click at [44, 105] on span "Clients" at bounding box center [44, 109] width 26 height 11
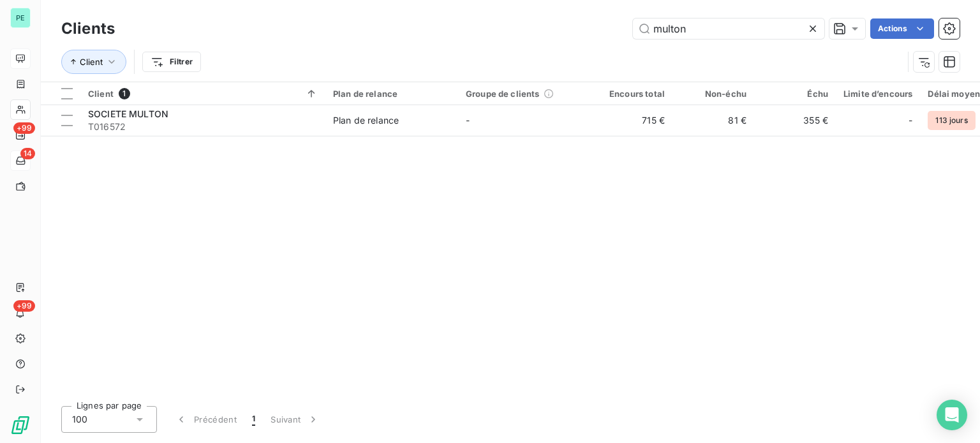
drag, startPoint x: 722, startPoint y: 25, endPoint x: 554, endPoint y: 24, distance: 167.8
click at [554, 24] on div "multon Actions" at bounding box center [545, 29] width 830 height 20
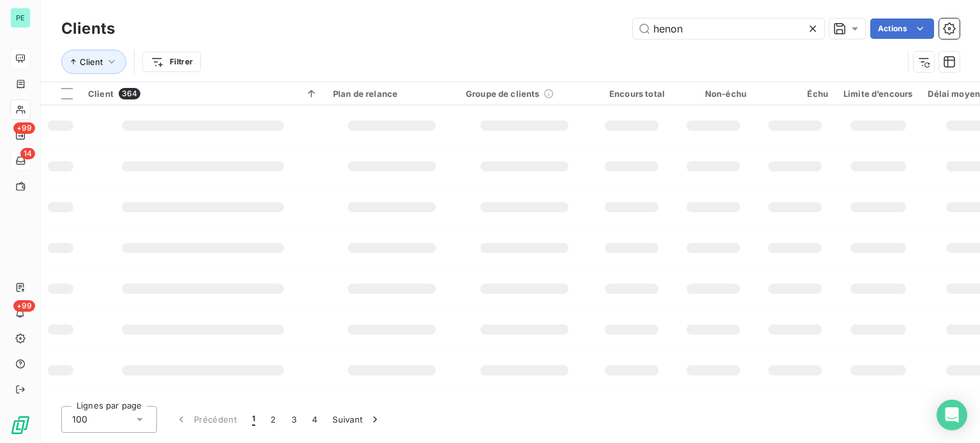
type input "henon"
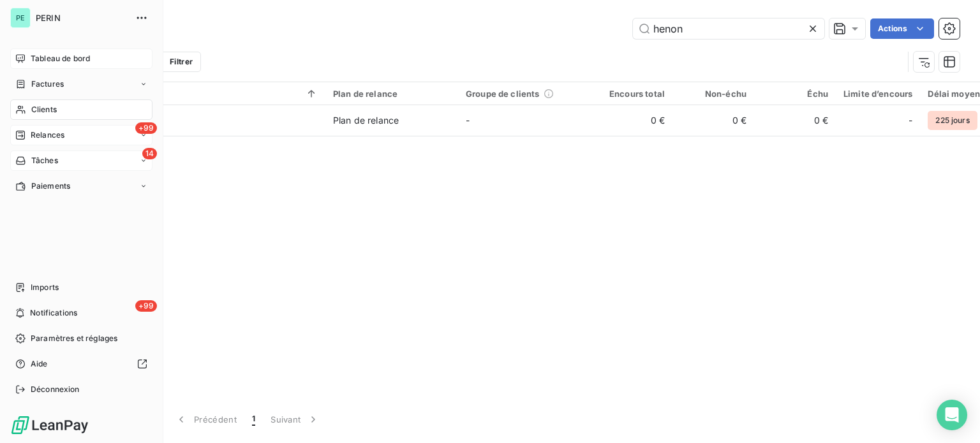
click at [49, 131] on span "Relances" at bounding box center [48, 135] width 34 height 11
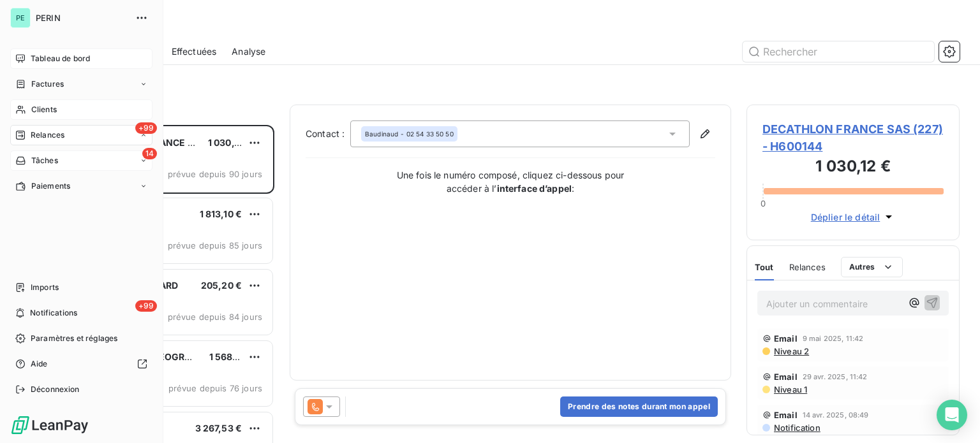
scroll to position [309, 203]
click at [28, 56] on div "Tableau de bord" at bounding box center [81, 58] width 142 height 20
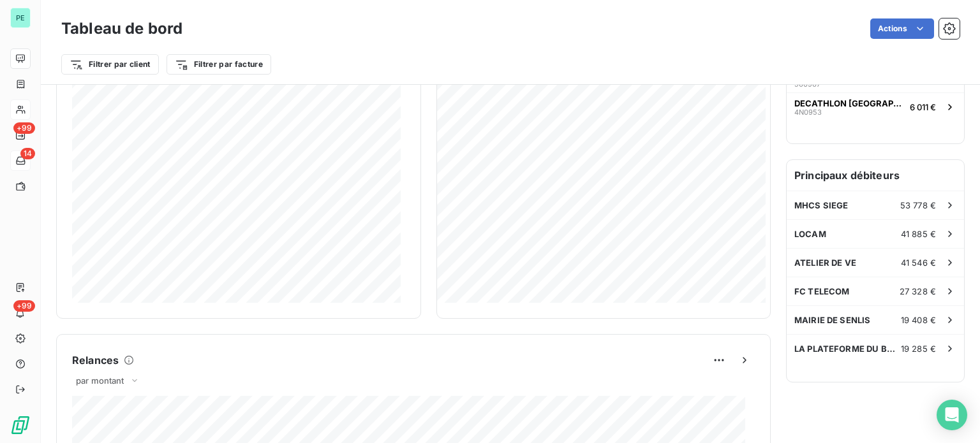
scroll to position [319, 0]
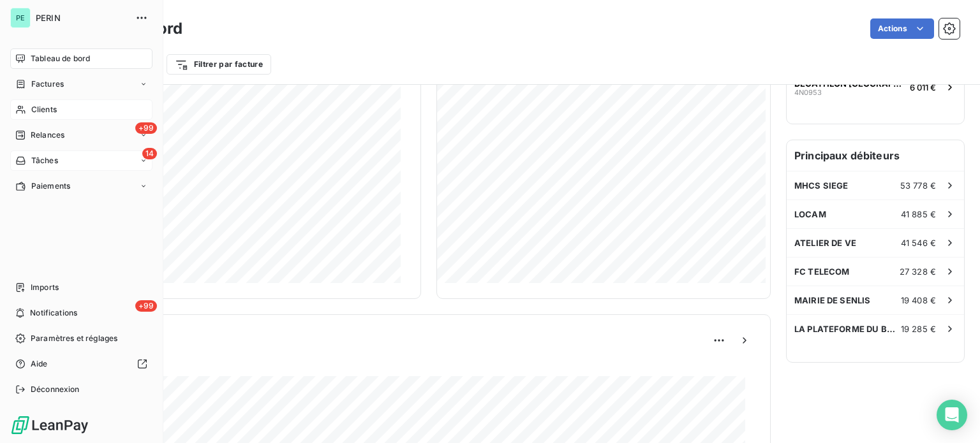
click at [43, 111] on span "Clients" at bounding box center [44, 109] width 26 height 11
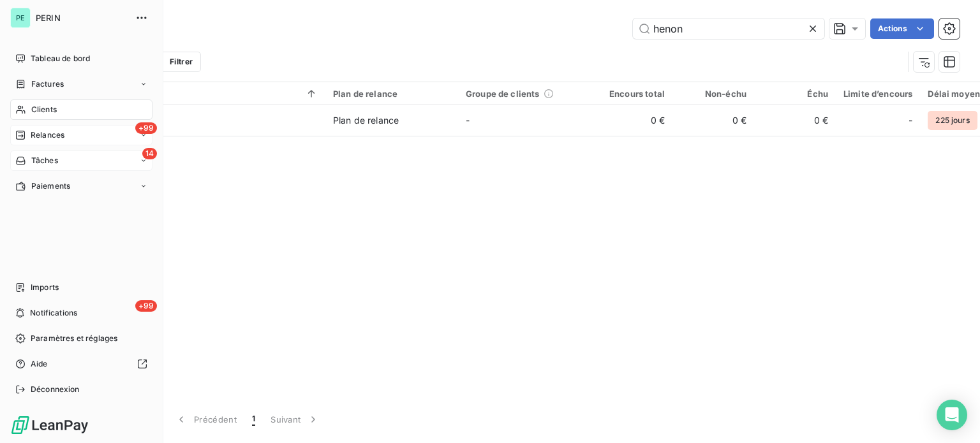
click at [43, 135] on span "Relances" at bounding box center [48, 135] width 34 height 11
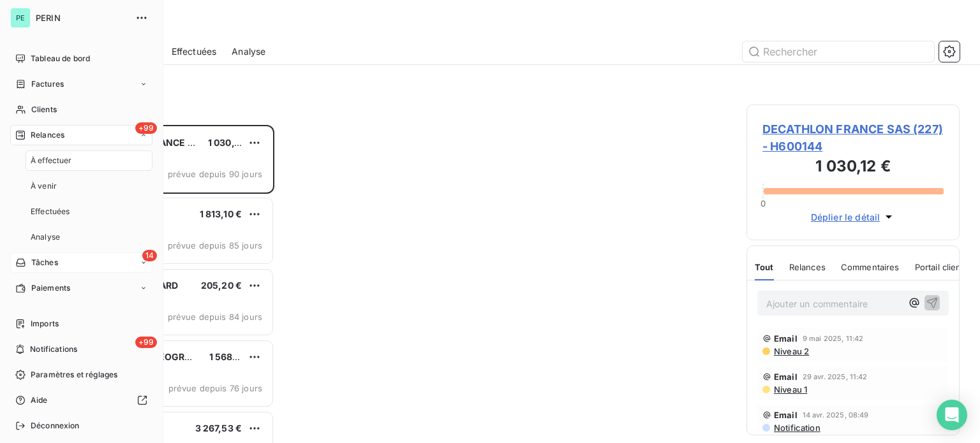
scroll to position [309, 203]
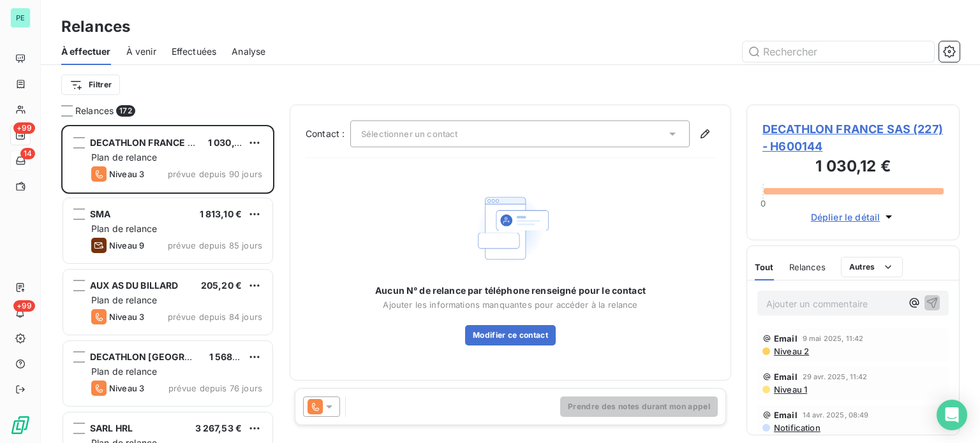
click at [189, 52] on span "Effectuées" at bounding box center [194, 51] width 45 height 13
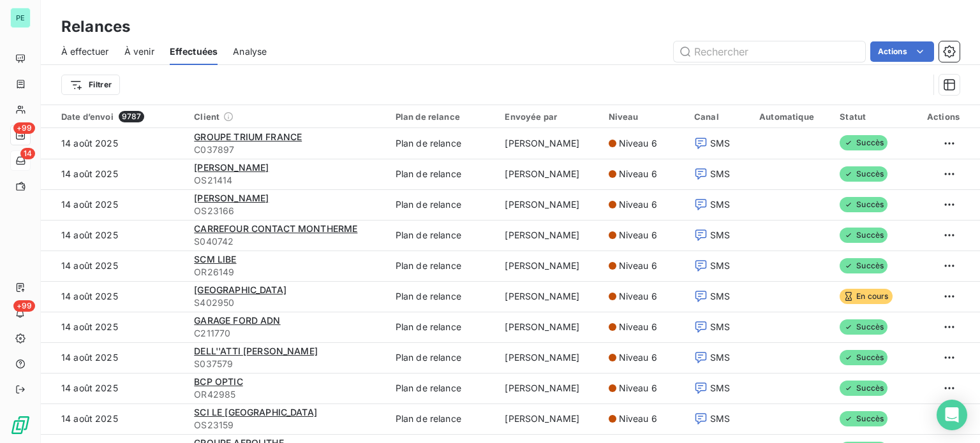
click at [86, 47] on span "À effectuer" at bounding box center [85, 51] width 48 height 13
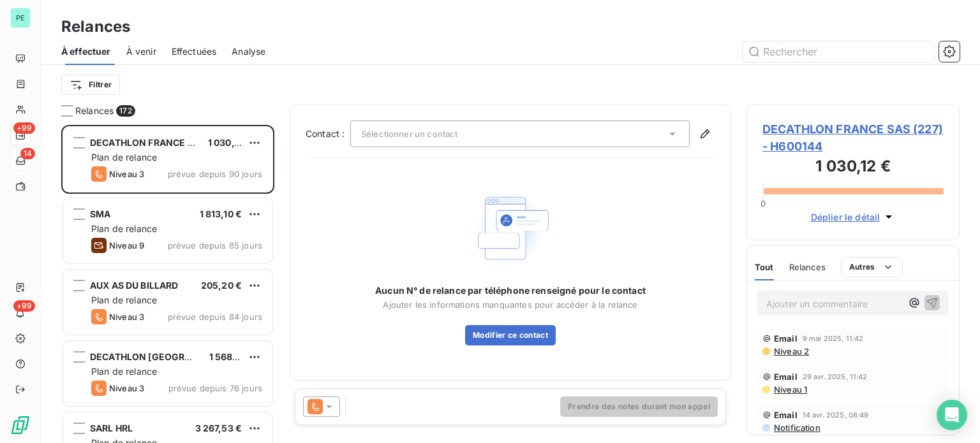
scroll to position [309, 203]
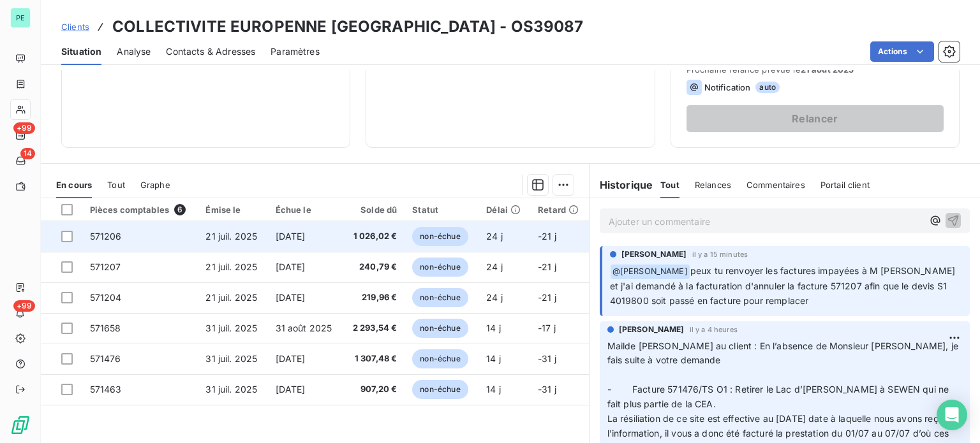
scroll to position [230, 0]
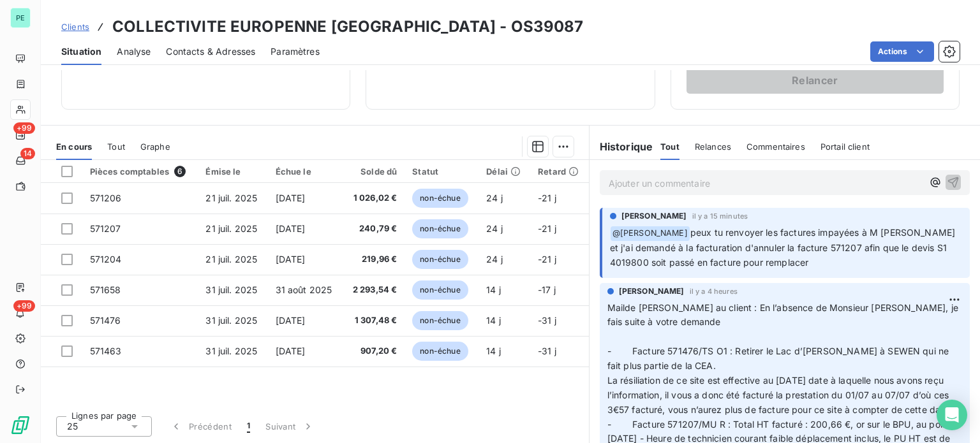
click at [242, 48] on span "Contacts & Adresses" at bounding box center [210, 51] width 89 height 13
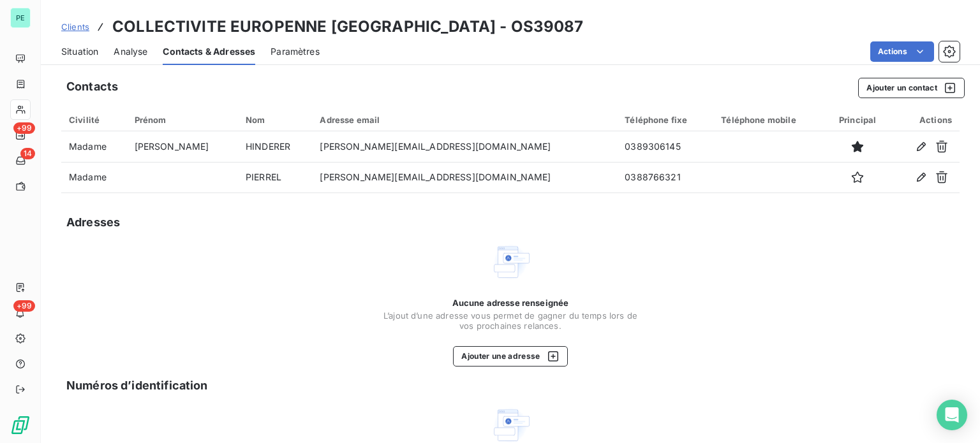
click at [82, 51] on span "Situation" at bounding box center [79, 51] width 37 height 13
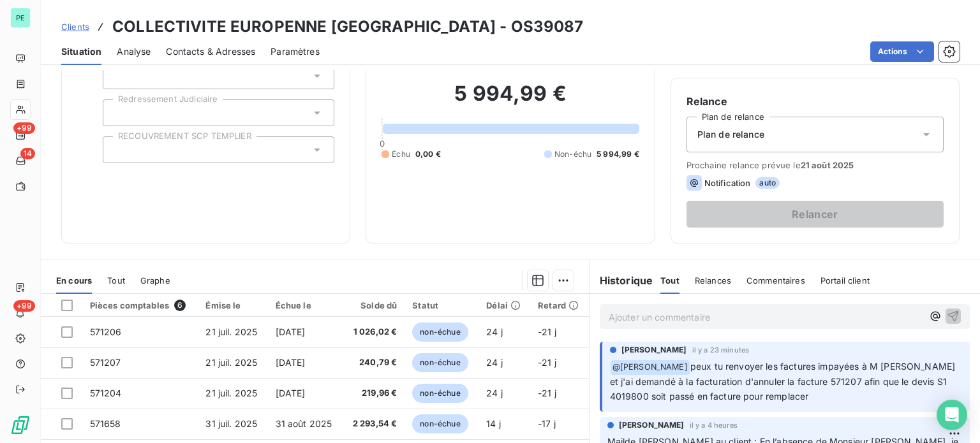
scroll to position [128, 0]
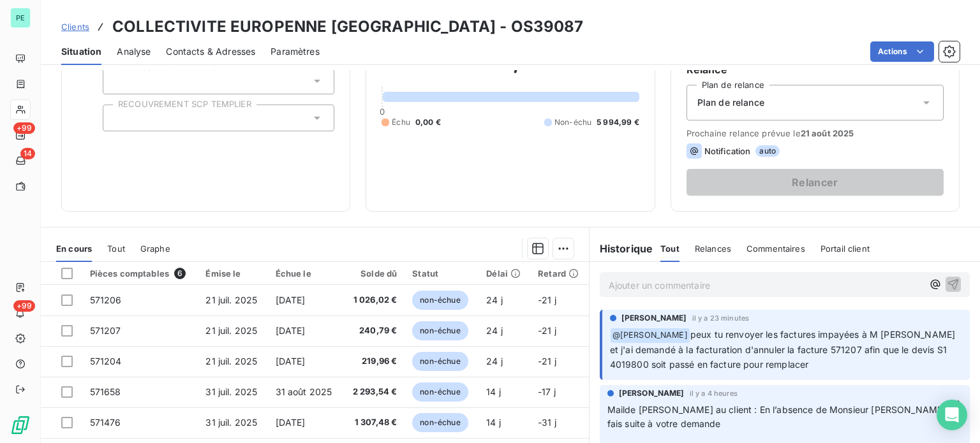
click at [220, 46] on span "Contacts & Adresses" at bounding box center [210, 51] width 89 height 13
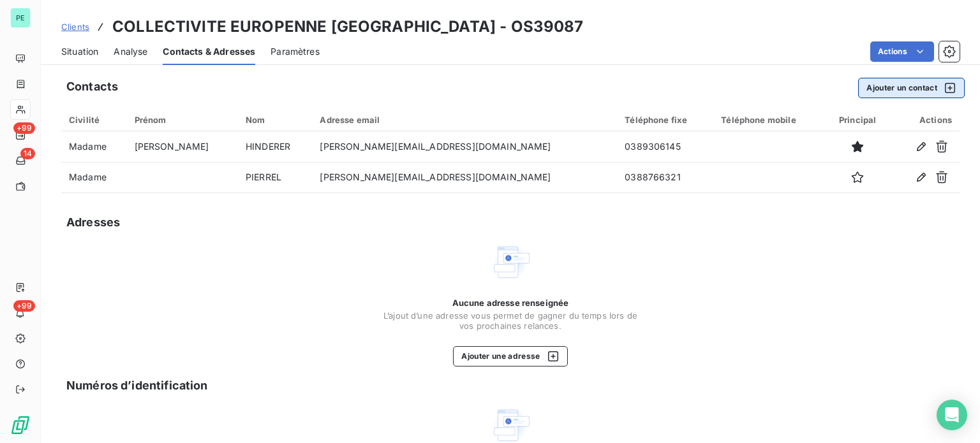
click at [893, 82] on button "Ajouter un contact" at bounding box center [911, 88] width 107 height 20
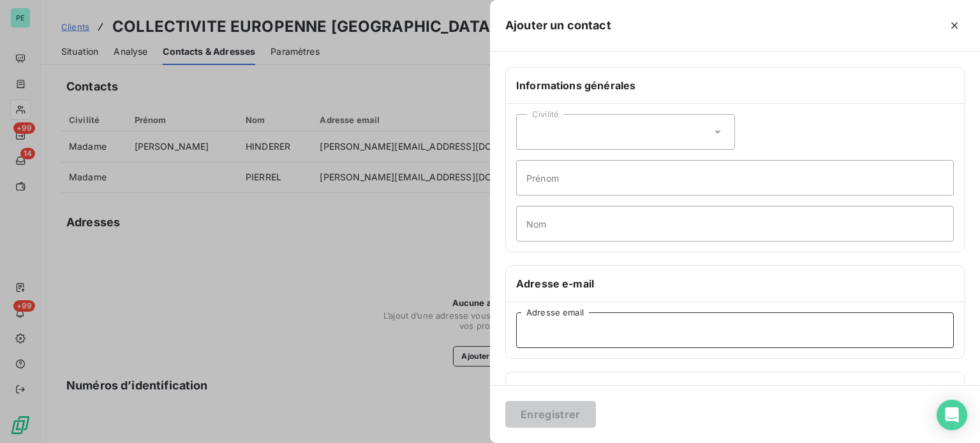
click at [555, 336] on input "Adresse email" at bounding box center [735, 331] width 438 height 36
paste input "alperen.sirin@alsace.eu"
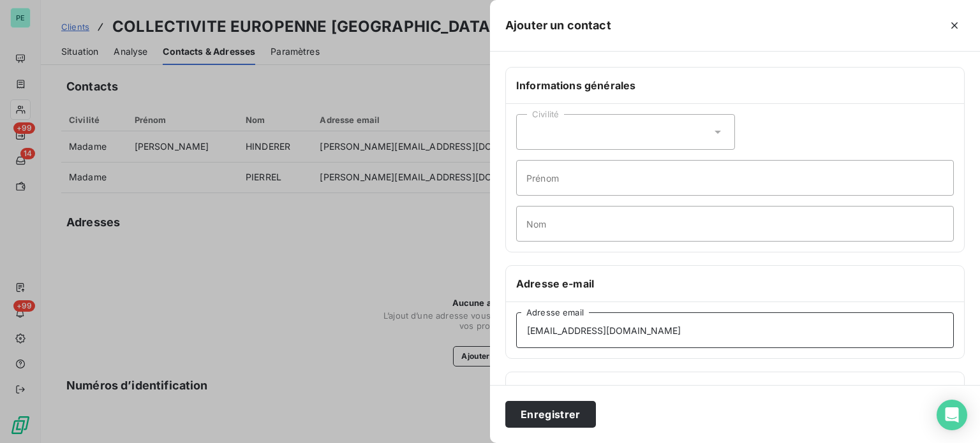
type input "alperen.sirin@alsace.eu"
click at [505, 401] on button "Enregistrer" at bounding box center [550, 414] width 91 height 27
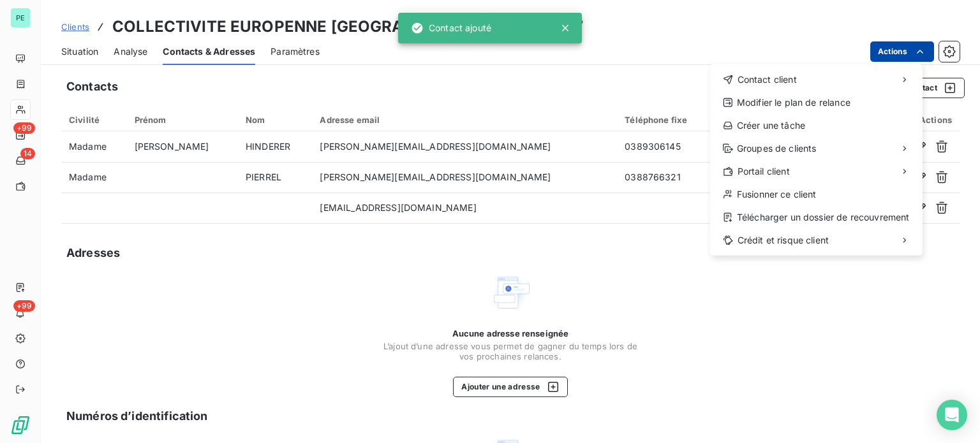
click at [884, 52] on html "PE +99 14 +99 Clients COLLECTIVITE EUROPENNE ALSACE - OS39087 Situation Analyse…" at bounding box center [490, 221] width 980 height 443
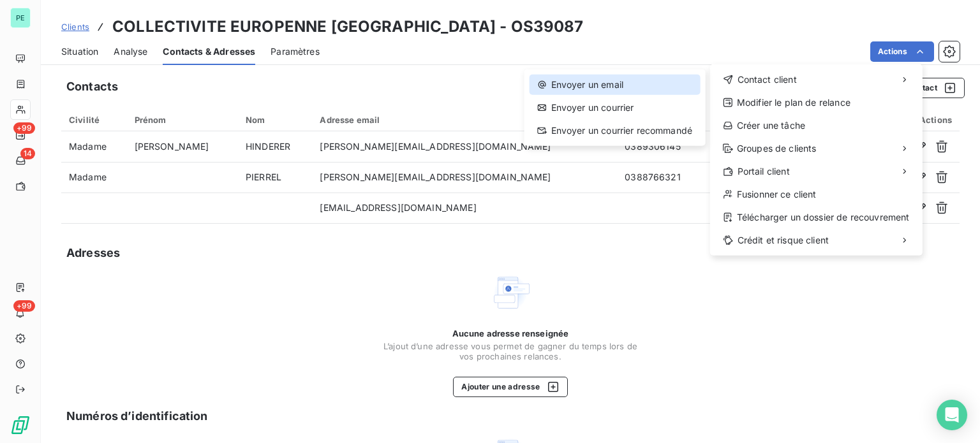
click at [643, 81] on div "Envoyer un email" at bounding box center [615, 85] width 171 height 20
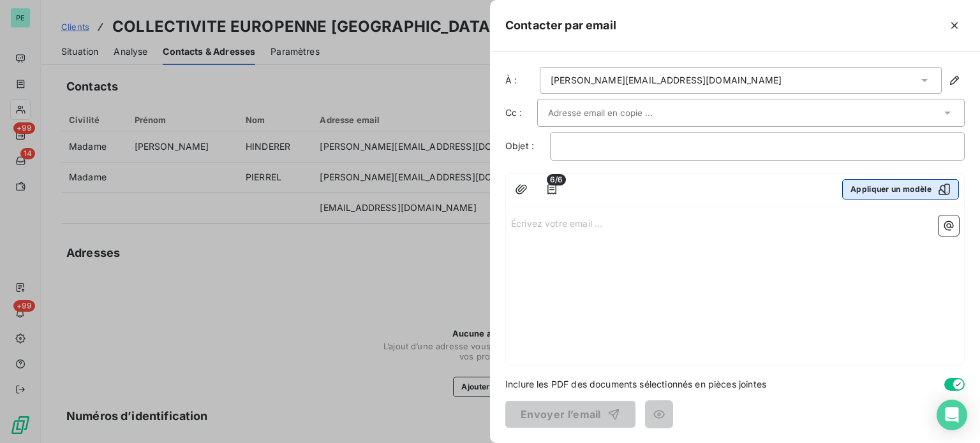
click at [861, 184] on button "Appliquer un modèle" at bounding box center [900, 189] width 117 height 20
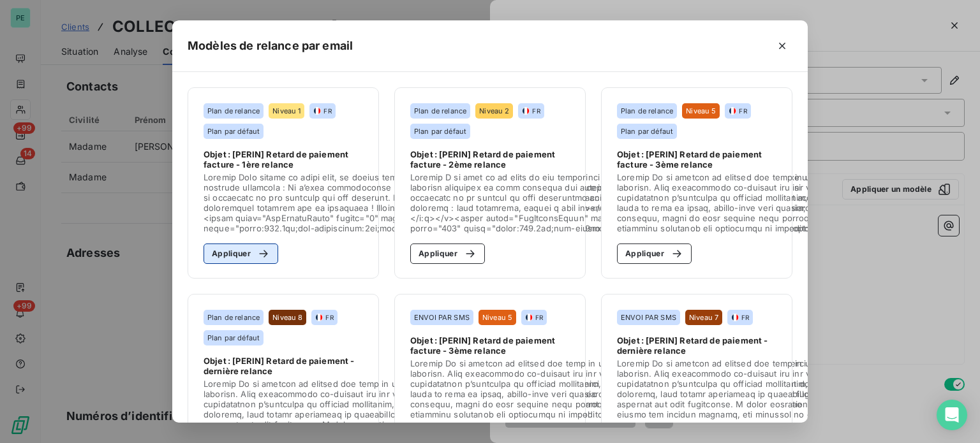
click at [233, 248] on button "Appliquer" at bounding box center [241, 254] width 75 height 20
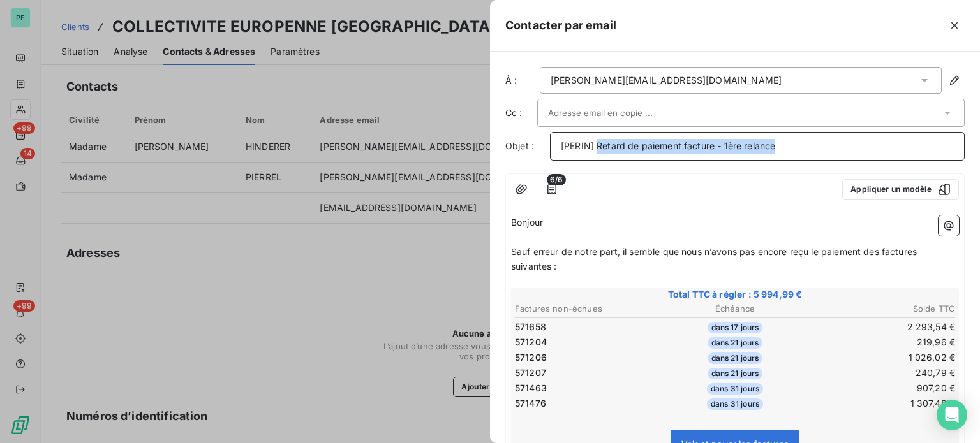
drag, startPoint x: 599, startPoint y: 147, endPoint x: 919, endPoint y: 155, distance: 321.1
click at [919, 155] on div "[PERIN] Retard de paiement facture - 1ère relance" at bounding box center [757, 146] width 415 height 29
click at [847, 82] on div "severine.hinderer@alsace.eu" at bounding box center [741, 80] width 402 height 27
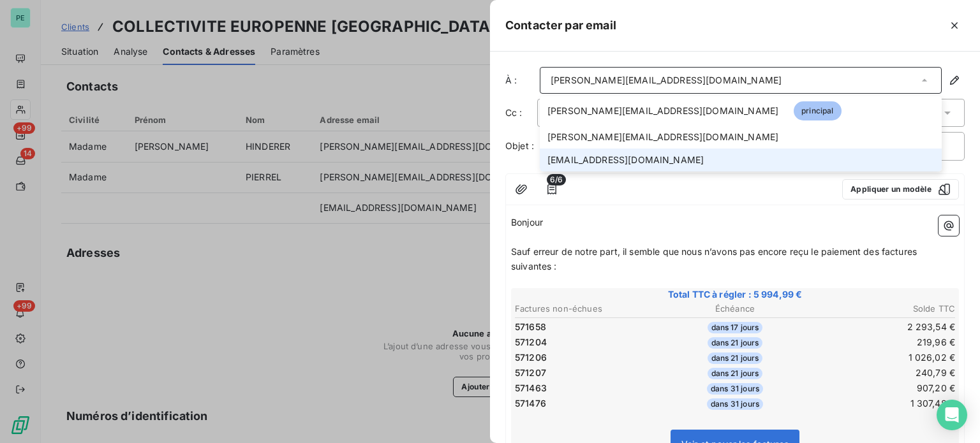
click at [646, 155] on span "alperen.sirin@alsace.eu" at bounding box center [625, 160] width 156 height 13
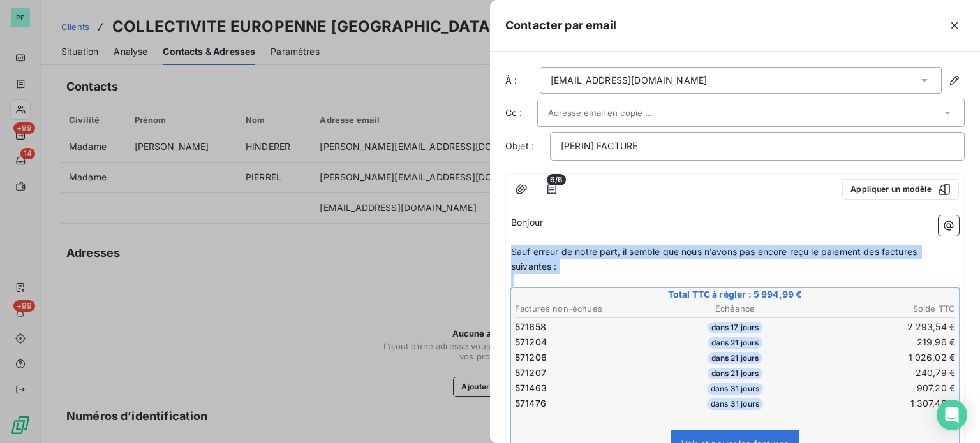
drag, startPoint x: 510, startPoint y: 249, endPoint x: 854, endPoint y: 380, distance: 367.4
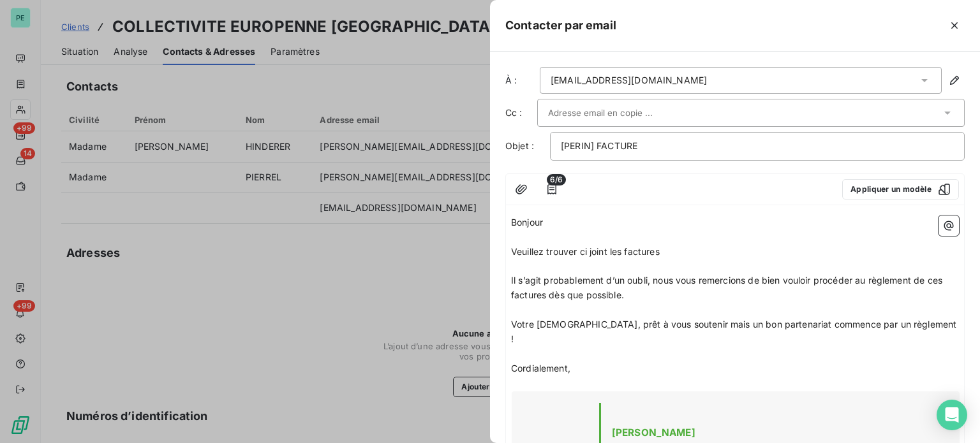
drag, startPoint x: 512, startPoint y: 278, endPoint x: 632, endPoint y: 290, distance: 120.6
click at [632, 290] on p "Il s’agit probablement d’un oubli, nous vous remercions de bien vouloir procéde…" at bounding box center [735, 288] width 448 height 29
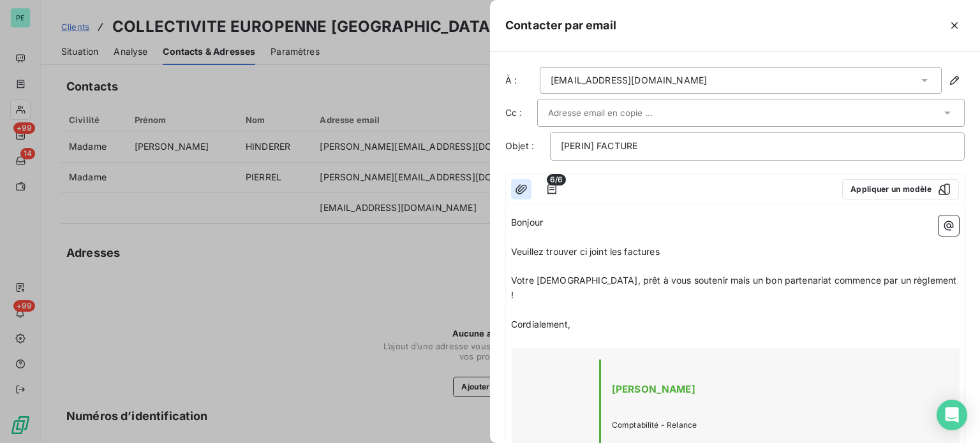
click at [528, 188] on button "button" at bounding box center [521, 189] width 20 height 20
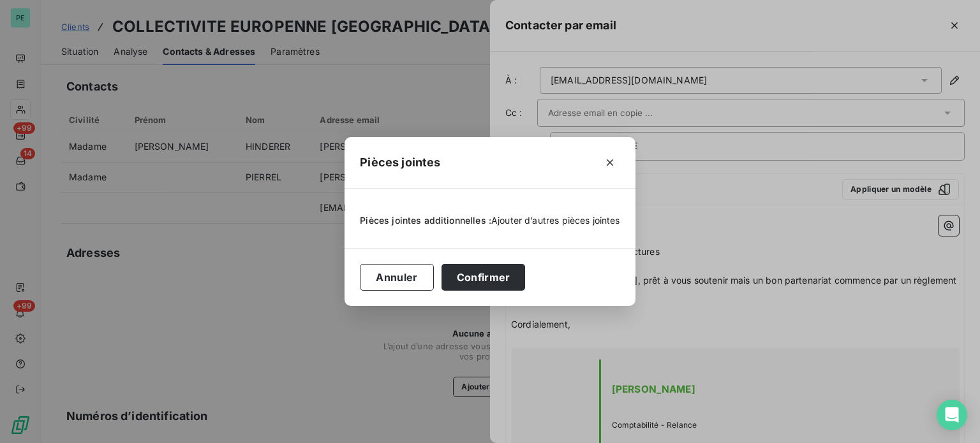
click at [526, 218] on span "Ajouter d’autres pièces jointes" at bounding box center [555, 220] width 129 height 11
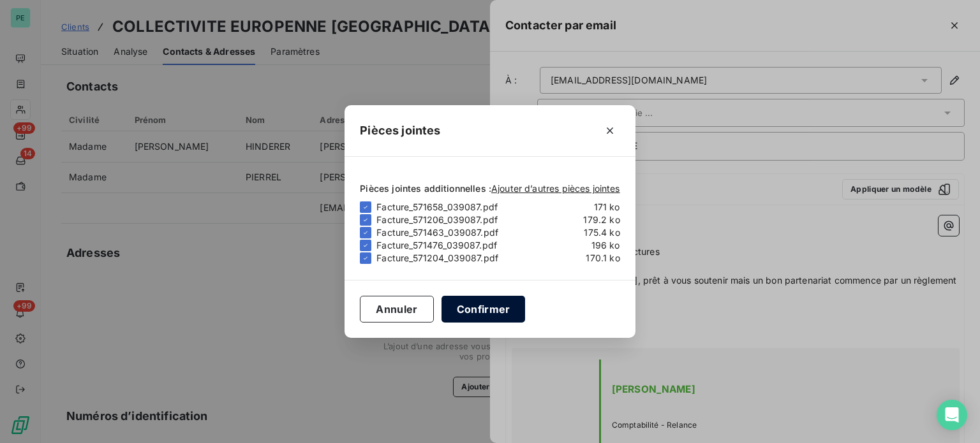
click at [491, 312] on button "Confirmer" at bounding box center [484, 309] width 84 height 27
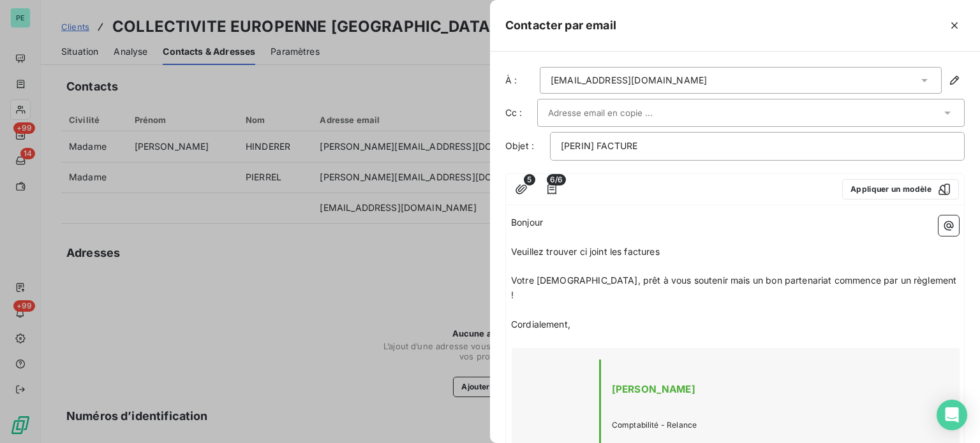
click at [667, 252] on p "Veuillez trouver ci joint les factures" at bounding box center [735, 252] width 448 height 15
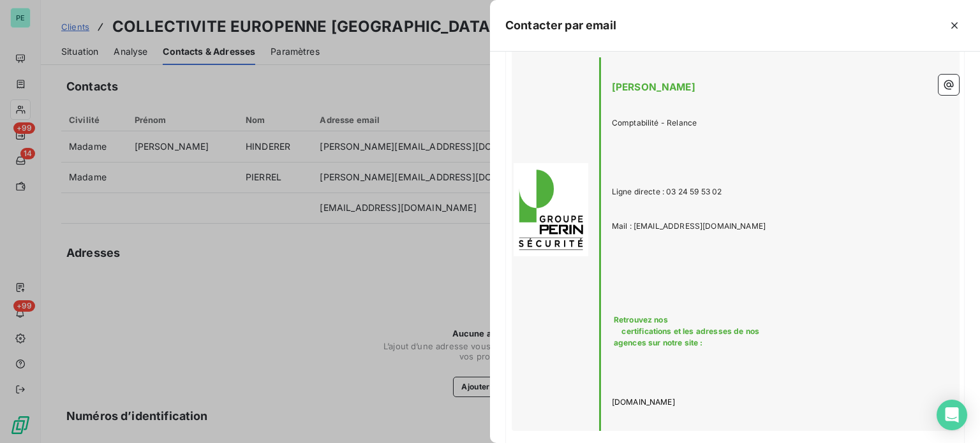
scroll to position [373, 0]
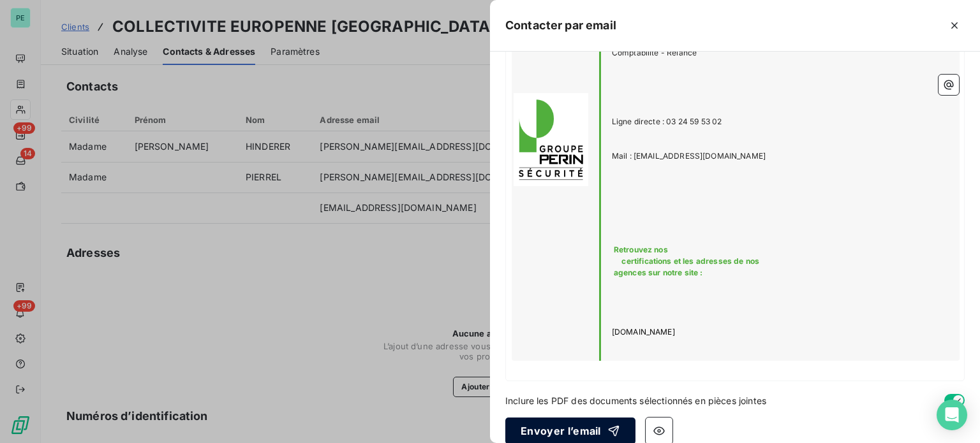
click at [569, 418] on button "Envoyer l’email" at bounding box center [570, 431] width 130 height 27
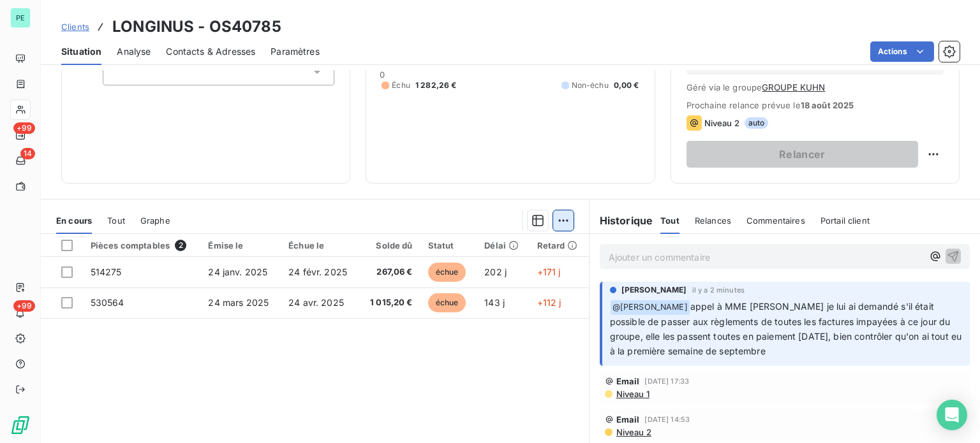
scroll to position [120, 0]
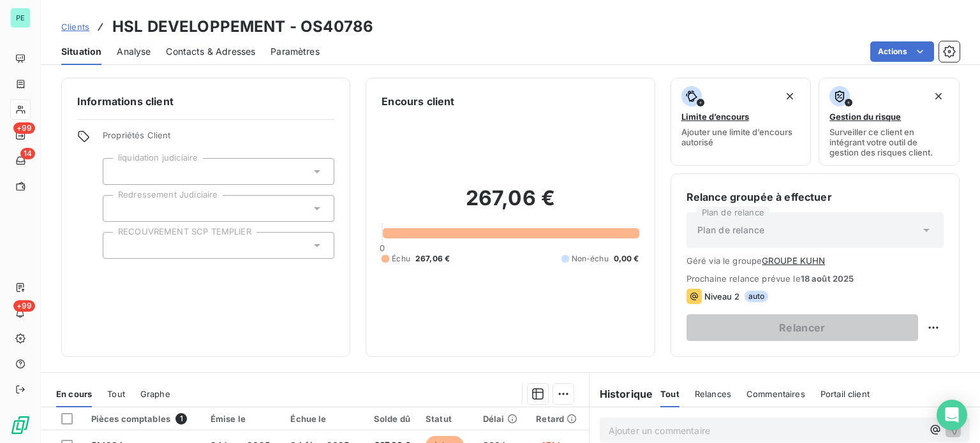
click at [71, 26] on span "Clients" at bounding box center [75, 27] width 28 height 10
